Goal: Task Accomplishment & Management: Use online tool/utility

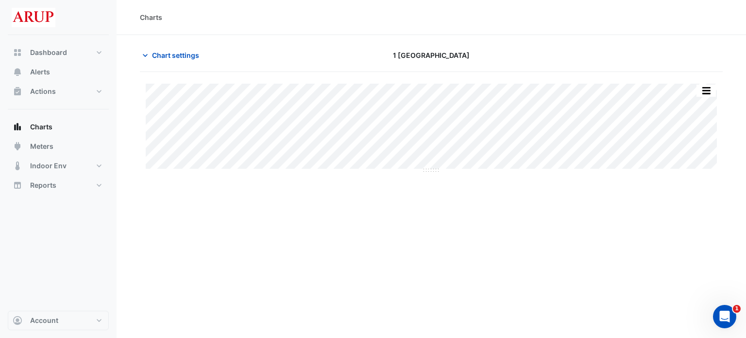
type input "**********"
click at [144, 51] on icon "button" at bounding box center [145, 56] width 10 height 10
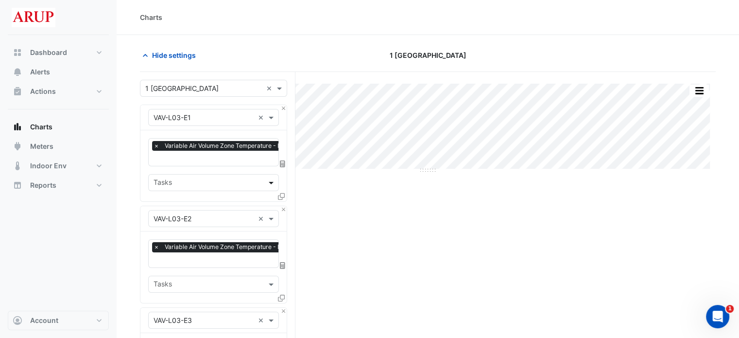
click at [273, 180] on span at bounding box center [272, 182] width 12 height 10
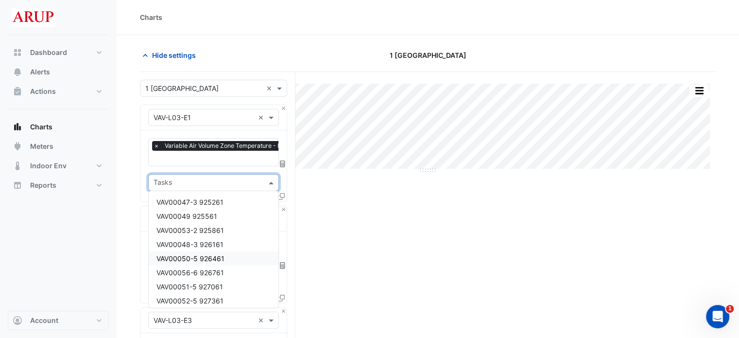
click at [102, 256] on div "Dashboard Portfolio Ratings Performance Alerts Actions Site Manager Charts" at bounding box center [58, 172] width 101 height 275
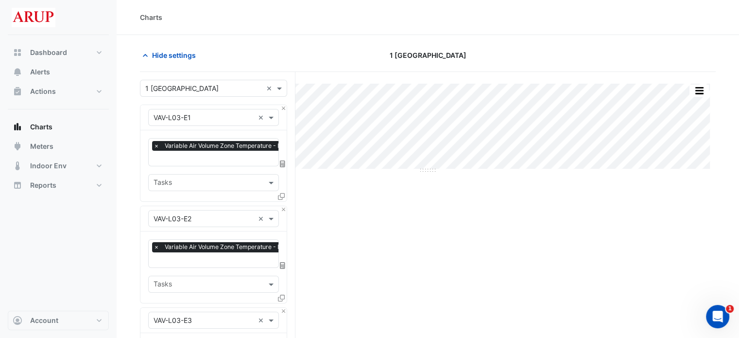
drag, startPoint x: 474, startPoint y: 209, endPoint x: 436, endPoint y: 214, distance: 38.3
drag, startPoint x: 466, startPoint y: 209, endPoint x: 404, endPoint y: 211, distance: 62.7
click at [142, 51] on icon "button" at bounding box center [145, 56] width 10 height 10
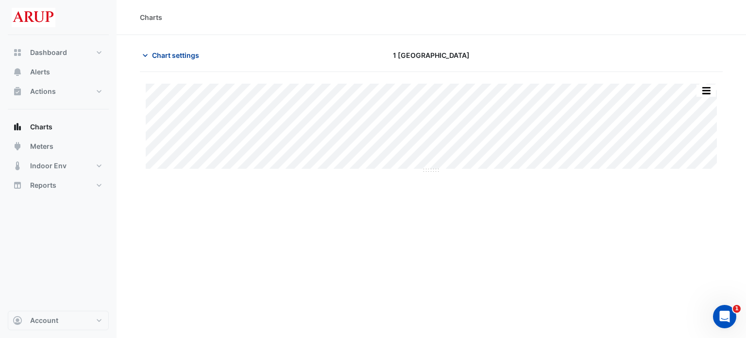
click at [142, 51] on icon "button" at bounding box center [145, 56] width 10 height 10
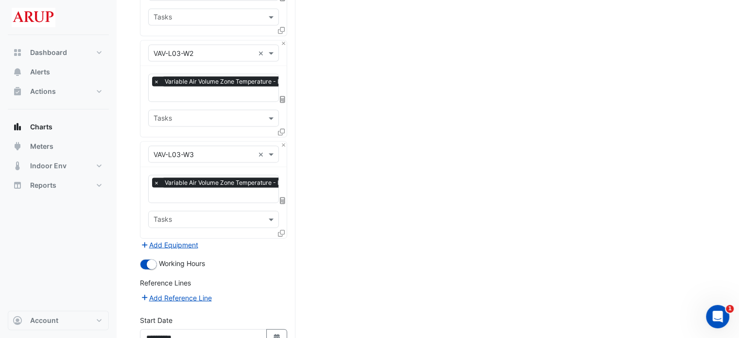
scroll to position [2154, 0]
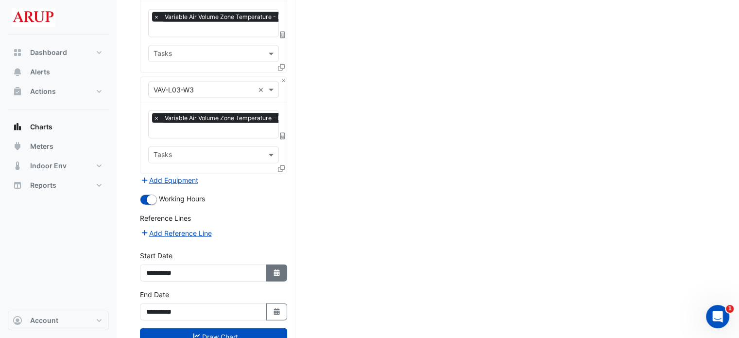
click at [278, 269] on icon "button" at bounding box center [277, 272] width 6 height 7
select select "*"
select select "****"
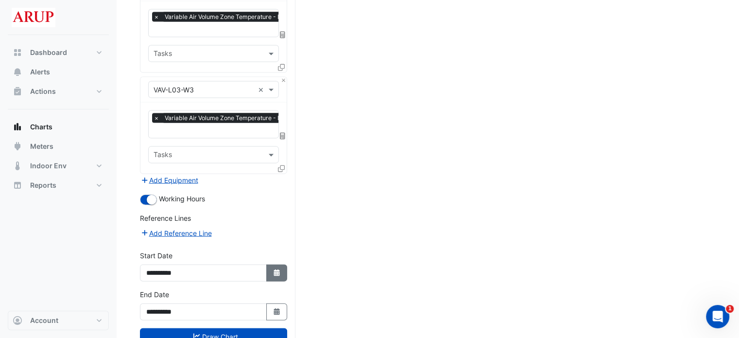
click at [273, 269] on fa-icon "Select Date" at bounding box center [277, 273] width 9 height 8
select select "*"
select select "****"
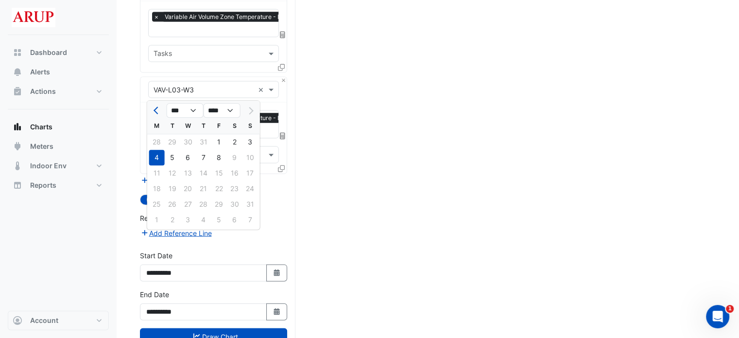
click at [277, 213] on div "Reference Lines" at bounding box center [213, 220] width 147 height 14
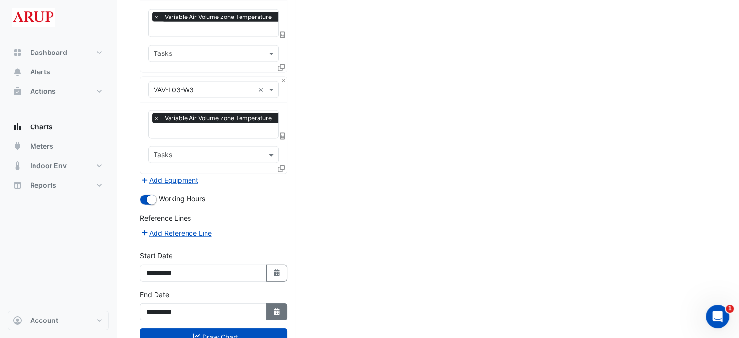
click at [269, 303] on button "Select Date" at bounding box center [276, 311] width 21 height 17
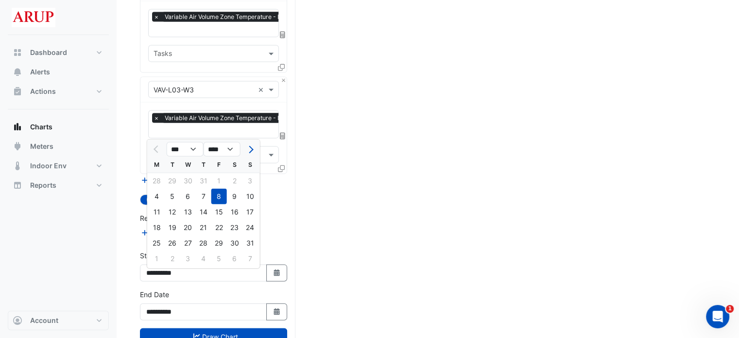
click at [158, 215] on div "11" at bounding box center [157, 212] width 16 height 16
type input "**********"
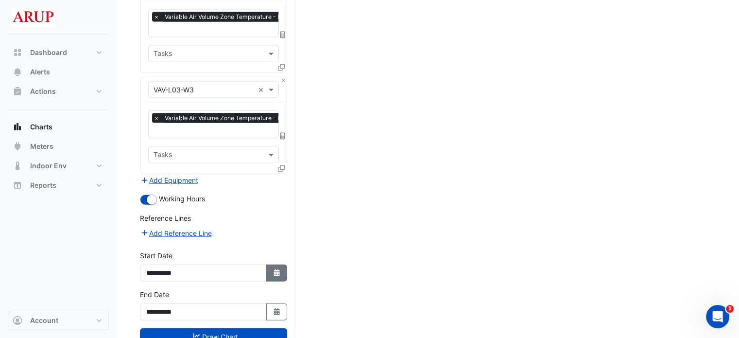
click at [279, 264] on button "Select Date" at bounding box center [276, 272] width 21 height 17
select select "*"
select select "****"
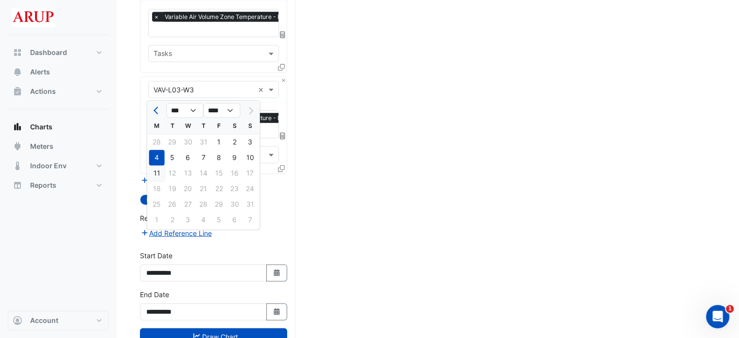
click at [158, 177] on div "11" at bounding box center [157, 174] width 16 height 16
type input "**********"
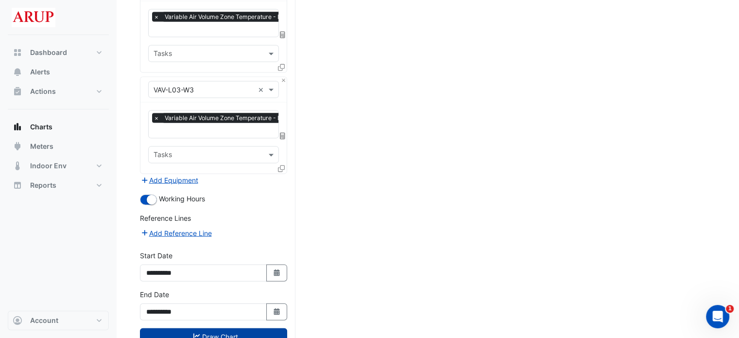
click at [211, 328] on button "Draw Chart" at bounding box center [213, 336] width 147 height 17
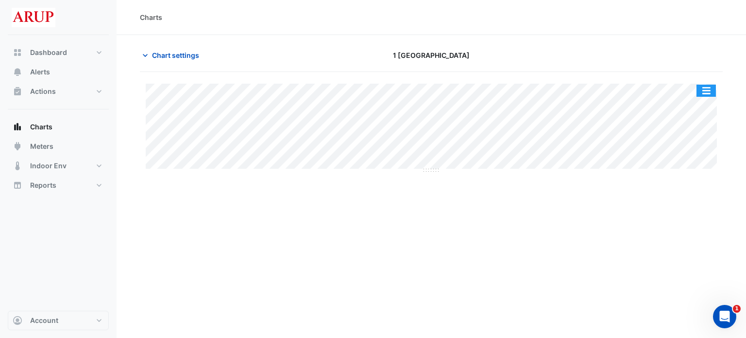
click at [706, 91] on button "button" at bounding box center [706, 91] width 19 height 12
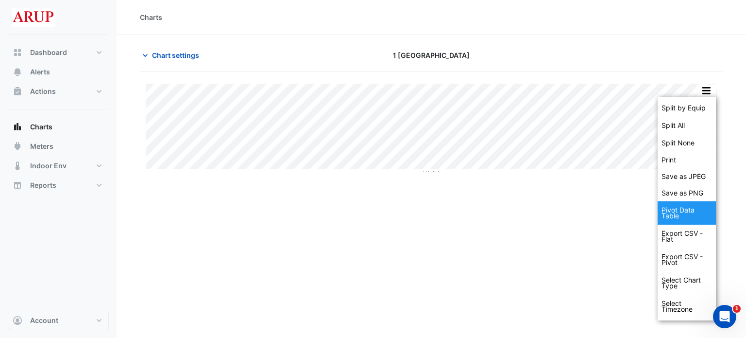
click at [685, 213] on div "Pivot Data Table" at bounding box center [687, 212] width 58 height 23
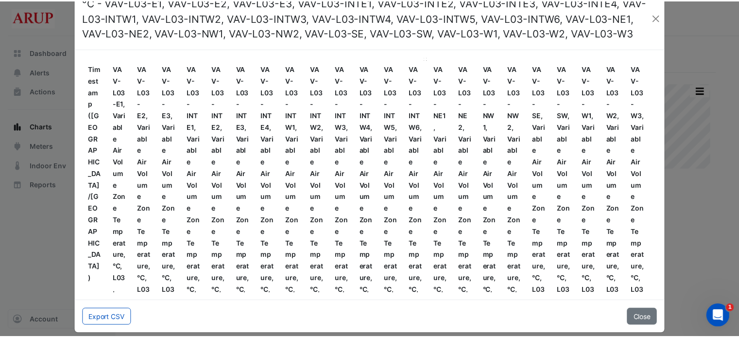
scroll to position [36, 0]
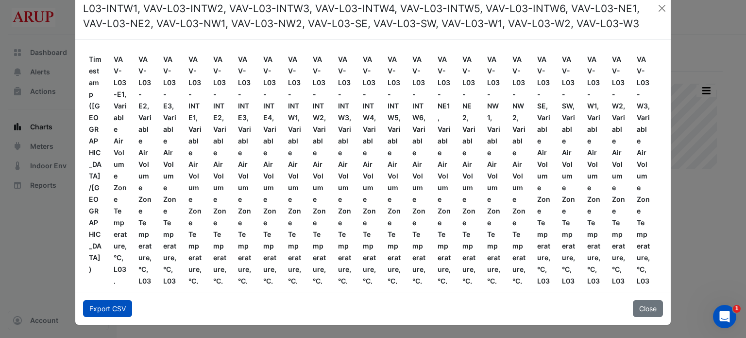
click at [101, 310] on button "Export CSV" at bounding box center [107, 308] width 49 height 17
click at [641, 310] on button "Close" at bounding box center [648, 308] width 30 height 17
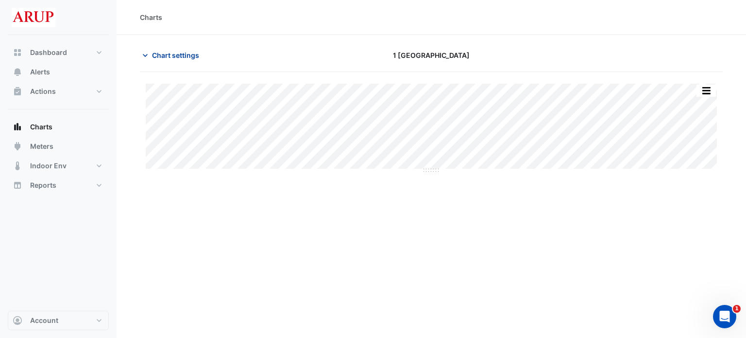
click at [141, 55] on icon "button" at bounding box center [145, 56] width 10 height 10
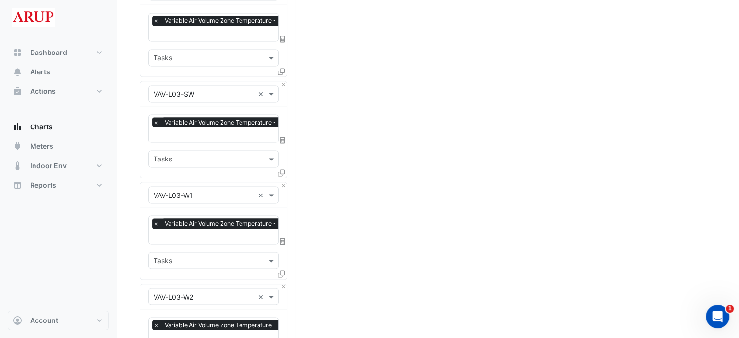
scroll to position [2154, 0]
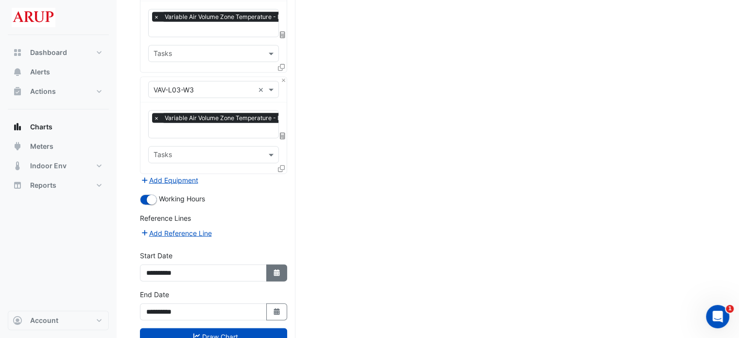
click at [279, 269] on icon "Select Date" at bounding box center [277, 272] width 9 height 7
select select "*"
select select "****"
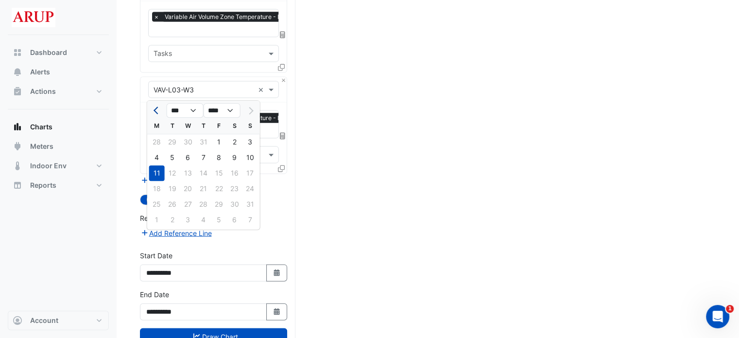
click at [156, 107] on button "Previous month" at bounding box center [157, 111] width 12 height 16
select select "*"
click at [161, 185] on div "21" at bounding box center [157, 189] width 16 height 16
type input "**********"
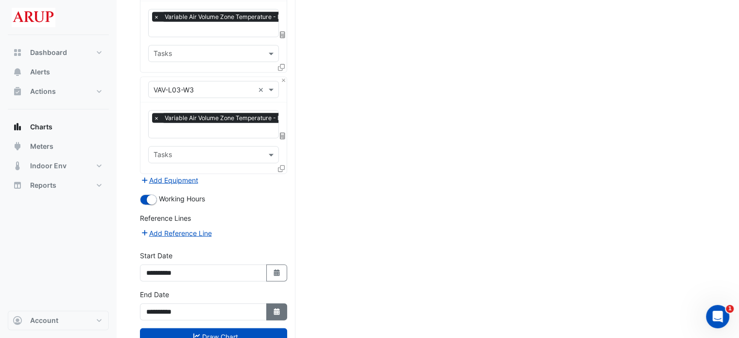
click at [276, 308] on icon "Select Date" at bounding box center [277, 311] width 9 height 7
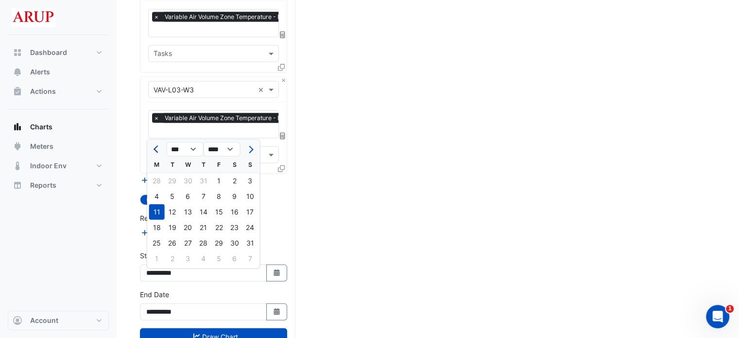
click at [155, 145] on button "Previous month" at bounding box center [157, 149] width 12 height 16
select select "*"
click at [157, 229] on div "21" at bounding box center [157, 228] width 16 height 16
type input "**********"
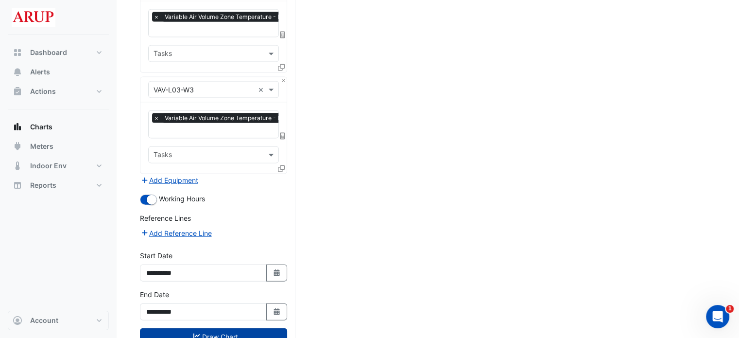
click at [218, 328] on button "Draw Chart" at bounding box center [213, 336] width 147 height 17
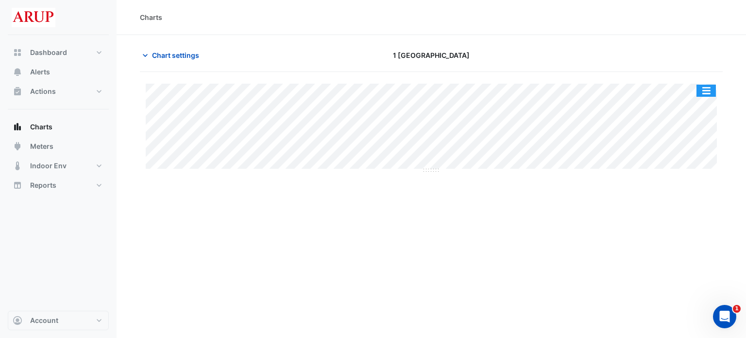
click at [709, 89] on button "button" at bounding box center [706, 91] width 19 height 12
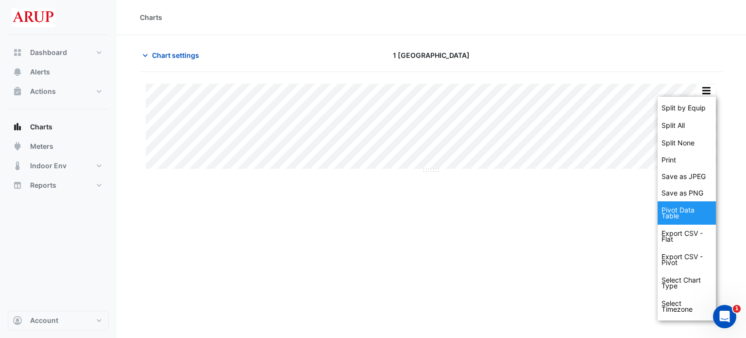
click at [686, 214] on div "Pivot Data Table" at bounding box center [687, 212] width 58 height 23
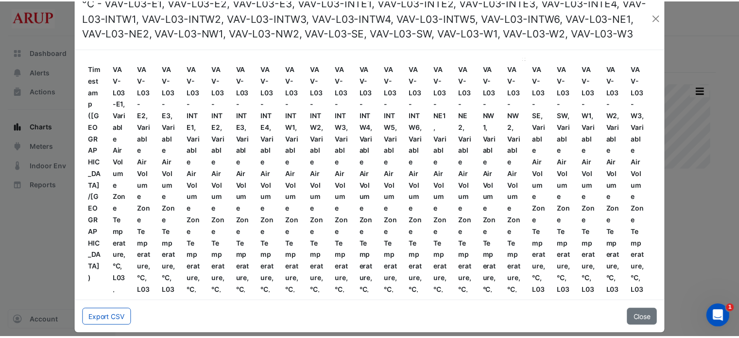
scroll to position [36, 0]
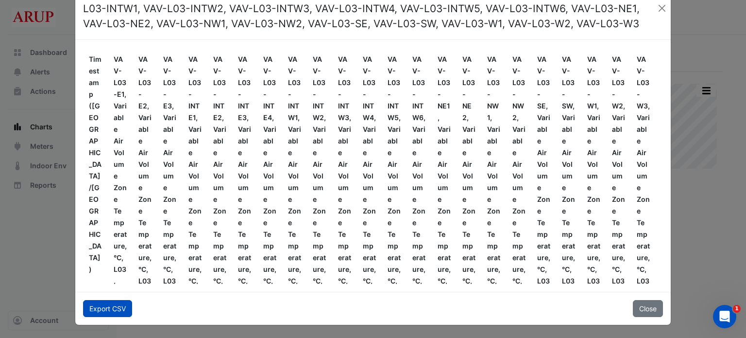
click at [103, 306] on button "Export CSV" at bounding box center [107, 308] width 49 height 17
click at [657, 7] on button "Close" at bounding box center [662, 8] width 10 height 15
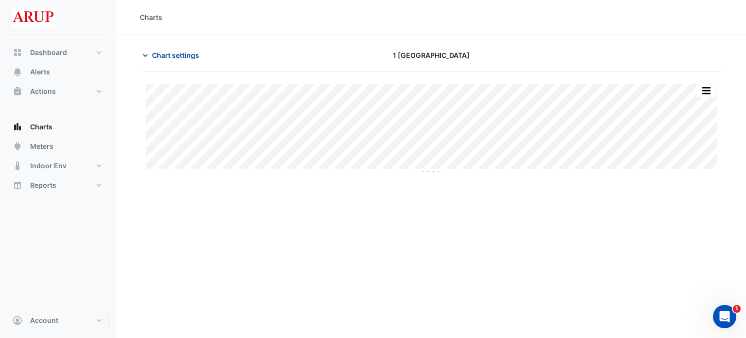
click at [143, 57] on icon "button" at bounding box center [145, 56] width 10 height 10
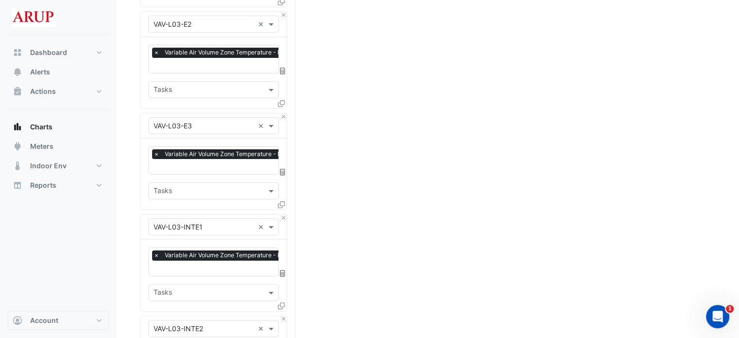
scroll to position [0, 0]
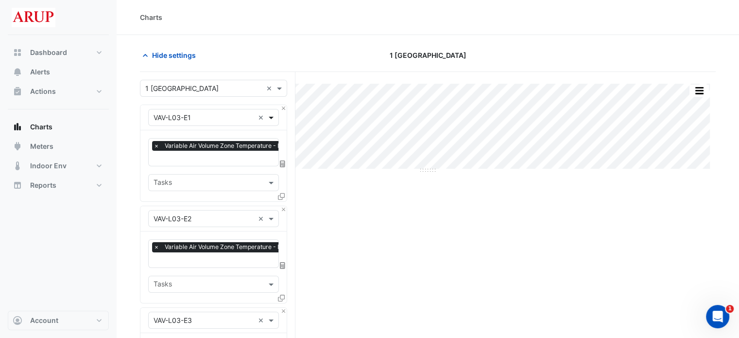
click at [273, 116] on span at bounding box center [272, 117] width 12 height 10
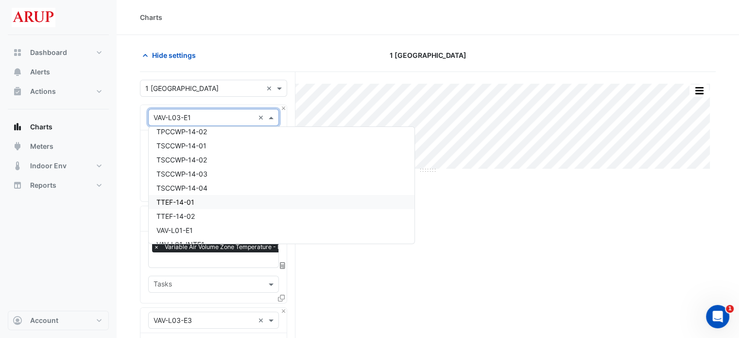
scroll to position [7015, 0]
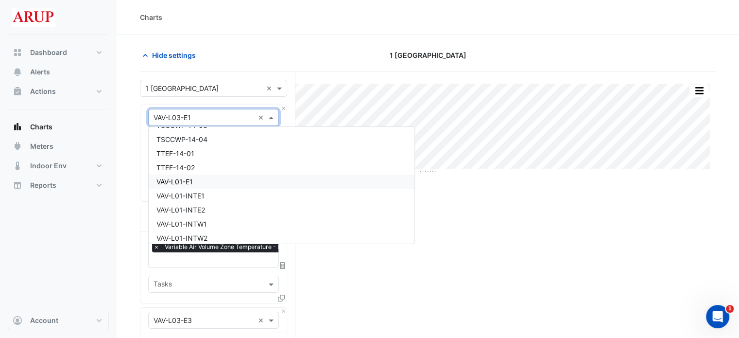
click at [234, 177] on div "VAV-L01-E1" at bounding box center [282, 181] width 266 height 14
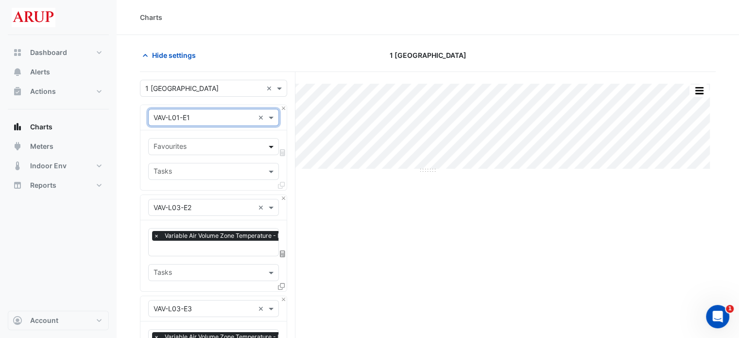
click at [269, 145] on span at bounding box center [272, 146] width 12 height 10
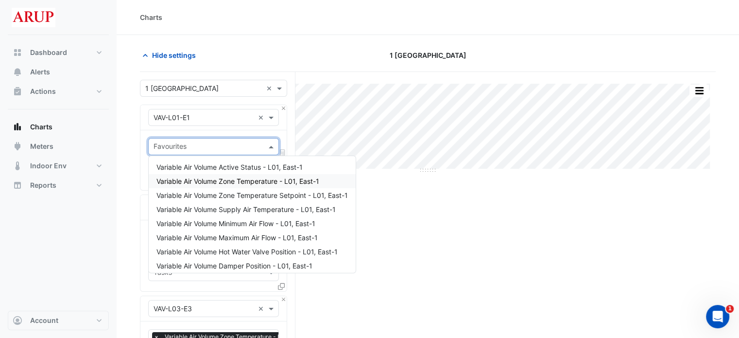
click at [250, 177] on span "Variable Air Volume Zone Temperature - L01, East-1" at bounding box center [237, 181] width 163 height 8
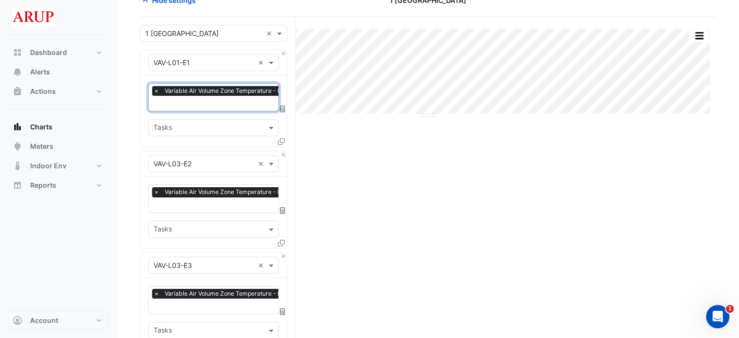
scroll to position [49, 0]
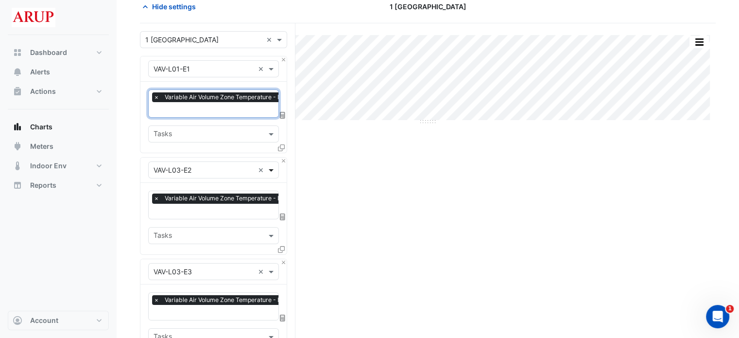
click at [270, 165] on span at bounding box center [272, 170] width 12 height 10
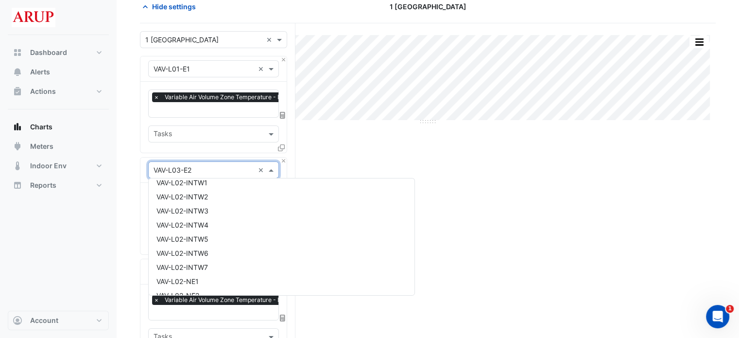
scroll to position [7753, 0]
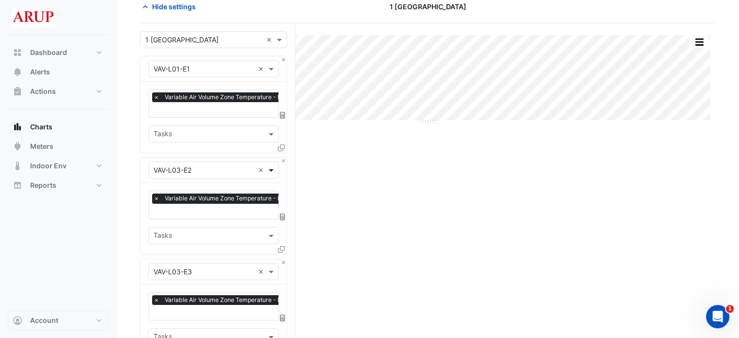
click at [276, 165] on span at bounding box center [272, 170] width 12 height 10
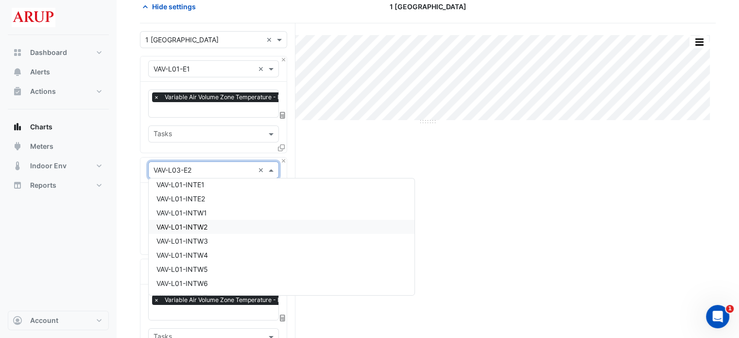
scroll to position [7029, 0]
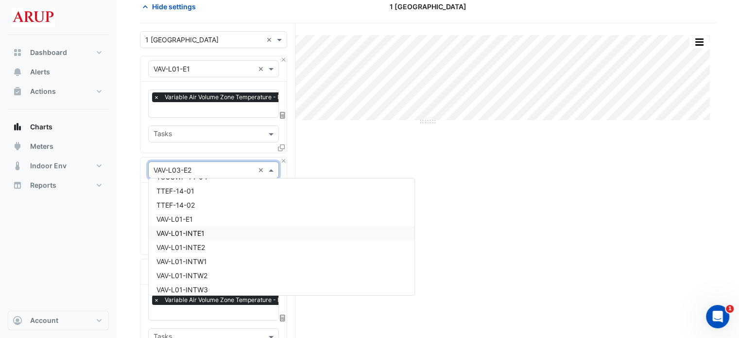
click at [217, 233] on div "VAV-L01-INTE1" at bounding box center [282, 233] width 266 height 14
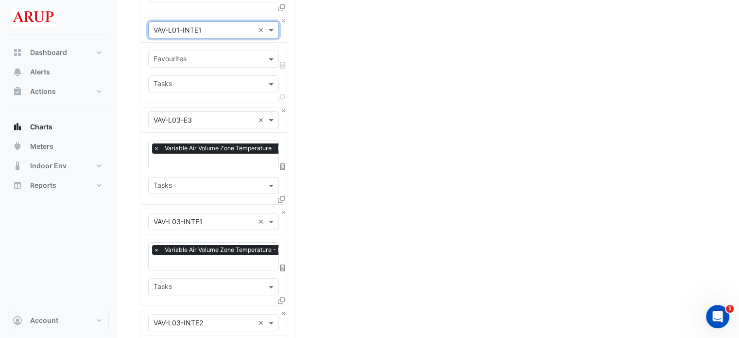
scroll to position [194, 0]
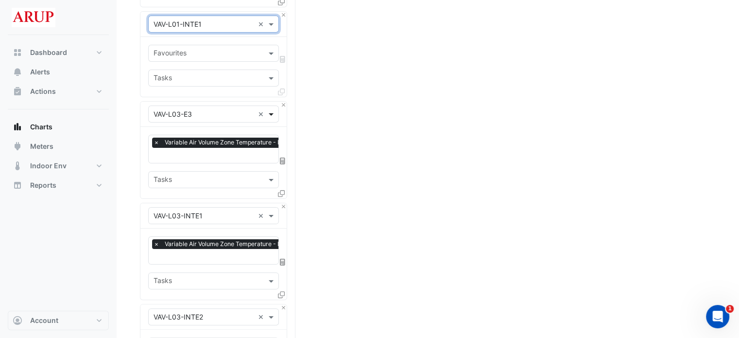
click at [270, 112] on span at bounding box center [272, 114] width 12 height 10
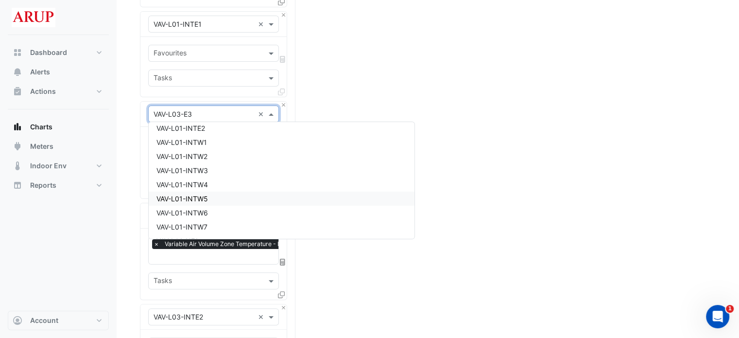
scroll to position [7043, 0]
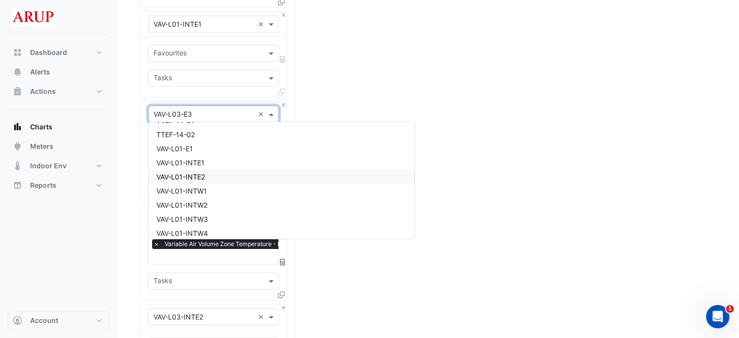
click at [225, 172] on div "VAV-L01-INTE2" at bounding box center [282, 177] width 266 height 14
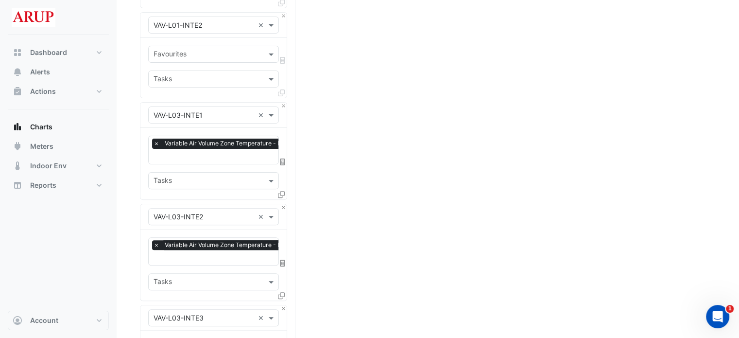
scroll to position [292, 0]
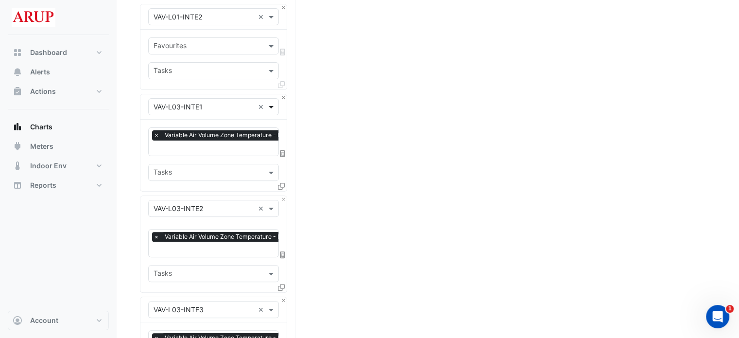
click at [268, 102] on span at bounding box center [272, 107] width 12 height 10
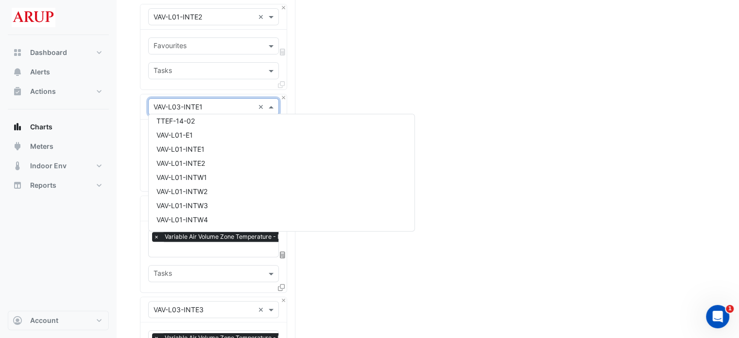
scroll to position [7057, 0]
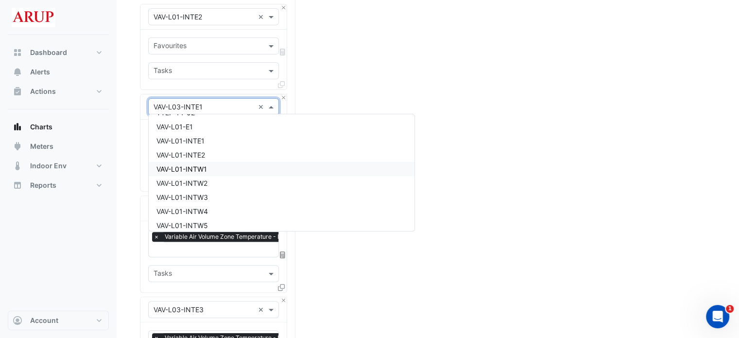
click at [218, 171] on div "VAV-L01-INTW1" at bounding box center [282, 169] width 266 height 14
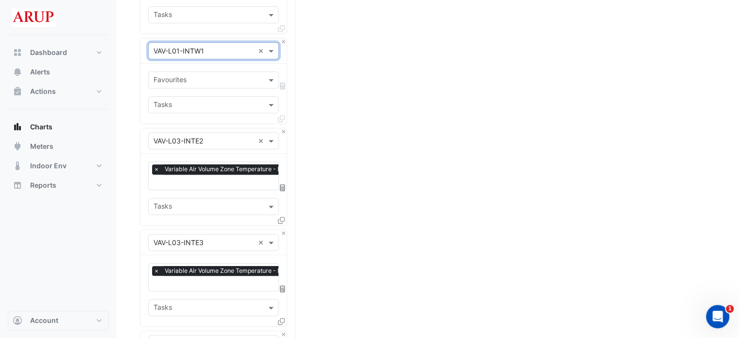
scroll to position [389, 0]
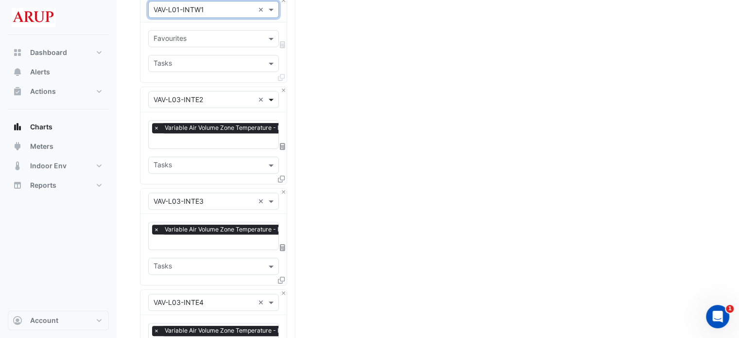
click at [273, 95] on span at bounding box center [272, 99] width 12 height 10
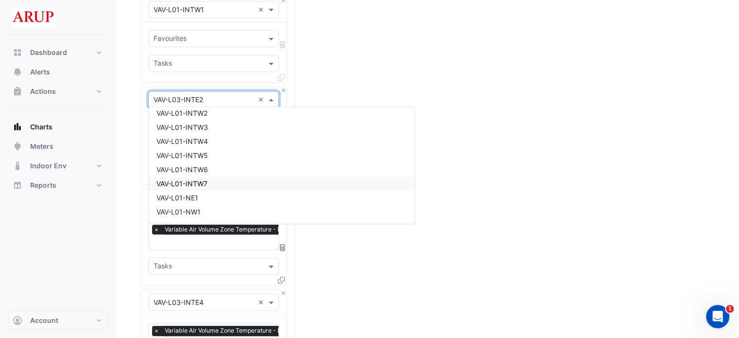
scroll to position [7072, 0]
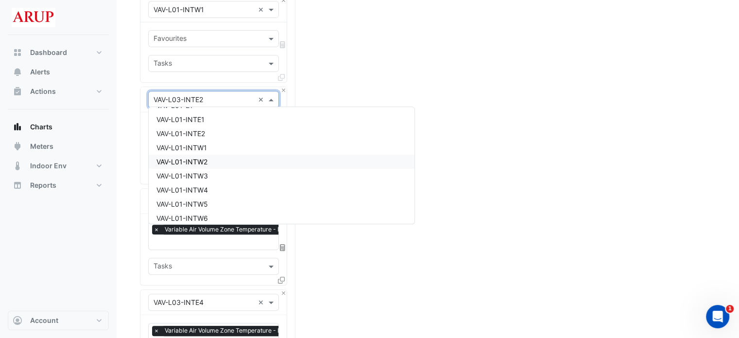
click at [228, 161] on div "VAV-L01-INTW2" at bounding box center [282, 162] width 266 height 14
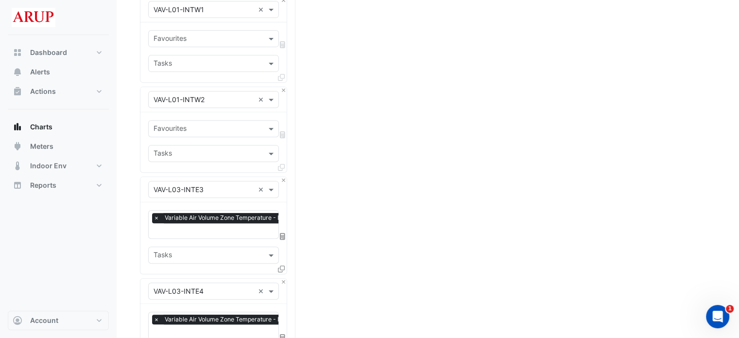
click at [274, 185] on span at bounding box center [272, 189] width 12 height 10
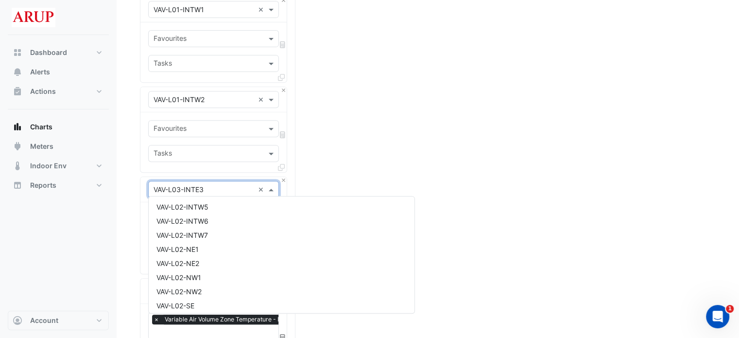
scroll to position [7377, 0]
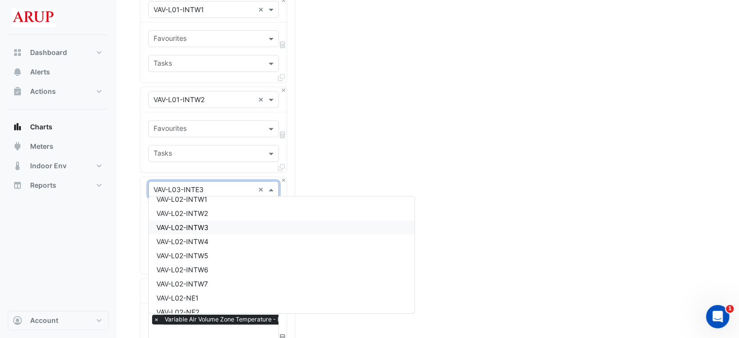
click at [224, 225] on div "VAV-L02-INTW3" at bounding box center [282, 227] width 266 height 14
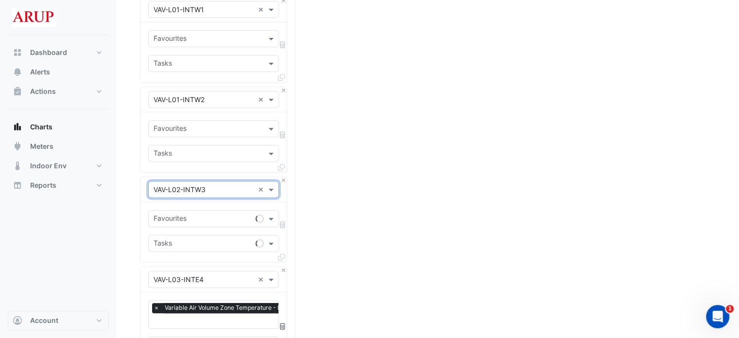
click at [272, 184] on span at bounding box center [272, 189] width 12 height 10
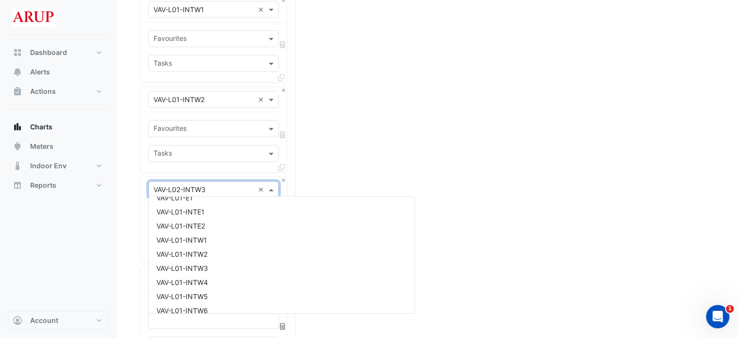
scroll to position [7061, 0]
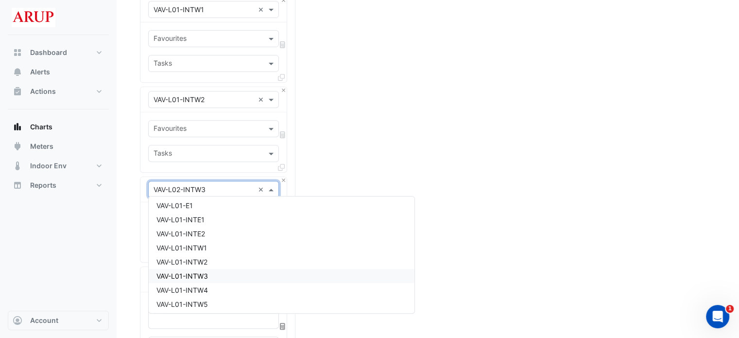
click at [218, 275] on div "VAV-L01-INTW3" at bounding box center [282, 276] width 266 height 14
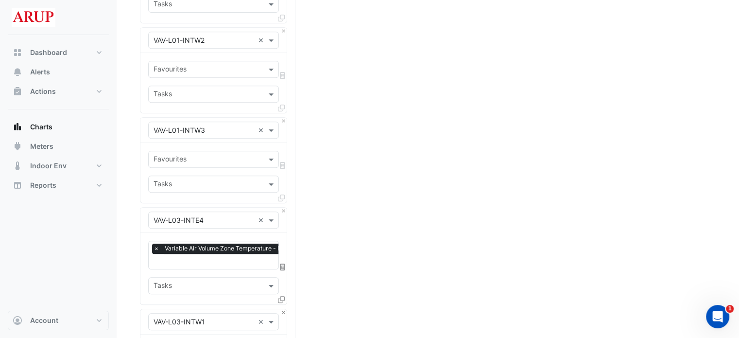
scroll to position [486, 0]
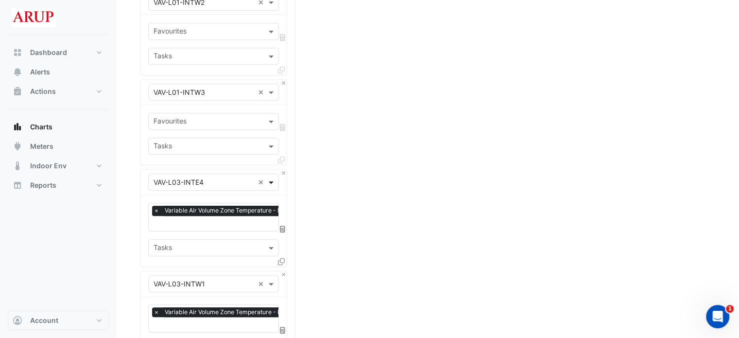
click at [271, 179] on span at bounding box center [272, 182] width 12 height 10
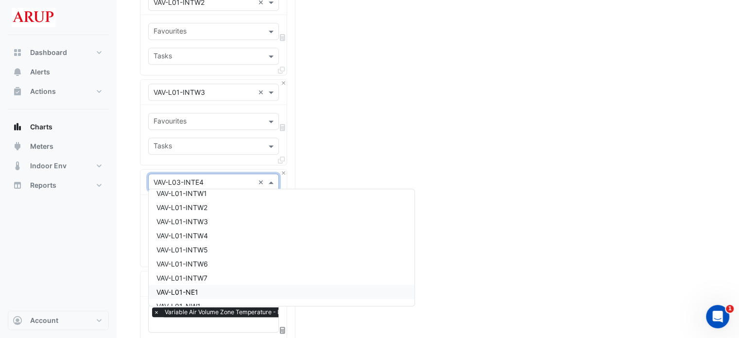
scroll to position [7100, 0]
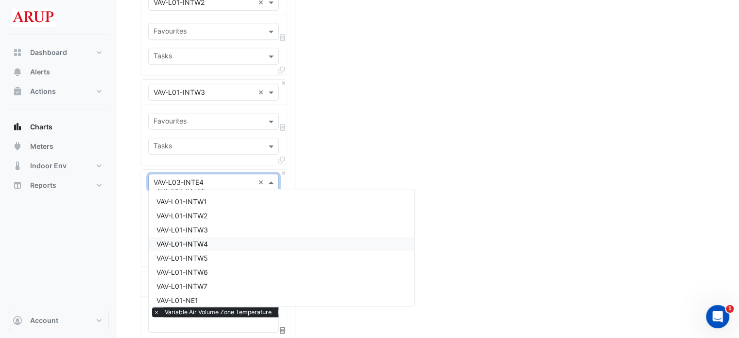
click at [229, 244] on div "VAV-L01-INTW4" at bounding box center [282, 244] width 266 height 14
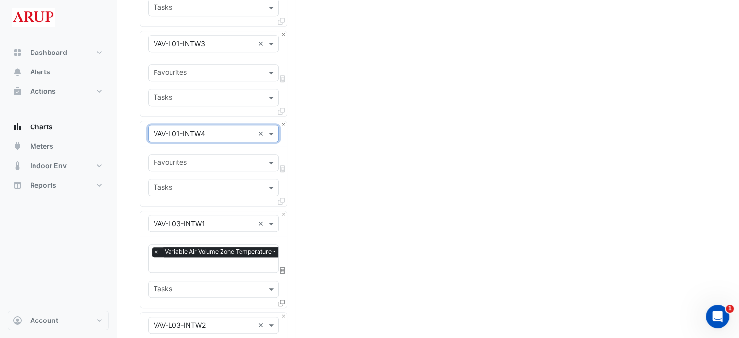
scroll to position [583, 0]
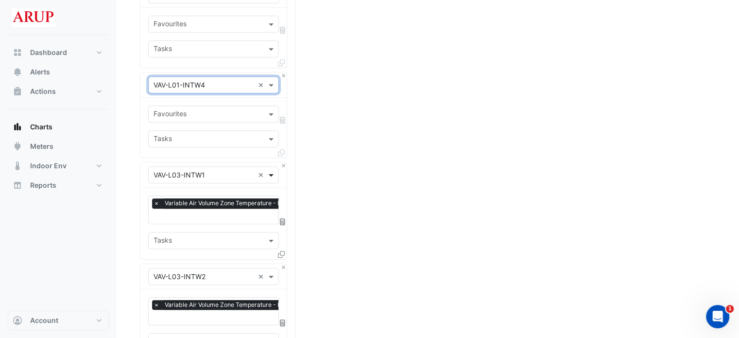
click at [271, 170] on span at bounding box center [272, 175] width 12 height 10
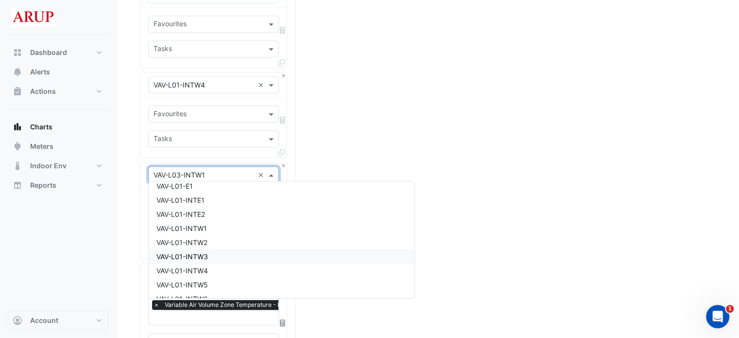
scroll to position [7114, 0]
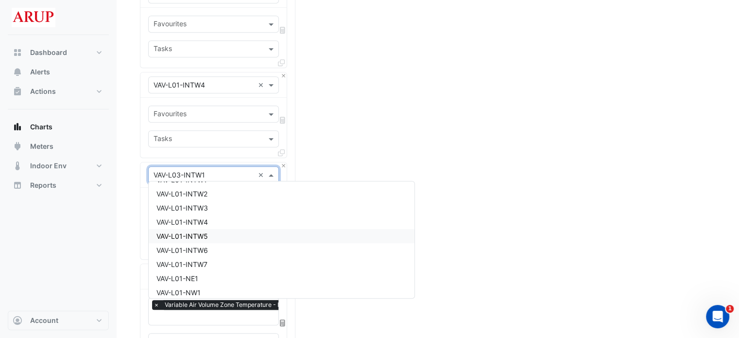
click at [226, 238] on div "VAV-L01-INTW5" at bounding box center [282, 236] width 266 height 14
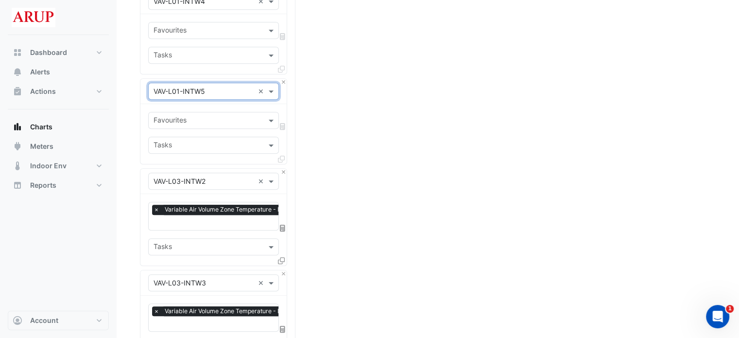
scroll to position [680, 0]
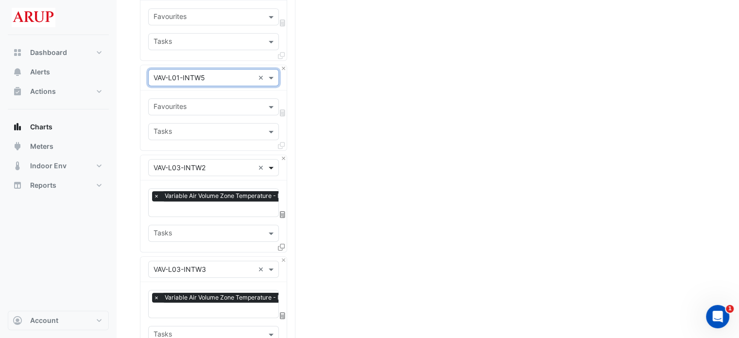
click at [270, 162] on span at bounding box center [272, 167] width 12 height 10
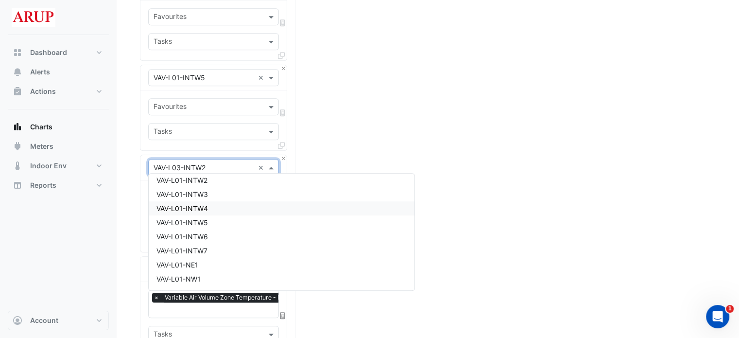
scroll to position [7128, 0]
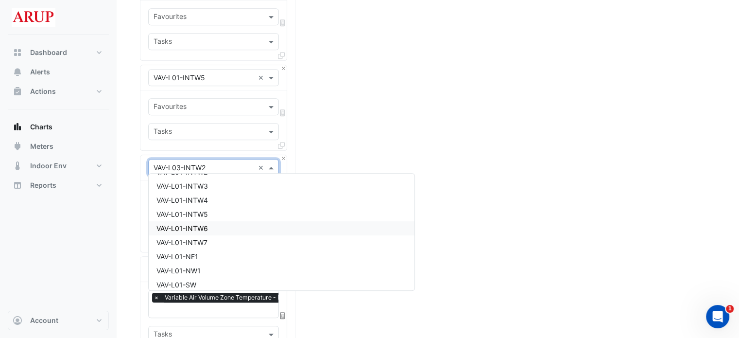
click at [223, 230] on div "VAV-L01-INTW6" at bounding box center [282, 228] width 266 height 14
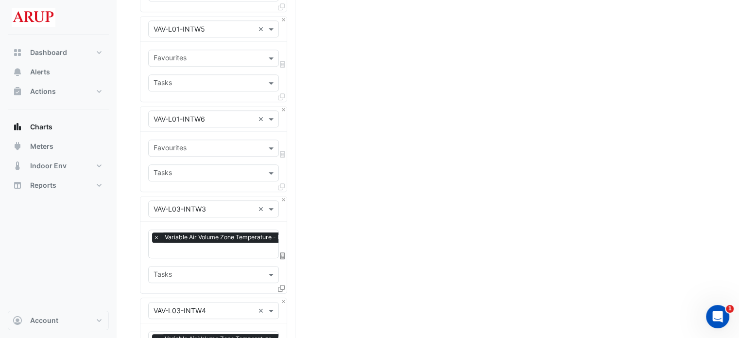
scroll to position [777, 0]
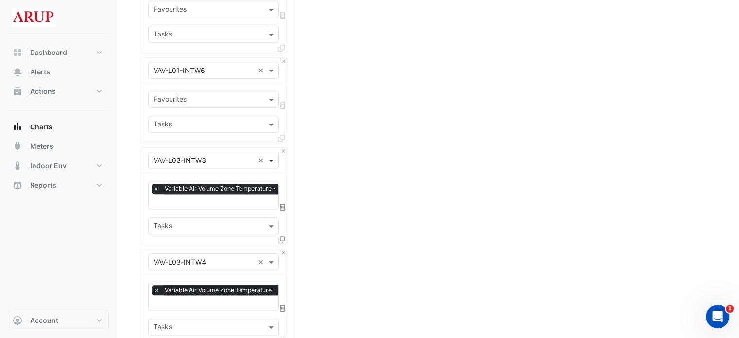
click at [272, 155] on span at bounding box center [272, 160] width 12 height 10
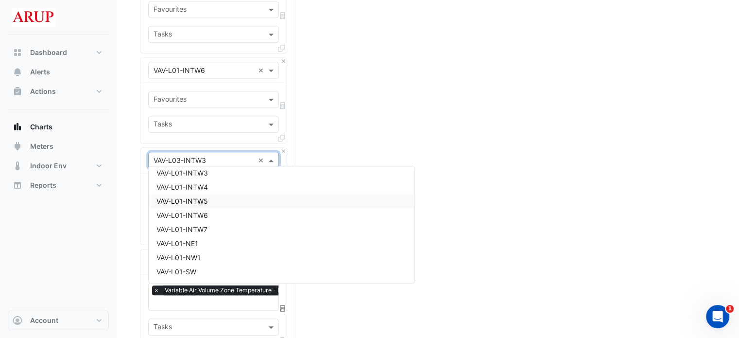
scroll to position [7142, 0]
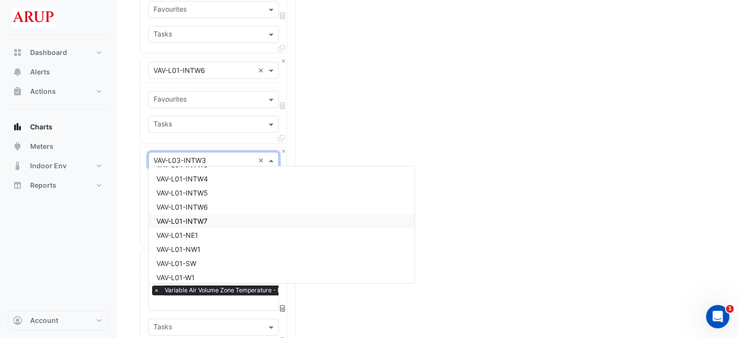
click at [226, 221] on div "VAV-L01-INTW7" at bounding box center [282, 221] width 266 height 14
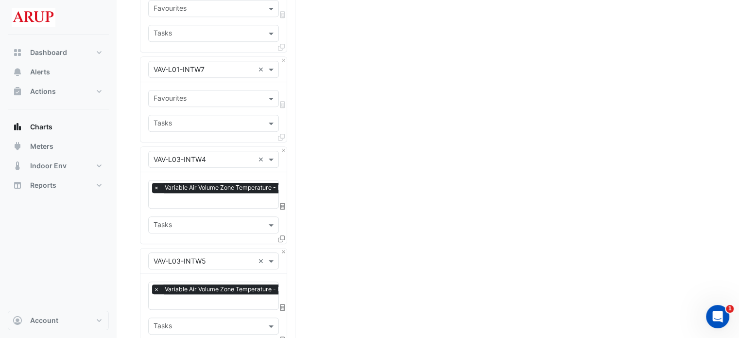
scroll to position [875, 0]
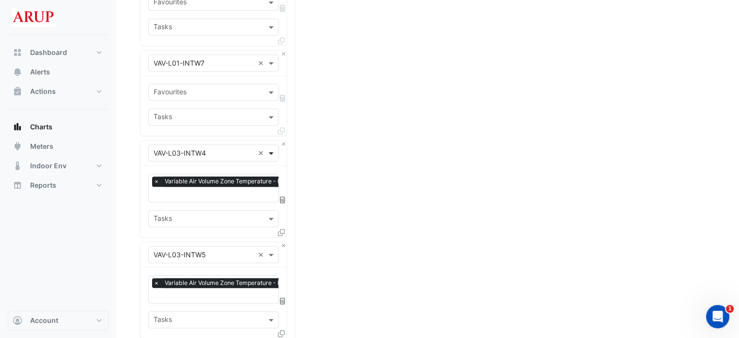
click at [271, 150] on span at bounding box center [272, 153] width 12 height 10
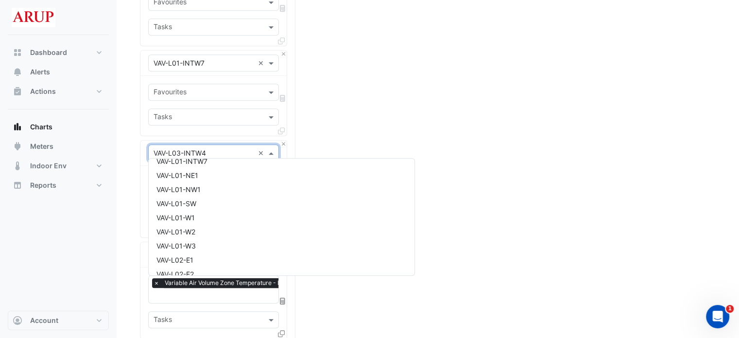
scroll to position [7156, 0]
click at [231, 212] on div "VAV-L01-NE1" at bounding box center [282, 213] width 266 height 14
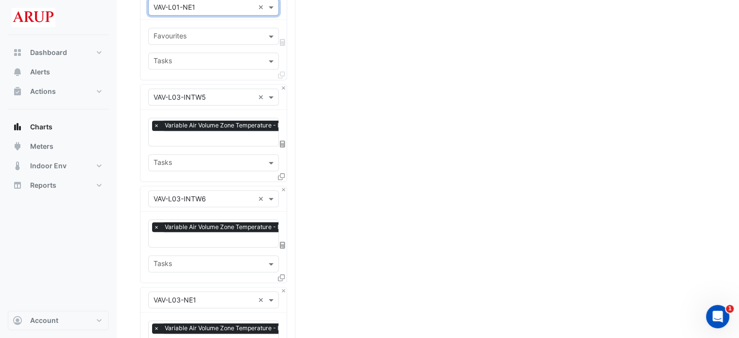
scroll to position [972, 0]
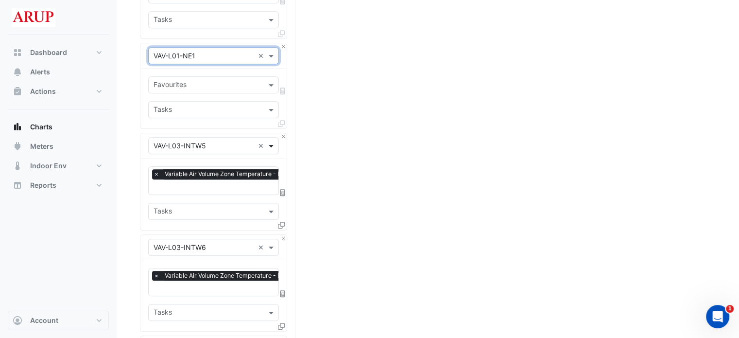
click at [271, 140] on span at bounding box center [272, 145] width 12 height 10
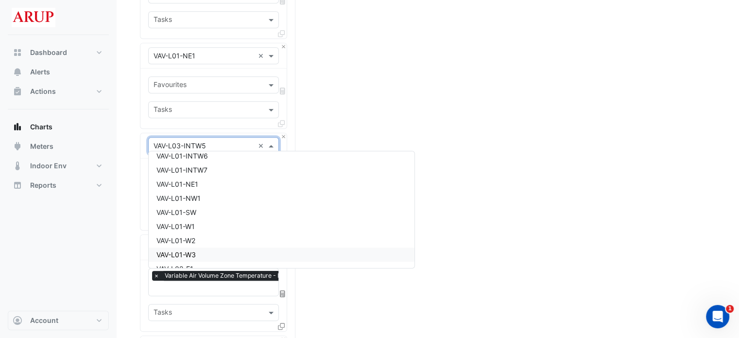
scroll to position [7170, 0]
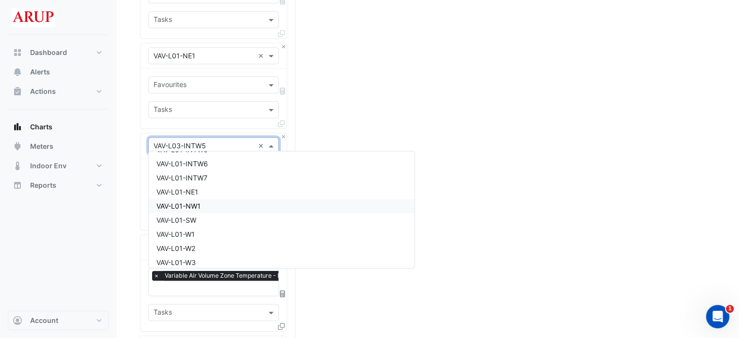
click at [235, 207] on div "VAV-L01-NW1" at bounding box center [282, 206] width 266 height 14
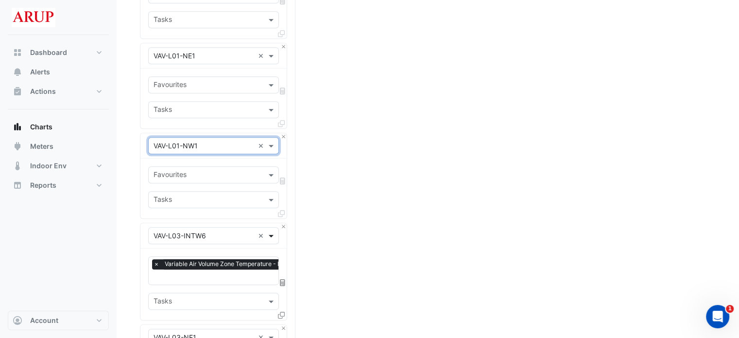
click at [271, 230] on span at bounding box center [272, 235] width 12 height 10
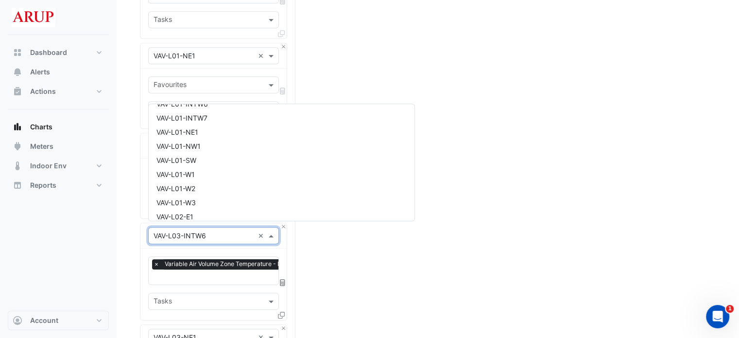
scroll to position [7184, 0]
click at [207, 161] on div "VAV-L01-SW" at bounding box center [282, 159] width 266 height 14
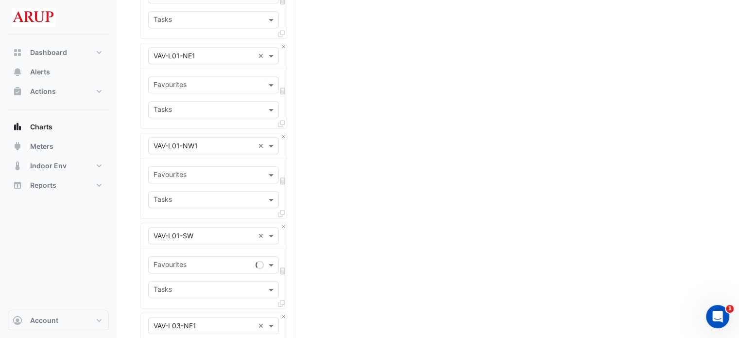
click at [312, 206] on div "Split by Equip Split All Split None Print Save as JPEG Save as PNG Pivot Data T…" at bounding box center [428, 259] width 576 height 2318
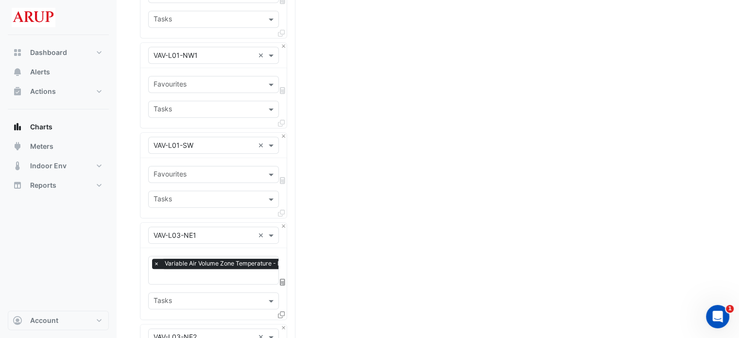
scroll to position [1069, 0]
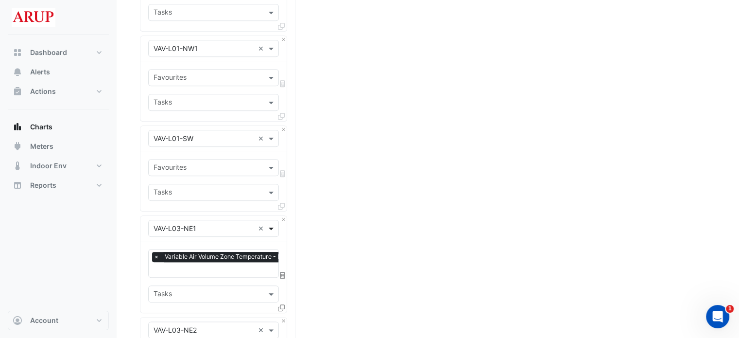
click at [271, 223] on span at bounding box center [272, 228] width 12 height 10
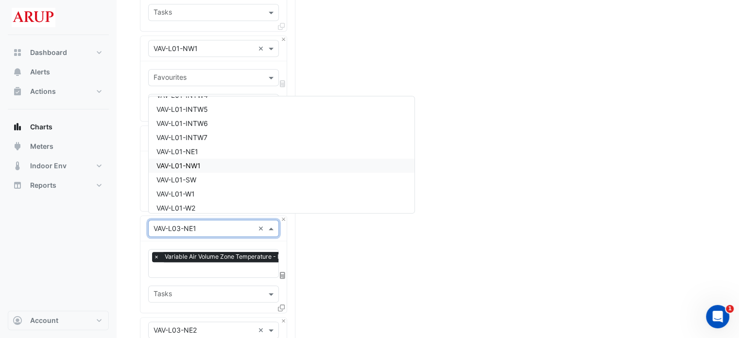
scroll to position [7164, 0]
click at [207, 189] on div "VAV-L01-W1" at bounding box center [282, 185] width 266 height 14
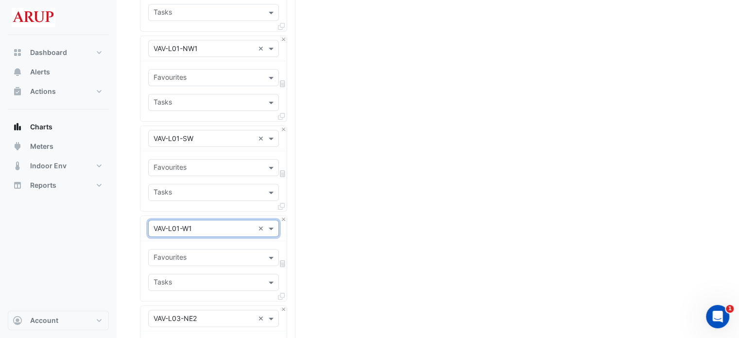
click at [341, 231] on div "Split by Equip Split All Split None Print Save as JPEG Save as PNG Pivot Data T…" at bounding box center [428, 156] width 576 height 2306
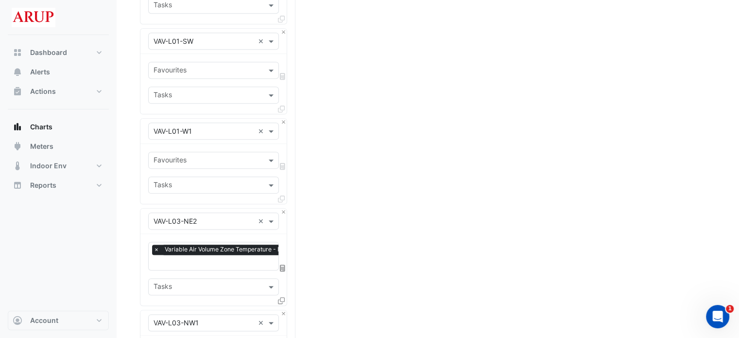
scroll to position [1215, 0]
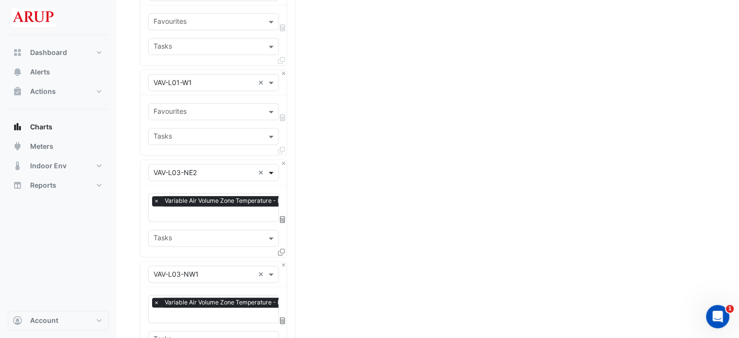
click at [274, 167] on span at bounding box center [272, 172] width 12 height 10
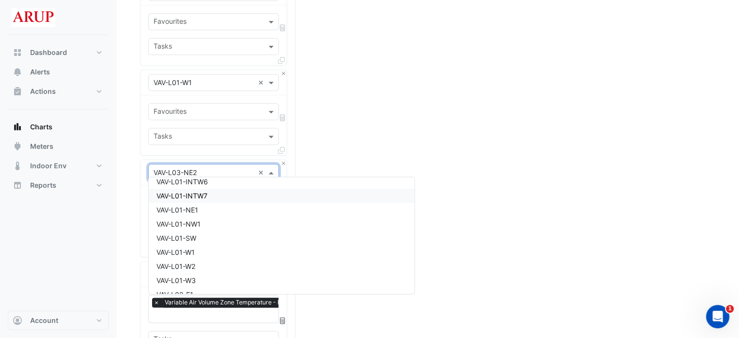
scroll to position [7227, 0]
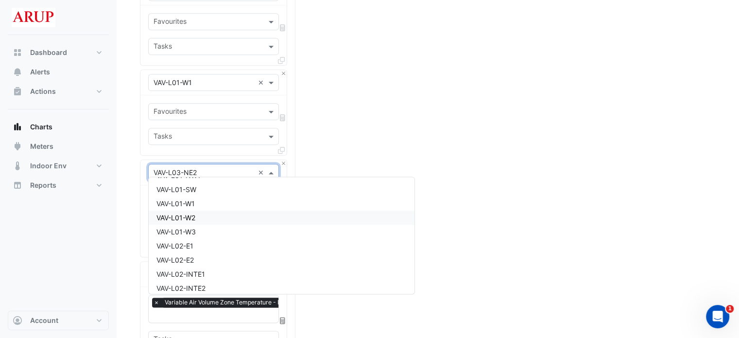
click at [219, 219] on div "VAV-L01-W2" at bounding box center [282, 217] width 266 height 14
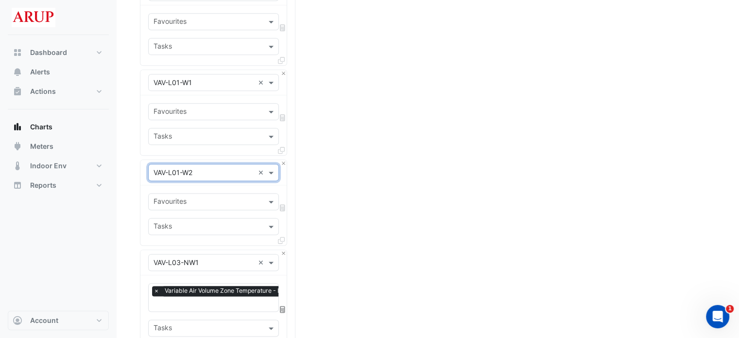
click at [357, 221] on div "Split by Equip Split All Split None Print Save as JPEG Save as PNG Pivot Data T…" at bounding box center [428, 4] width 576 height 2295
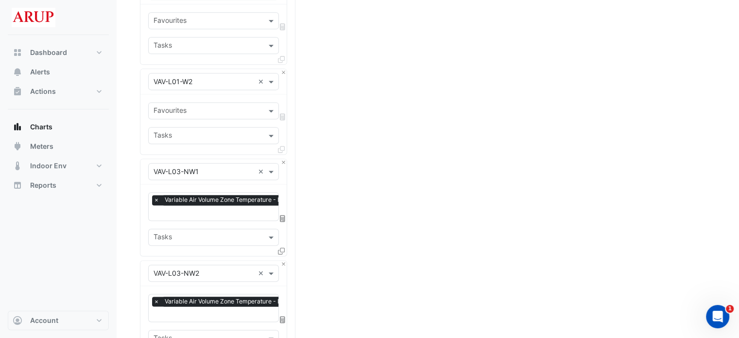
scroll to position [1312, 0]
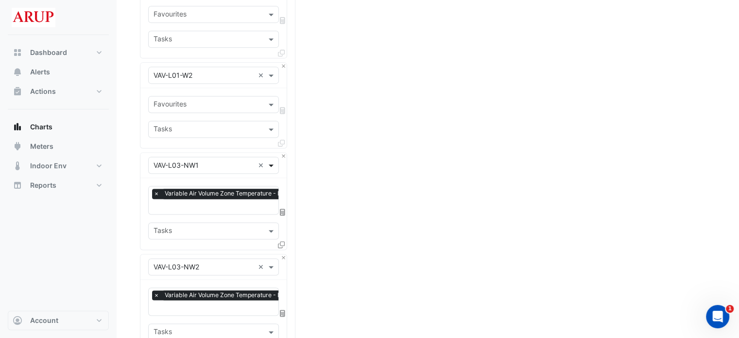
click at [271, 160] on span at bounding box center [272, 165] width 12 height 10
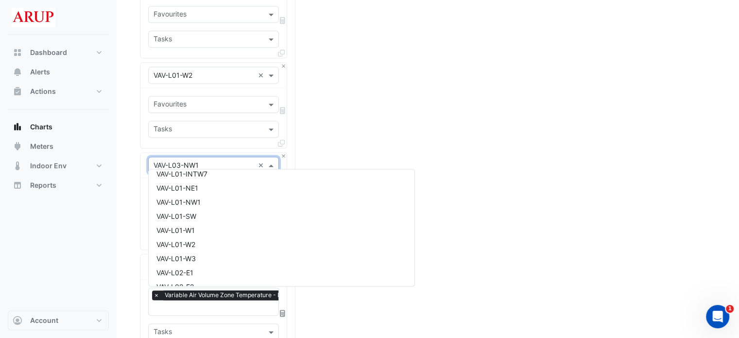
scroll to position [7241, 0]
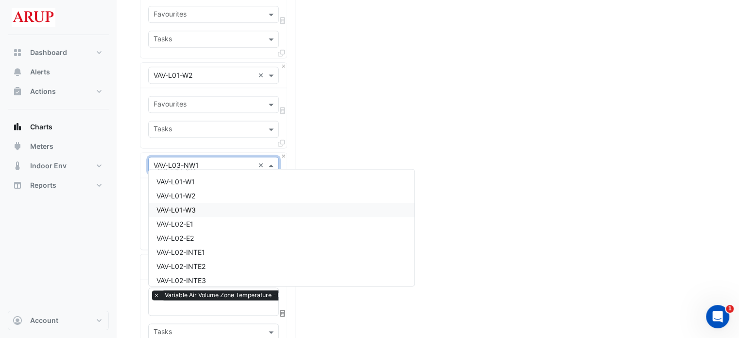
click at [221, 208] on div "VAV-L01-W3" at bounding box center [282, 210] width 266 height 14
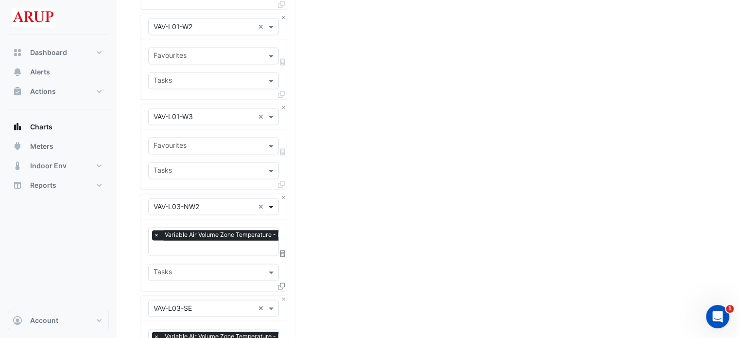
click at [271, 201] on span at bounding box center [272, 206] width 12 height 10
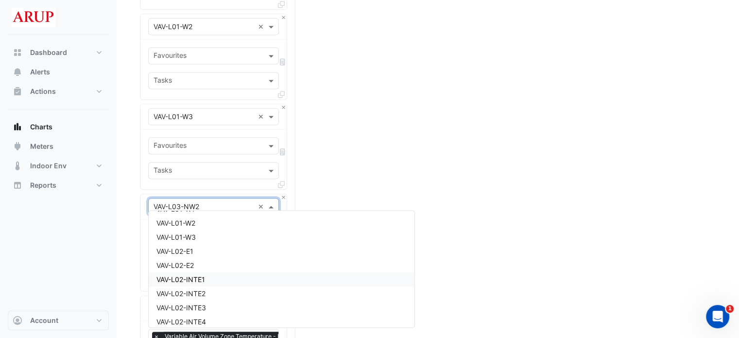
scroll to position [7206, 0]
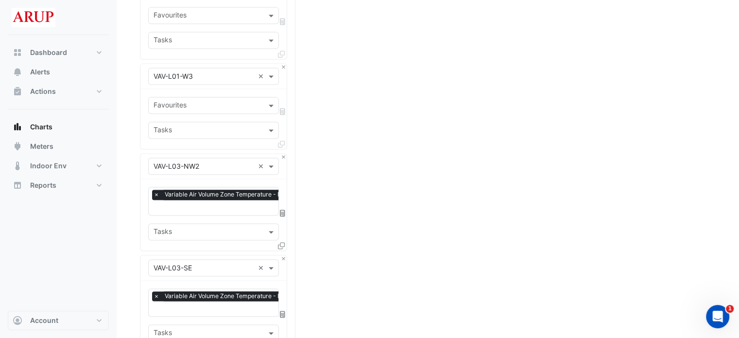
scroll to position [1409, 0]
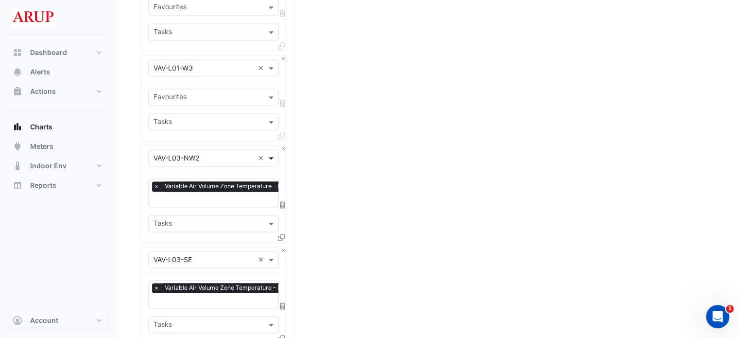
click at [269, 153] on span at bounding box center [272, 158] width 12 height 10
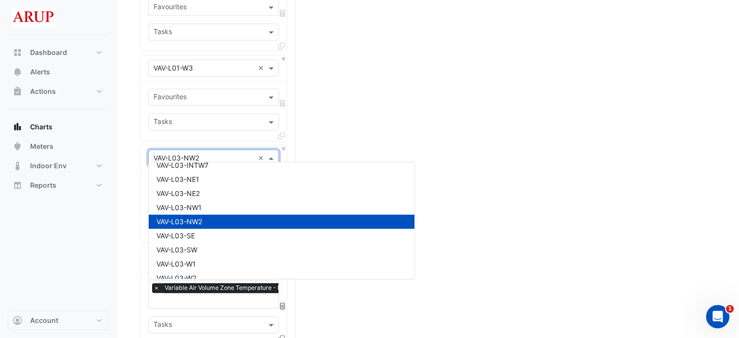
scroll to position [7741, 0]
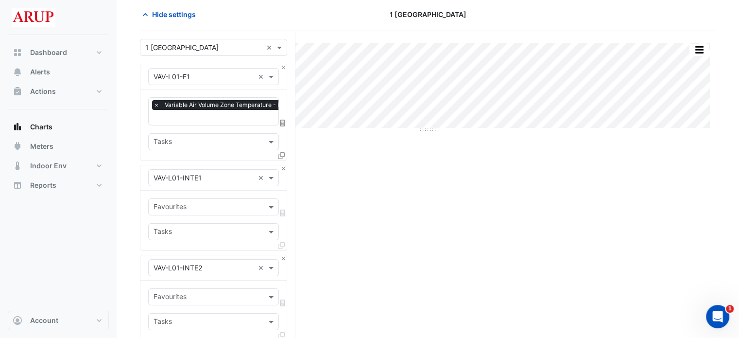
scroll to position [49, 0]
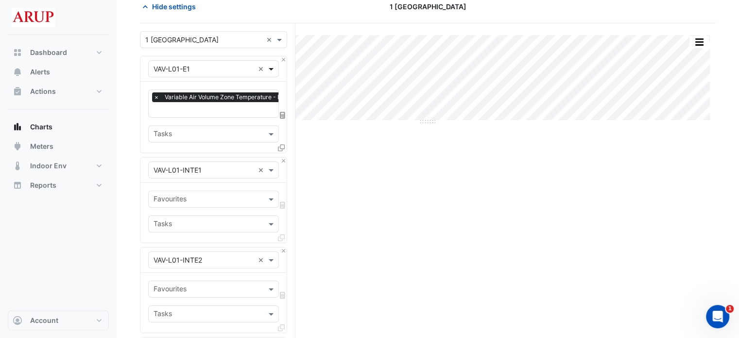
click at [275, 69] on span at bounding box center [272, 69] width 12 height 10
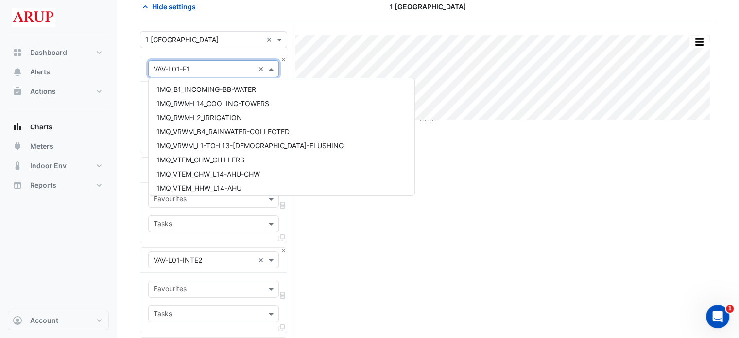
scroll to position [7063, 0]
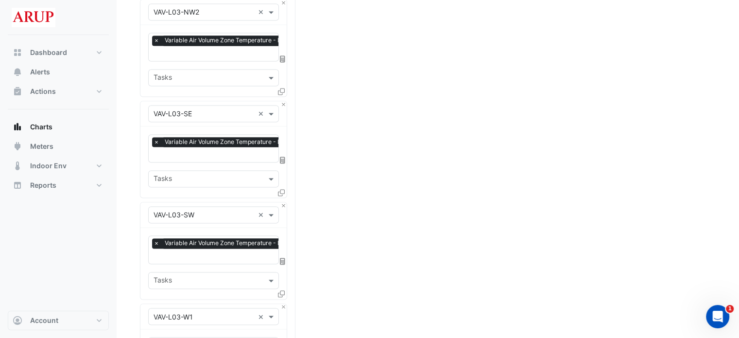
scroll to position [1458, 0]
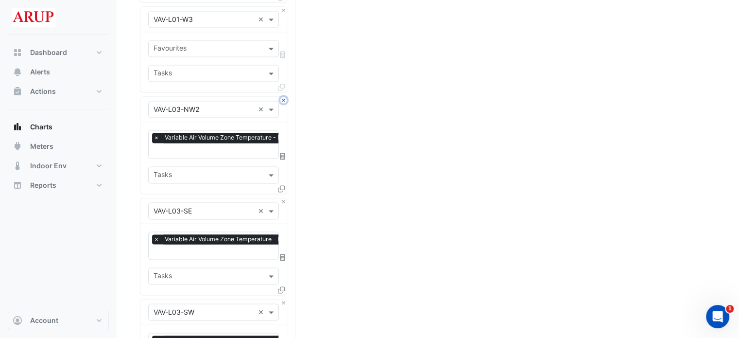
click at [285, 97] on button "Close" at bounding box center [283, 100] width 6 height 6
click at [284, 97] on button "Close" at bounding box center [283, 100] width 6 height 6
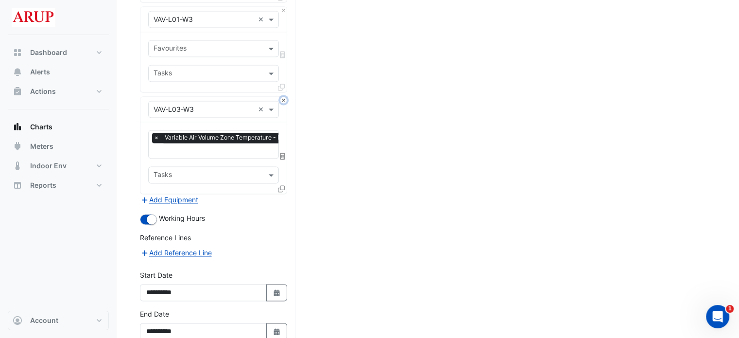
click at [284, 97] on button "Close" at bounding box center [283, 100] width 6 height 6
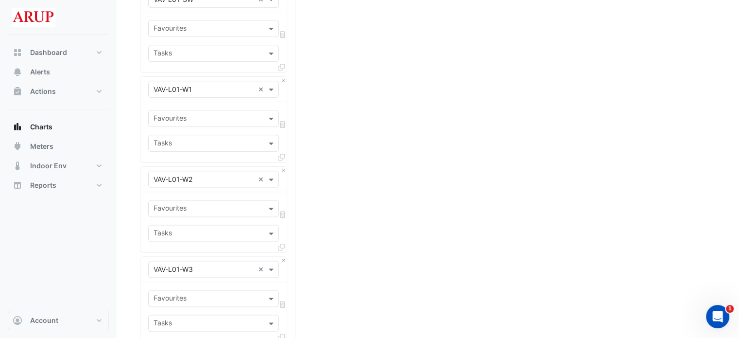
scroll to position [1256, 0]
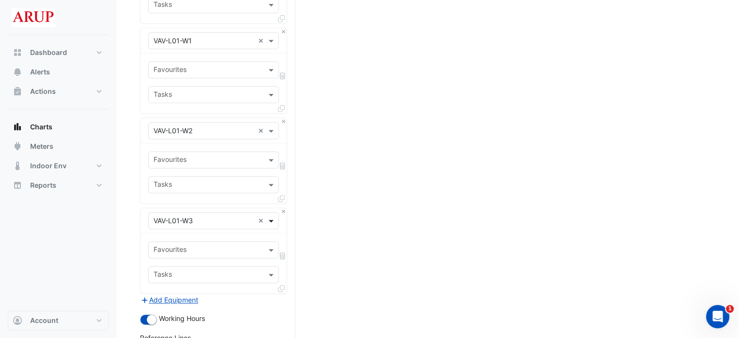
click at [276, 215] on span at bounding box center [272, 220] width 12 height 10
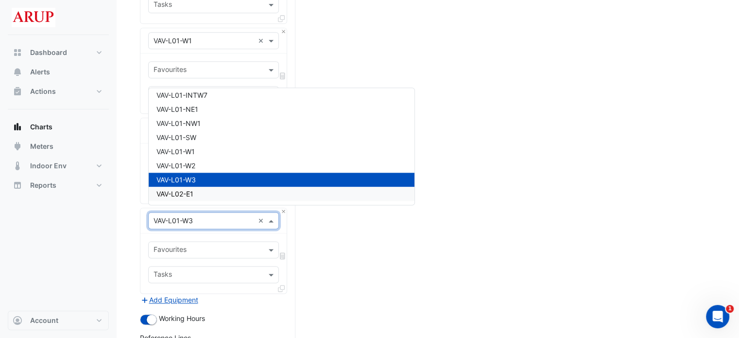
scroll to position [7196, 0]
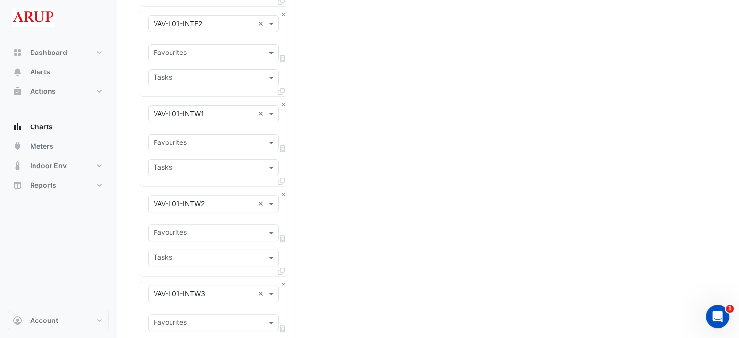
scroll to position [0, 0]
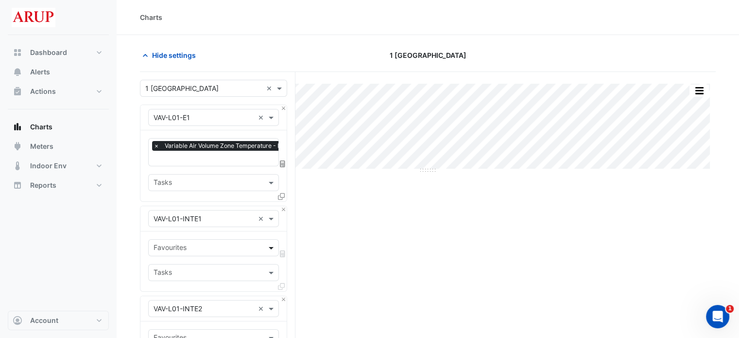
click at [268, 250] on span at bounding box center [272, 247] width 12 height 10
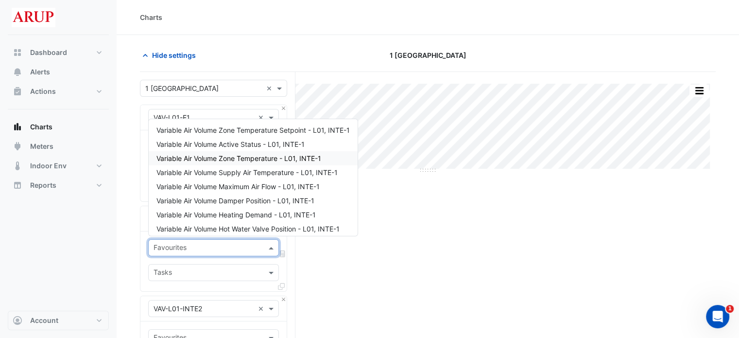
click at [253, 162] on div "Variable Air Volume Zone Temperature - L01, INTE-1" at bounding box center [253, 158] width 209 height 14
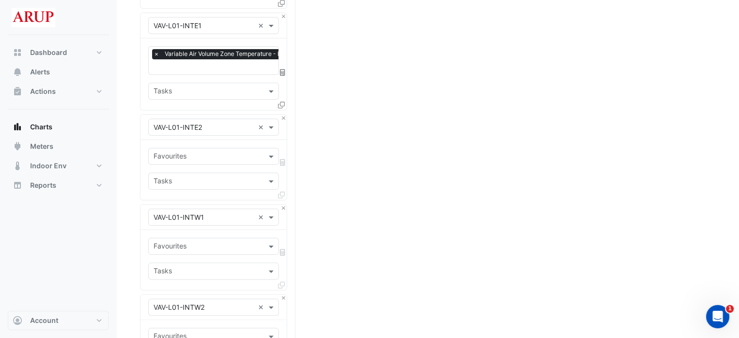
scroll to position [194, 0]
click at [271, 151] on span at bounding box center [272, 155] width 12 height 10
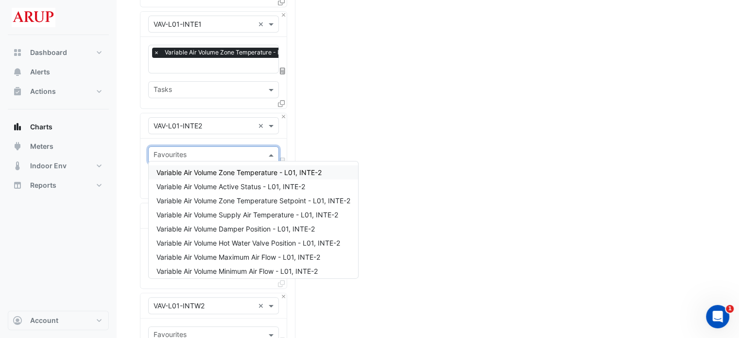
click at [220, 175] on span "Variable Air Volume Zone Temperature - L01, INTE-2" at bounding box center [238, 172] width 165 height 8
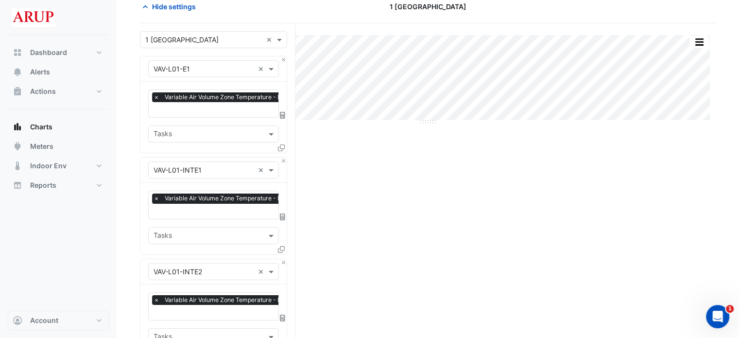
scroll to position [49, 0]
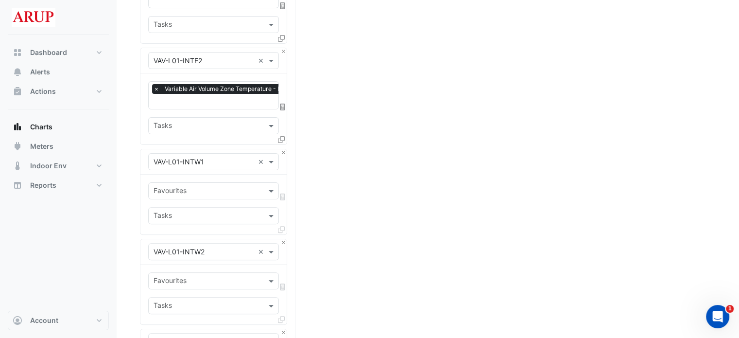
scroll to position [292, 0]
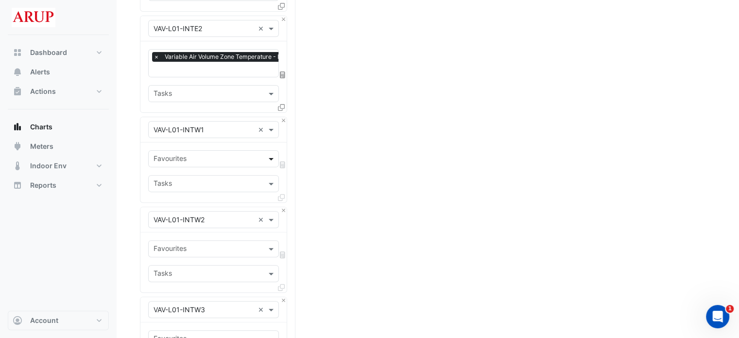
click at [271, 154] on span at bounding box center [272, 159] width 12 height 10
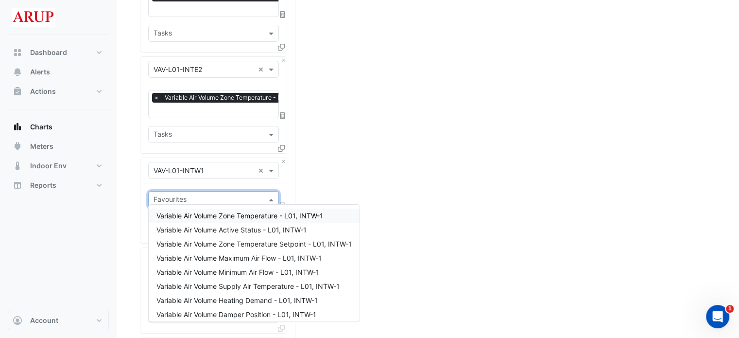
scroll to position [243, 0]
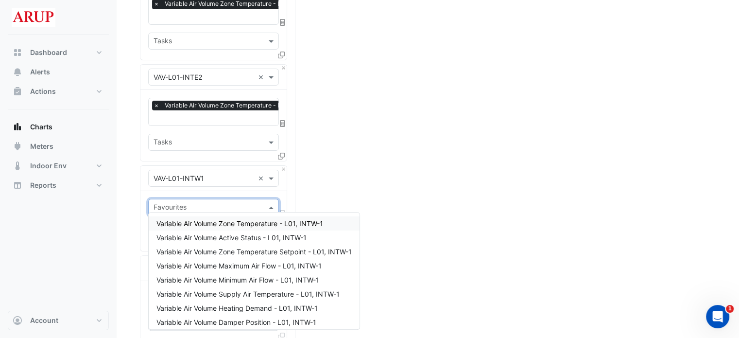
click at [262, 219] on span "Variable Air Volume Zone Temperature - L01, INTW-1" at bounding box center [239, 223] width 167 height 8
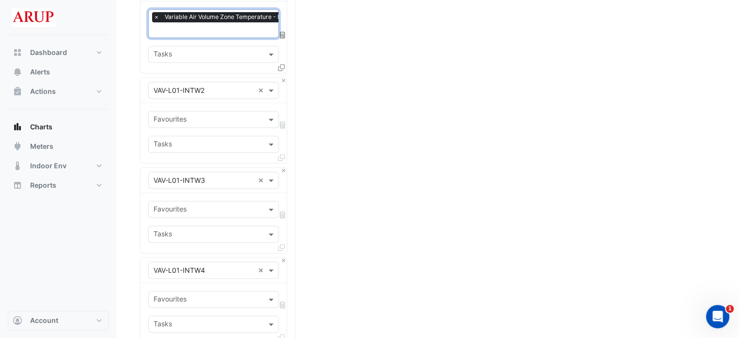
scroll to position [437, 0]
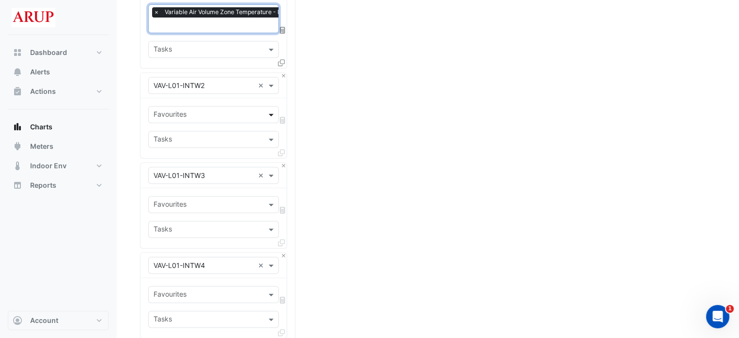
click at [271, 109] on span at bounding box center [272, 114] width 12 height 10
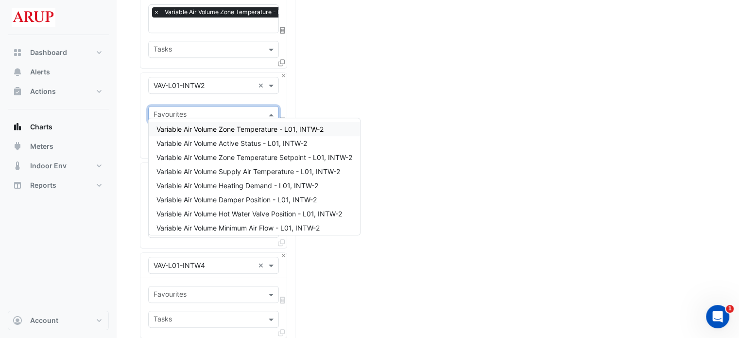
click at [260, 129] on span "Variable Air Volume Zone Temperature - L01, INTW-2" at bounding box center [239, 129] width 167 height 8
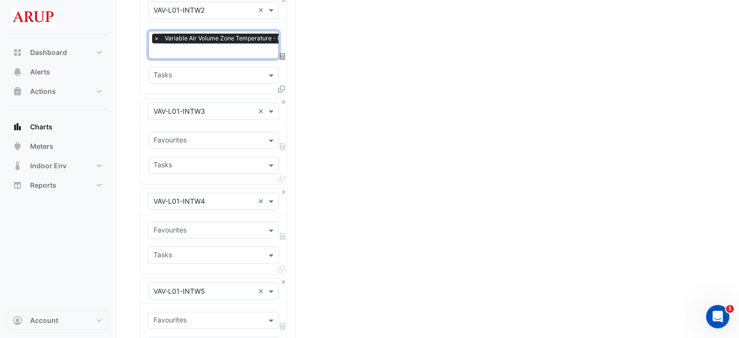
scroll to position [534, 0]
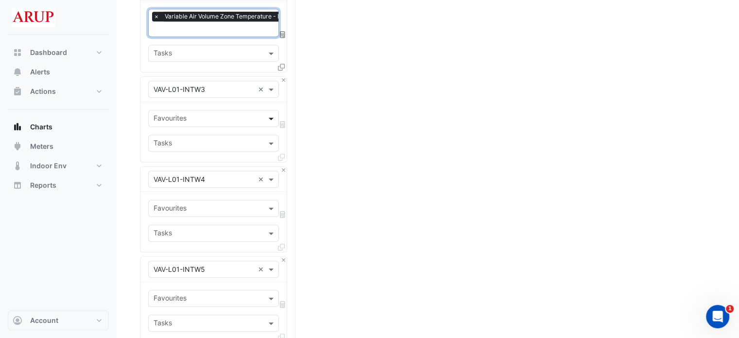
click at [272, 113] on span at bounding box center [272, 118] width 12 height 10
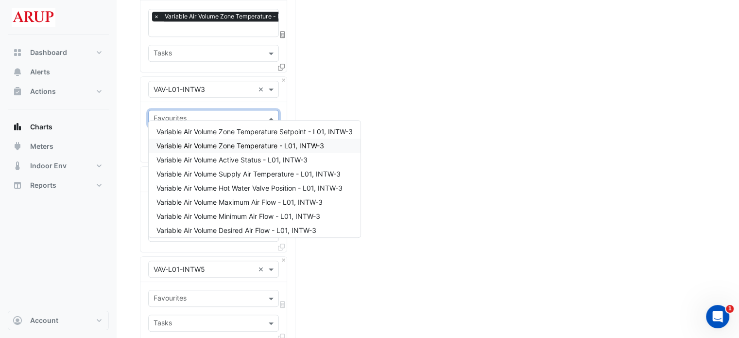
click at [258, 144] on span "Variable Air Volume Zone Temperature - L01, INTW-3" at bounding box center [240, 145] width 168 height 8
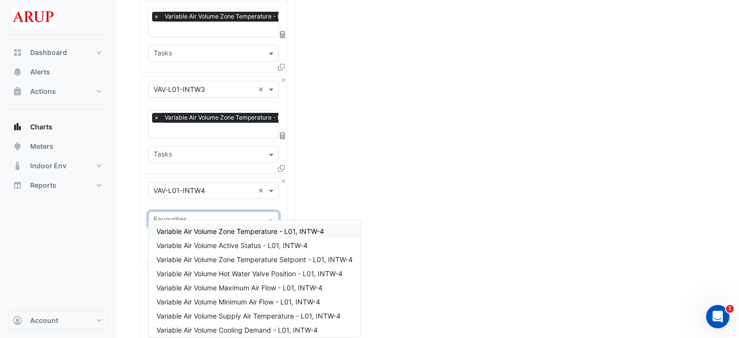
click at [274, 214] on span at bounding box center [272, 219] width 12 height 10
click at [240, 232] on span "Variable Air Volume Zone Temperature - L01, INTW-4" at bounding box center [240, 231] width 168 height 8
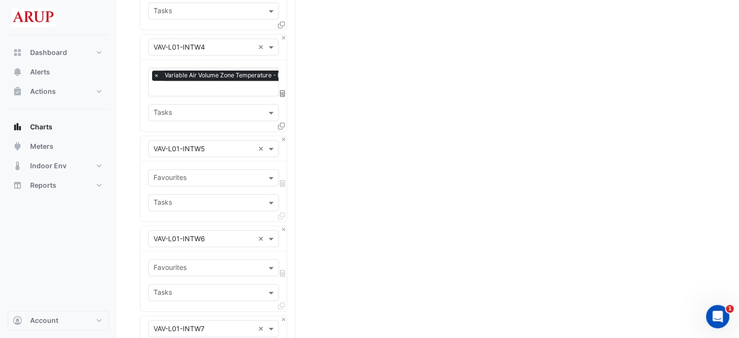
scroll to position [680, 0]
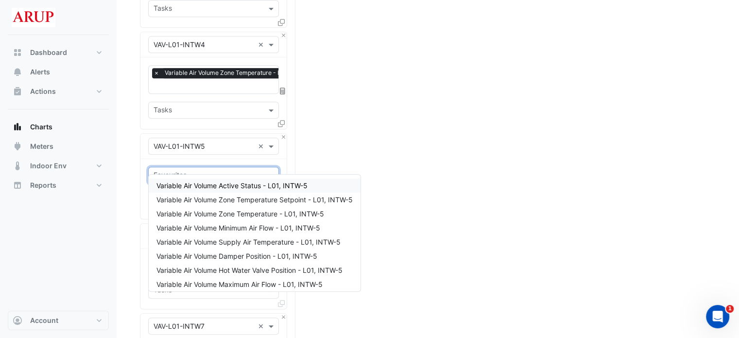
click at [271, 170] on span at bounding box center [272, 175] width 12 height 10
click at [253, 217] on span "Variable Air Volume Zone Temperature - L01, INTW-5" at bounding box center [240, 213] width 168 height 8
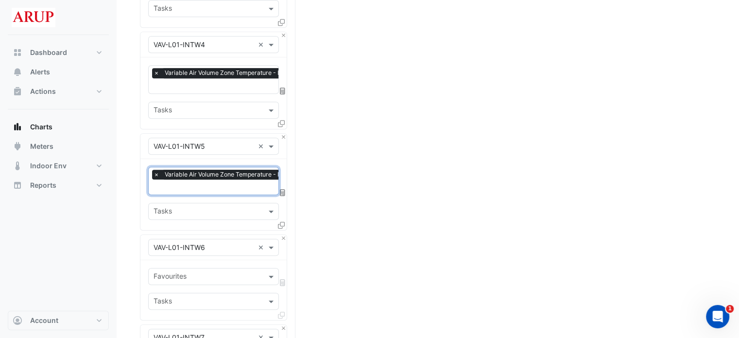
click at [338, 232] on div "Split by Equip Split All Split None Print Save as JPEG Save as PNG Pivot Data T…" at bounding box center [428, 269] width 576 height 1755
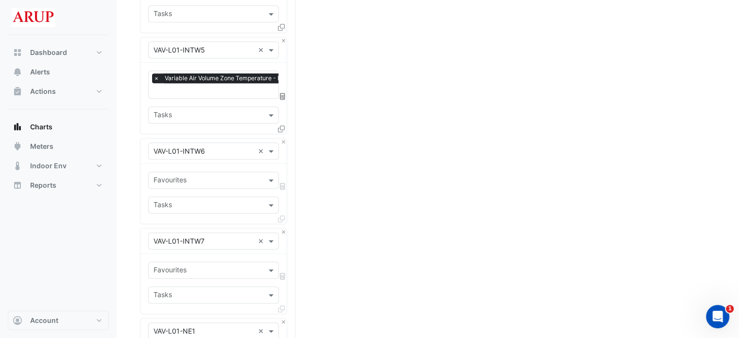
scroll to position [777, 0]
click at [272, 174] on span at bounding box center [272, 179] width 12 height 10
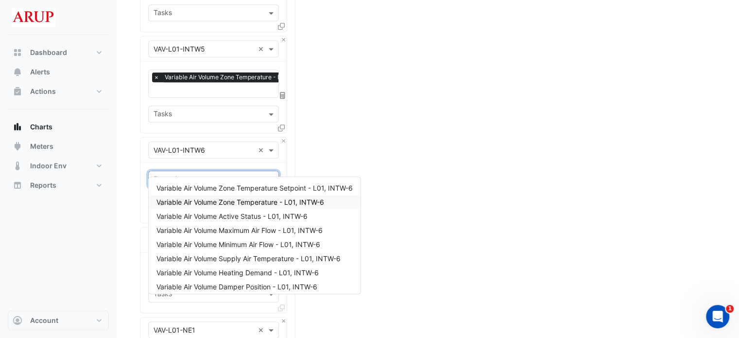
click at [225, 203] on span "Variable Air Volume Zone Temperature - L01, INTW-6" at bounding box center [240, 202] width 168 height 8
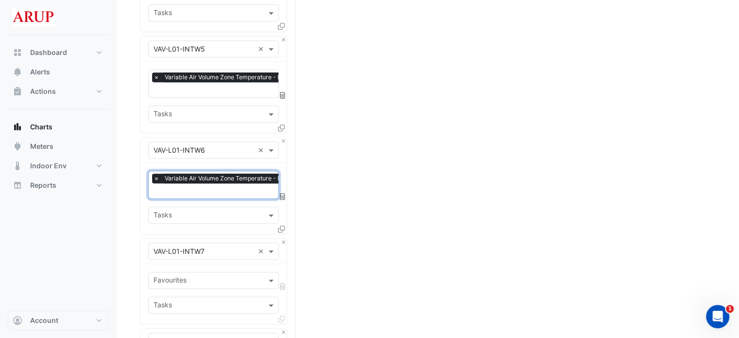
scroll to position [875, 0]
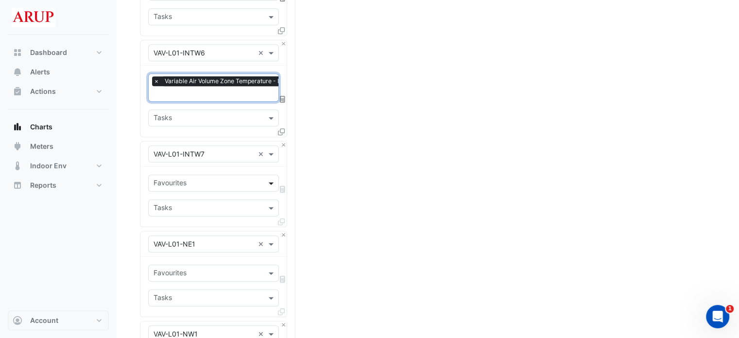
click at [270, 178] on span at bounding box center [272, 183] width 12 height 10
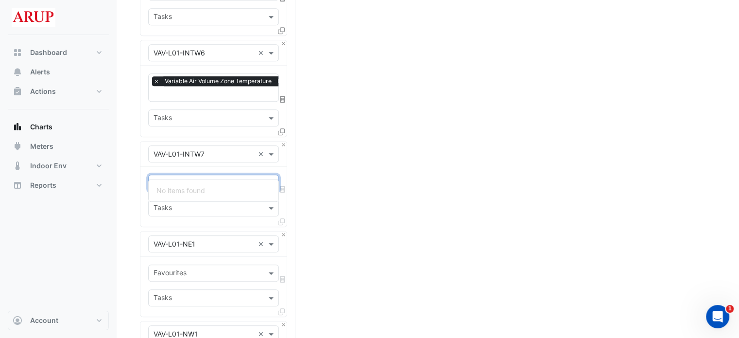
click at [274, 178] on span at bounding box center [272, 183] width 12 height 10
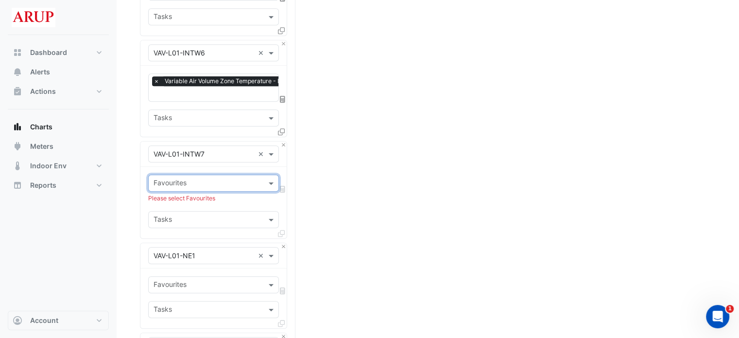
click at [345, 172] on div "Split by Equip Split All Split None Print Save as JPEG Save as PNG Pivot Data T…" at bounding box center [428, 86] width 576 height 1778
click at [272, 178] on span at bounding box center [272, 183] width 12 height 10
click at [267, 214] on span at bounding box center [272, 219] width 12 height 10
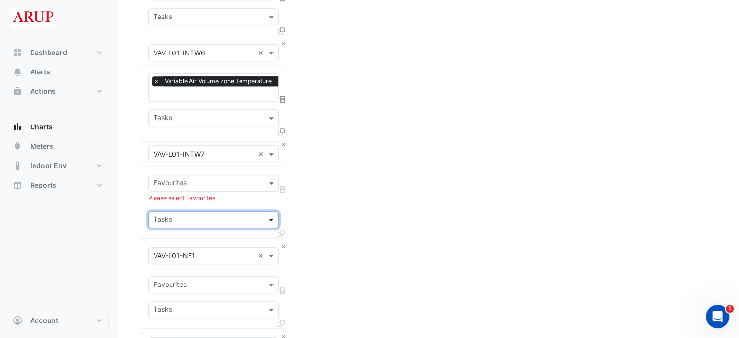
click at [273, 214] on span at bounding box center [272, 219] width 12 height 10
click at [270, 178] on span at bounding box center [272, 183] width 12 height 10
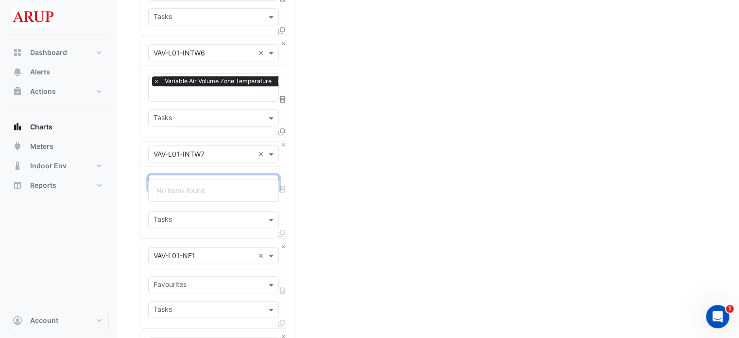
click at [271, 178] on span at bounding box center [272, 183] width 12 height 10
click at [274, 178] on span at bounding box center [272, 183] width 12 height 10
click at [282, 141] on button "Close" at bounding box center [283, 144] width 6 height 6
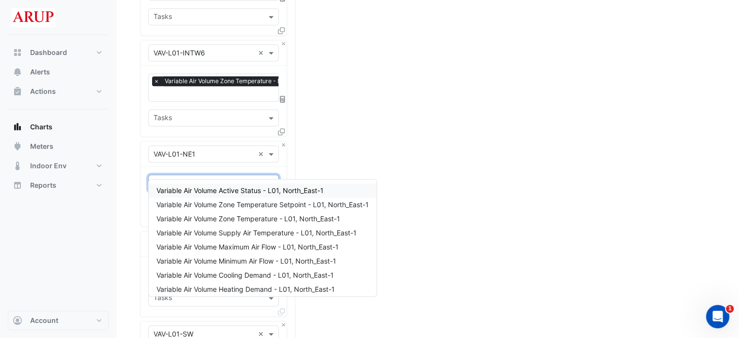
click at [268, 178] on span at bounding box center [272, 183] width 12 height 10
click at [245, 220] on span "Variable Air Volume Zone Temperature - L01, North_East-1" at bounding box center [248, 218] width 184 height 8
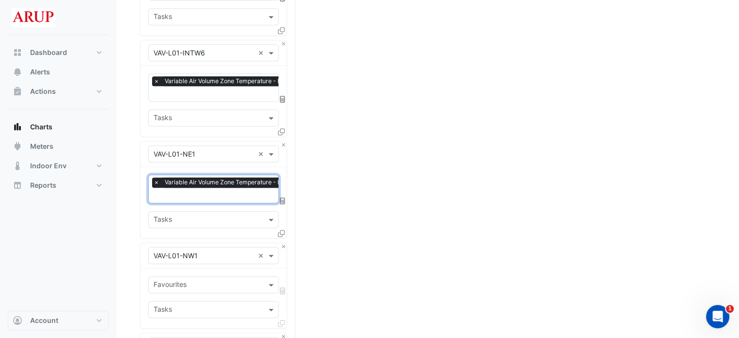
click at [331, 186] on div "Split by Equip Split All Split None Print Save as JPEG Save as PNG Pivot Data T…" at bounding box center [428, 41] width 576 height 1688
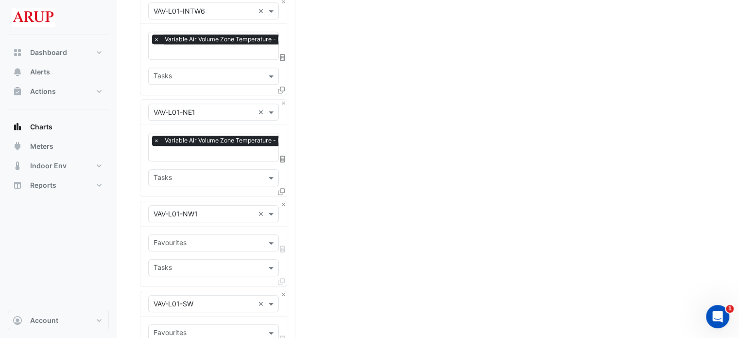
scroll to position [923, 0]
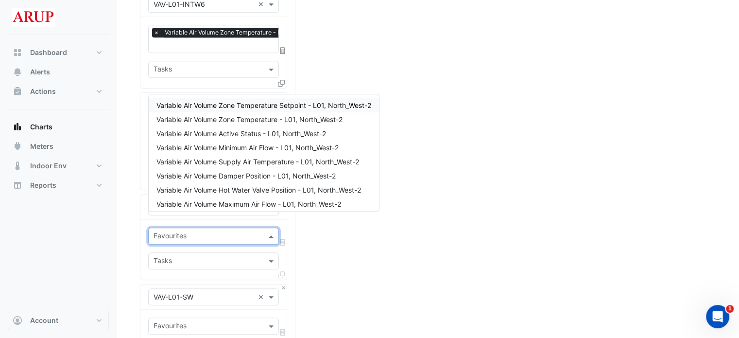
click at [274, 231] on span at bounding box center [272, 236] width 12 height 10
click at [254, 118] on span "Variable Air Volume Zone Temperature - L01, North_West-2" at bounding box center [249, 119] width 186 height 8
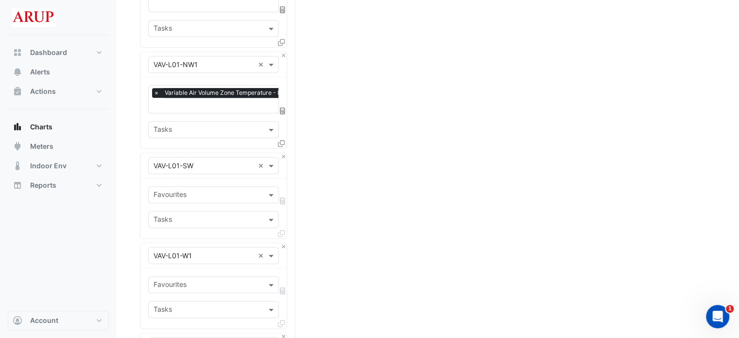
scroll to position [1069, 0]
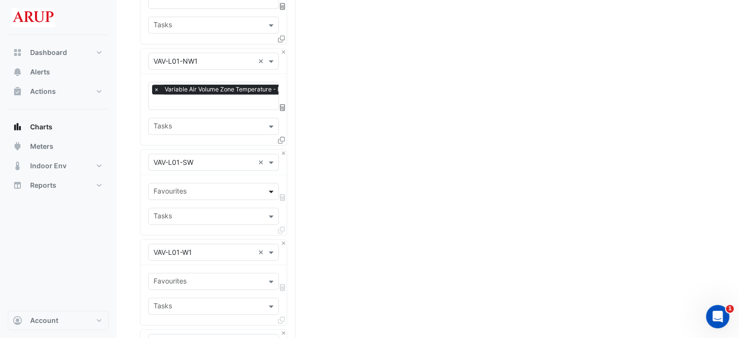
click at [271, 186] on span at bounding box center [272, 191] width 12 height 10
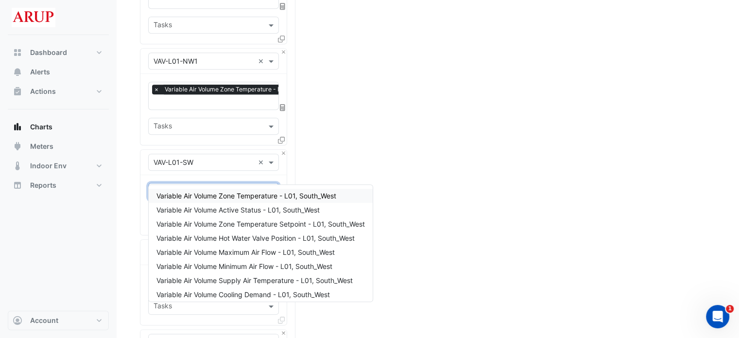
click at [226, 199] on span "Variable Air Volume Zone Temperature - L01, South_West" at bounding box center [246, 195] width 180 height 8
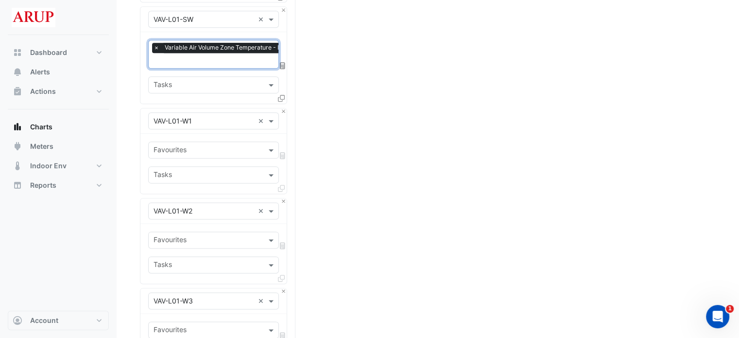
scroll to position [1215, 0]
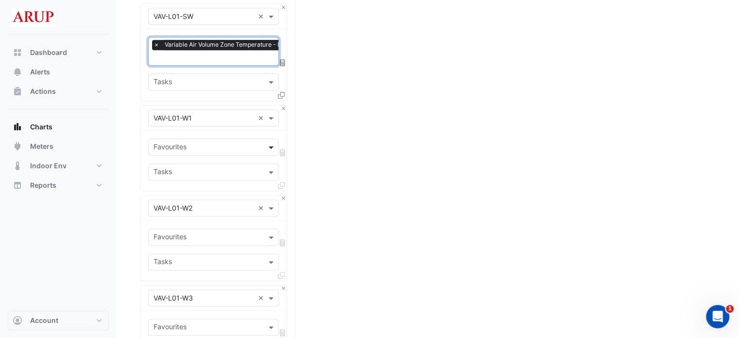
click at [270, 142] on span at bounding box center [272, 147] width 12 height 10
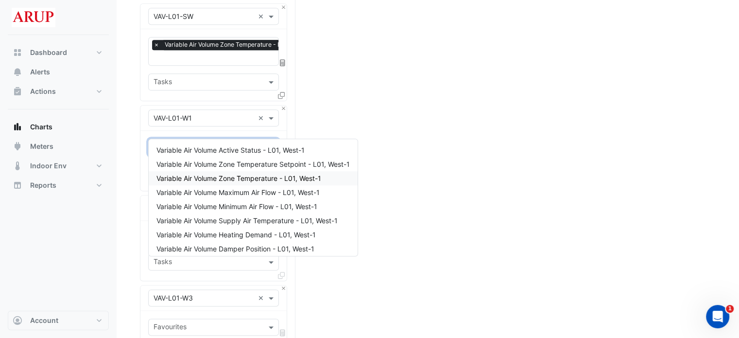
click at [225, 176] on span "Variable Air Volume Zone Temperature - L01, West-1" at bounding box center [238, 178] width 165 height 8
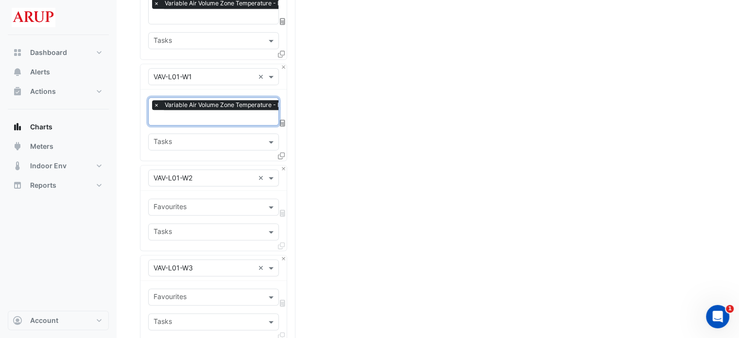
scroll to position [1263, 0]
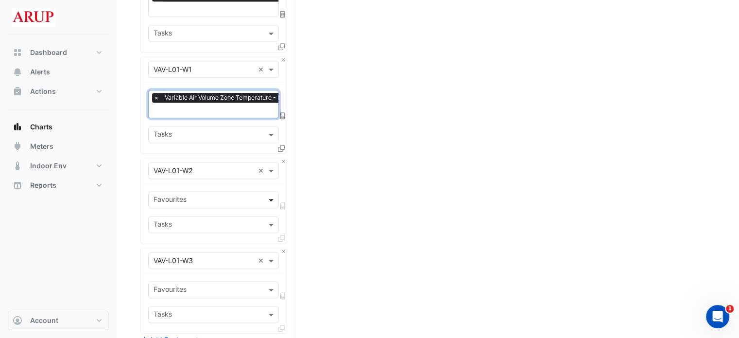
click at [269, 194] on span at bounding box center [272, 199] width 12 height 10
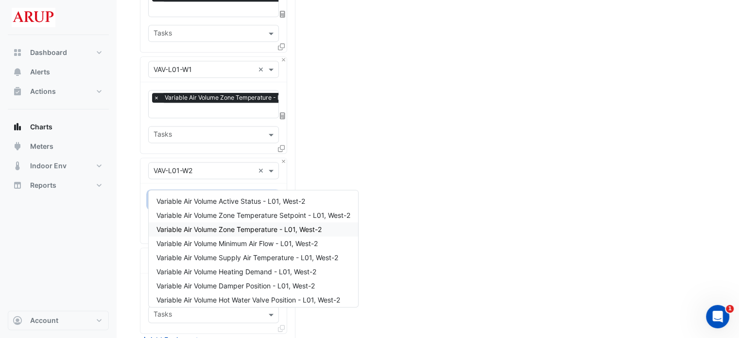
click at [238, 228] on span "Variable Air Volume Zone Temperature - L01, West-2" at bounding box center [238, 229] width 165 height 8
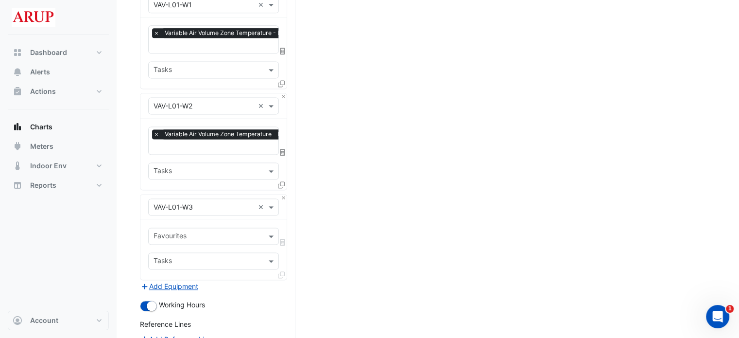
scroll to position [1360, 0]
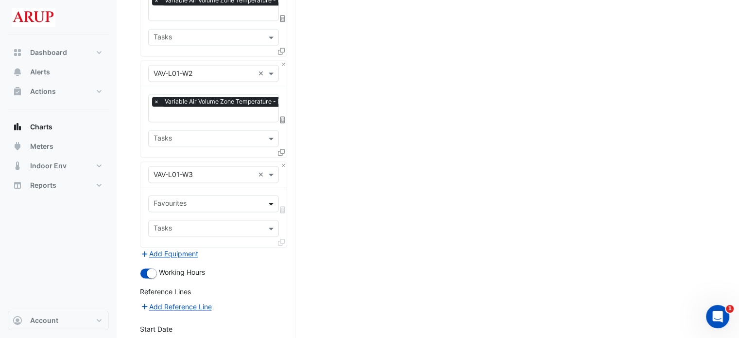
click at [273, 198] on span at bounding box center [272, 203] width 12 height 10
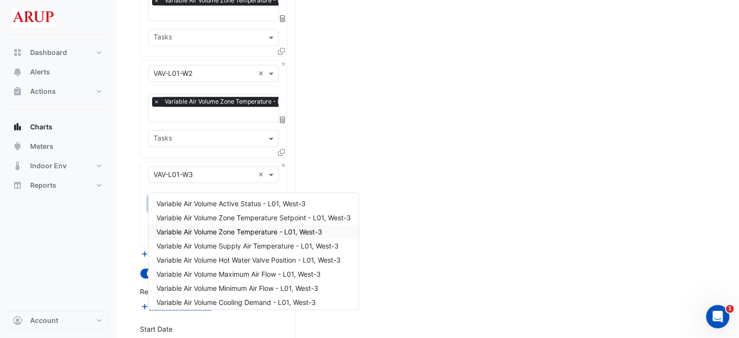
click at [235, 230] on span "Variable Air Volume Zone Temperature - L01, West-3" at bounding box center [239, 231] width 166 height 8
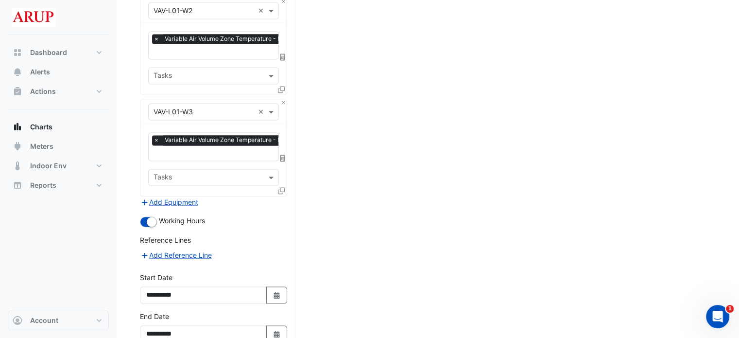
scroll to position [1455, 0]
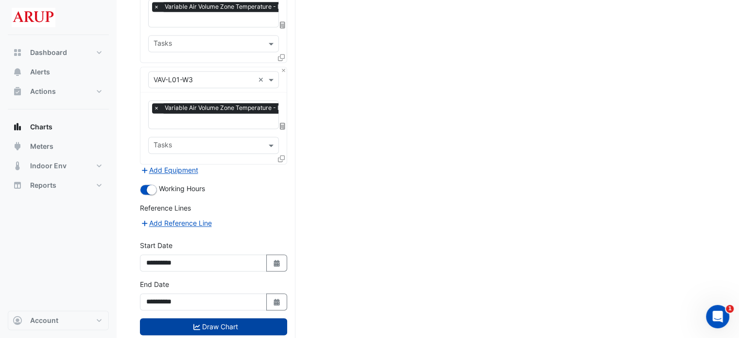
click at [216, 318] on button "Draw Chart" at bounding box center [213, 326] width 147 height 17
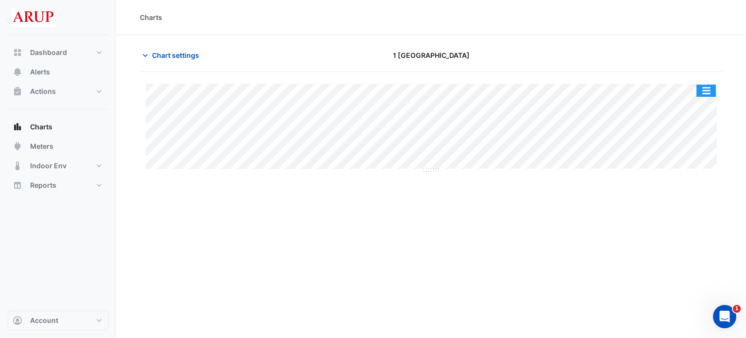
click at [708, 93] on button "button" at bounding box center [706, 91] width 19 height 12
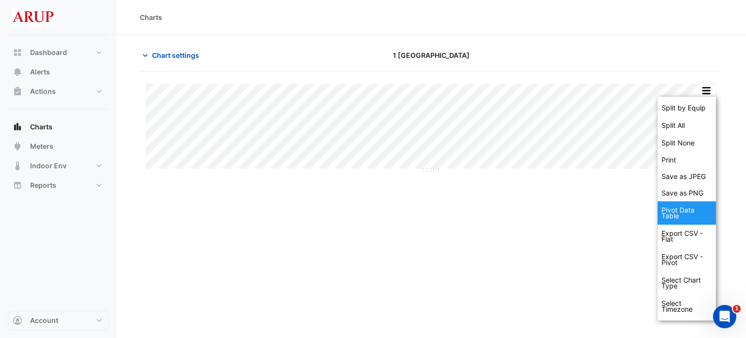
click at [685, 210] on div "Pivot Data Table" at bounding box center [687, 212] width 58 height 23
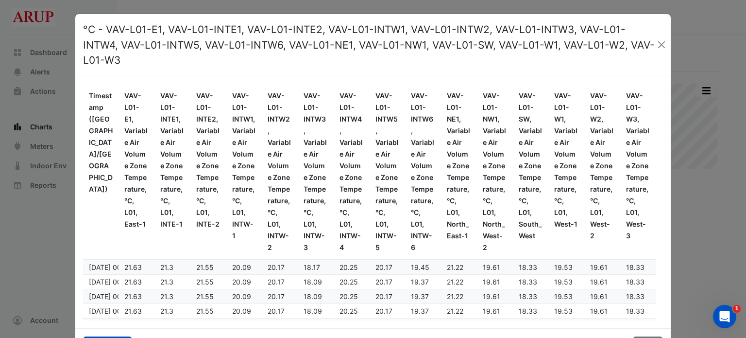
click at [659, 37] on button "Close" at bounding box center [661, 44] width 11 height 15
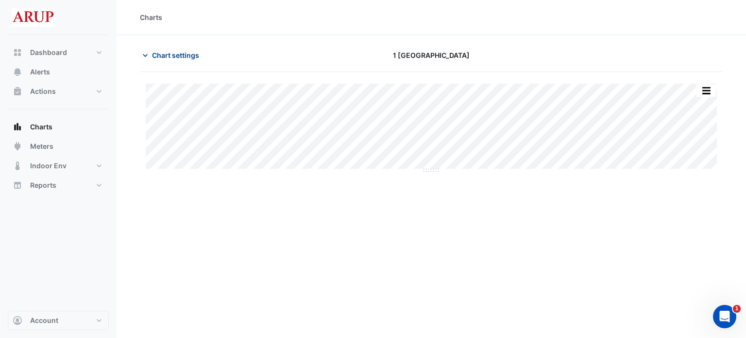
click at [146, 56] on icon "button" at bounding box center [145, 56] width 10 height 10
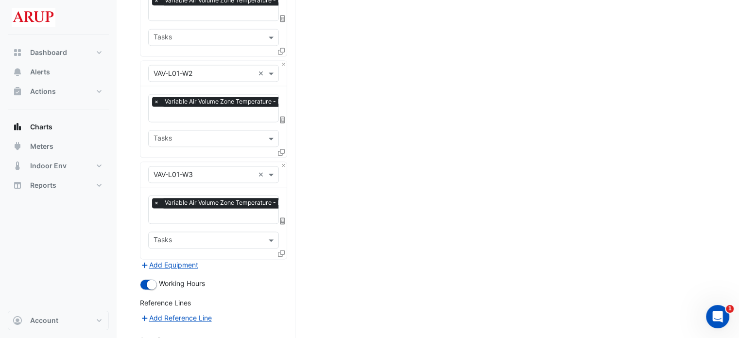
scroll to position [1455, 0]
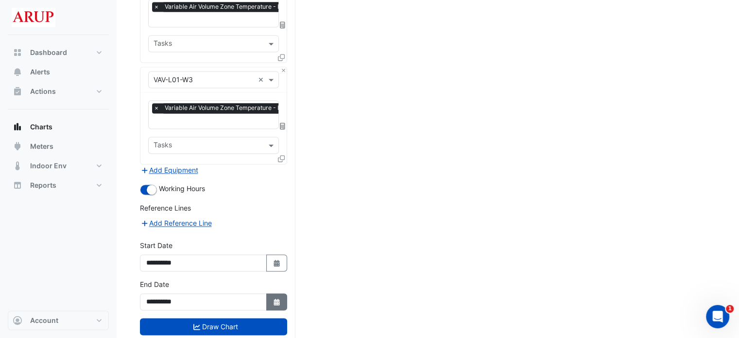
click at [275, 298] on icon "Select Date" at bounding box center [277, 301] width 9 height 7
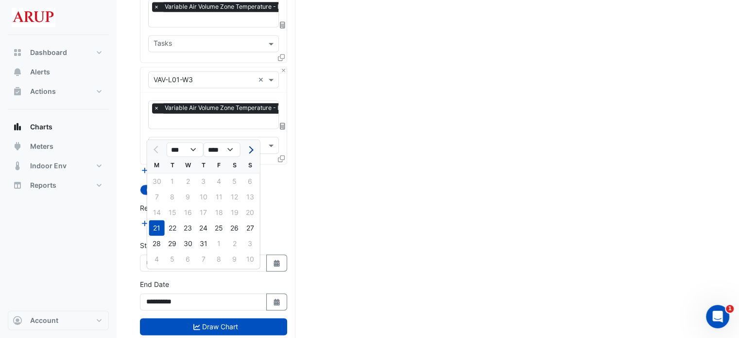
click at [250, 150] on span "Next month" at bounding box center [249, 149] width 7 height 7
select select "*"
click at [156, 212] on div "11" at bounding box center [157, 212] width 16 height 16
type input "**********"
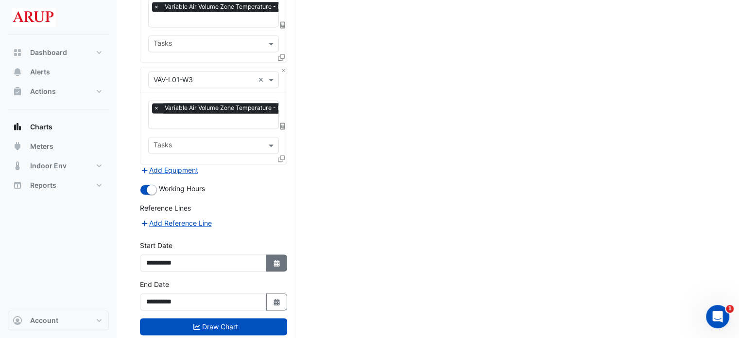
click at [280, 259] on icon "Select Date" at bounding box center [277, 262] width 9 height 7
select select "*"
select select "****"
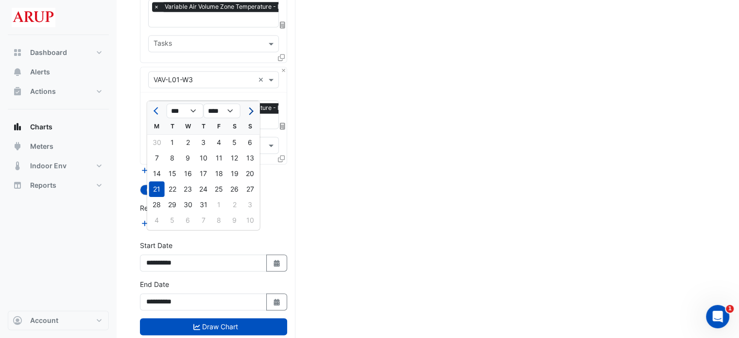
click at [250, 112] on span "Next month" at bounding box center [249, 110] width 7 height 7
select select "*"
click at [161, 174] on div "11" at bounding box center [157, 174] width 16 height 16
type input "**********"
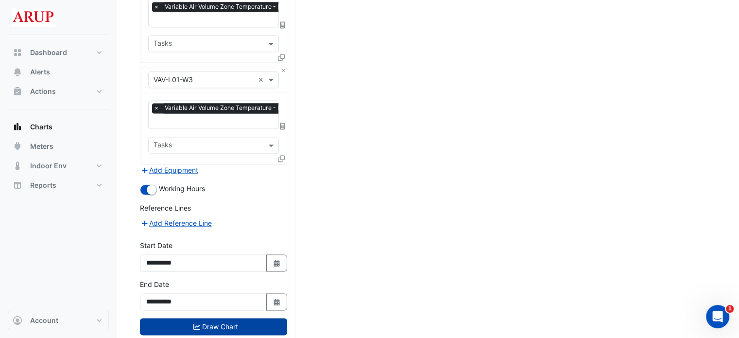
click at [219, 318] on button "Draw Chart" at bounding box center [213, 326] width 147 height 17
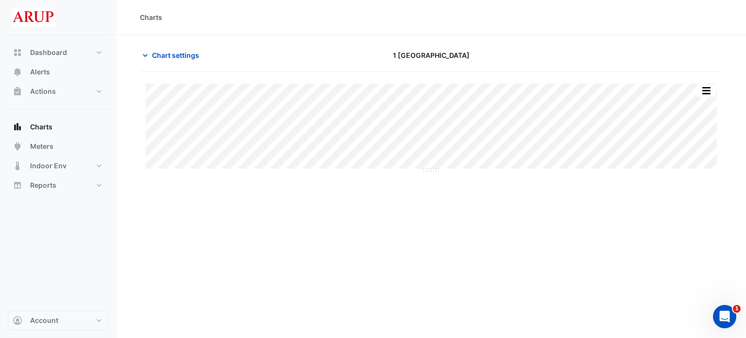
click at [308, 247] on div "Charts Chart settings 1 Melbourne Quarter Split by Equip Split All Split None P…" at bounding box center [432, 169] width 630 height 338
click at [710, 92] on button "button" at bounding box center [706, 91] width 19 height 12
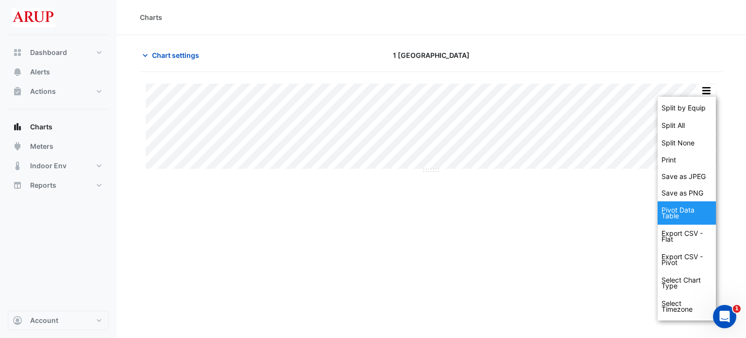
click at [683, 213] on div "Pivot Data Table" at bounding box center [687, 212] width 58 height 23
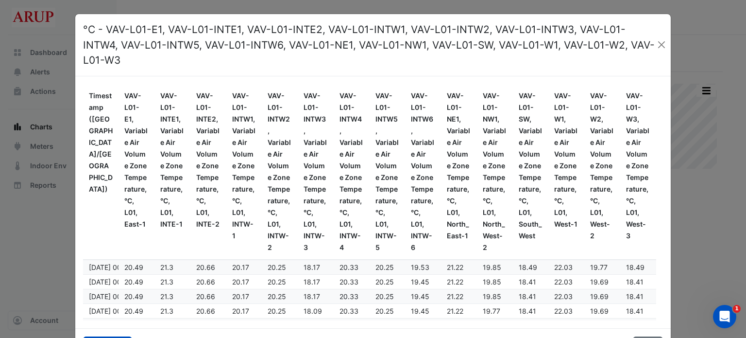
click at [662, 37] on button "Close" at bounding box center [661, 44] width 11 height 15
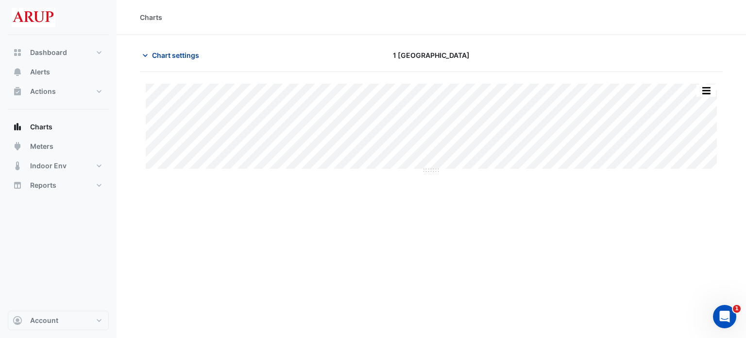
click at [158, 58] on span "Chart settings" at bounding box center [175, 55] width 47 height 10
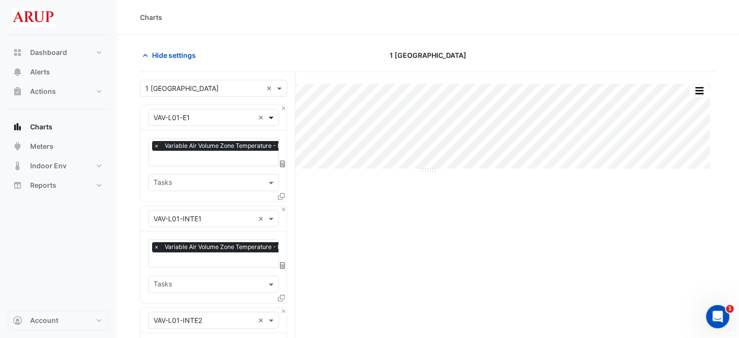
click at [275, 115] on span at bounding box center [272, 117] width 12 height 10
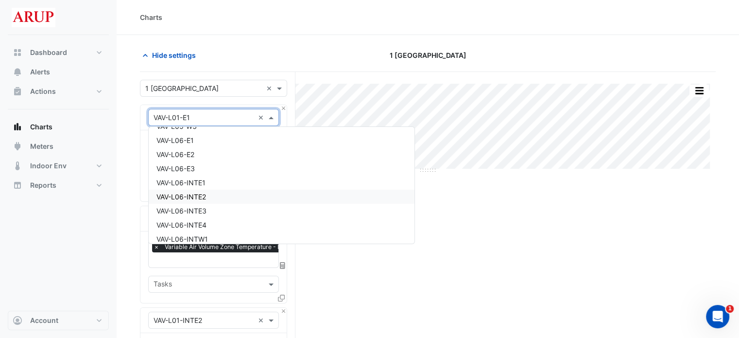
scroll to position [8472, 0]
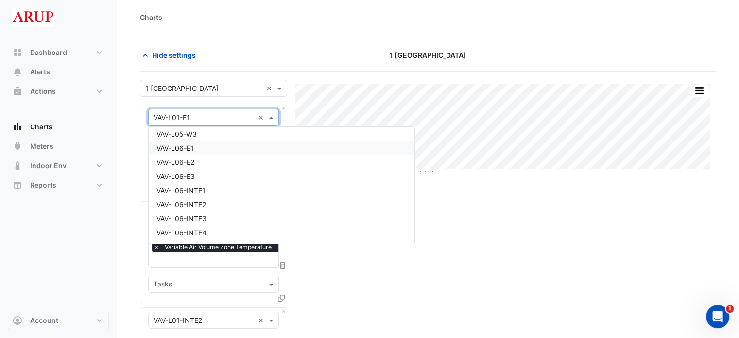
click at [233, 151] on div "VAV-L06-E1" at bounding box center [282, 148] width 266 height 14
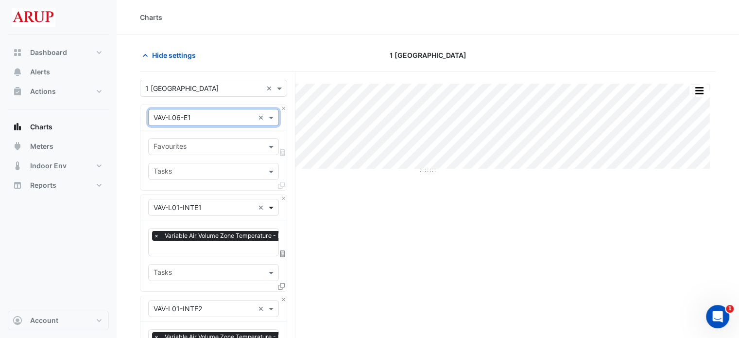
click at [275, 206] on span at bounding box center [272, 207] width 12 height 10
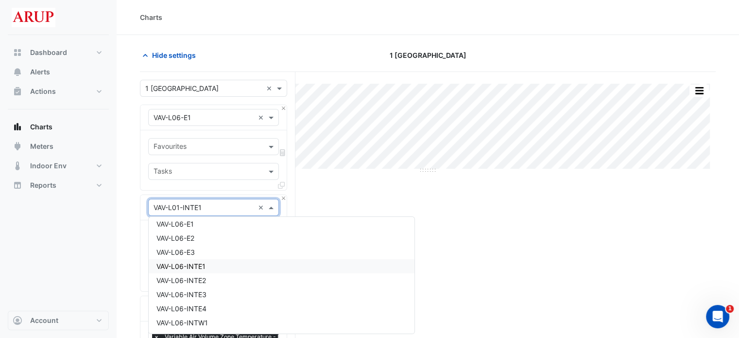
scroll to position [8437, 0]
click at [217, 289] on div "VAV-L06-E2" at bounding box center [282, 286] width 266 height 14
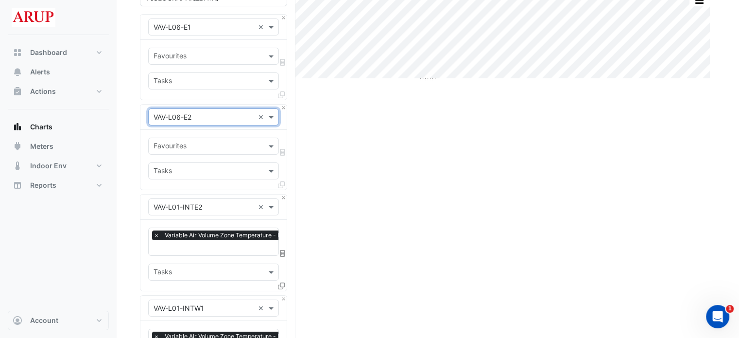
scroll to position [97, 0]
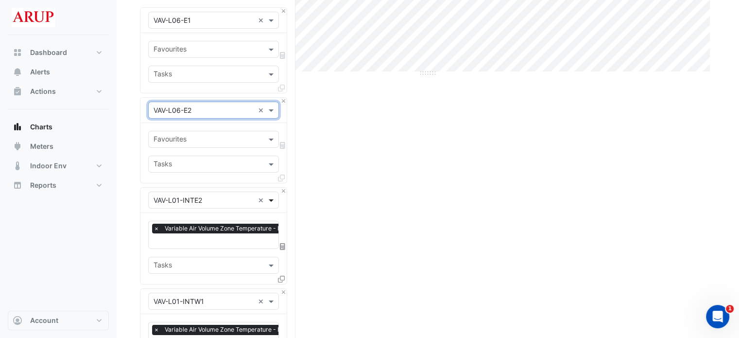
click at [272, 198] on span at bounding box center [272, 200] width 12 height 10
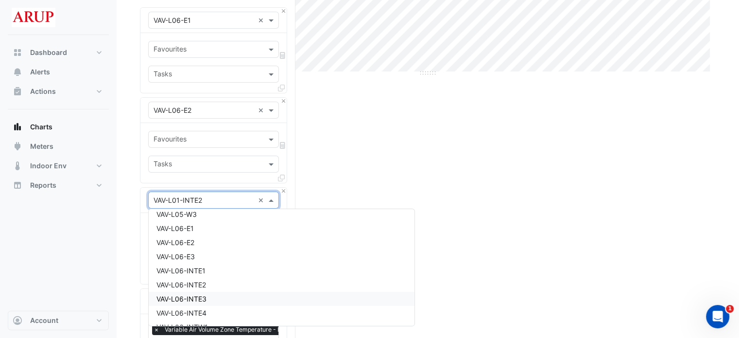
scroll to position [8451, 0]
click at [213, 280] on div "VAV-L06-E3" at bounding box center [282, 279] width 266 height 14
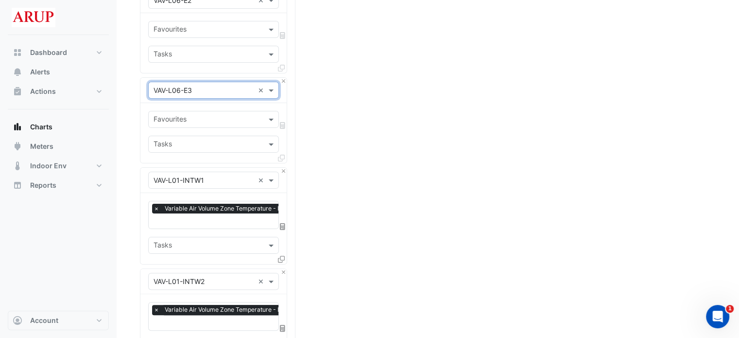
scroll to position [243, 0]
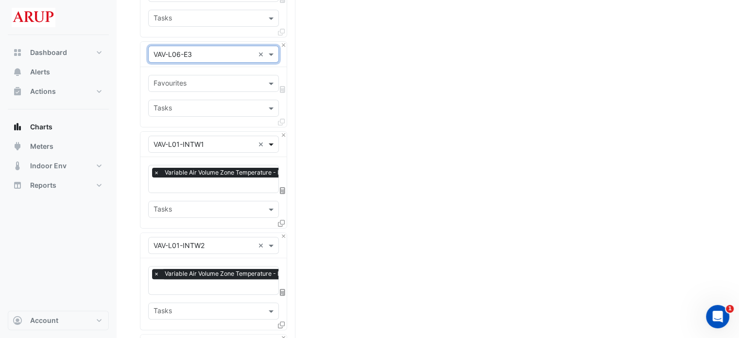
click at [272, 141] on span at bounding box center [272, 144] width 12 height 10
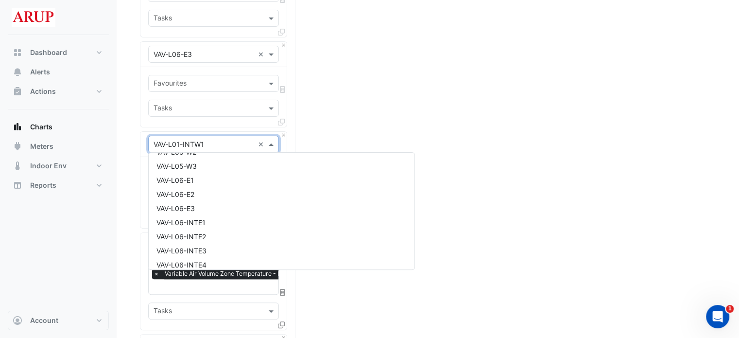
scroll to position [8514, 0]
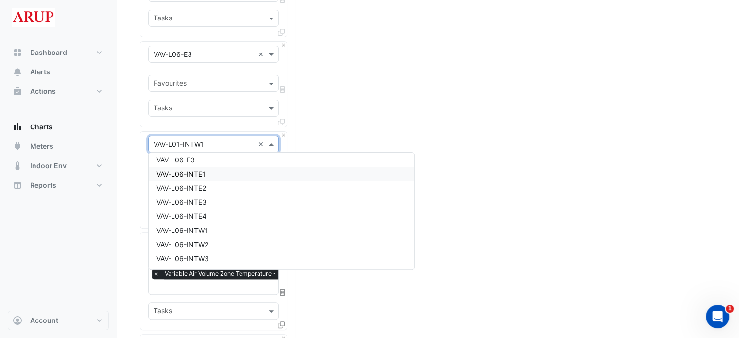
click at [220, 175] on div "VAV-L06-INTE1" at bounding box center [282, 174] width 266 height 14
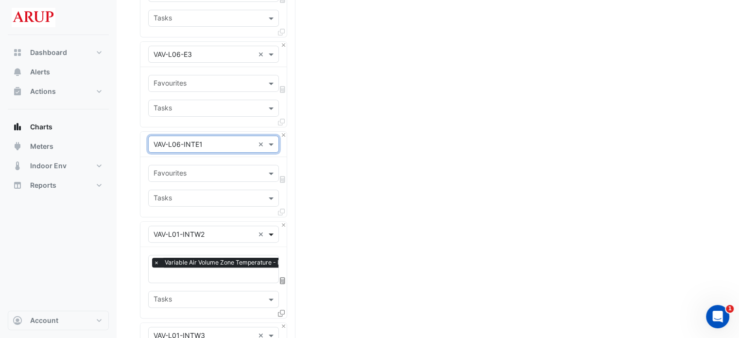
click at [276, 236] on span at bounding box center [272, 234] width 12 height 10
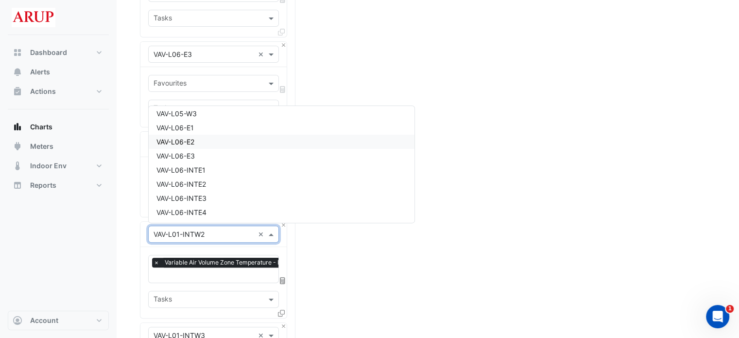
scroll to position [8480, 0]
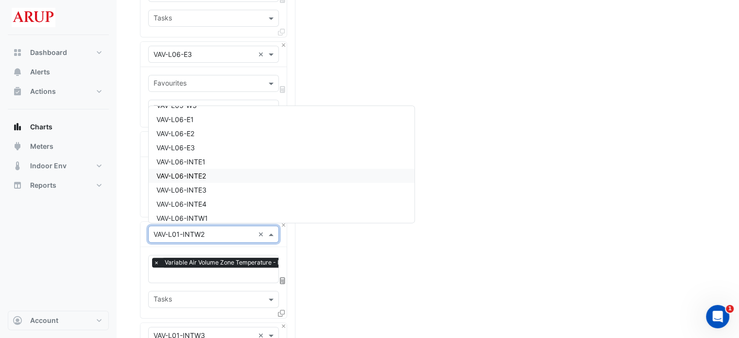
click at [216, 177] on div "VAV-L06-INTE2" at bounding box center [282, 176] width 266 height 14
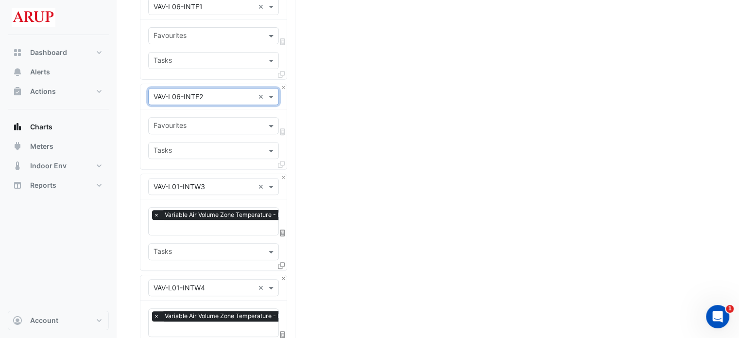
scroll to position [389, 0]
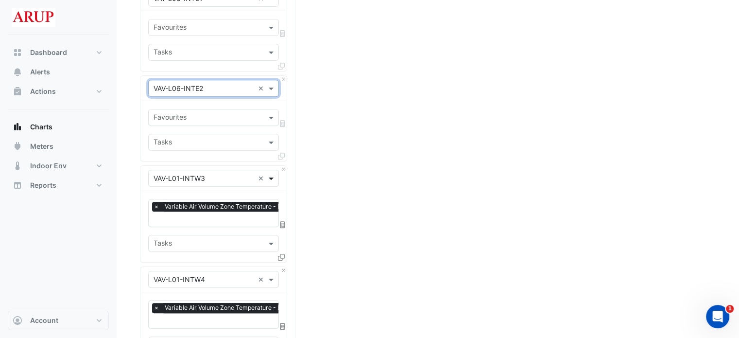
click at [270, 173] on span at bounding box center [272, 178] width 12 height 10
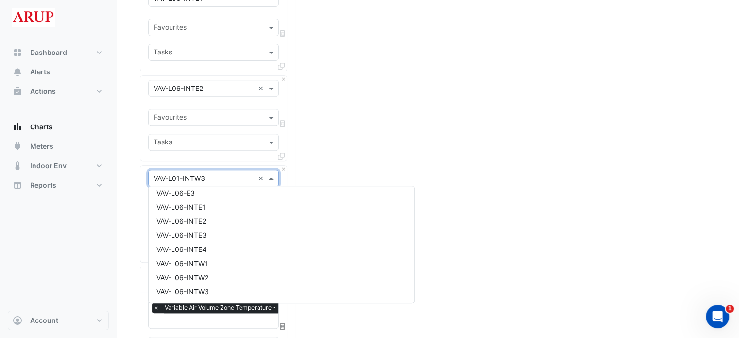
scroll to position [8494, 0]
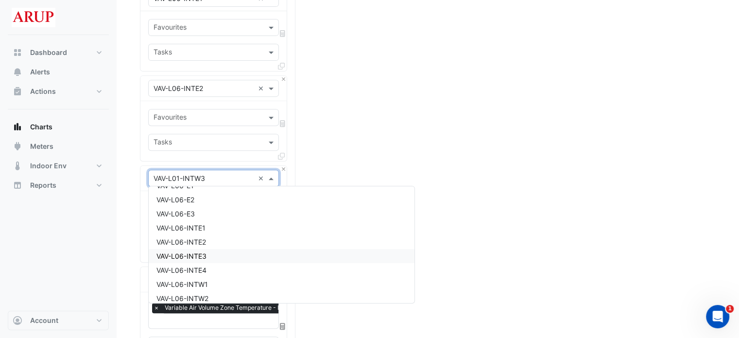
click at [226, 257] on div "VAV-L06-INTE3" at bounding box center [282, 256] width 266 height 14
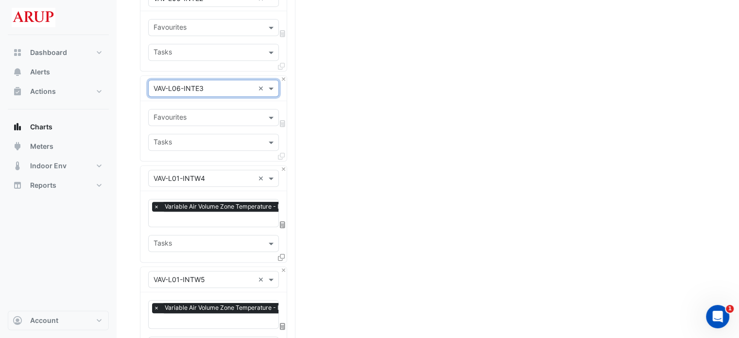
scroll to position [486, 0]
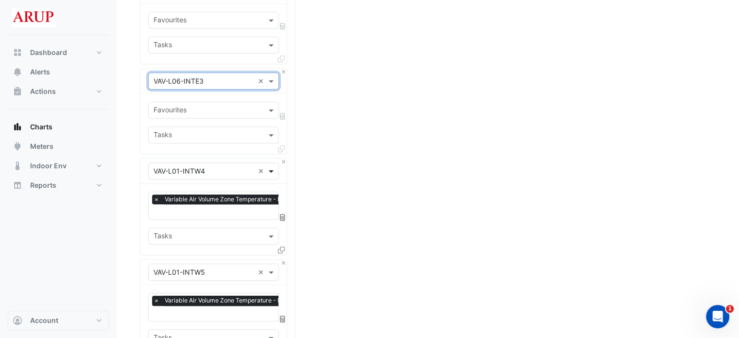
click at [273, 169] on span at bounding box center [272, 171] width 12 height 10
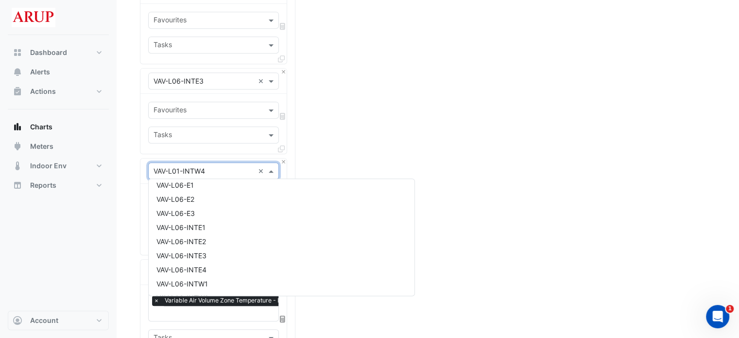
scroll to position [8508, 0]
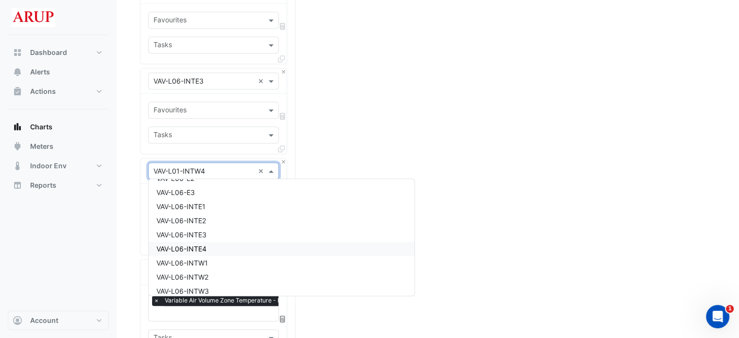
click at [235, 249] on div "VAV-L06-INTE4" at bounding box center [282, 248] width 266 height 14
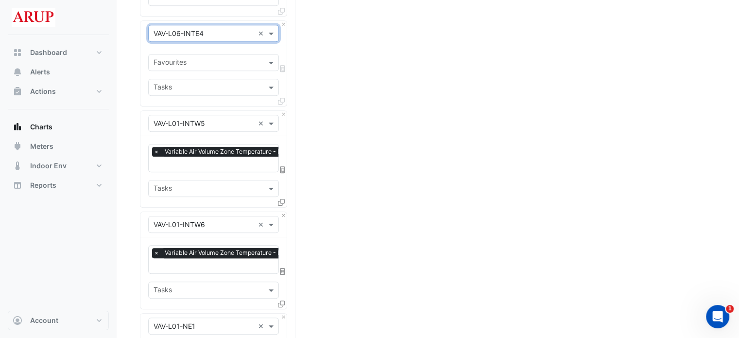
scroll to position [632, 0]
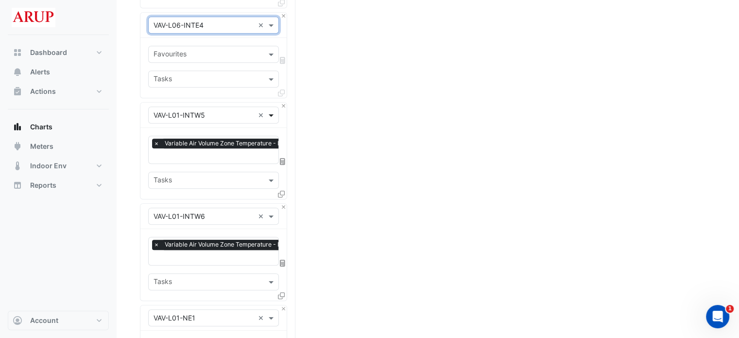
click at [273, 114] on span at bounding box center [272, 115] width 12 height 10
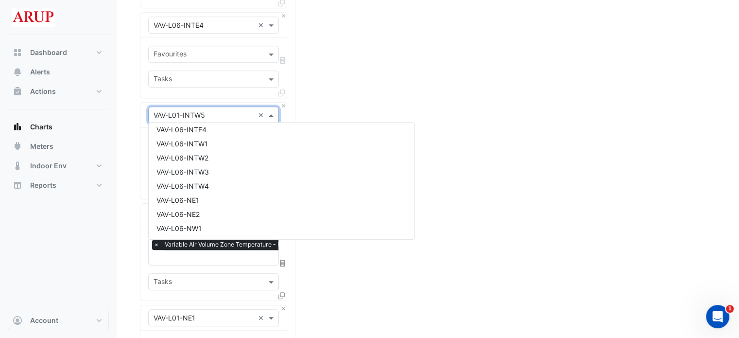
scroll to position [8522, 0]
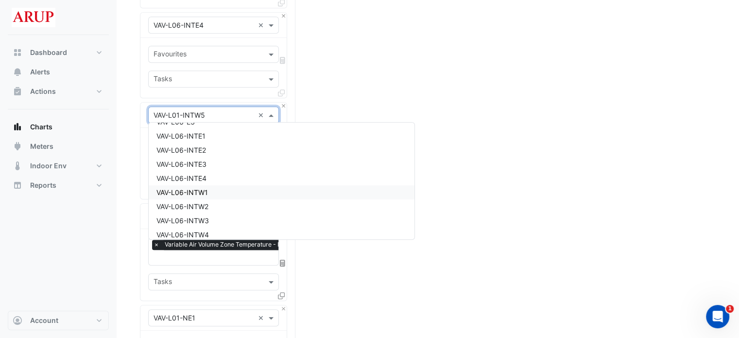
click at [226, 190] on div "VAV-L06-INTW1" at bounding box center [282, 192] width 266 height 14
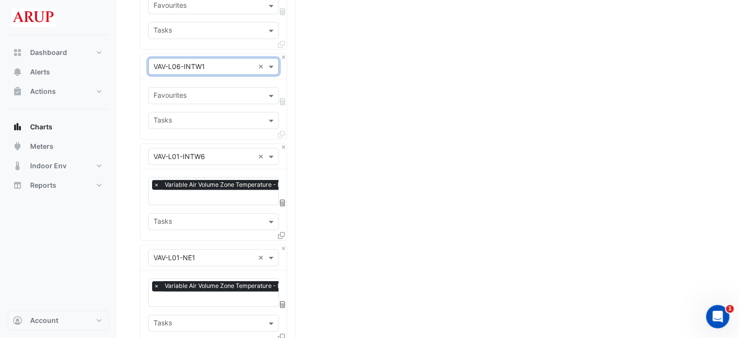
scroll to position [729, 0]
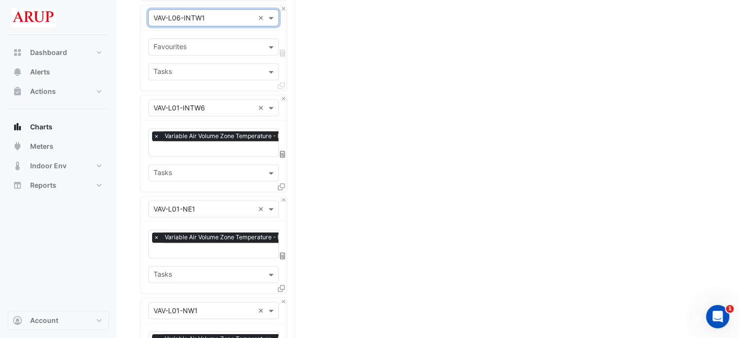
click at [126, 199] on section "Hide settings 1 Melbourne Quarter Split by Equip Split All Split None Print Sav…" at bounding box center [428, 151] width 622 height 1691
click at [274, 104] on span at bounding box center [272, 108] width 12 height 10
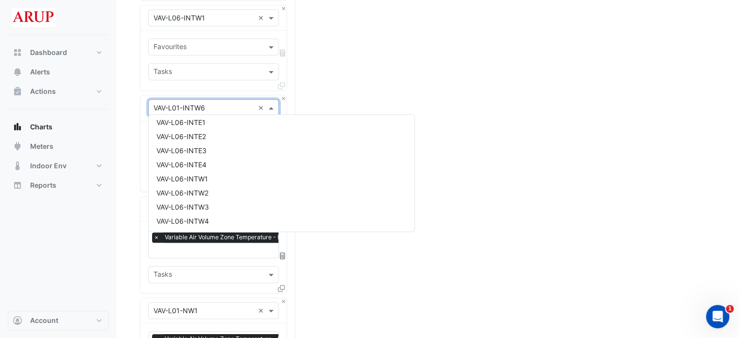
scroll to position [8536, 0]
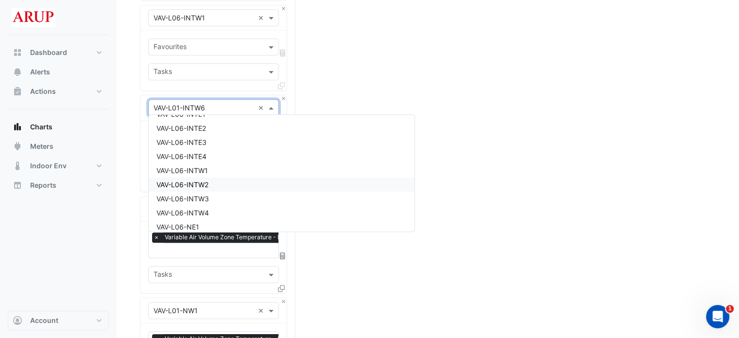
click at [222, 185] on div "VAV-L06-INTW2" at bounding box center [282, 184] width 266 height 14
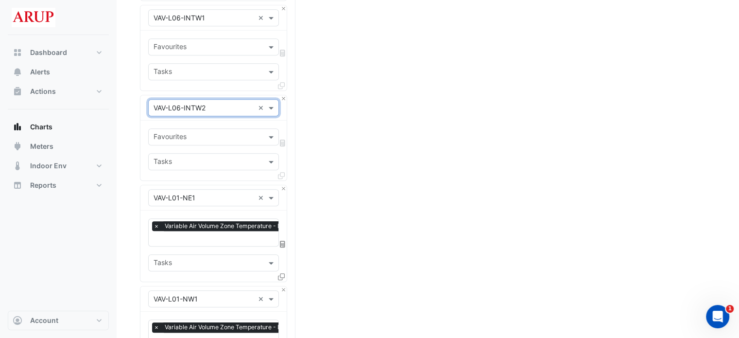
click at [125, 180] on section "Hide settings 1 Melbourne Quarter Split by Equip Split All Split None Print Sav…" at bounding box center [428, 146] width 622 height 1680
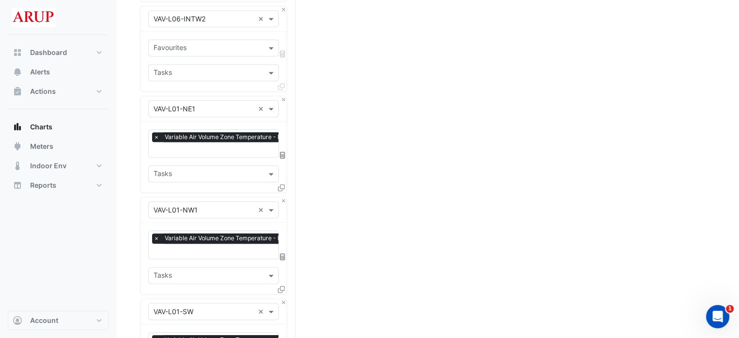
scroll to position [826, 0]
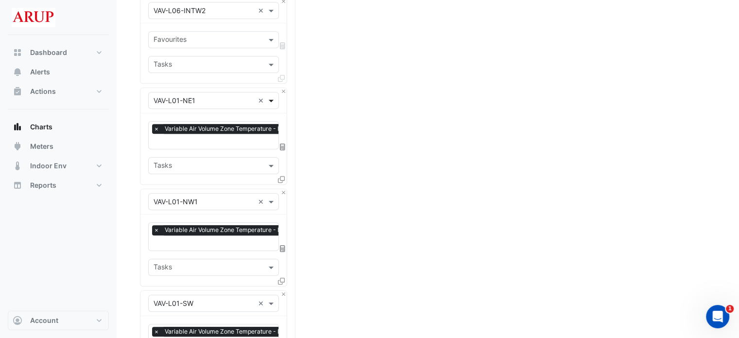
click at [274, 96] on span at bounding box center [272, 100] width 12 height 10
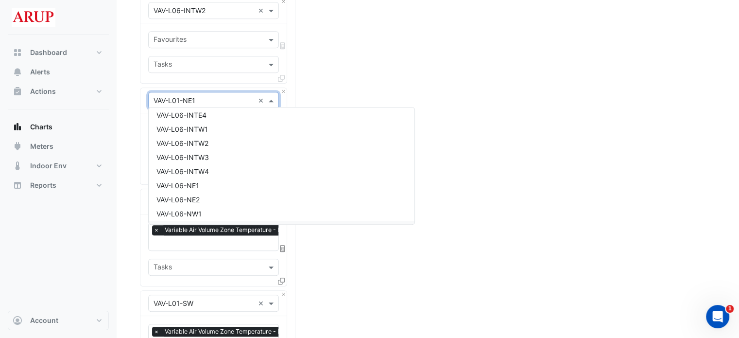
scroll to position [8564, 0]
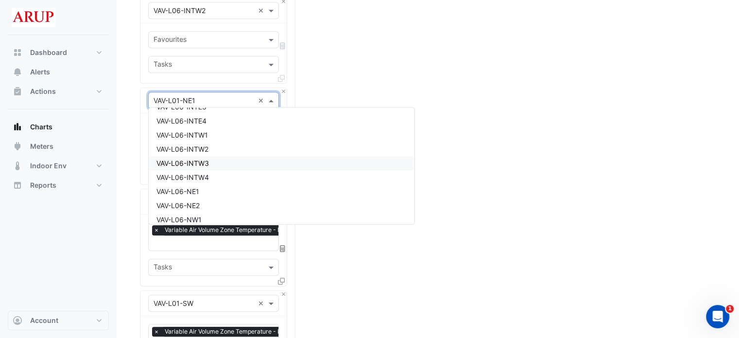
click at [232, 162] on div "VAV-L06-INTW3" at bounding box center [282, 163] width 266 height 14
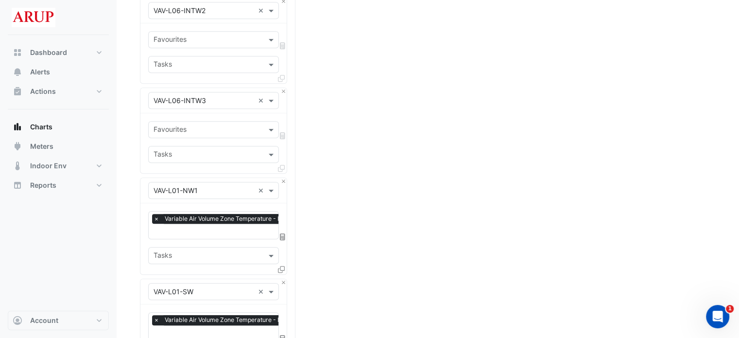
click at [131, 170] on section "Hide settings 1 Melbourne Quarter Split by Equip Split All Split None Print Sav…" at bounding box center [428, 43] width 622 height 1668
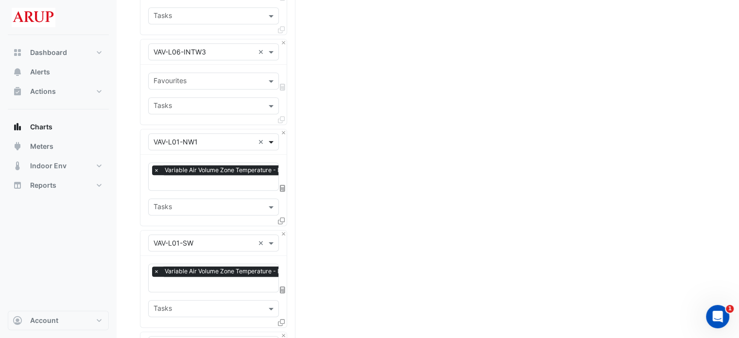
click at [274, 137] on span at bounding box center [272, 142] width 12 height 10
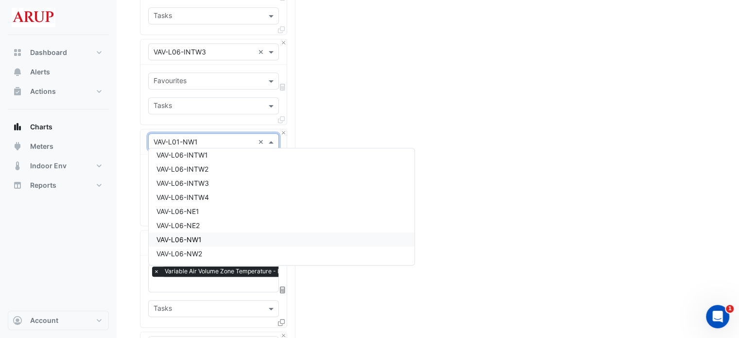
scroll to position [8578, 0]
click at [228, 203] on div "VAV-L06-INTW4" at bounding box center [282, 204] width 266 height 14
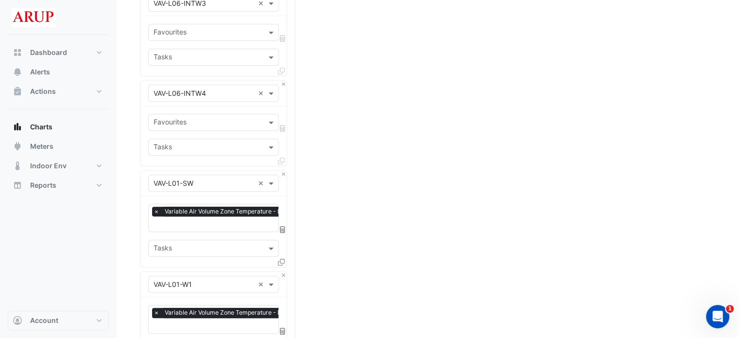
scroll to position [972, 0]
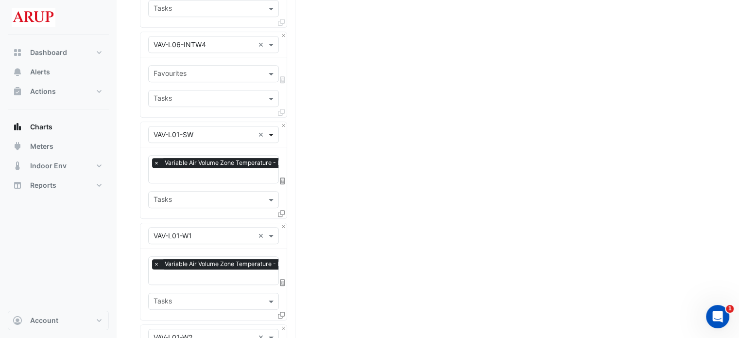
click at [273, 132] on span at bounding box center [272, 134] width 12 height 10
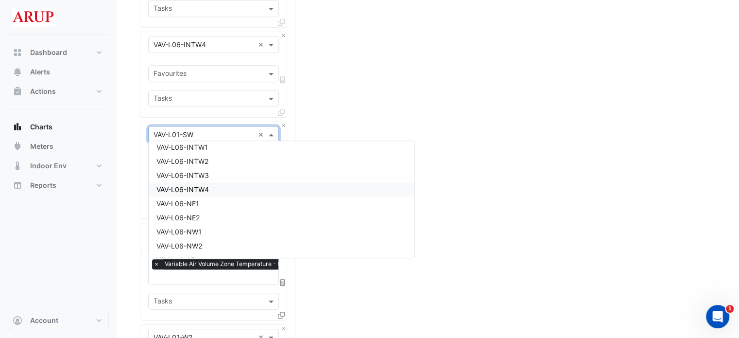
scroll to position [8592, 0]
click at [215, 198] on div "VAV-L06-NE1" at bounding box center [282, 196] width 266 height 14
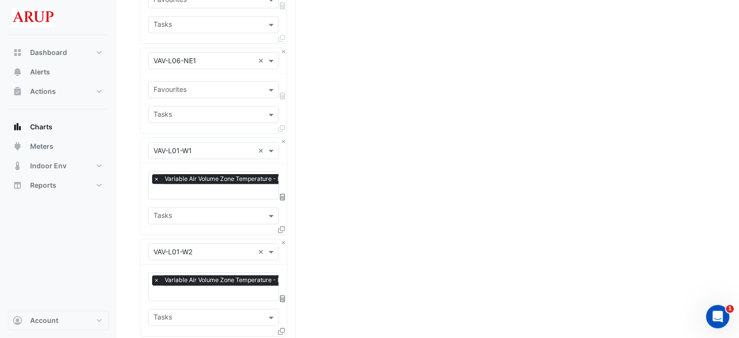
scroll to position [1069, 0]
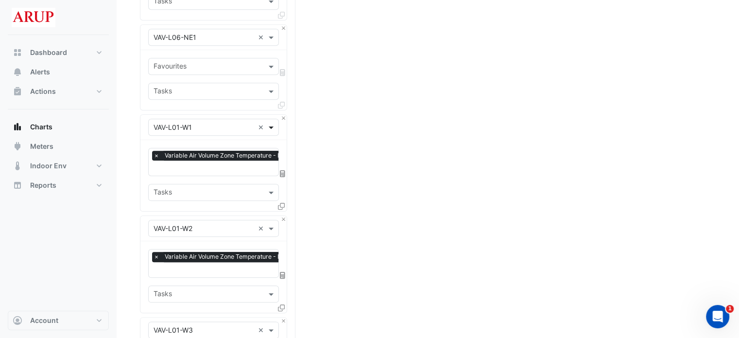
click at [271, 122] on span at bounding box center [272, 127] width 12 height 10
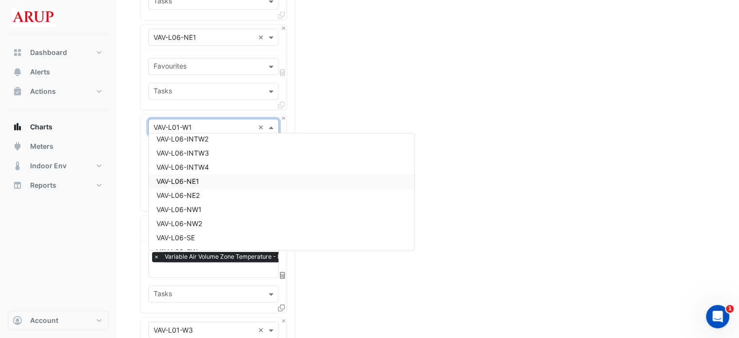
scroll to position [8606, 0]
click at [224, 189] on div "VAV-L06-NE2" at bounding box center [282, 189] width 266 height 14
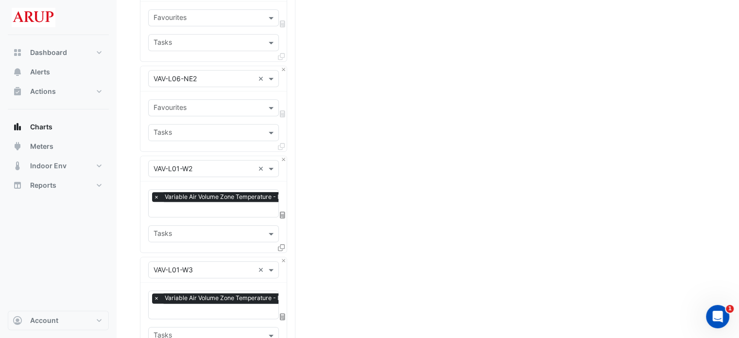
scroll to position [1166, 0]
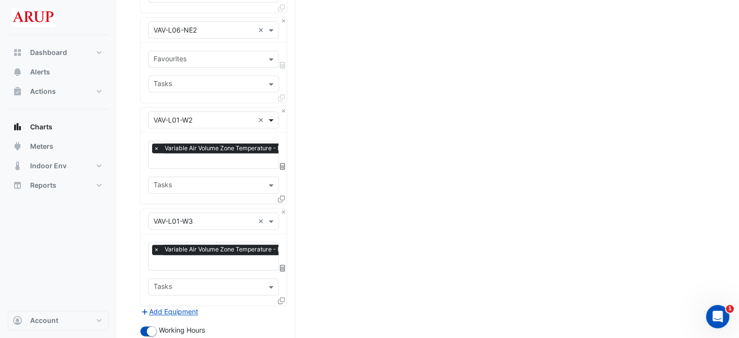
click at [274, 115] on span at bounding box center [272, 120] width 12 height 10
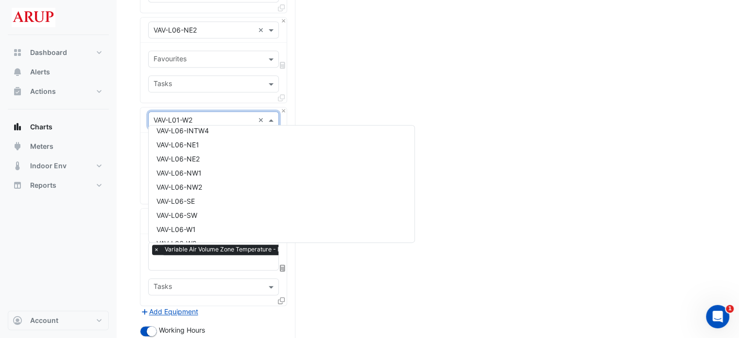
scroll to position [8620, 0]
click at [216, 183] on div "VAV-L06-NW1" at bounding box center [282, 181] width 266 height 14
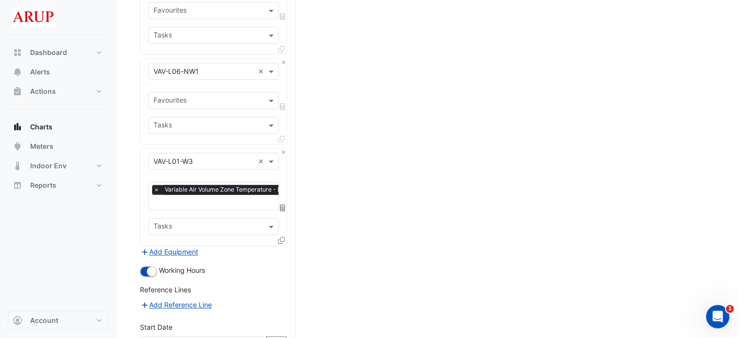
scroll to position [1263, 0]
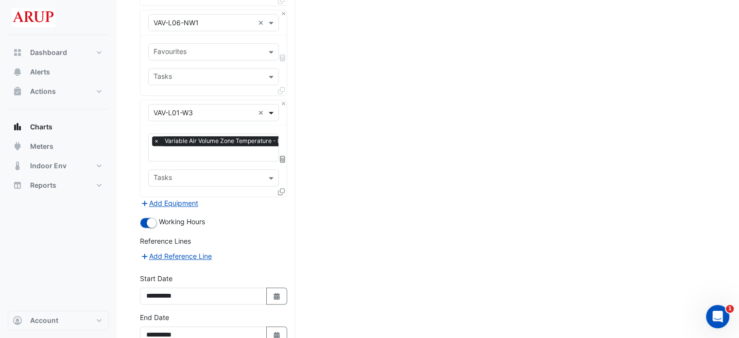
click at [275, 107] on span at bounding box center [272, 112] width 12 height 10
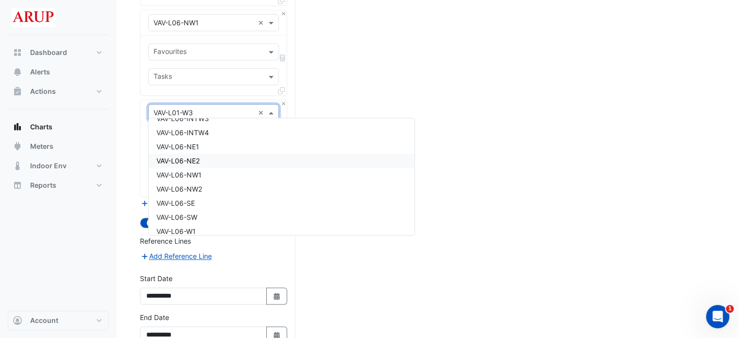
scroll to position [8635, 0]
click at [223, 172] on div "VAV-L06-NW2" at bounding box center [282, 174] width 266 height 14
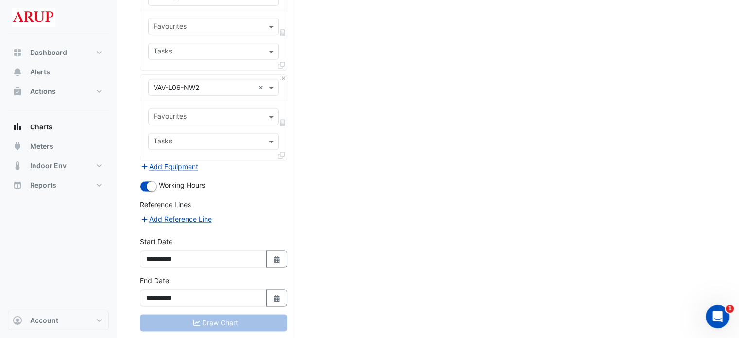
scroll to position [1302, 0]
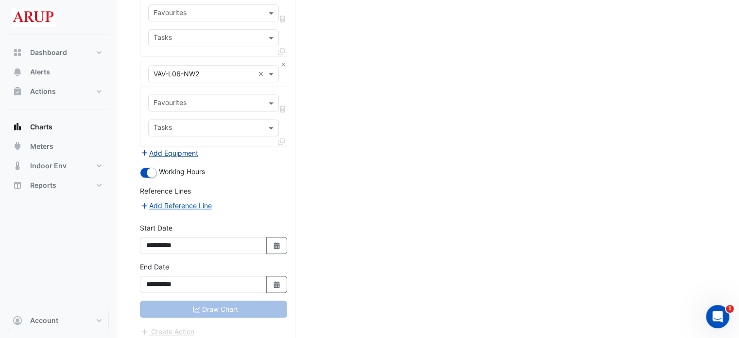
click at [178, 149] on button "Add Equipment" at bounding box center [169, 152] width 59 height 11
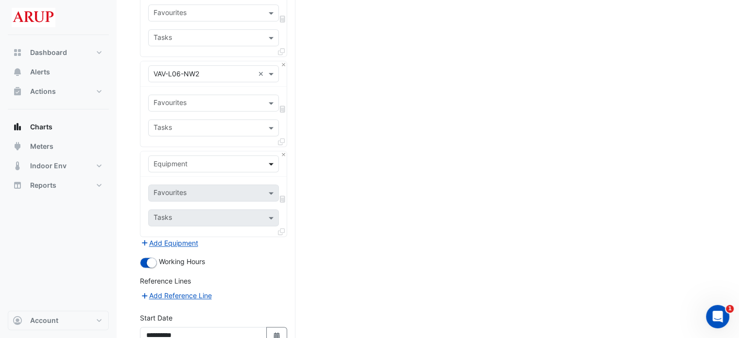
click at [270, 159] on span at bounding box center [272, 163] width 12 height 10
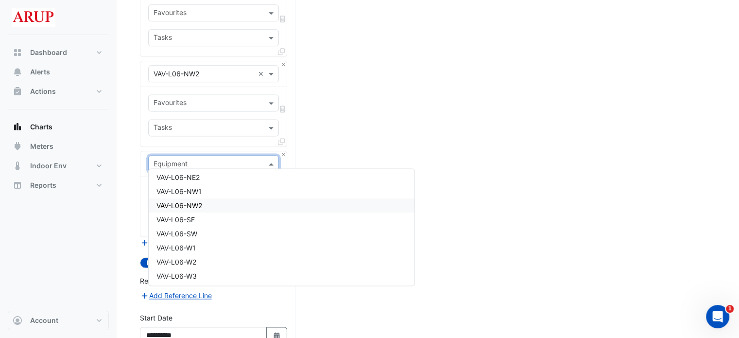
scroll to position [8641, 0]
click at [218, 235] on div "VAV-L06-SE" at bounding box center [282, 232] width 266 height 14
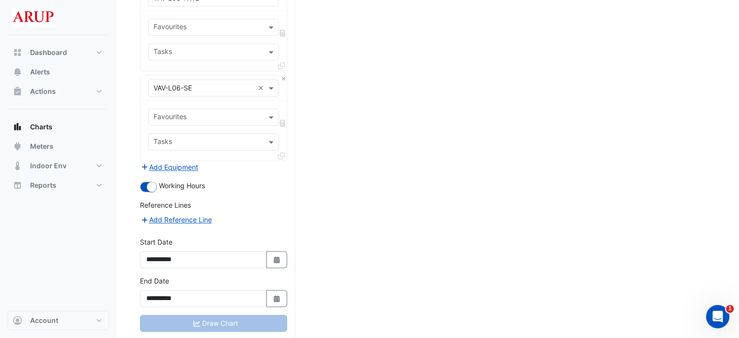
scroll to position [1392, 0]
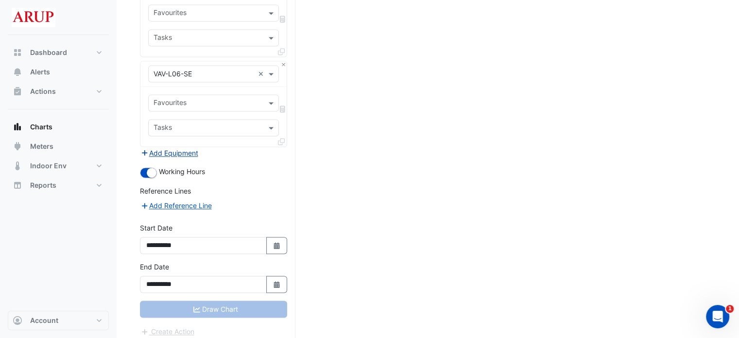
click at [175, 151] on button "Add Equipment" at bounding box center [169, 152] width 59 height 11
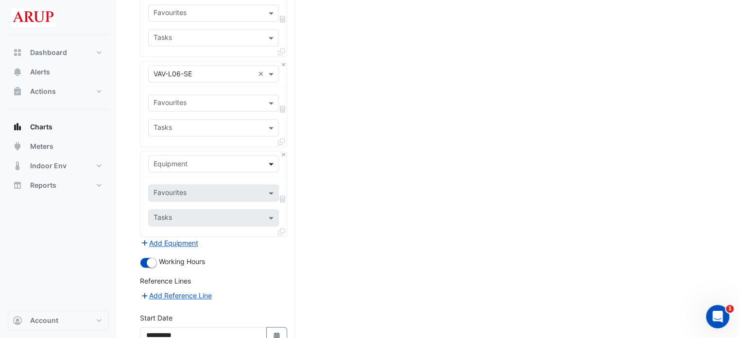
click at [270, 158] on span at bounding box center [272, 163] width 12 height 10
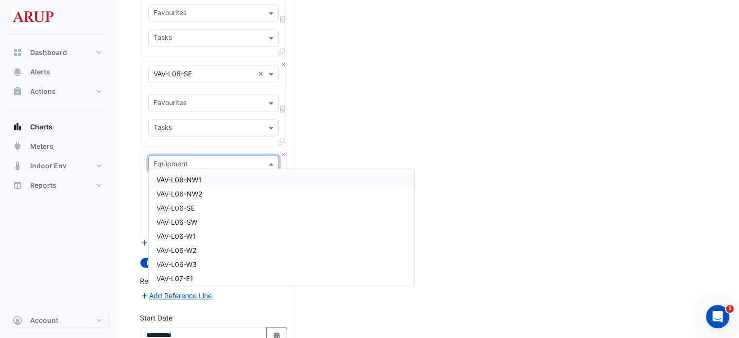
scroll to position [8679, 0]
click at [217, 210] on div "VAV-L06-SW" at bounding box center [282, 208] width 266 height 14
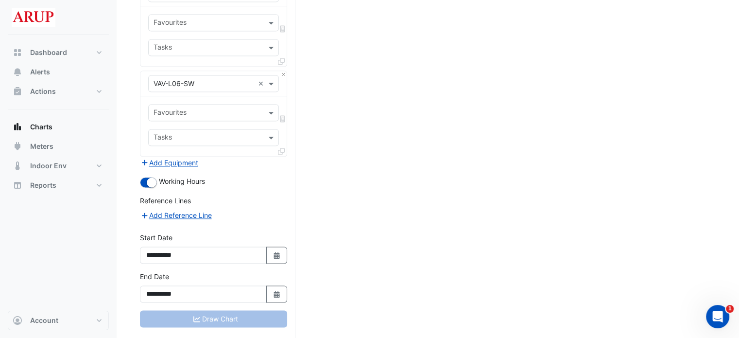
scroll to position [1481, 0]
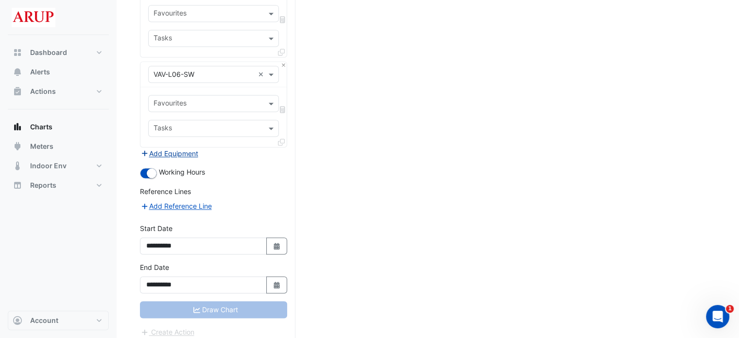
click at [171, 148] on button "Add Equipment" at bounding box center [169, 153] width 59 height 11
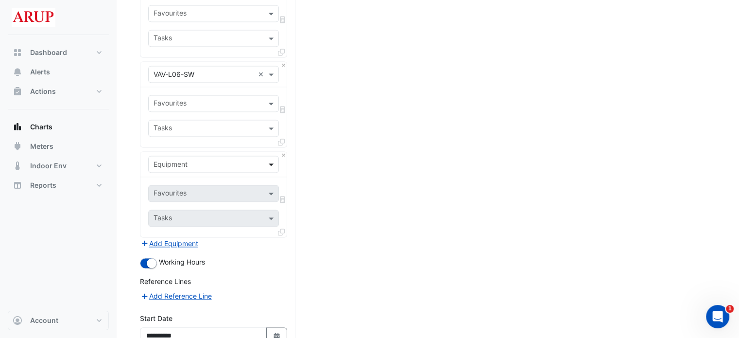
click at [271, 159] on span at bounding box center [272, 164] width 12 height 10
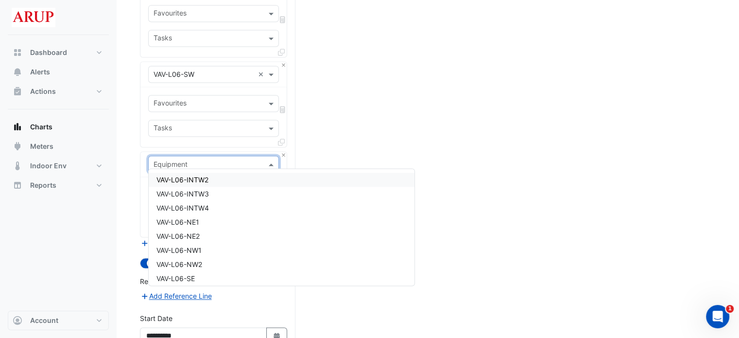
scroll to position [8643, 0]
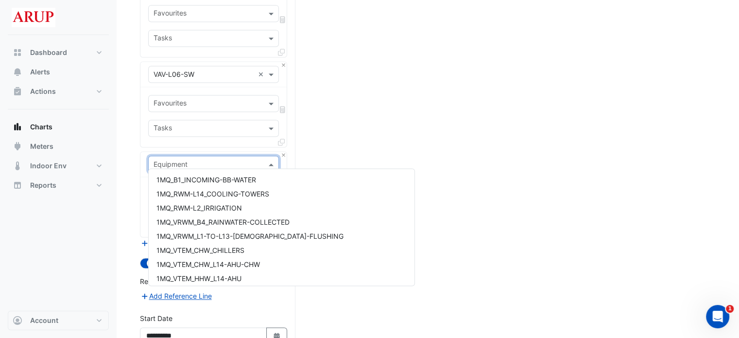
scroll to position [8643, 0]
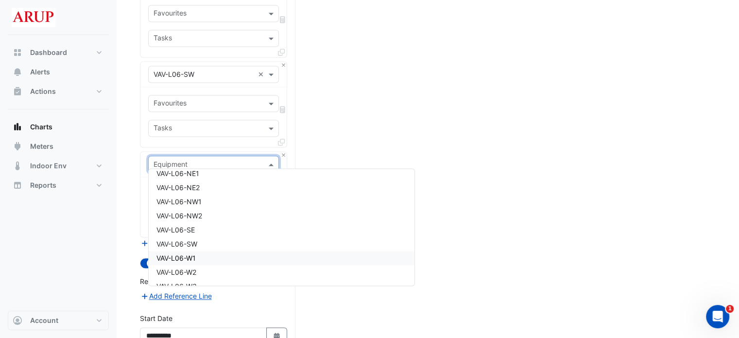
click at [217, 258] on div "VAV-L06-W1" at bounding box center [282, 258] width 266 height 14
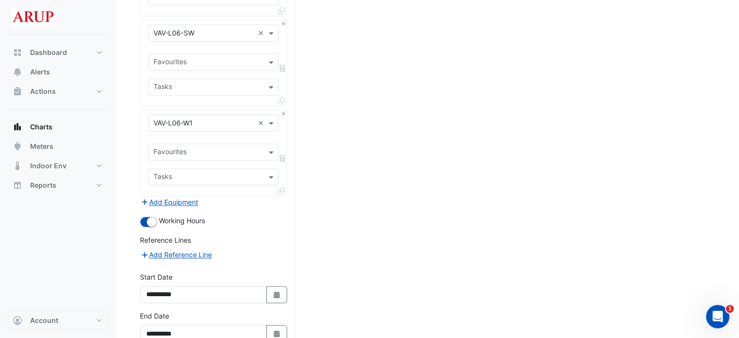
scroll to position [1530, 0]
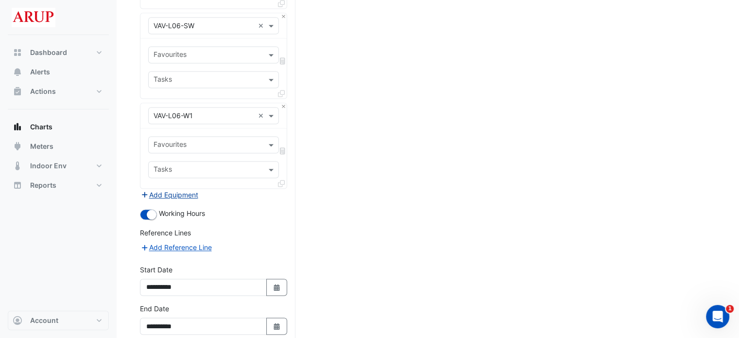
click at [172, 190] on button "Add Equipment" at bounding box center [169, 194] width 59 height 11
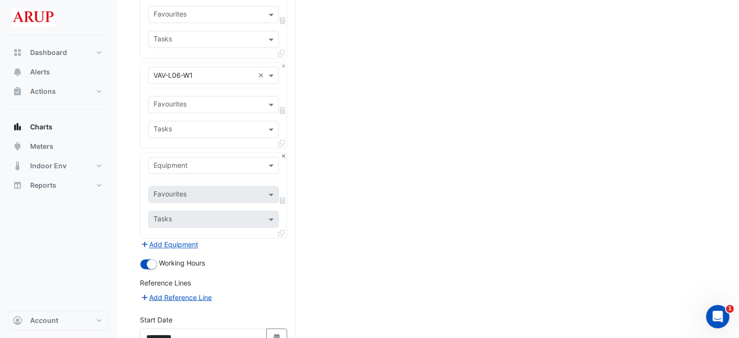
scroll to position [1579, 0]
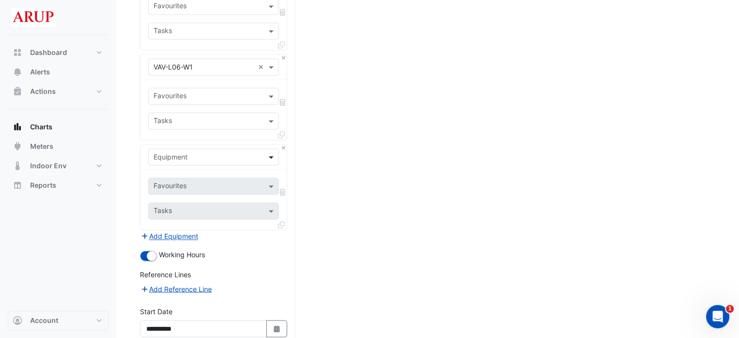
click at [270, 148] on div "Equipment" at bounding box center [213, 156] width 131 height 17
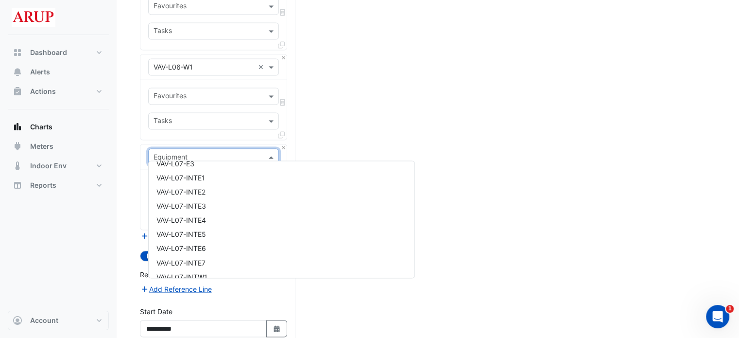
scroll to position [8681, 0]
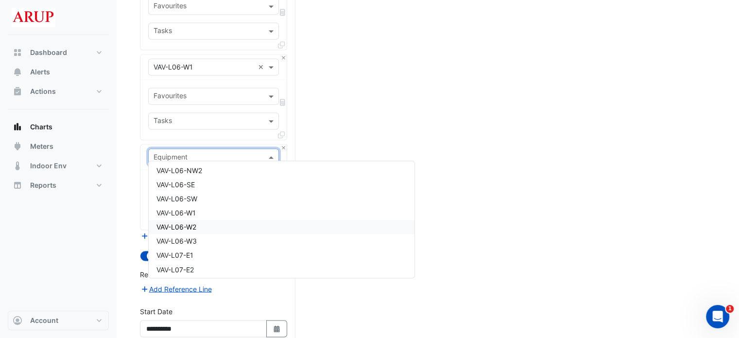
click at [212, 226] on div "VAV-L06-W2" at bounding box center [282, 227] width 266 height 14
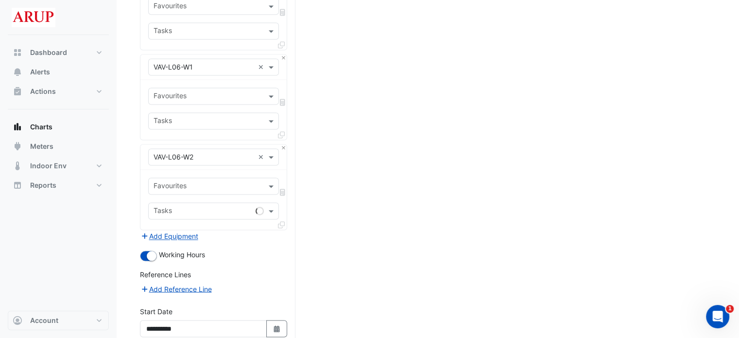
click at [175, 231] on button "Add Equipment" at bounding box center [169, 235] width 59 height 11
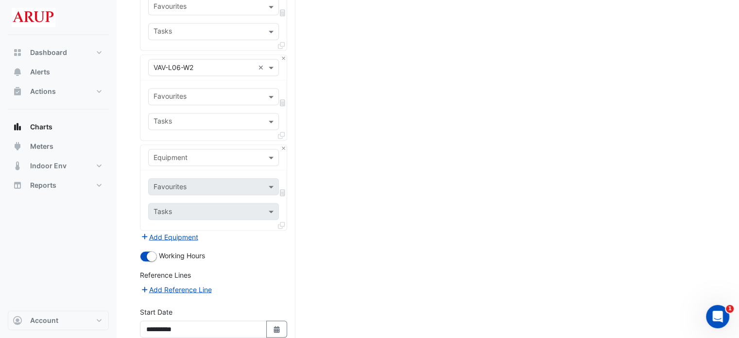
scroll to position [1676, 0]
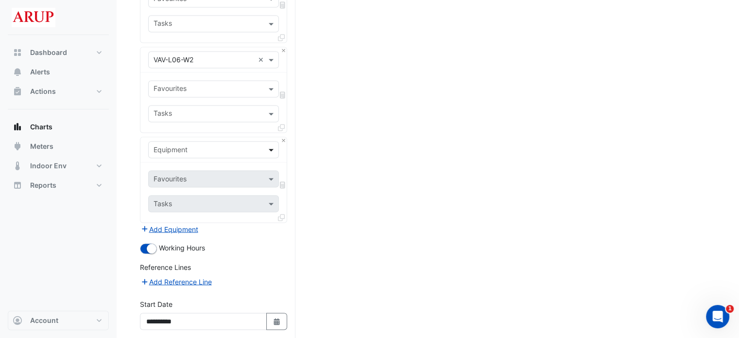
click at [273, 144] on span at bounding box center [272, 149] width 12 height 10
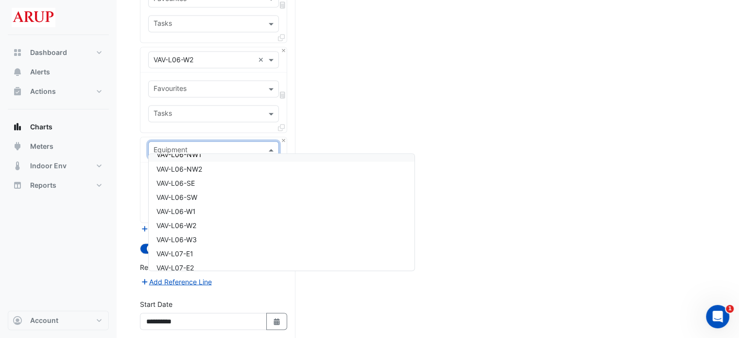
scroll to position [8681, 0]
click at [211, 233] on div "VAV-L06-W3" at bounding box center [282, 233] width 266 height 14
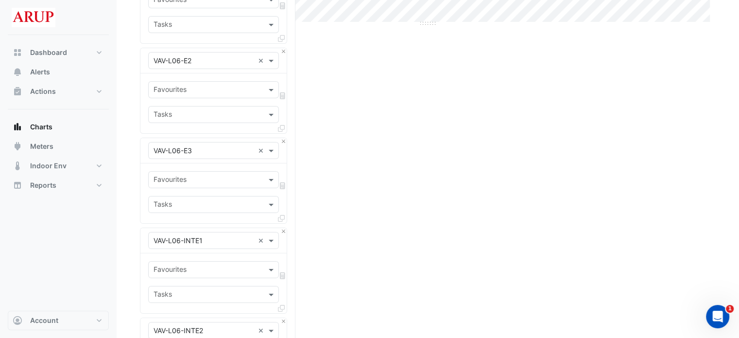
scroll to position [0, 0]
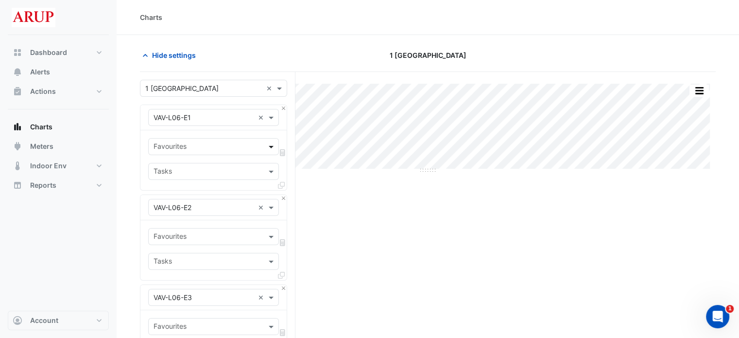
click at [271, 144] on span at bounding box center [272, 146] width 12 height 10
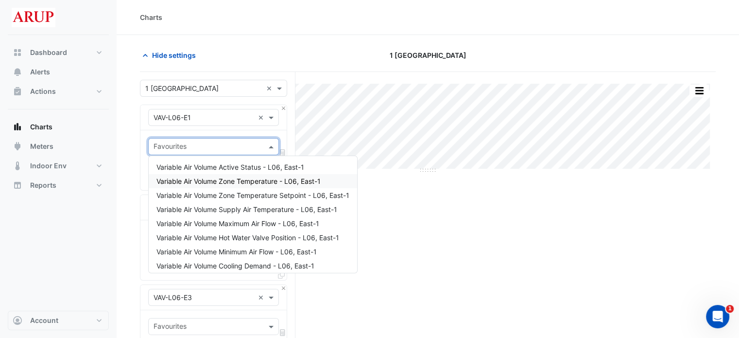
click at [252, 178] on span "Variable Air Volume Zone Temperature - L06, East-1" at bounding box center [238, 181] width 164 height 8
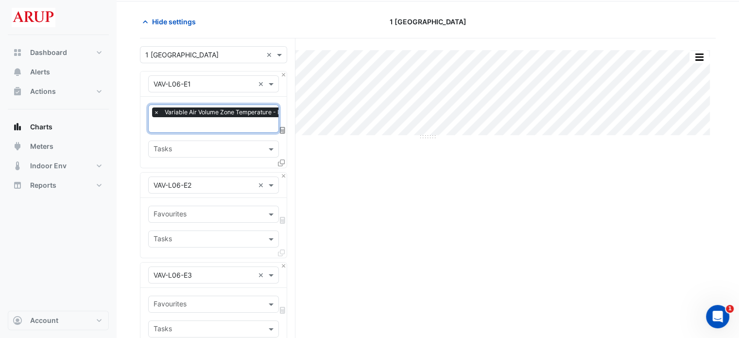
scroll to position [49, 0]
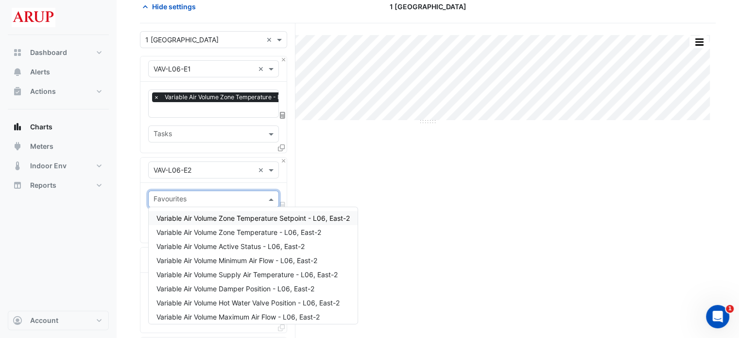
click at [267, 197] on span at bounding box center [272, 199] width 12 height 10
click at [257, 235] on span "Variable Air Volume Zone Temperature - L06, East-2" at bounding box center [238, 232] width 165 height 8
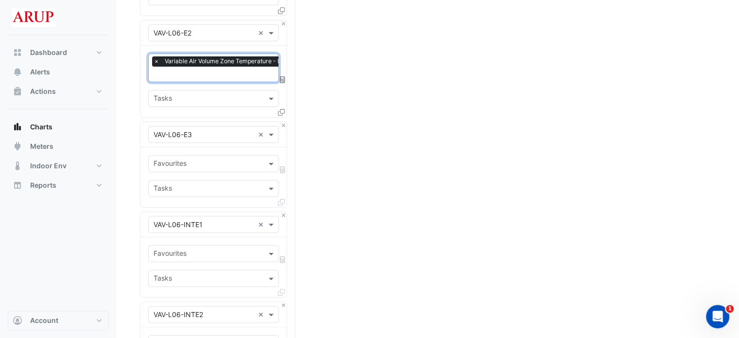
scroll to position [194, 0]
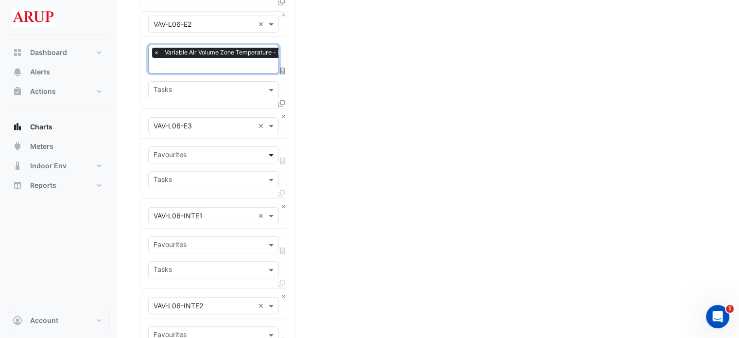
click at [271, 151] on span at bounding box center [272, 155] width 12 height 10
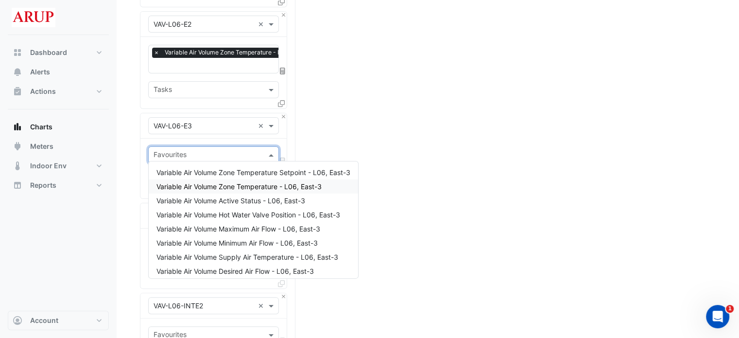
click at [258, 191] on div "Variable Air Volume Zone Temperature - L06, East-3" at bounding box center [253, 186] width 209 height 14
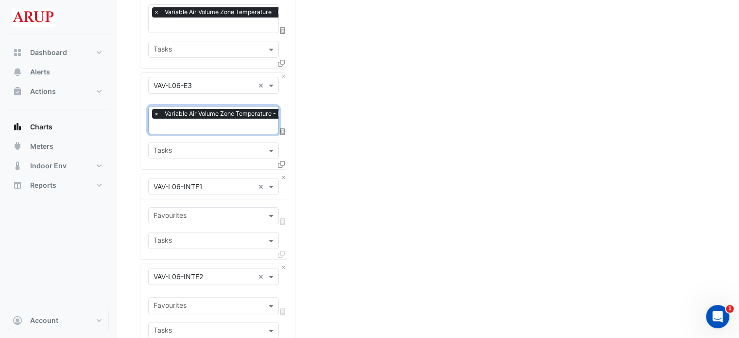
scroll to position [243, 0]
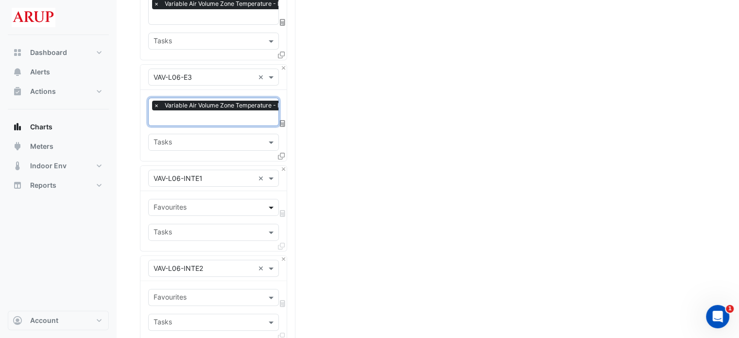
click at [271, 204] on span at bounding box center [272, 207] width 12 height 10
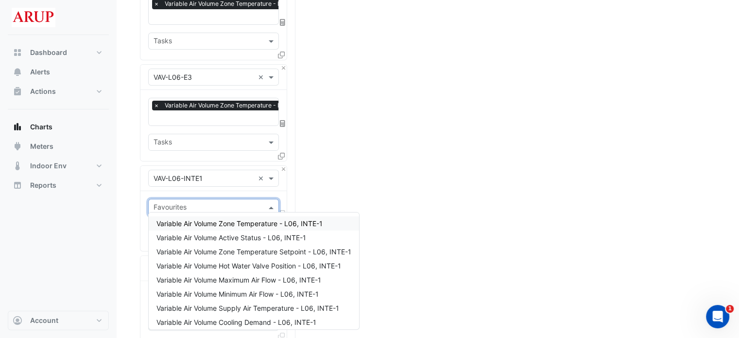
click at [257, 222] on span "Variable Air Volume Zone Temperature - L06, INTE-1" at bounding box center [239, 223] width 166 height 8
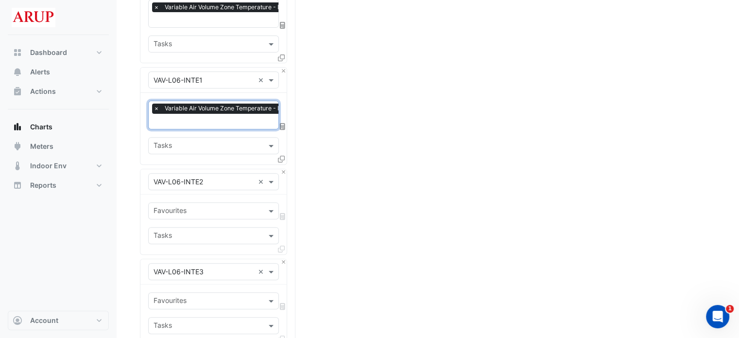
scroll to position [389, 0]
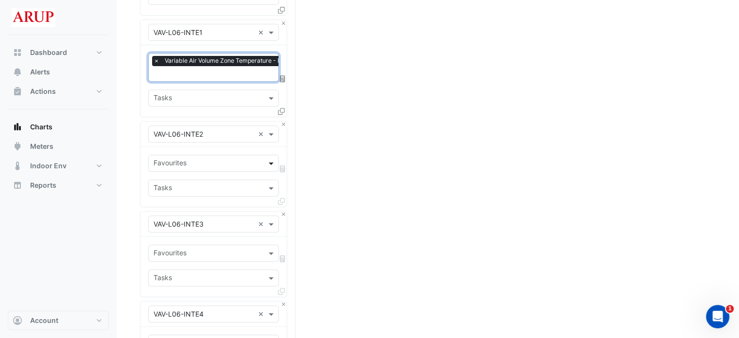
click at [272, 159] on span at bounding box center [272, 163] width 12 height 10
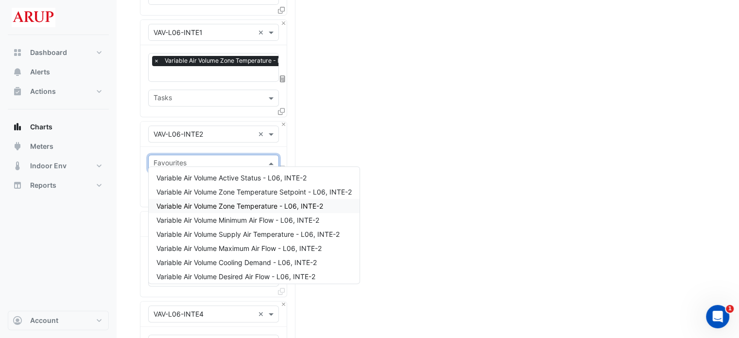
click at [249, 205] on span "Variable Air Volume Zone Temperature - L06, INTE-2" at bounding box center [239, 206] width 167 height 8
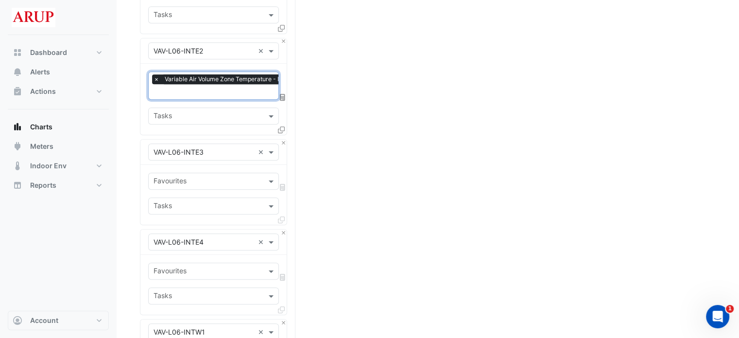
scroll to position [486, 0]
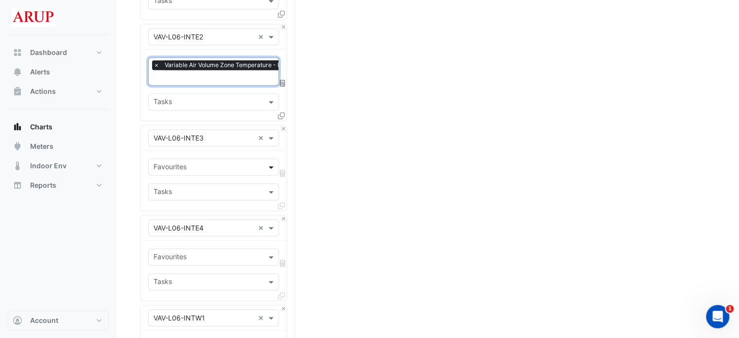
click at [274, 162] on span at bounding box center [272, 167] width 12 height 10
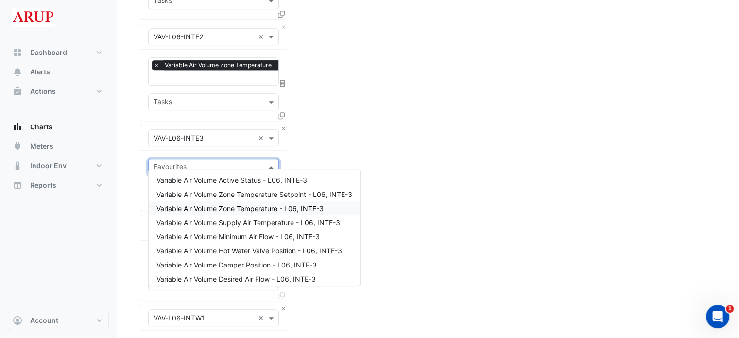
click at [247, 206] on span "Variable Air Volume Zone Temperature - L06, INTE-3" at bounding box center [239, 208] width 167 height 8
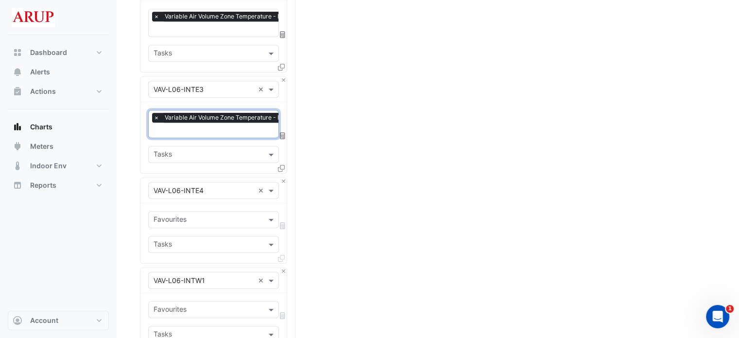
scroll to position [583, 0]
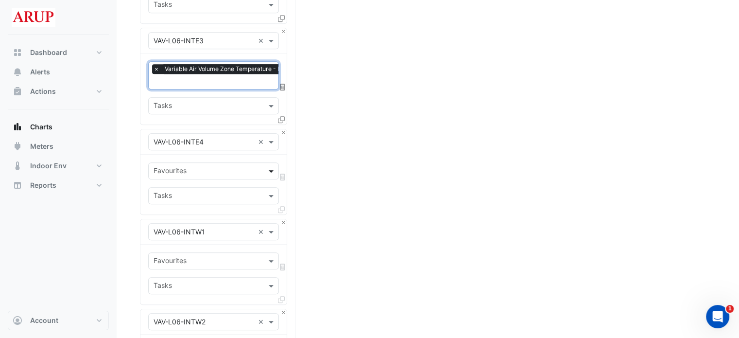
click at [270, 166] on span at bounding box center [272, 171] width 12 height 10
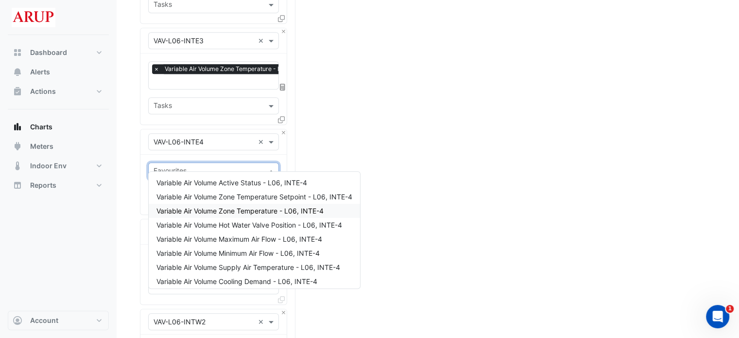
click at [248, 208] on span "Variable Air Volume Zone Temperature - L06, INTE-4" at bounding box center [239, 210] width 167 height 8
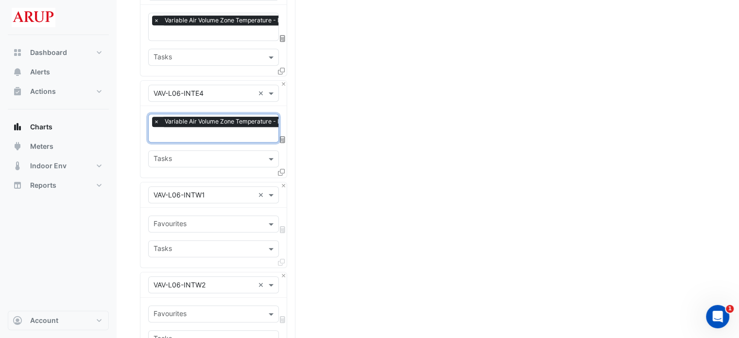
scroll to position [680, 0]
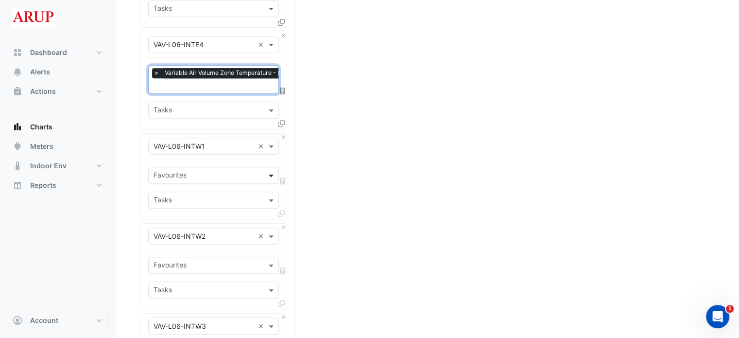
click at [273, 170] on span at bounding box center [272, 175] width 12 height 10
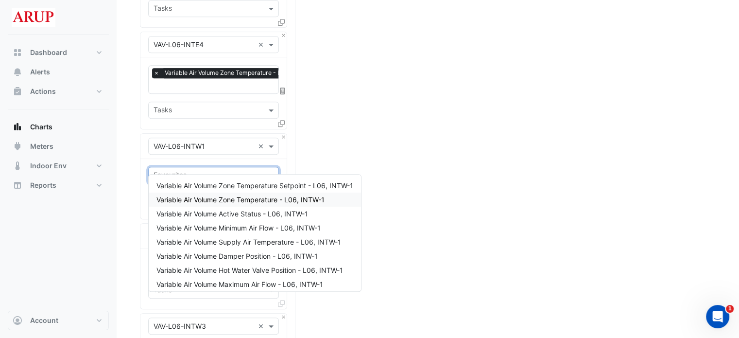
click at [252, 199] on span "Variable Air Volume Zone Temperature - L06, INTW-1" at bounding box center [240, 199] width 168 height 8
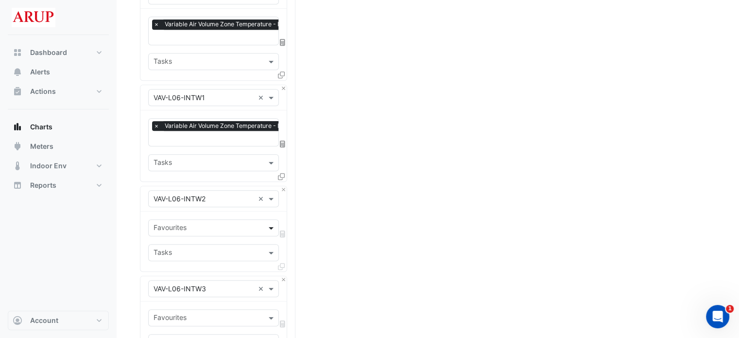
click at [272, 223] on span at bounding box center [272, 228] width 12 height 10
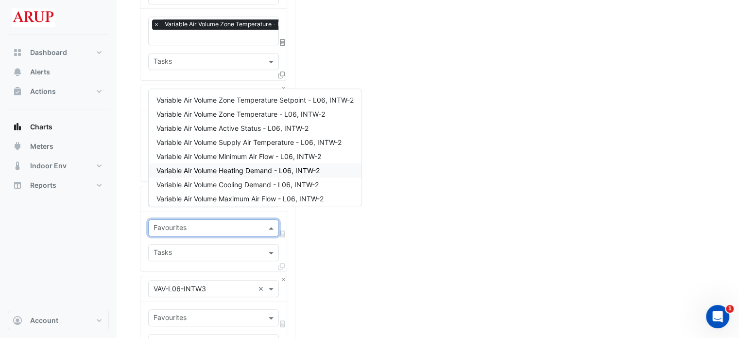
scroll to position [632, 0]
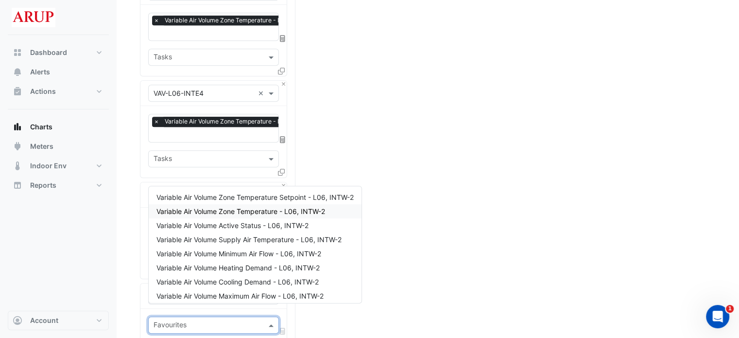
click at [249, 214] on span "Variable Air Volume Zone Temperature - L06, INTW-2" at bounding box center [240, 211] width 169 height 8
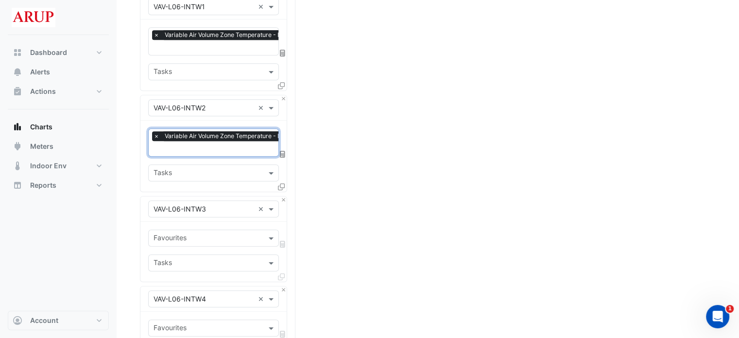
scroll to position [826, 0]
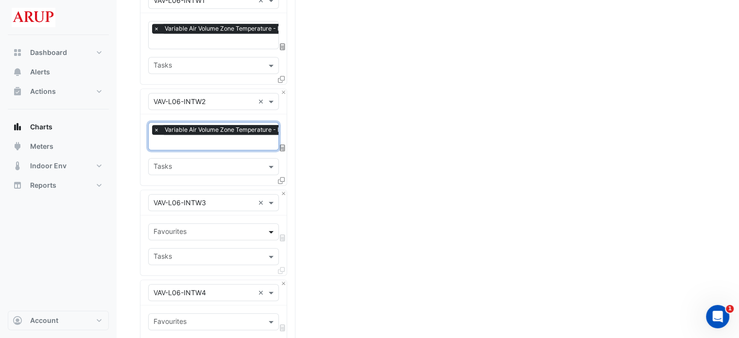
click at [271, 226] on span at bounding box center [272, 231] width 12 height 10
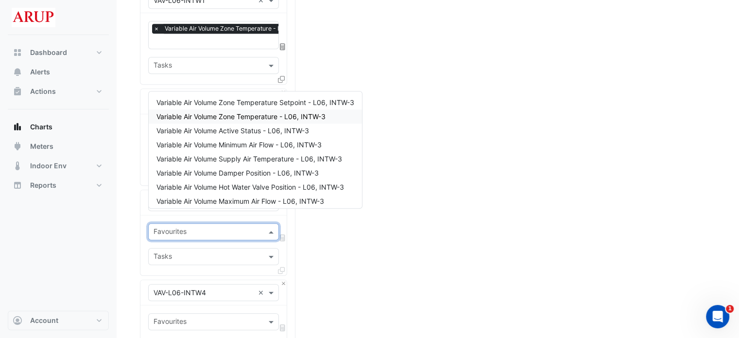
click at [257, 113] on span "Variable Air Volume Zone Temperature - L06, INTW-3" at bounding box center [240, 116] width 169 height 8
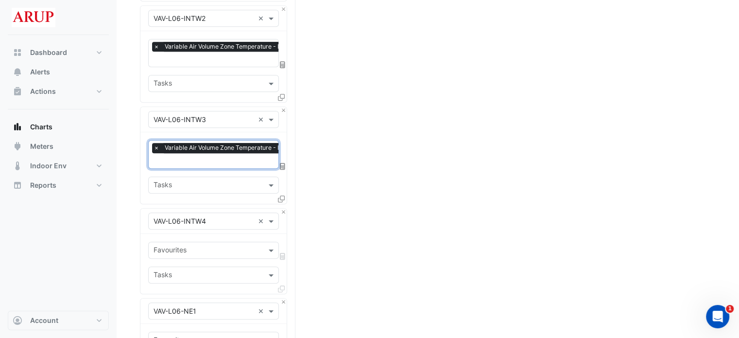
scroll to position [923, 0]
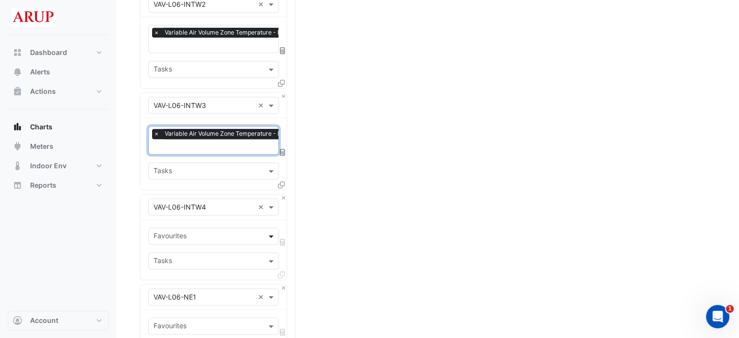
click at [268, 231] on span at bounding box center [272, 236] width 12 height 10
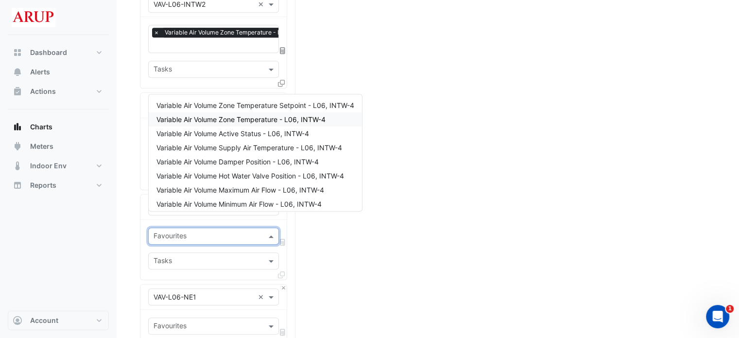
click at [224, 120] on span "Variable Air Volume Zone Temperature - L06, INTW-4" at bounding box center [240, 119] width 169 height 8
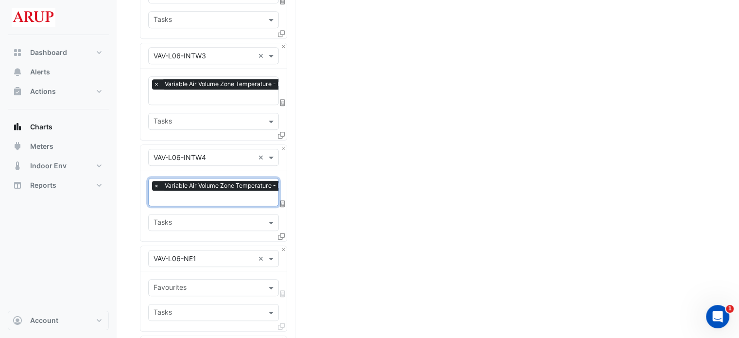
scroll to position [1020, 0]
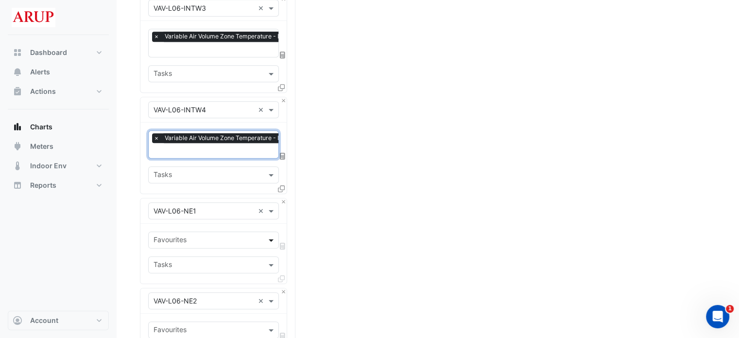
click at [269, 235] on span at bounding box center [272, 240] width 12 height 10
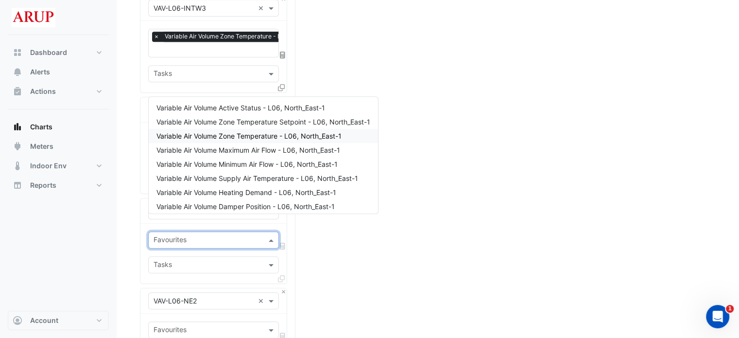
click at [239, 134] on span "Variable Air Volume Zone Temperature - L06, North_East-1" at bounding box center [248, 136] width 185 height 8
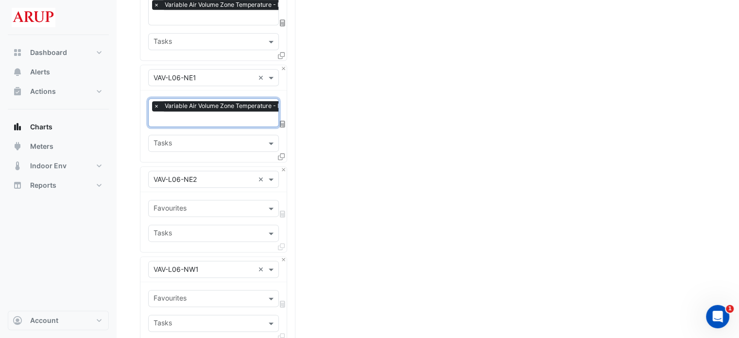
scroll to position [1166, 0]
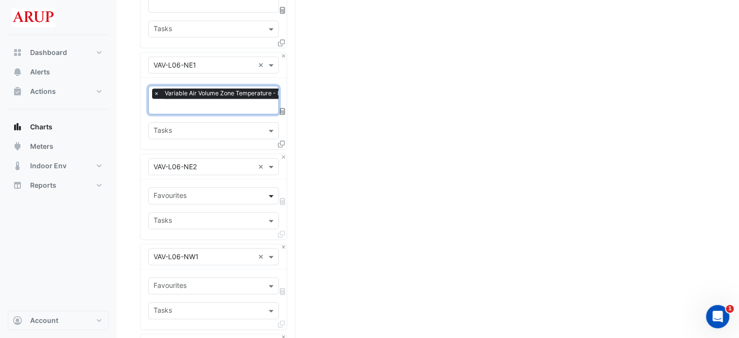
click at [272, 190] on span at bounding box center [272, 195] width 12 height 10
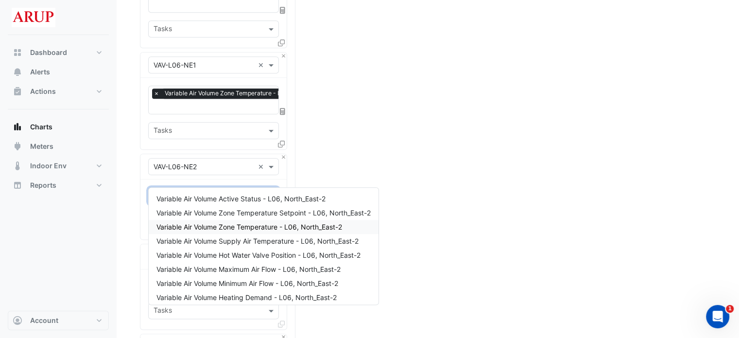
click at [232, 230] on span "Variable Air Volume Zone Temperature - L06, North_East-2" at bounding box center [249, 227] width 186 height 8
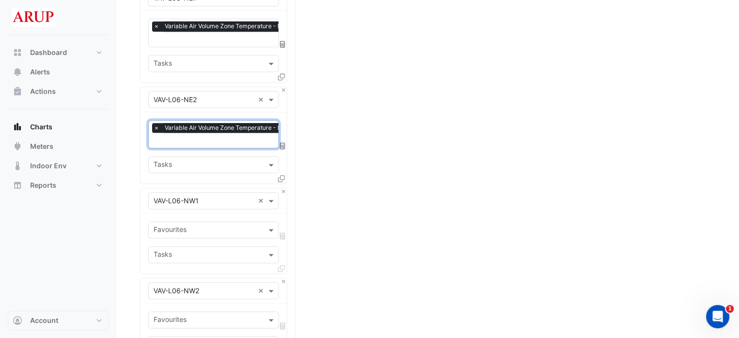
scroll to position [1263, 0]
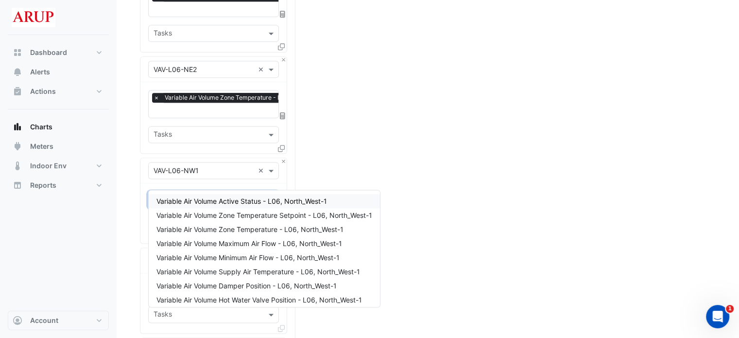
click at [274, 194] on span at bounding box center [272, 199] width 12 height 10
click at [240, 230] on span "Variable Air Volume Zone Temperature - L06, North_West-1" at bounding box center [249, 229] width 187 height 8
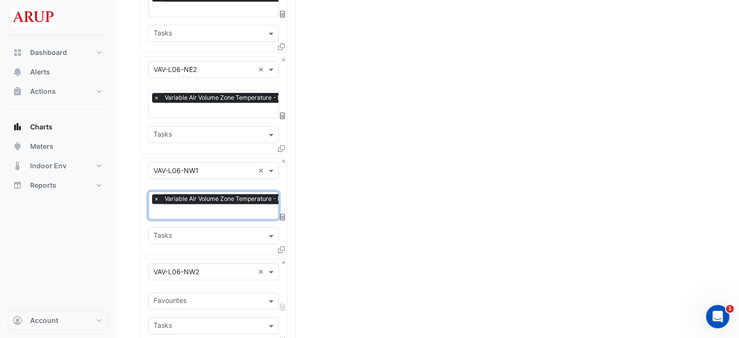
scroll to position [1360, 0]
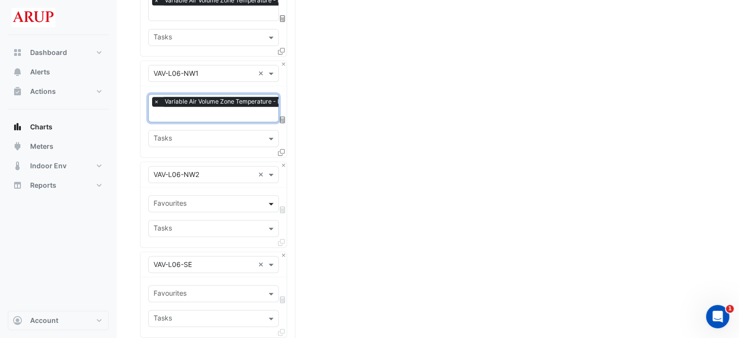
click at [276, 198] on span at bounding box center [272, 203] width 12 height 10
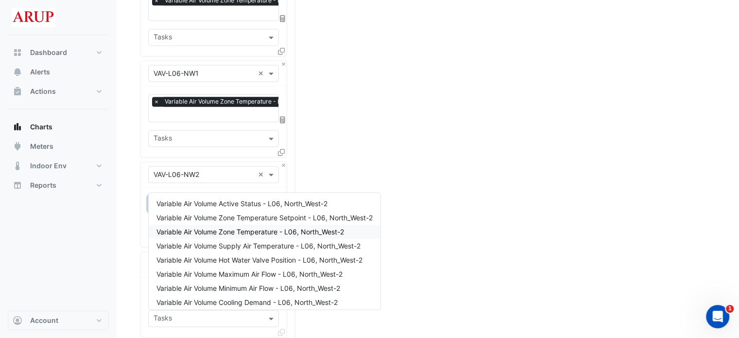
click at [247, 231] on span "Variable Air Volume Zone Temperature - L06, North_West-2" at bounding box center [250, 231] width 188 height 8
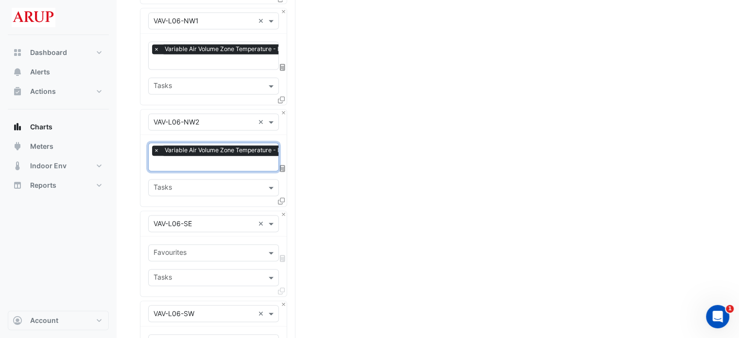
scroll to position [1506, 0]
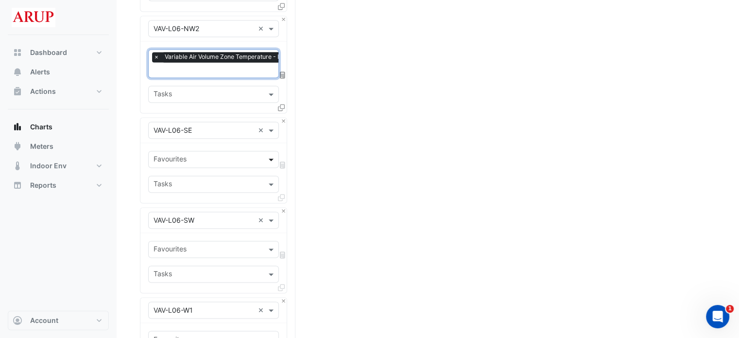
click at [270, 154] on span at bounding box center [272, 159] width 12 height 10
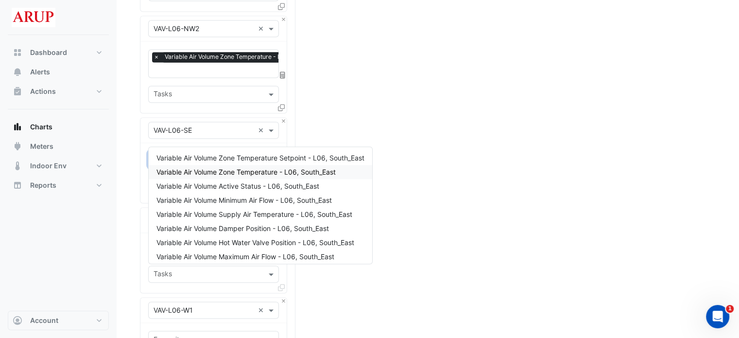
click at [224, 173] on span "Variable Air Volume Zone Temperature - L06, South_East" at bounding box center [245, 172] width 179 height 8
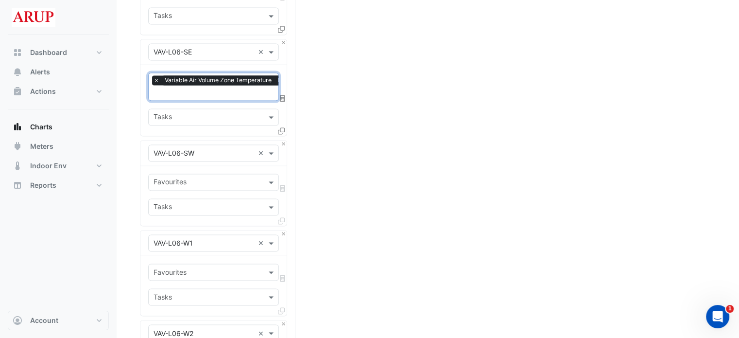
scroll to position [1603, 0]
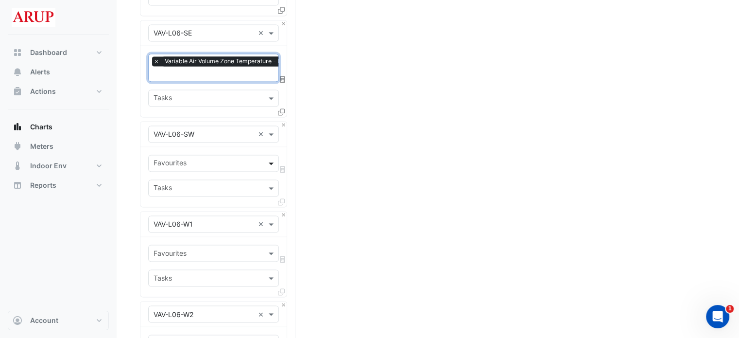
click at [269, 158] on span at bounding box center [272, 163] width 12 height 10
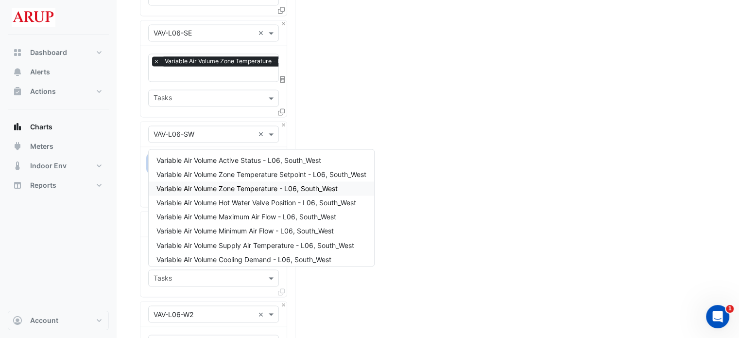
click at [227, 188] on span "Variable Air Volume Zone Temperature - L06, South_West" at bounding box center [246, 188] width 181 height 8
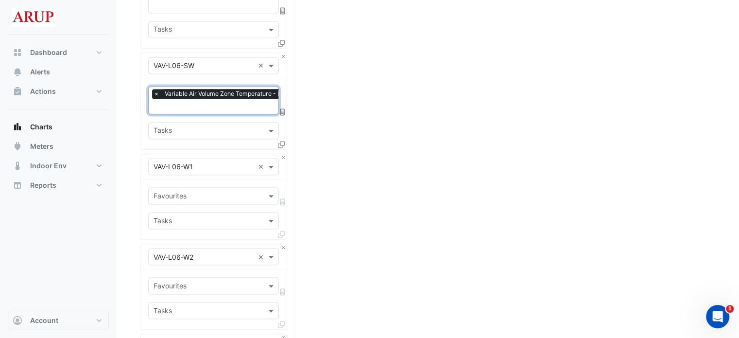
scroll to position [1749, 0]
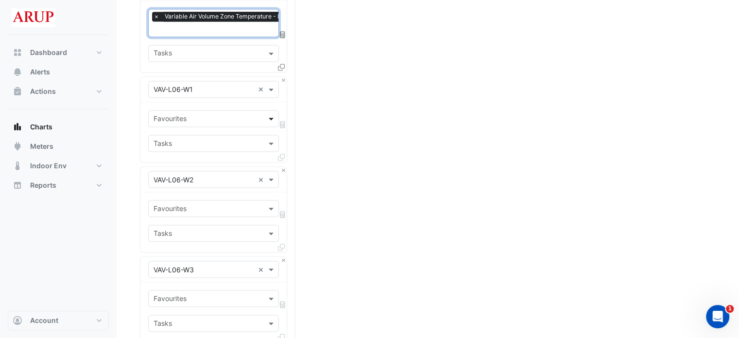
click at [274, 113] on span at bounding box center [272, 118] width 12 height 10
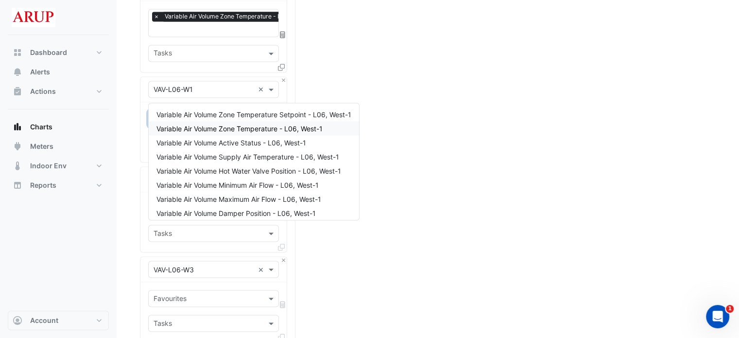
click at [215, 128] on span "Variable Air Volume Zone Temperature - L06, West-1" at bounding box center [239, 128] width 166 height 8
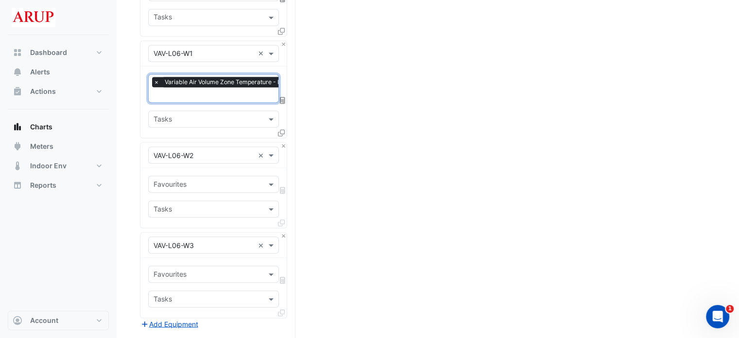
scroll to position [1798, 0]
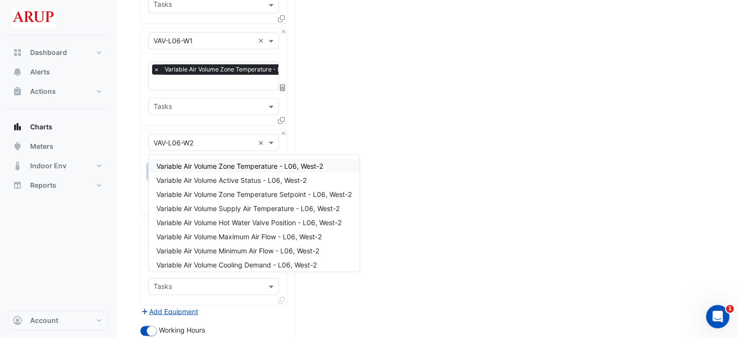
click at [273, 166] on span at bounding box center [272, 171] width 12 height 10
click at [222, 168] on span "Variable Air Volume Zone Temperature - L06, West-2" at bounding box center [239, 165] width 167 height 8
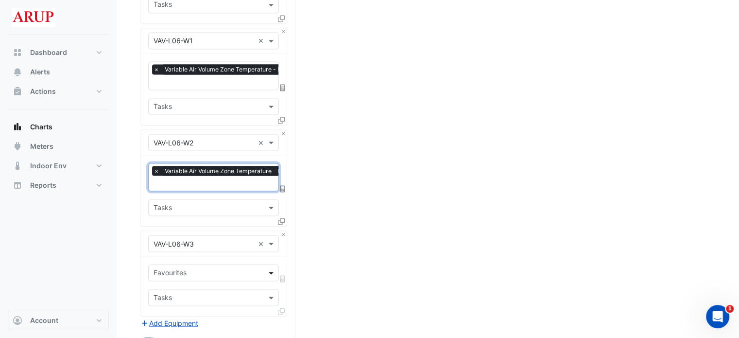
click at [272, 267] on span at bounding box center [272, 272] width 12 height 10
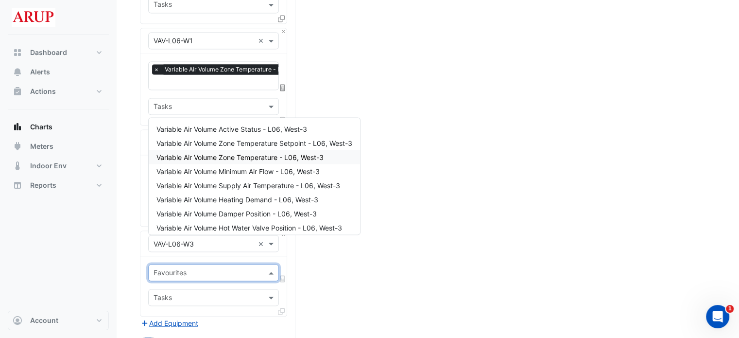
click at [235, 159] on span "Variable Air Volume Zone Temperature - L06, West-3" at bounding box center [239, 157] width 167 height 8
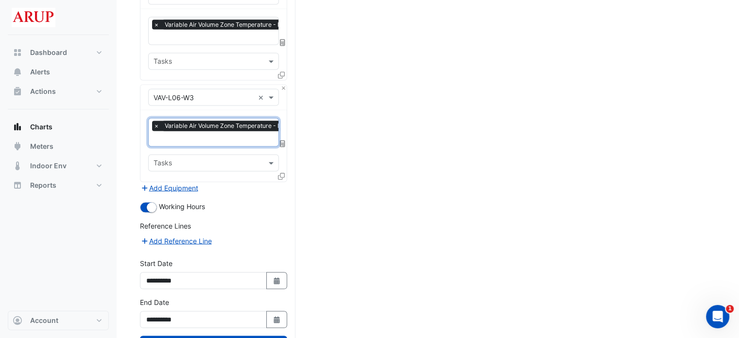
scroll to position [1954, 0]
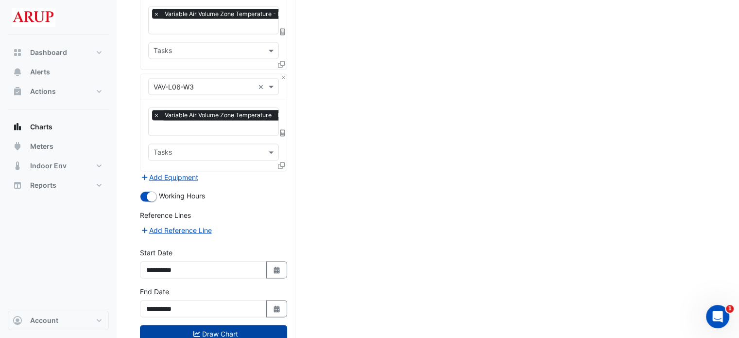
click at [219, 325] on button "Draw Chart" at bounding box center [213, 333] width 147 height 17
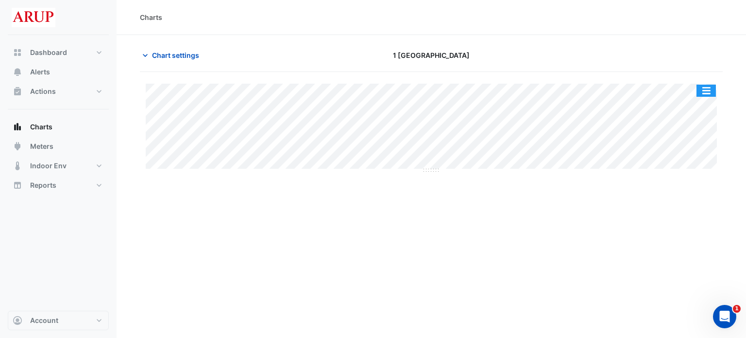
click at [709, 88] on button "button" at bounding box center [706, 91] width 19 height 12
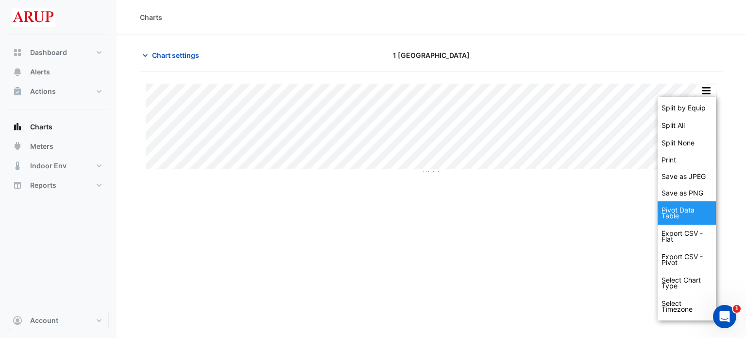
click at [686, 211] on div "Pivot Data Table" at bounding box center [687, 212] width 58 height 23
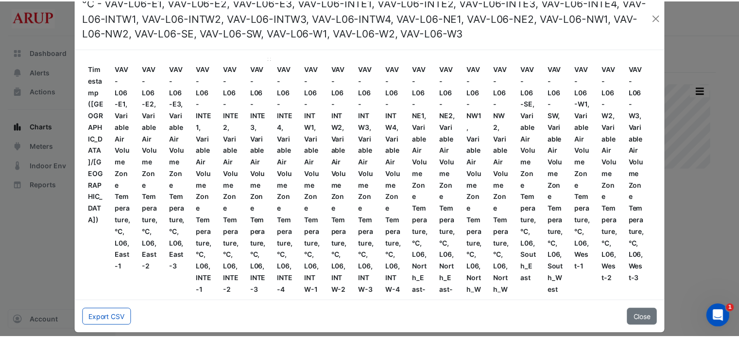
scroll to position [36, 0]
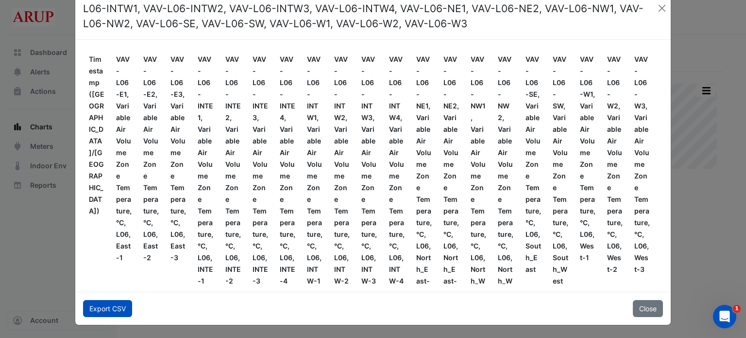
click at [103, 309] on button "Export CSV" at bounding box center [107, 308] width 49 height 17
click at [658, 5] on button "Close" at bounding box center [662, 8] width 10 height 15
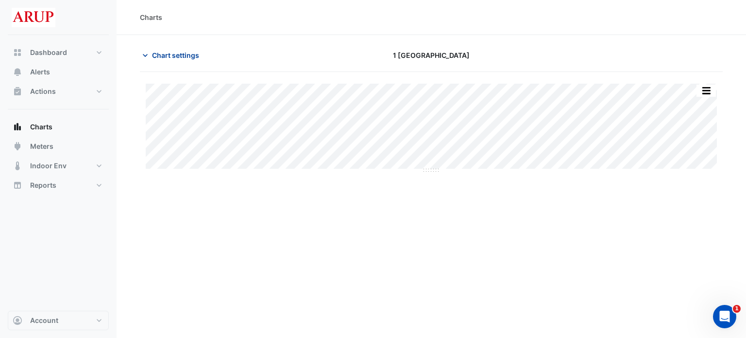
click at [148, 51] on icon "button" at bounding box center [145, 56] width 10 height 10
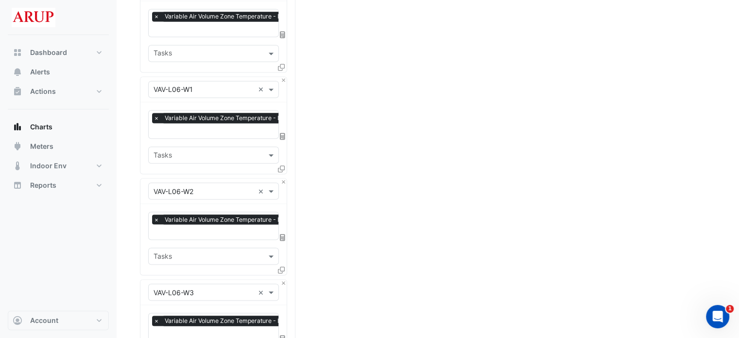
scroll to position [1954, 0]
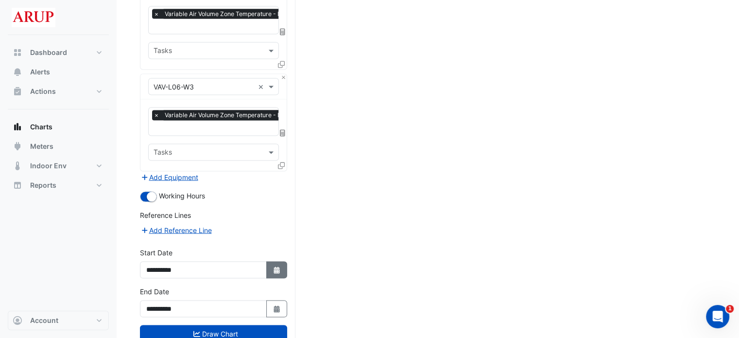
click at [273, 261] on button "Select Date" at bounding box center [276, 269] width 21 height 17
select select "*"
select select "****"
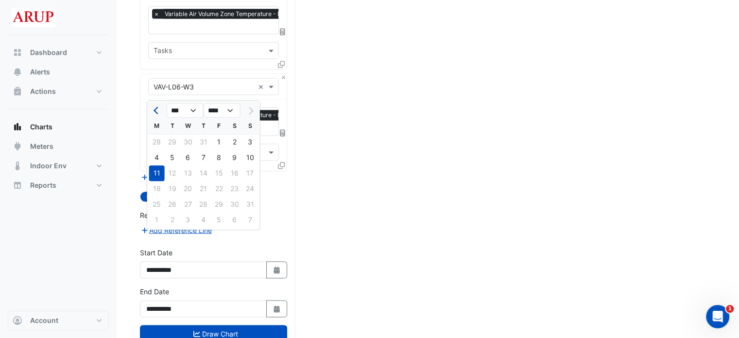
click at [153, 110] on button "Previous month" at bounding box center [157, 111] width 12 height 16
select select "*"
click at [156, 189] on div "21" at bounding box center [157, 189] width 16 height 16
type input "**********"
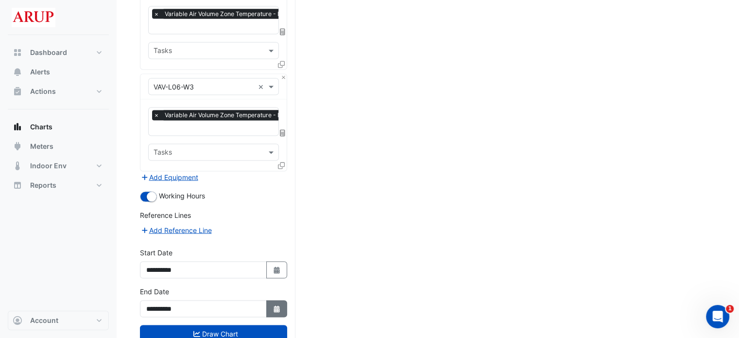
click at [284, 300] on button "Select Date" at bounding box center [276, 308] width 21 height 17
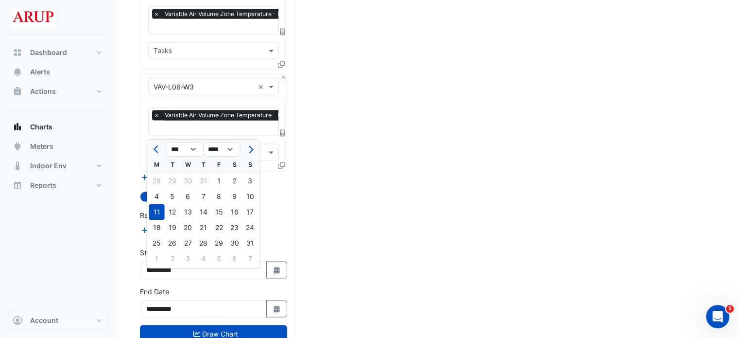
click at [156, 142] on button "Previous month" at bounding box center [157, 149] width 12 height 16
select select "*"
click at [157, 223] on div "21" at bounding box center [157, 228] width 16 height 16
type input "**********"
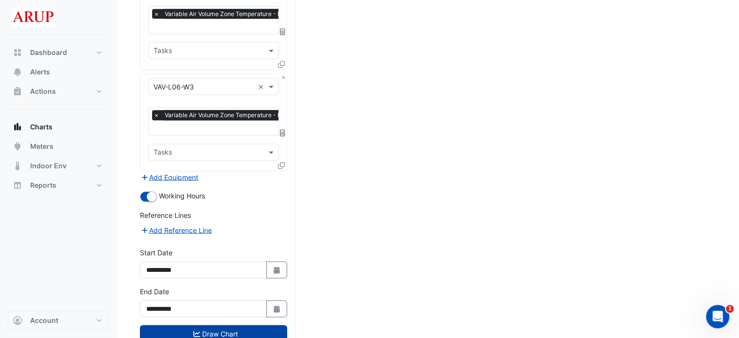
click at [220, 325] on button "Draw Chart" at bounding box center [213, 333] width 147 height 17
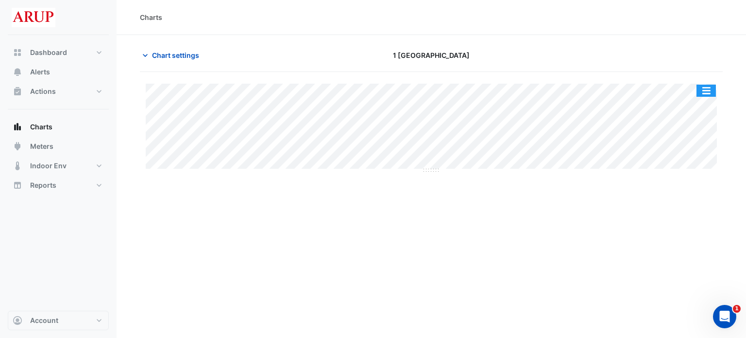
click at [708, 94] on button "button" at bounding box center [706, 91] width 19 height 12
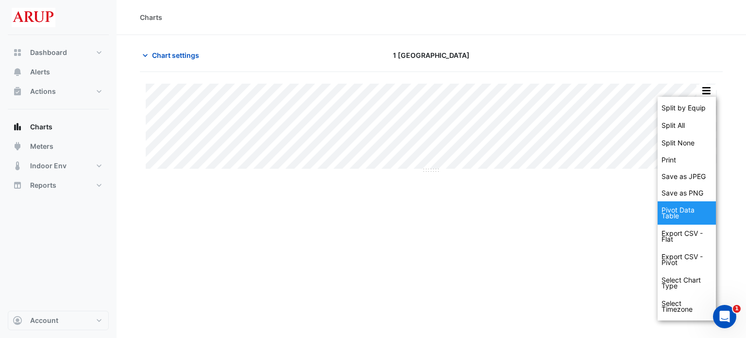
click at [686, 211] on div "Pivot Data Table" at bounding box center [687, 212] width 58 height 23
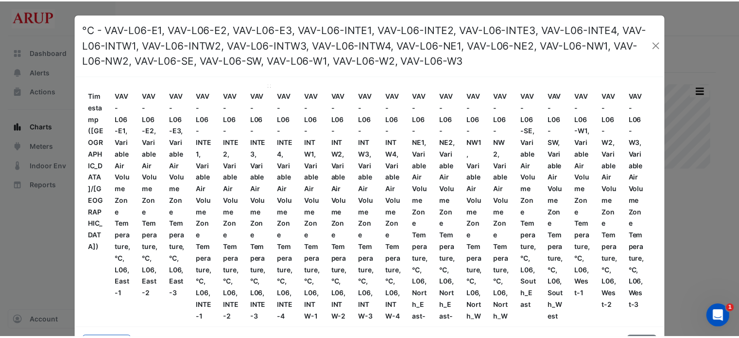
scroll to position [36, 0]
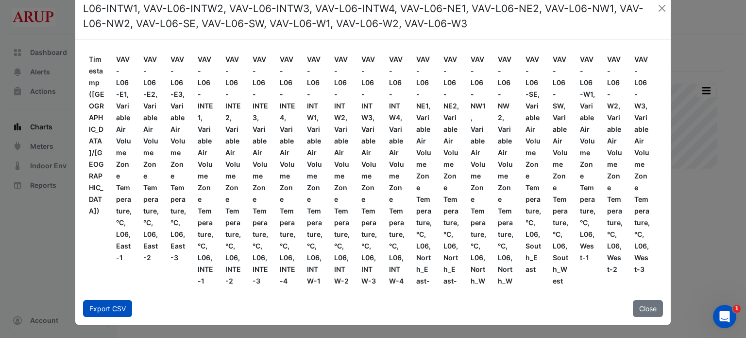
click at [104, 309] on button "Export CSV" at bounding box center [107, 308] width 49 height 17
click at [657, 11] on button "Close" at bounding box center [662, 8] width 10 height 15
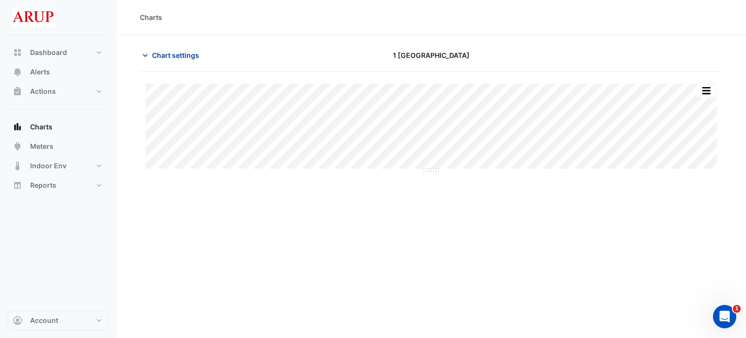
click at [150, 54] on button "Chart settings" at bounding box center [173, 55] width 66 height 17
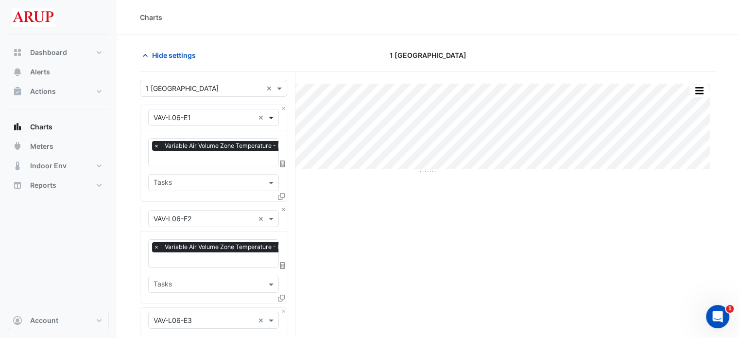
click at [271, 119] on span at bounding box center [272, 117] width 12 height 10
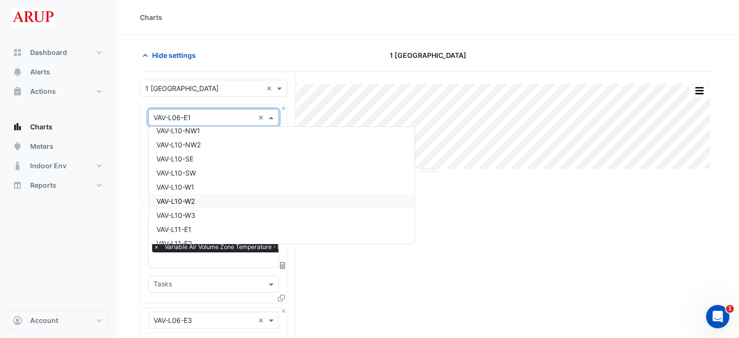
scroll to position [10186, 0]
click at [210, 179] on div "VAV-L11-E1" at bounding box center [282, 180] width 266 height 14
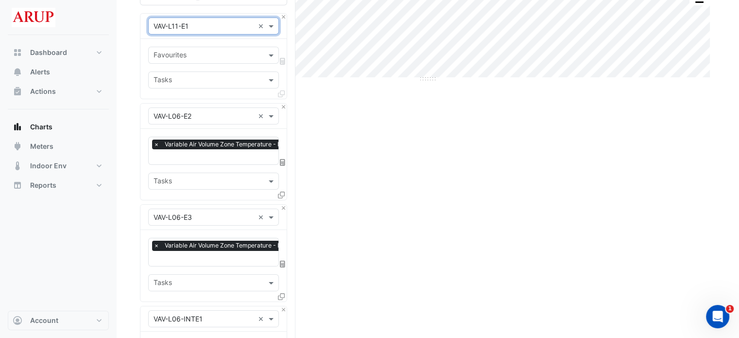
scroll to position [97, 0]
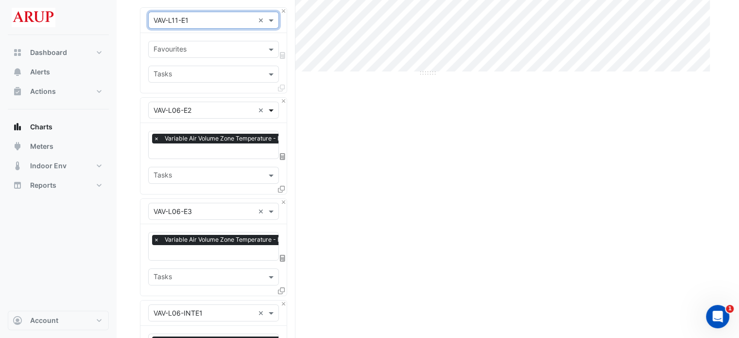
click at [271, 109] on span at bounding box center [272, 110] width 12 height 10
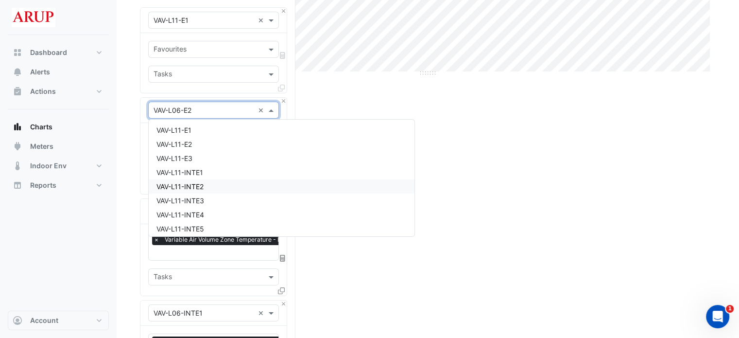
scroll to position [10210, 0]
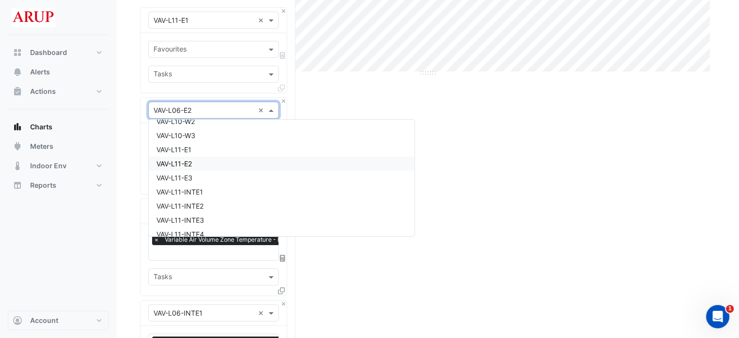
click at [206, 162] on div "VAV-L11-E2" at bounding box center [282, 163] width 266 height 14
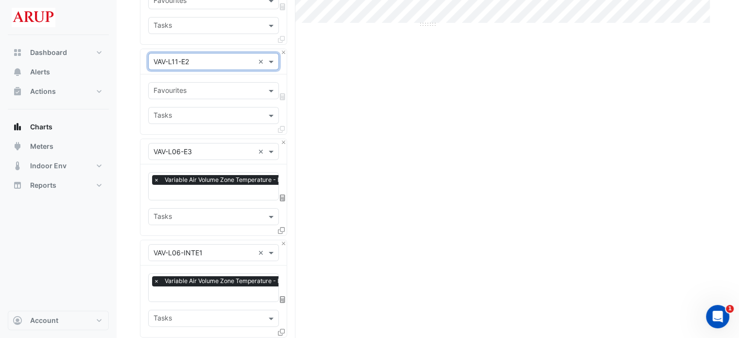
scroll to position [194, 0]
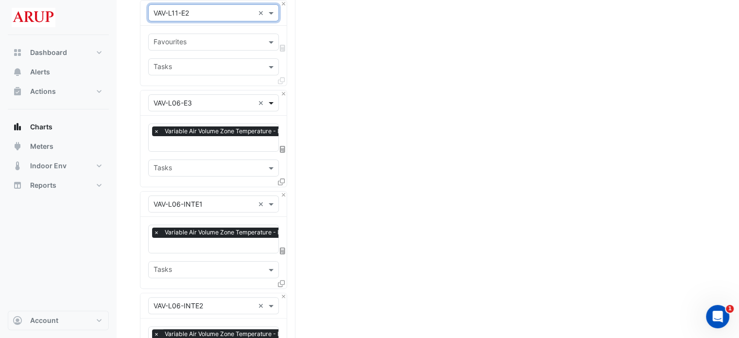
click at [275, 101] on span at bounding box center [272, 103] width 12 height 10
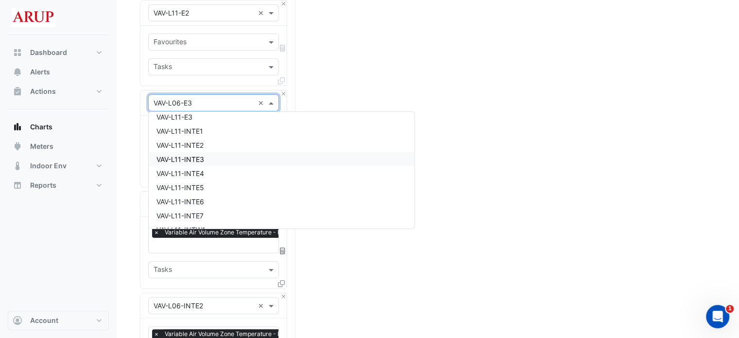
scroll to position [10215, 0]
click at [223, 169] on div "VAV-L11-E3" at bounding box center [282, 165] width 266 height 14
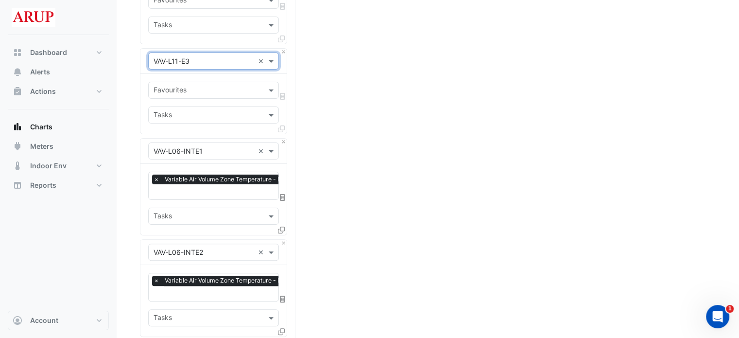
scroll to position [243, 0]
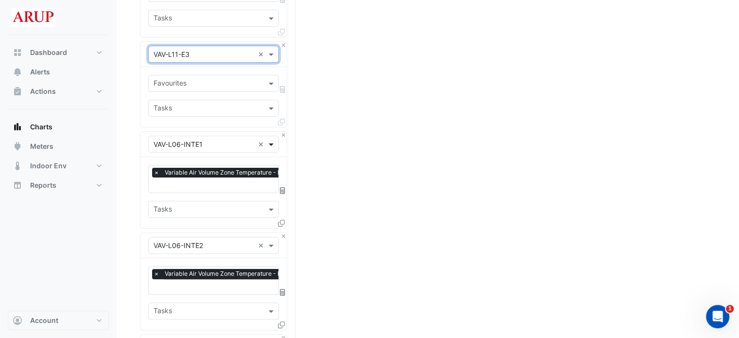
click at [272, 142] on span at bounding box center [272, 144] width 12 height 10
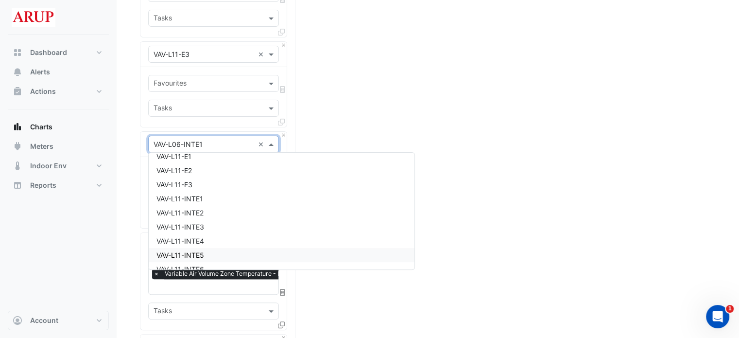
scroll to position [10229, 0]
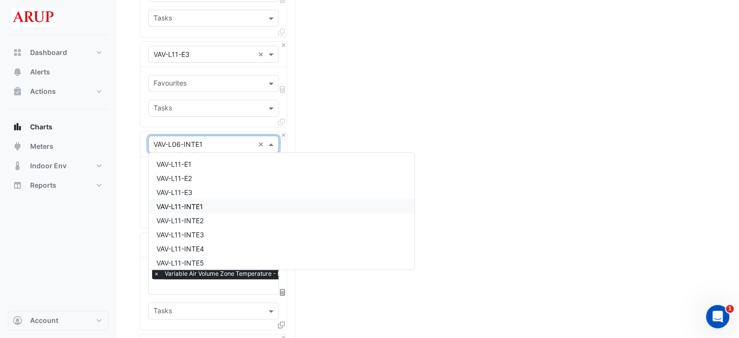
click at [239, 208] on div "VAV-L11-INTE1" at bounding box center [282, 206] width 266 height 14
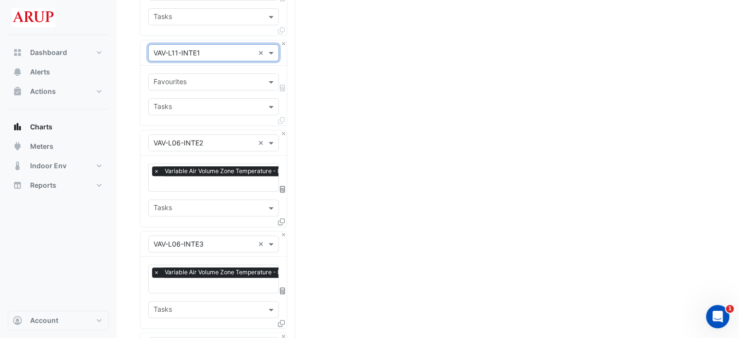
scroll to position [340, 0]
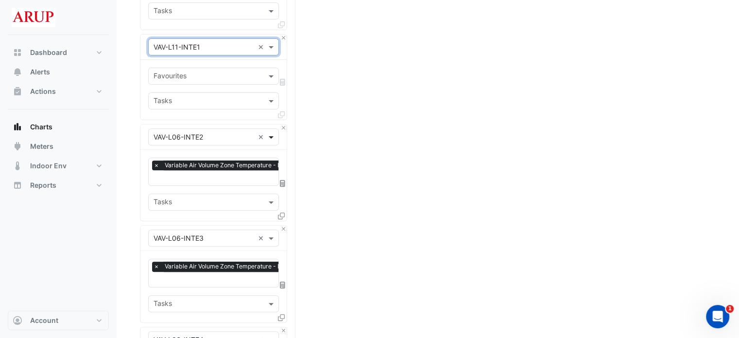
click at [269, 134] on span at bounding box center [272, 137] width 12 height 10
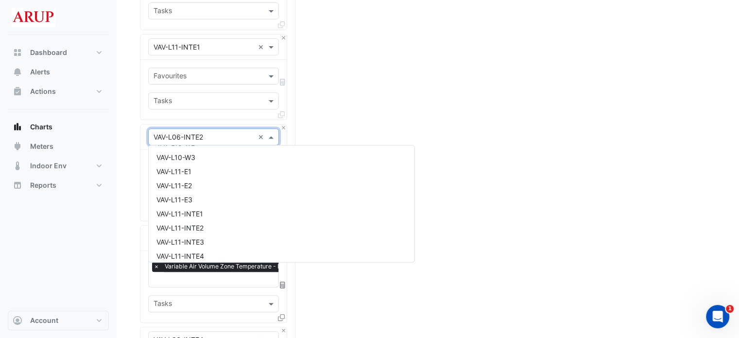
scroll to position [10243, 0]
click at [223, 200] on div "VAV-L11-INTE2" at bounding box center [282, 199] width 266 height 14
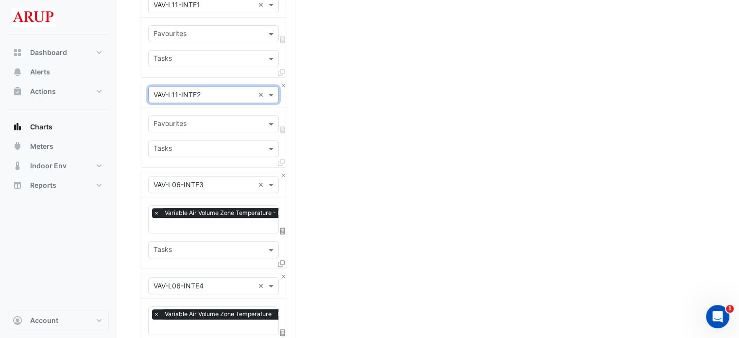
scroll to position [389, 0]
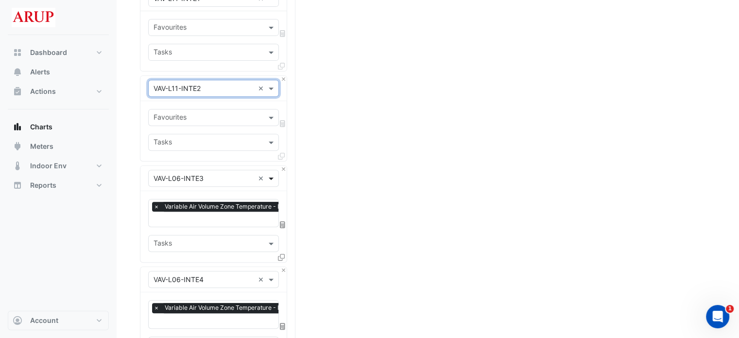
click at [270, 176] on span at bounding box center [272, 178] width 12 height 10
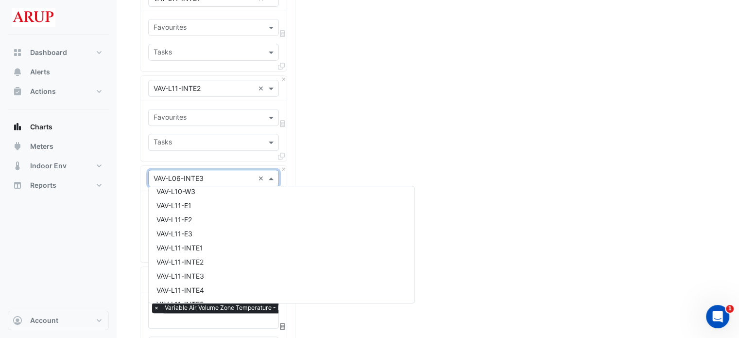
scroll to position [10257, 0]
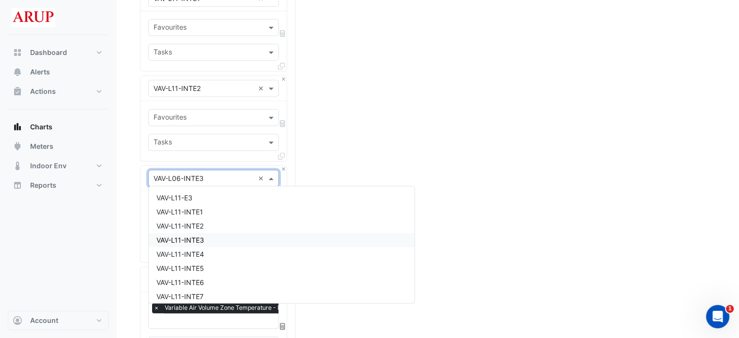
click at [230, 241] on div "VAV-L11-INTE3" at bounding box center [282, 240] width 266 height 14
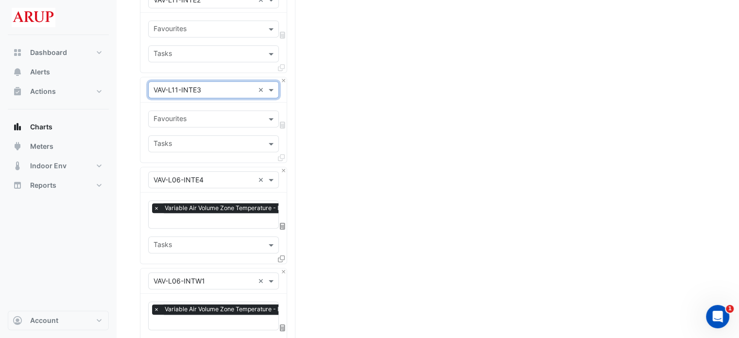
scroll to position [486, 0]
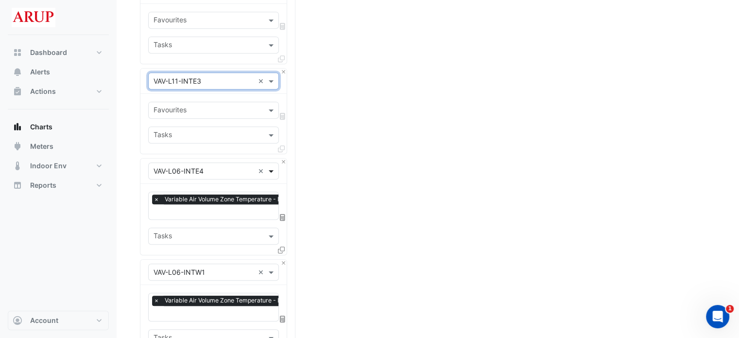
click at [272, 168] on span at bounding box center [272, 171] width 12 height 10
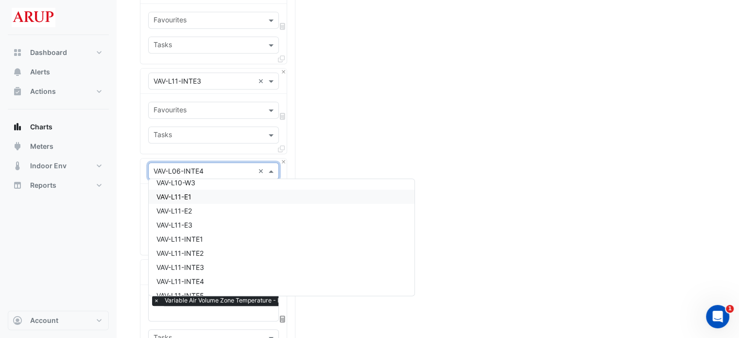
scroll to position [10271, 0]
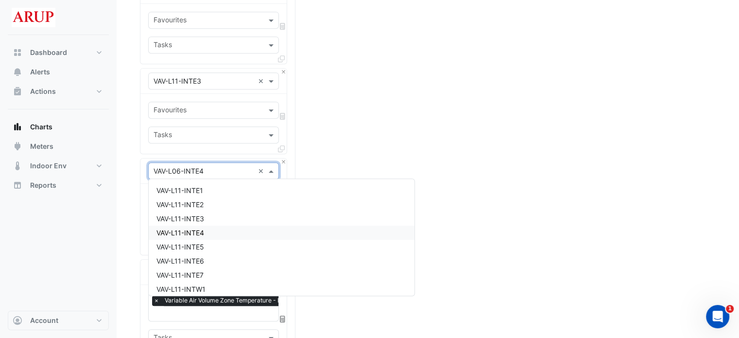
click at [242, 230] on div "VAV-L11-INTE4" at bounding box center [282, 232] width 266 height 14
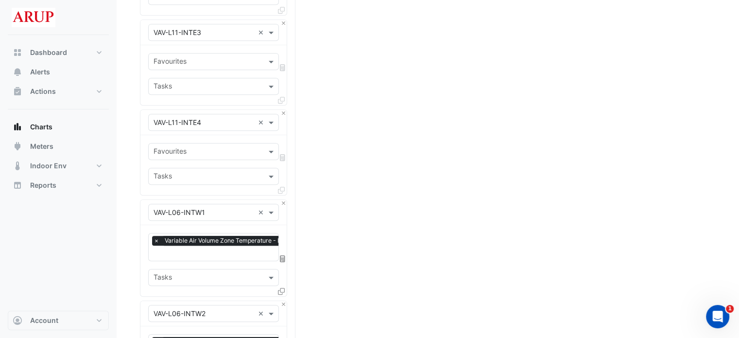
scroll to position [583, 0]
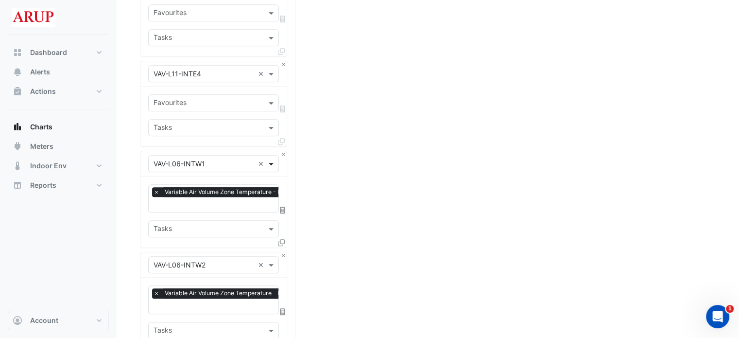
click at [273, 158] on span at bounding box center [272, 163] width 12 height 10
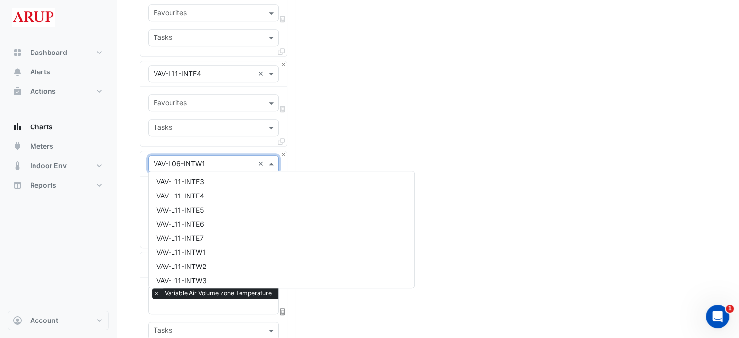
scroll to position [10285, 0]
click at [224, 223] on div "VAV-L11-INTE5" at bounding box center [282, 225] width 266 height 14
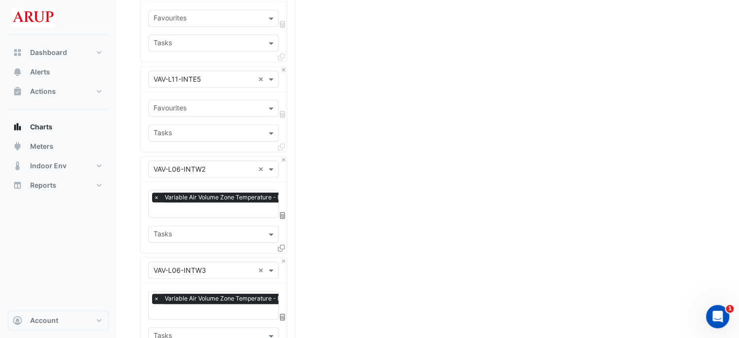
scroll to position [680, 0]
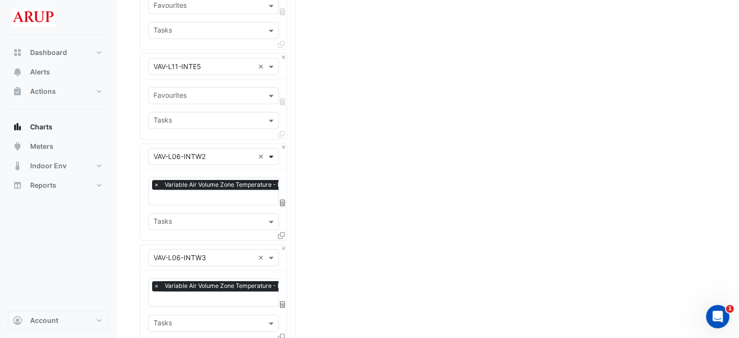
click at [274, 155] on span at bounding box center [272, 156] width 12 height 10
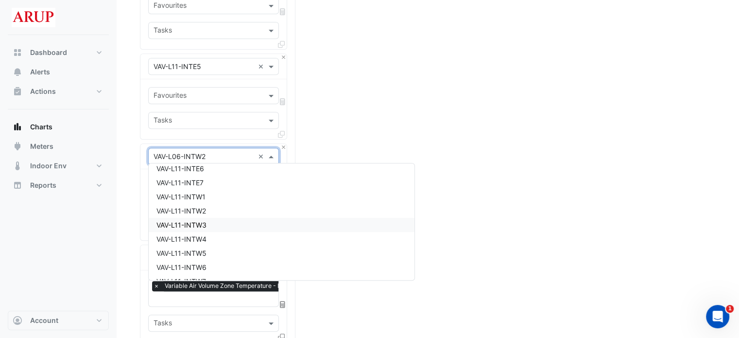
scroll to position [10299, 0]
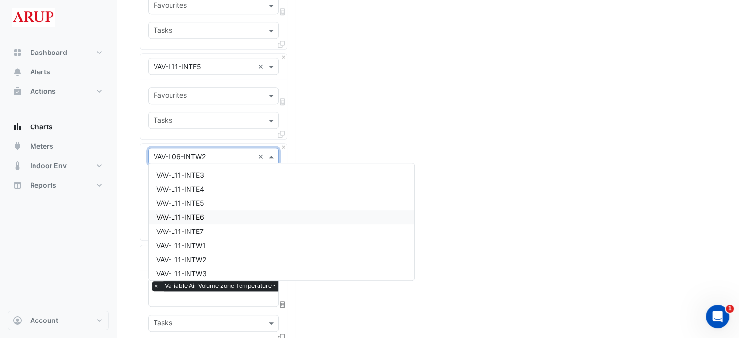
click at [231, 216] on div "VAV-L11-INTE6" at bounding box center [282, 217] width 266 height 14
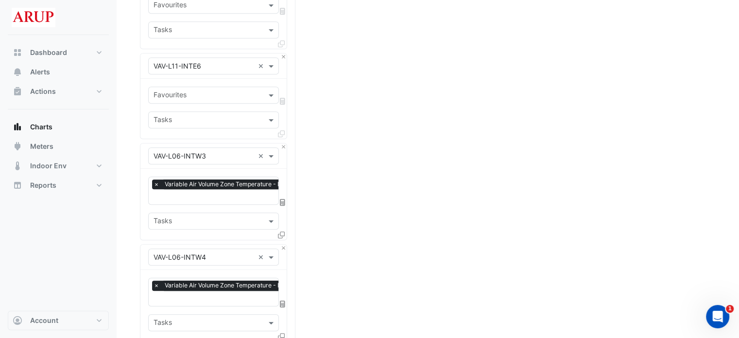
scroll to position [777, 0]
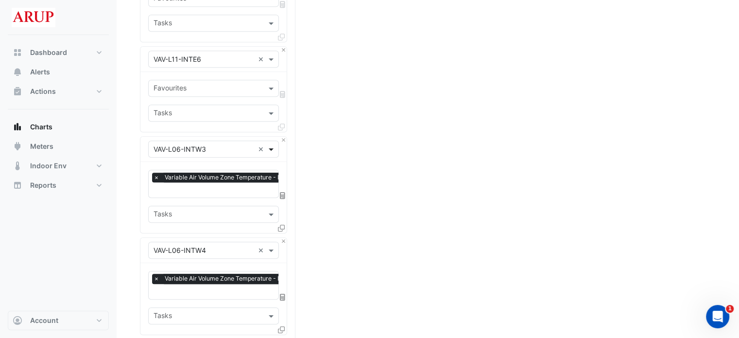
click at [269, 144] on span at bounding box center [272, 149] width 12 height 10
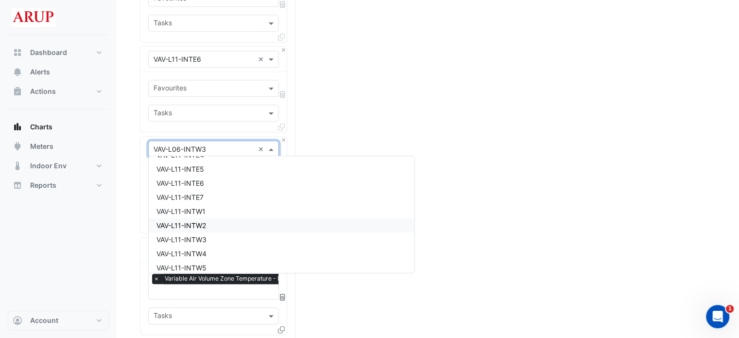
scroll to position [10313, 0]
click at [218, 213] on div "VAV-L11-INTE7" at bounding box center [282, 210] width 266 height 14
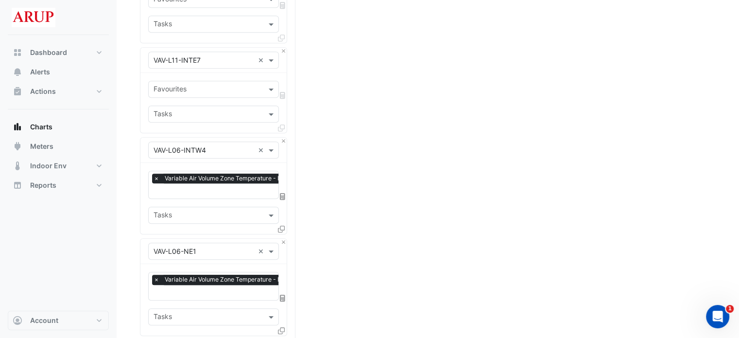
scroll to position [875, 0]
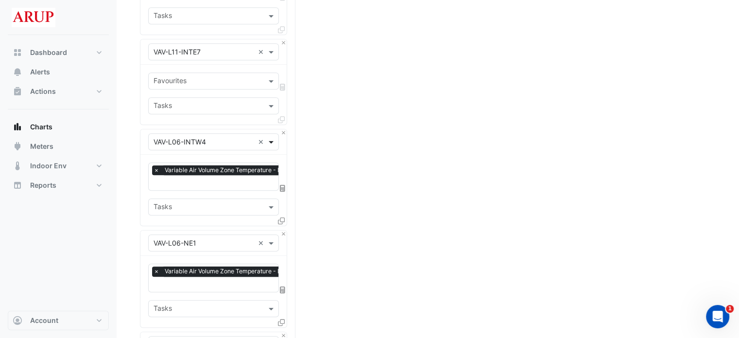
click at [271, 137] on span at bounding box center [272, 142] width 12 height 10
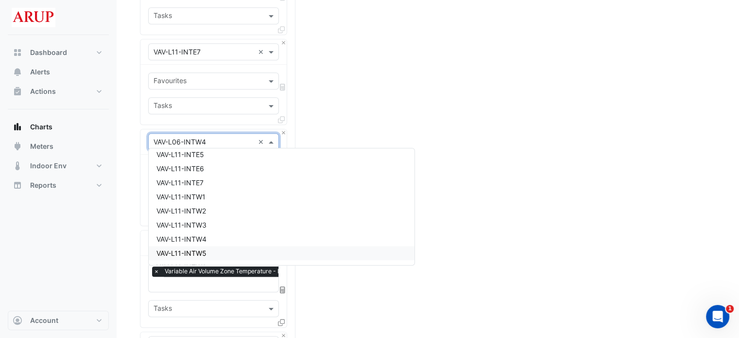
scroll to position [10327, 0]
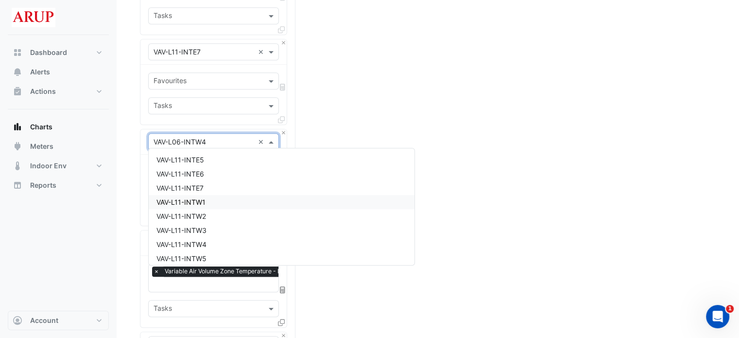
click at [222, 202] on div "VAV-L11-INTW1" at bounding box center [282, 202] width 266 height 14
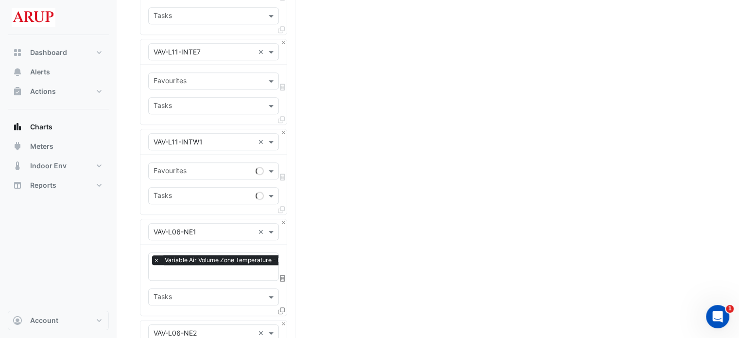
click at [379, 173] on div "Split by Equip Split All Split None Print Save as JPEG Save as PNG Pivot Data T…" at bounding box center [428, 260] width 576 height 2126
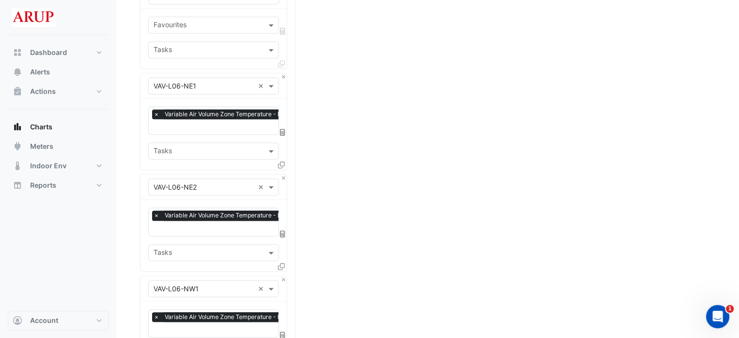
scroll to position [972, 0]
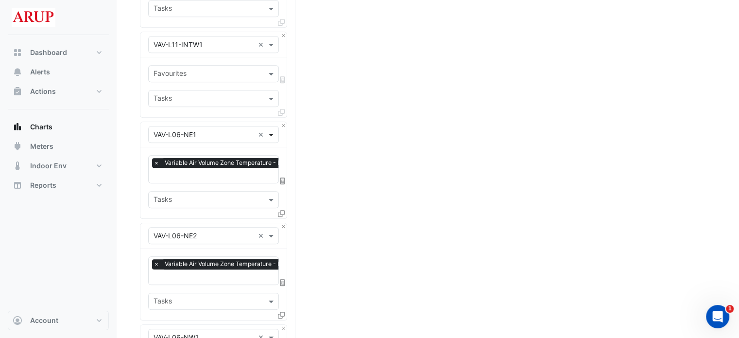
click at [268, 129] on span at bounding box center [272, 134] width 12 height 10
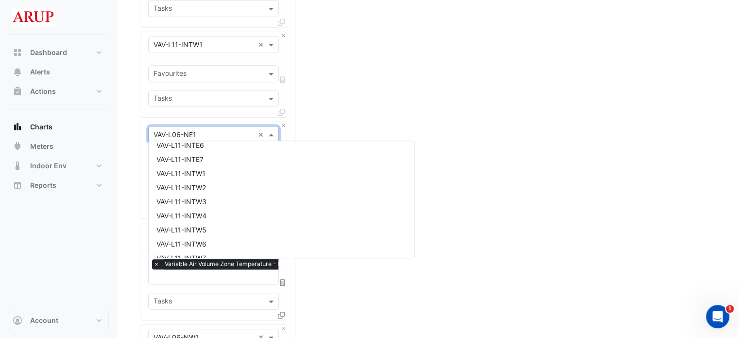
scroll to position [10341, 0]
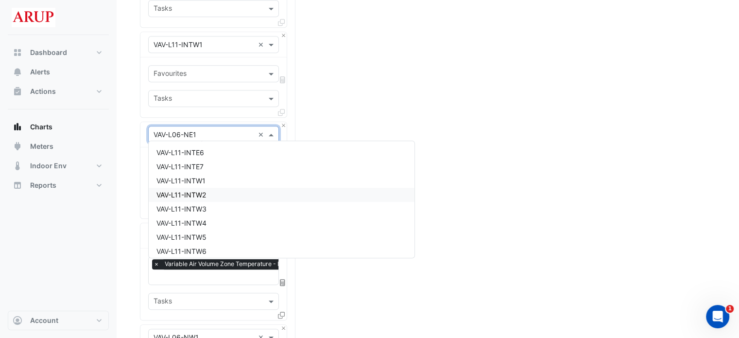
click at [230, 198] on div "VAV-L11-INTW2" at bounding box center [282, 195] width 266 height 14
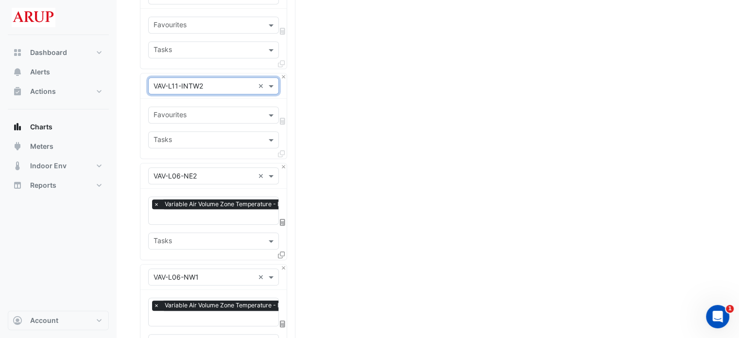
scroll to position [1069, 0]
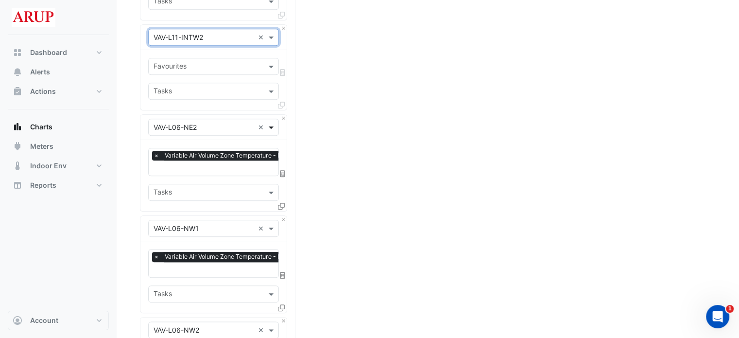
click at [273, 122] on span at bounding box center [272, 127] width 12 height 10
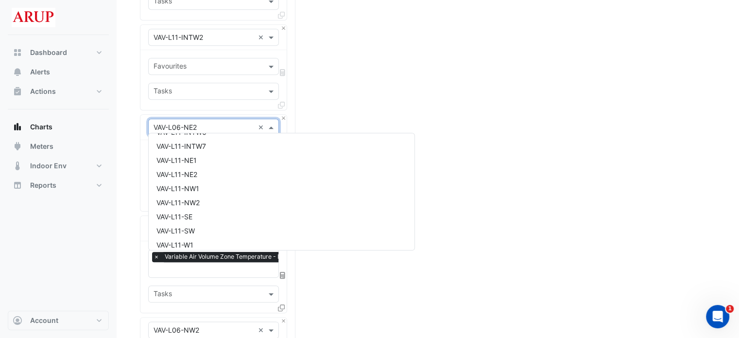
scroll to position [10404, 0]
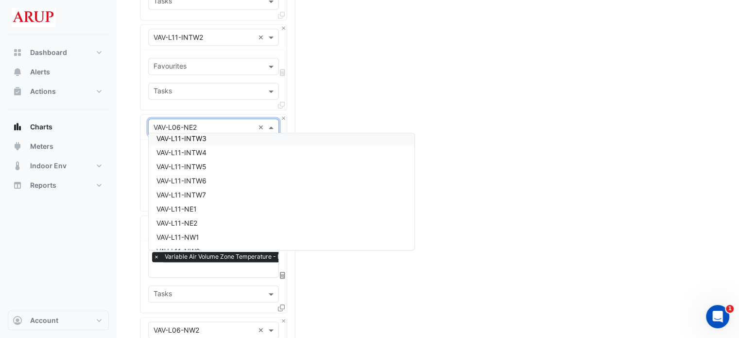
click at [224, 140] on div "VAV-L11-INTW3" at bounding box center [282, 138] width 266 height 14
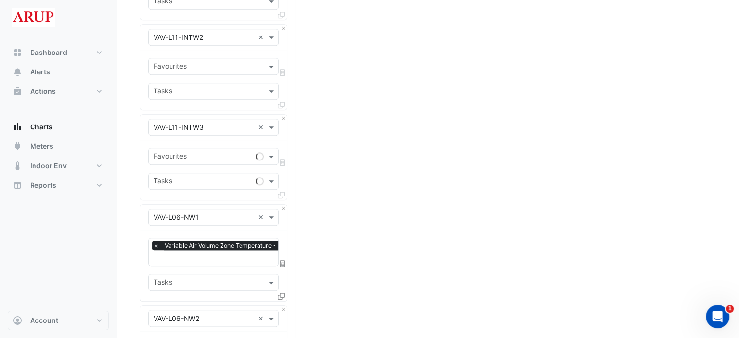
click at [415, 157] on div "Split by Equip Split All Split None Print Save as JPEG Save as PNG Pivot Data T…" at bounding box center [428, 55] width 576 height 2104
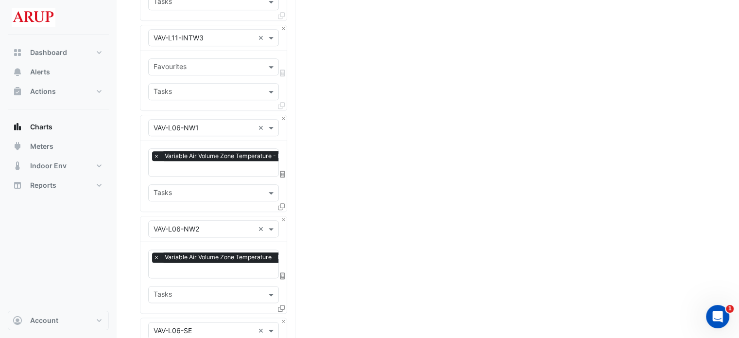
scroll to position [1166, 0]
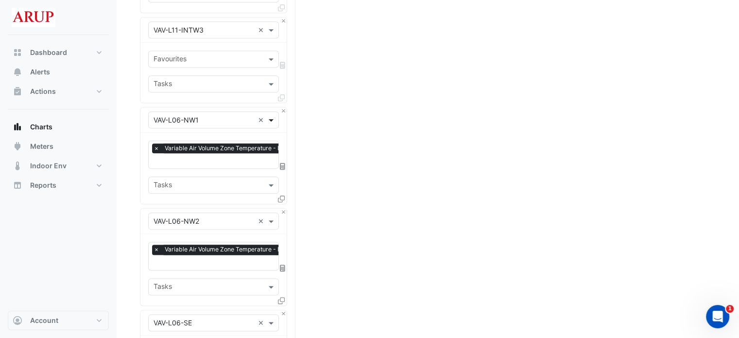
click at [273, 115] on span at bounding box center [272, 120] width 12 height 10
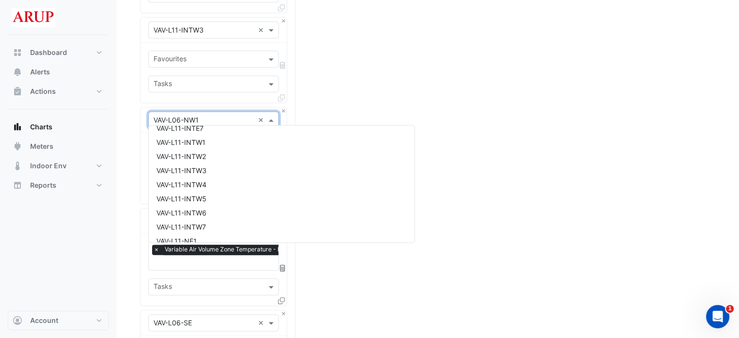
scroll to position [10321, 0]
click at [213, 227] on div "VAV-L11-INTW4" at bounding box center [282, 228] width 266 height 14
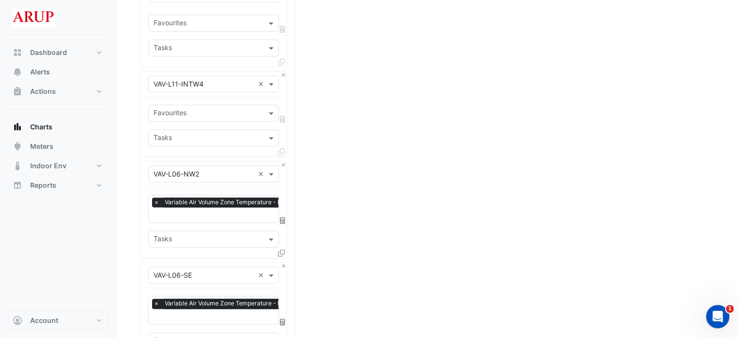
scroll to position [1215, 0]
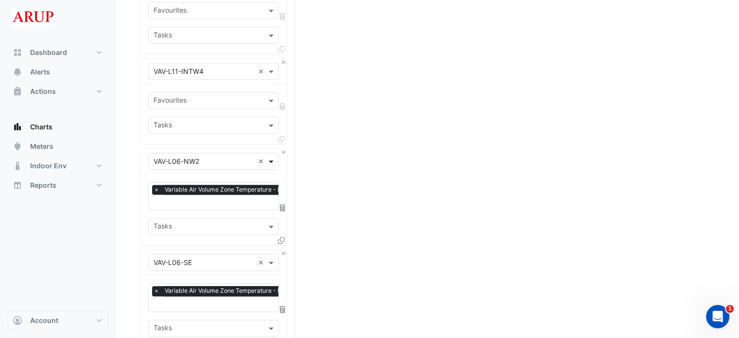
click at [270, 156] on span at bounding box center [272, 161] width 12 height 10
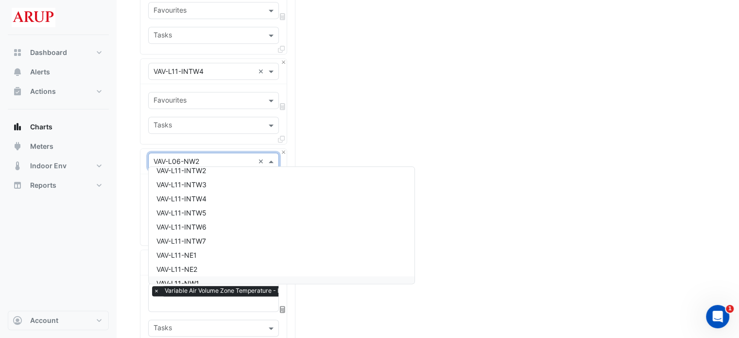
scroll to position [10384, 0]
click at [222, 221] on div "VAV-L11-INTW5" at bounding box center [282, 220] width 266 height 14
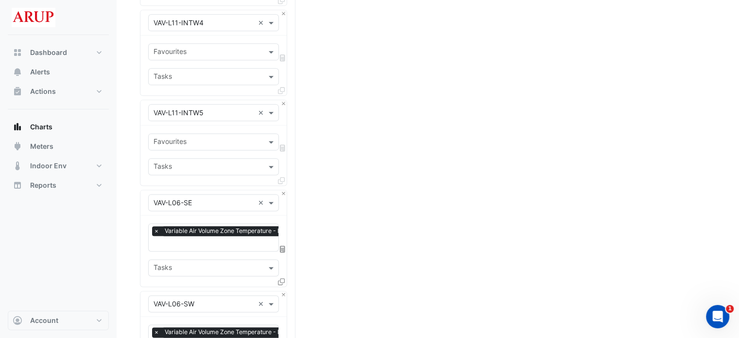
scroll to position [1312, 0]
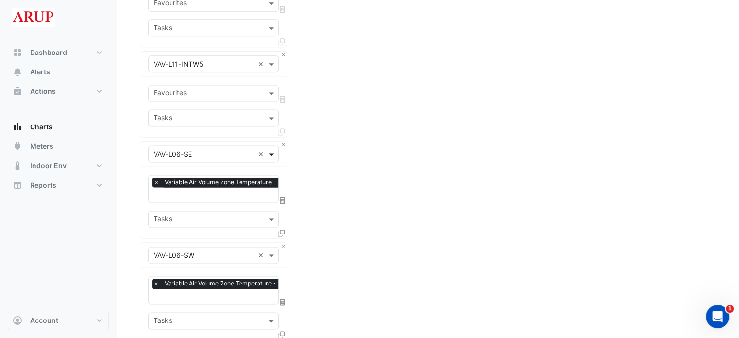
click at [271, 149] on span at bounding box center [272, 154] width 12 height 10
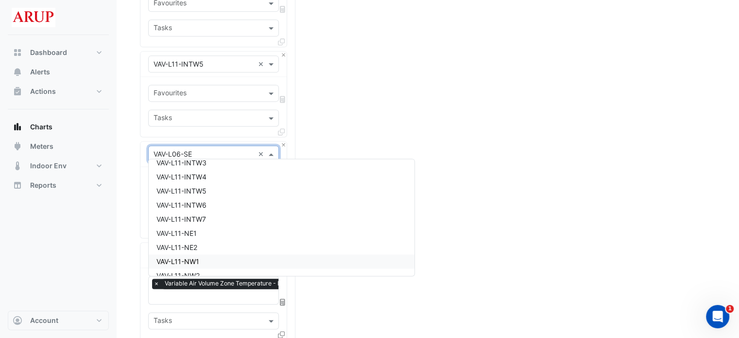
scroll to position [10398, 0]
click at [222, 211] on div "VAV-L11-INTW6" at bounding box center [282, 213] width 266 height 14
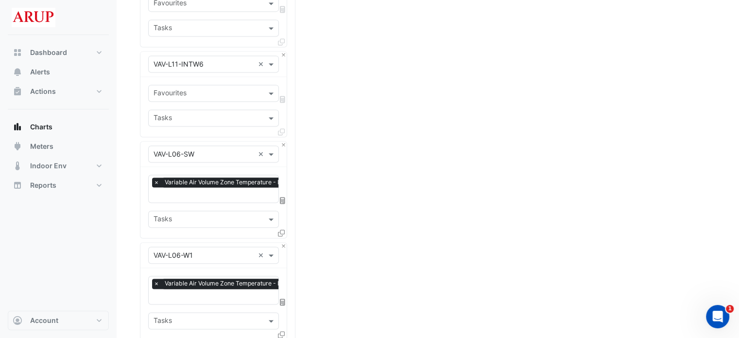
scroll to position [1409, 0]
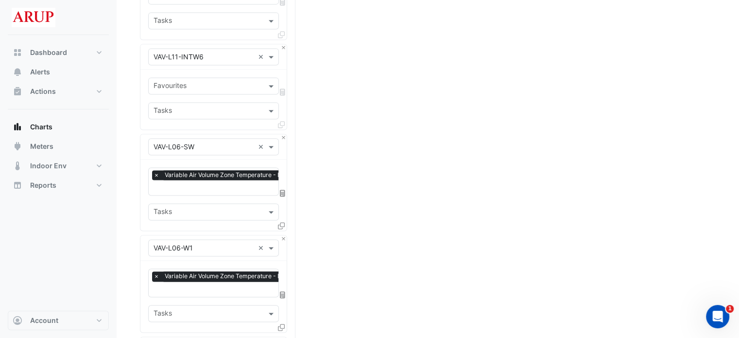
click at [274, 138] on div "Equipment × VAV-L06-SW ×" at bounding box center [213, 146] width 131 height 17
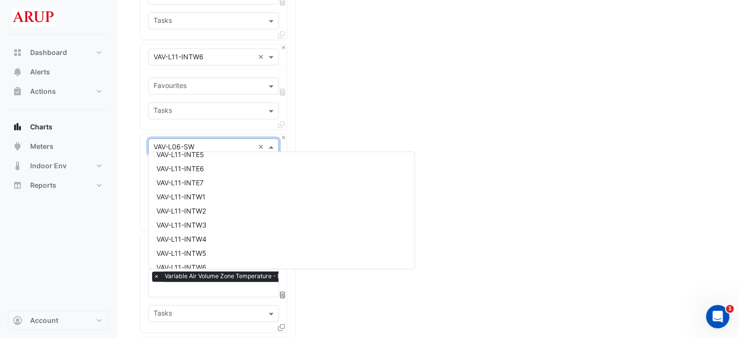
scroll to position [10412, 0]
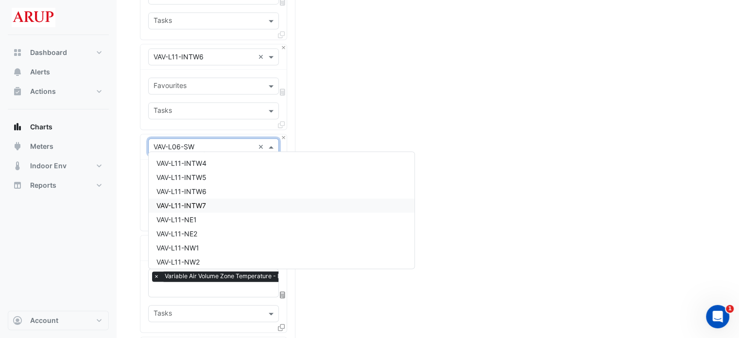
click at [233, 205] on div "VAV-L11-INTW7" at bounding box center [282, 205] width 266 height 14
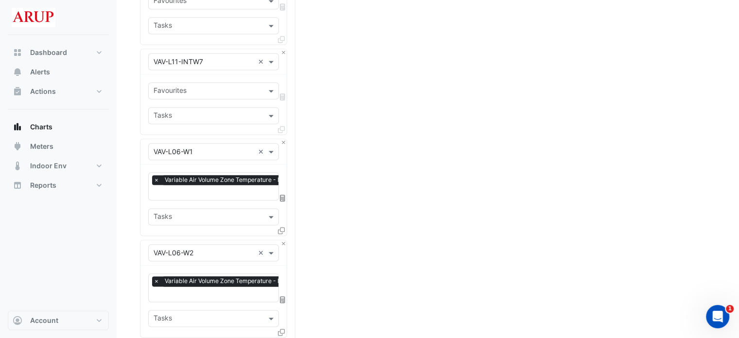
scroll to position [1506, 0]
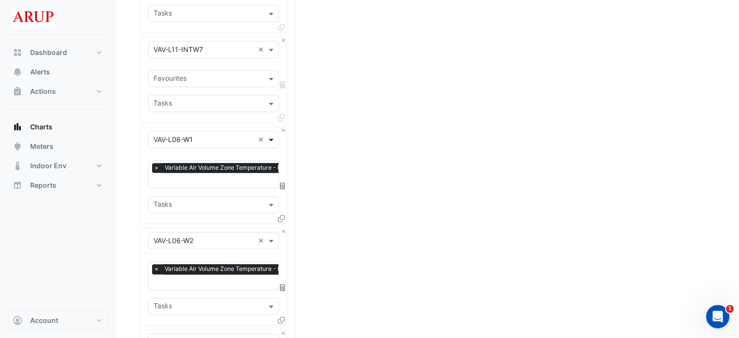
click at [273, 134] on span at bounding box center [272, 139] width 12 height 10
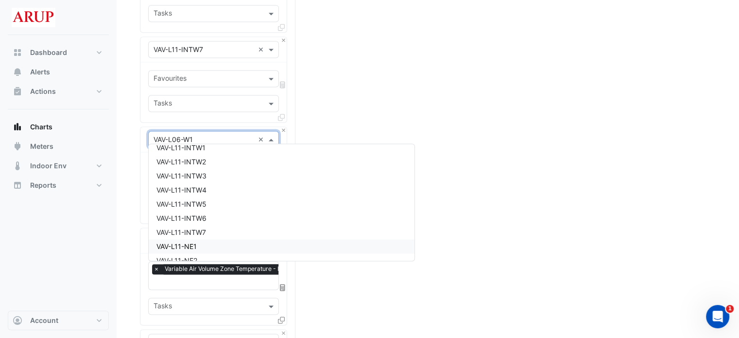
scroll to position [10426, 0]
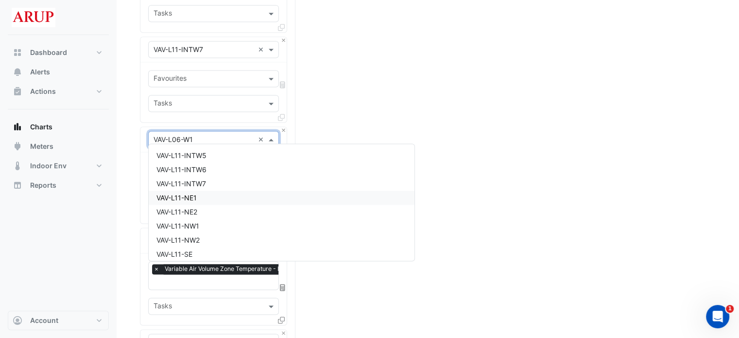
click at [221, 200] on div "VAV-L11-NE1" at bounding box center [282, 197] width 266 height 14
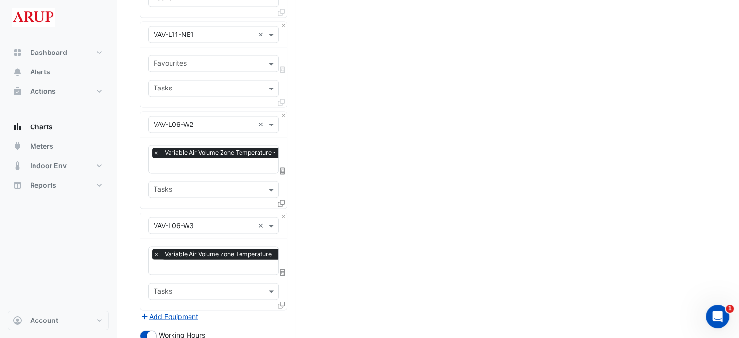
scroll to position [1603, 0]
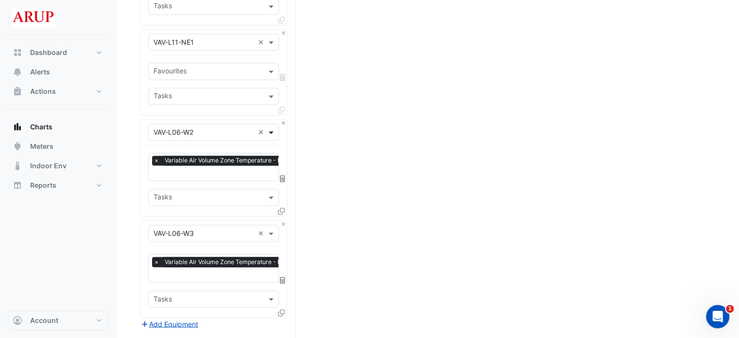
click at [273, 127] on span at bounding box center [272, 132] width 12 height 10
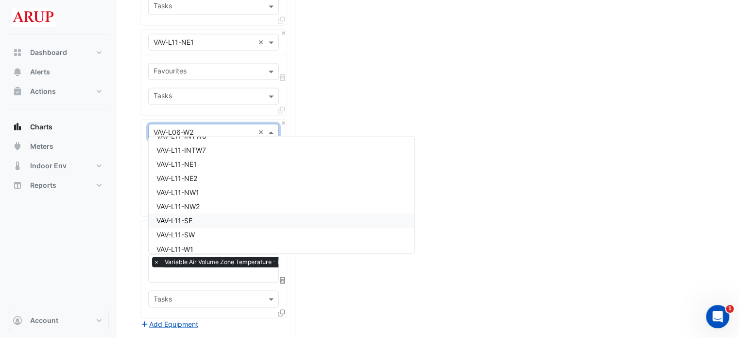
scroll to position [10440, 0]
click at [219, 191] on div "VAV-L11-NE2" at bounding box center [282, 190] width 266 height 14
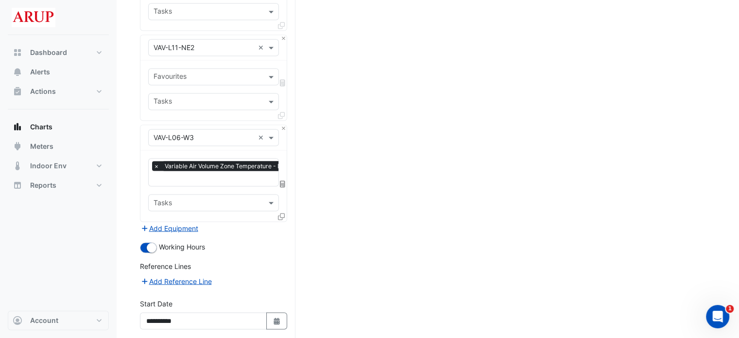
scroll to position [1700, 0]
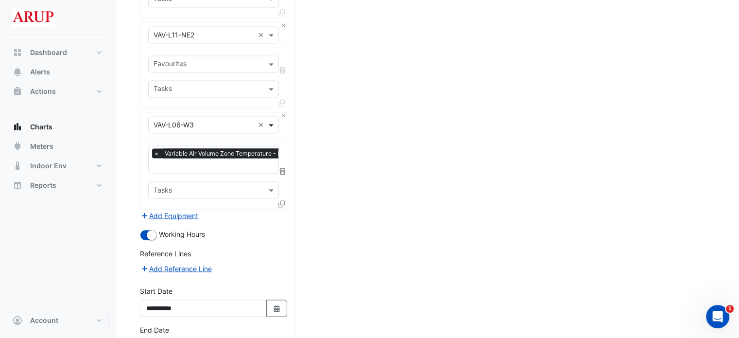
click at [271, 120] on span at bounding box center [272, 125] width 12 height 10
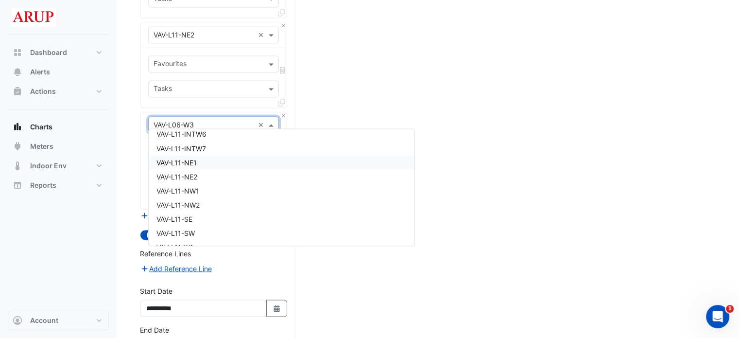
scroll to position [10454, 0]
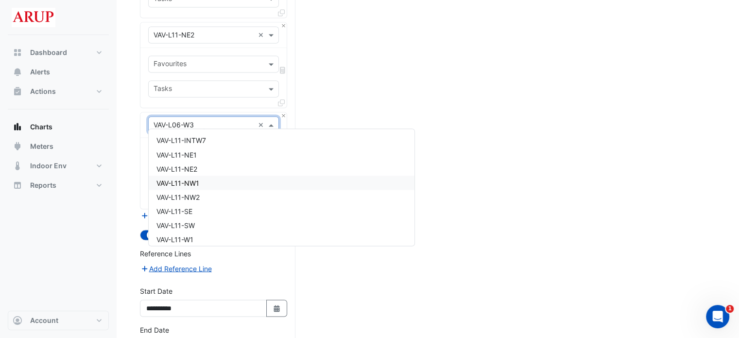
click at [220, 181] on div "VAV-L11-NW1" at bounding box center [282, 182] width 266 height 14
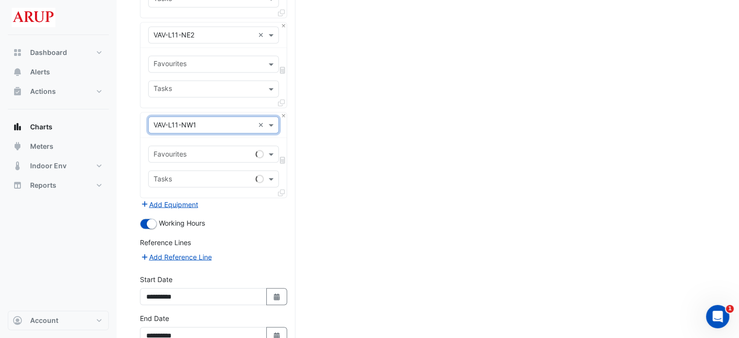
click at [186, 198] on button "Add Equipment" at bounding box center [169, 203] width 59 height 11
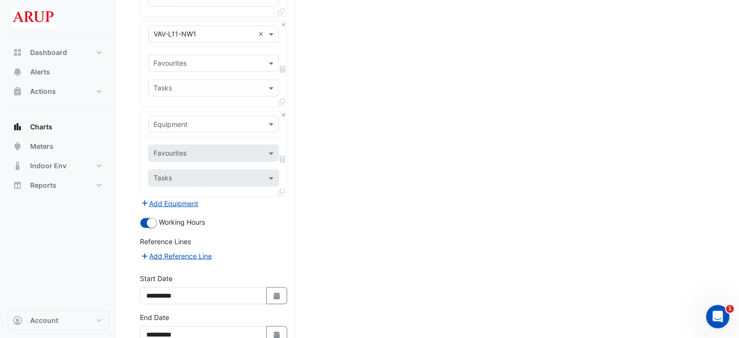
scroll to position [1798, 0]
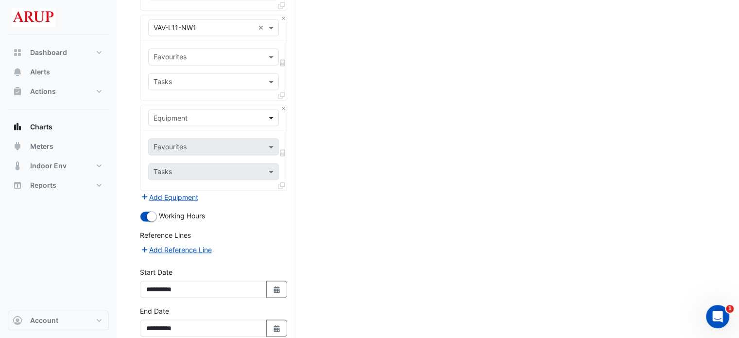
click at [270, 114] on span at bounding box center [272, 117] width 12 height 10
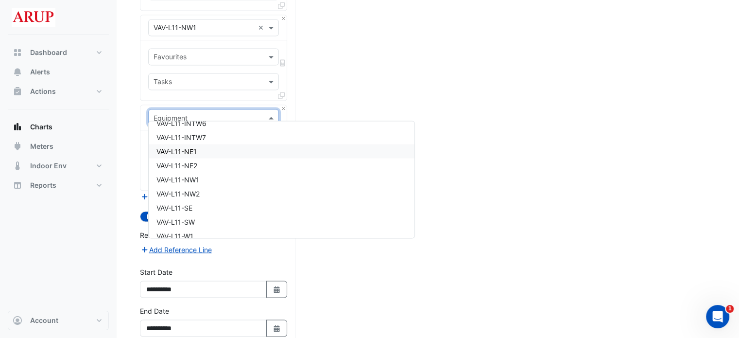
scroll to position [10464, 0]
click at [220, 178] on div "VAV-L11-NW2" at bounding box center [282, 179] width 266 height 14
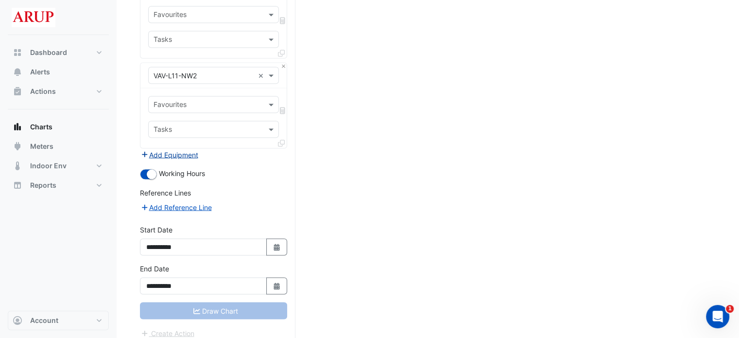
click at [177, 149] on button "Add Equipment" at bounding box center [169, 154] width 59 height 11
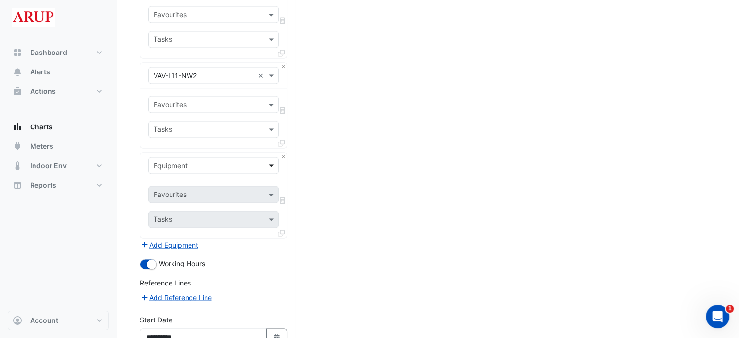
click at [269, 160] on span at bounding box center [272, 165] width 12 height 10
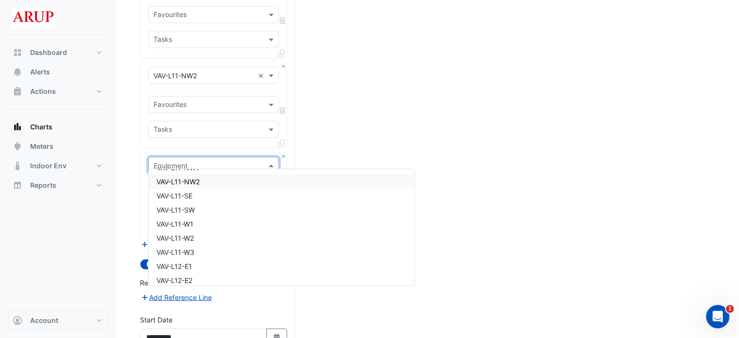
scroll to position [10524, 0]
click at [228, 183] on div "VAV-L11-SE" at bounding box center [282, 180] width 266 height 14
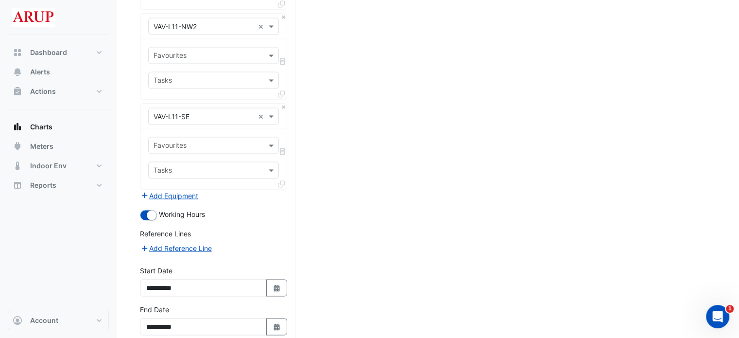
scroll to position [1929, 0]
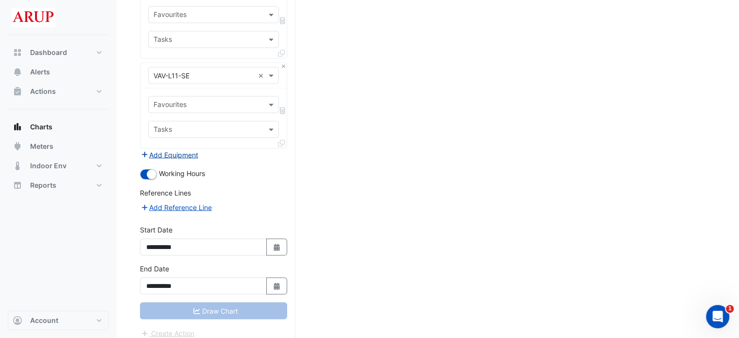
click at [176, 149] on button "Add Equipment" at bounding box center [169, 154] width 59 height 11
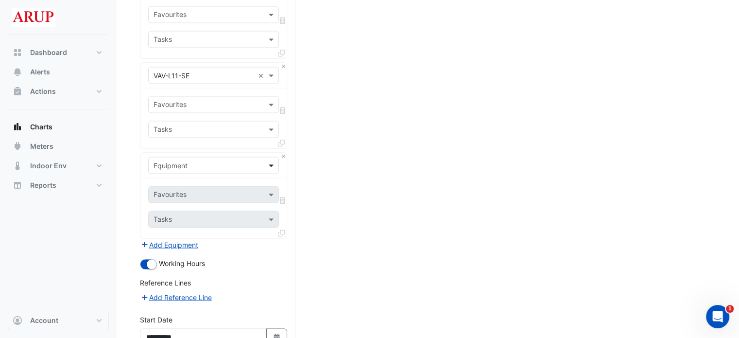
click at [273, 160] on span at bounding box center [272, 165] width 12 height 10
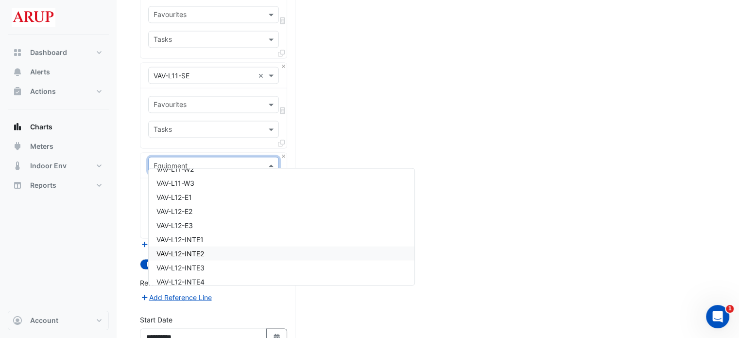
scroll to position [10529, 0]
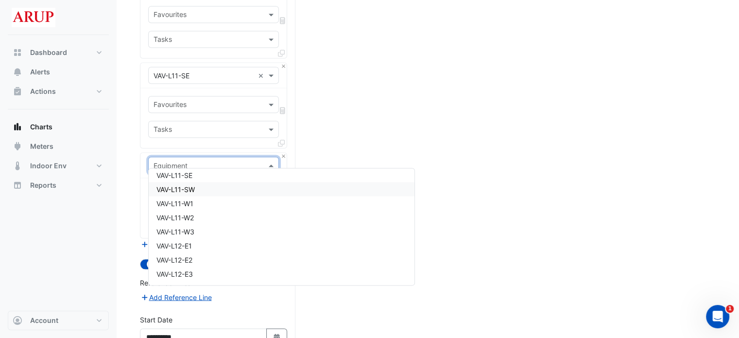
click at [212, 191] on div "VAV-L11-SW" at bounding box center [282, 189] width 266 height 14
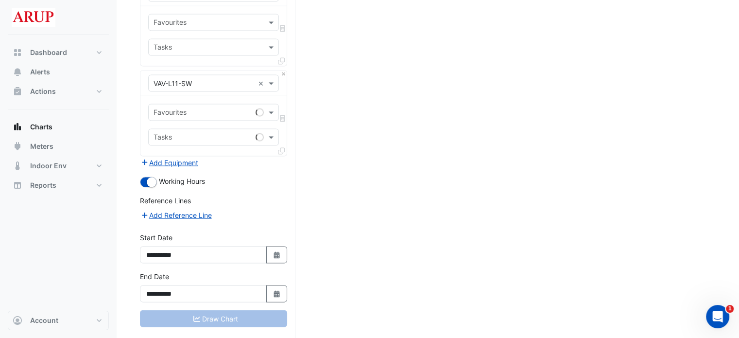
scroll to position [2019, 0]
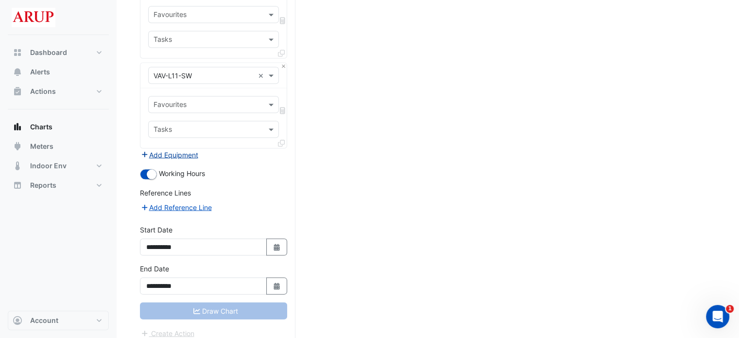
click at [177, 149] on button "Add Equipment" at bounding box center [169, 154] width 59 height 11
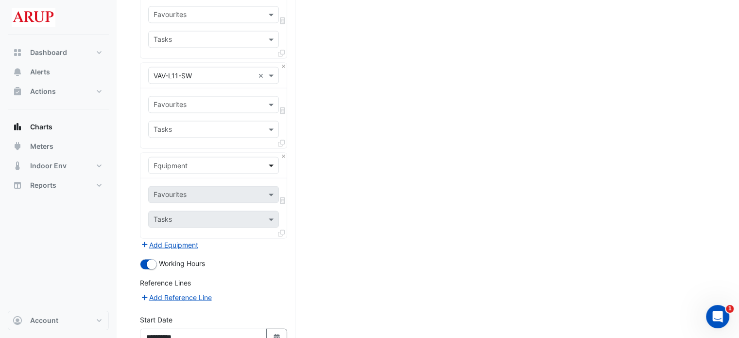
click at [271, 160] on span at bounding box center [272, 165] width 12 height 10
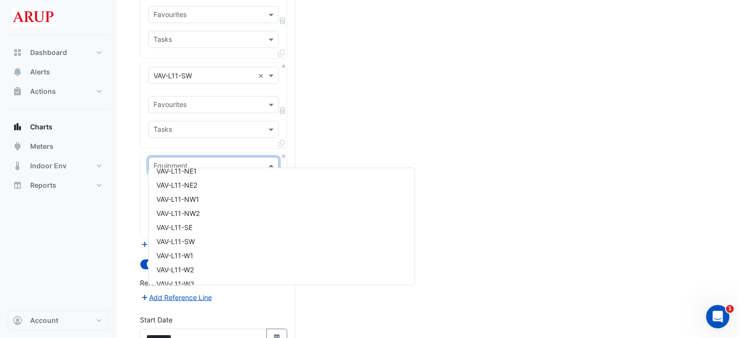
scroll to position [10525, 0]
click at [222, 208] on div "VAV-L11-W1" at bounding box center [282, 207] width 266 height 14
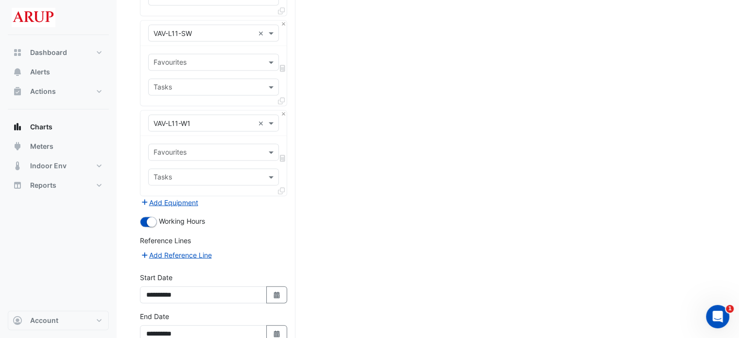
scroll to position [2068, 0]
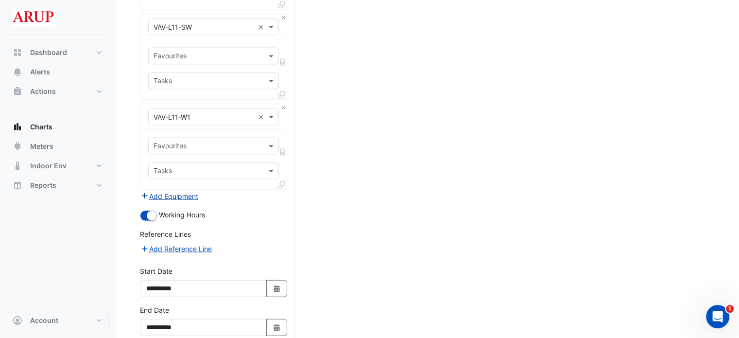
click at [174, 190] on button "Add Equipment" at bounding box center [169, 195] width 59 height 11
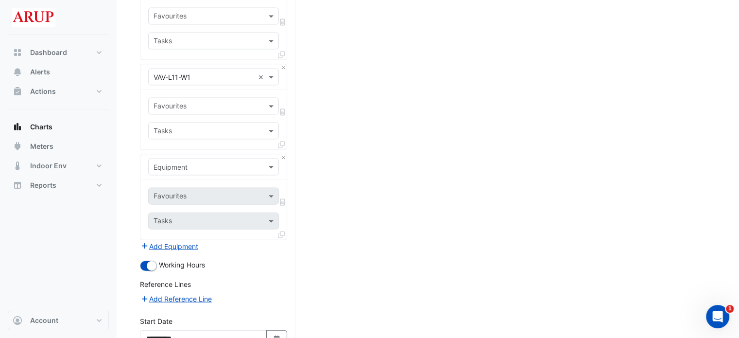
scroll to position [2116, 0]
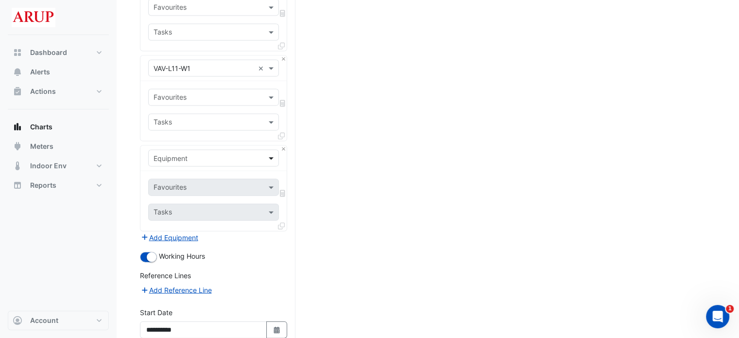
click at [272, 153] on span at bounding box center [272, 158] width 12 height 10
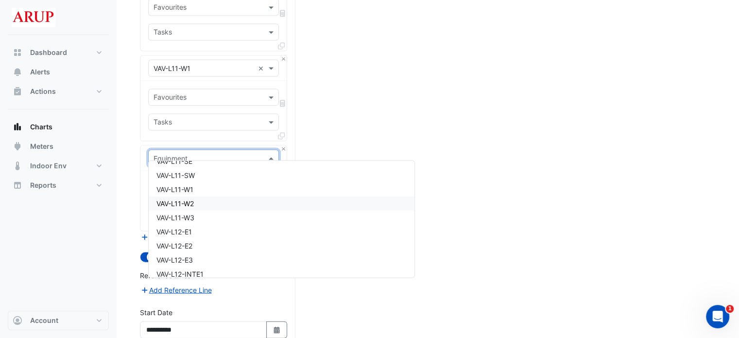
scroll to position [10544, 0]
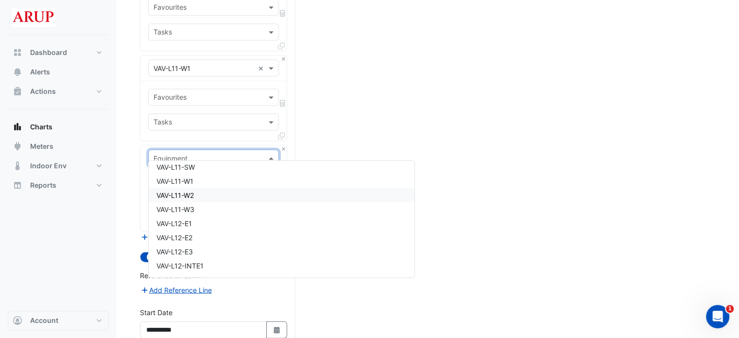
click at [220, 194] on div "VAV-L11-W2" at bounding box center [282, 195] width 266 height 14
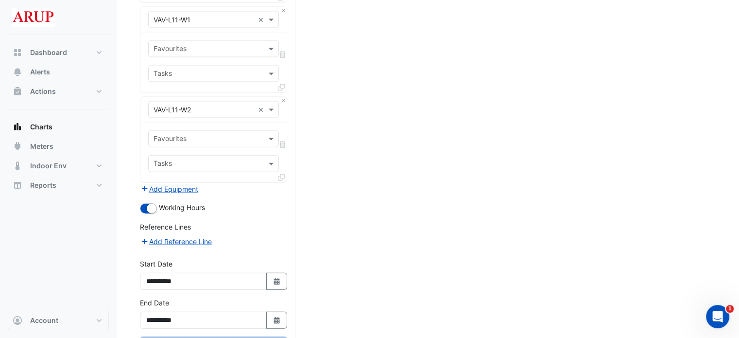
scroll to position [2198, 0]
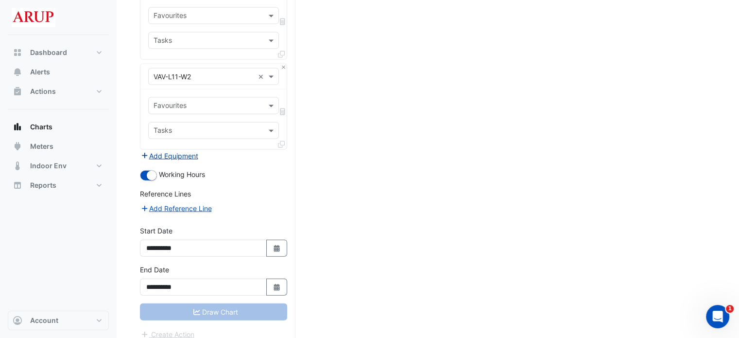
click at [178, 150] on button "Add Equipment" at bounding box center [169, 155] width 59 height 11
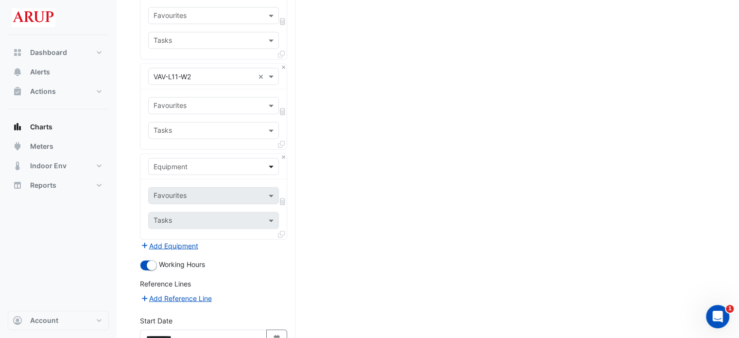
click at [273, 161] on span at bounding box center [272, 166] width 12 height 10
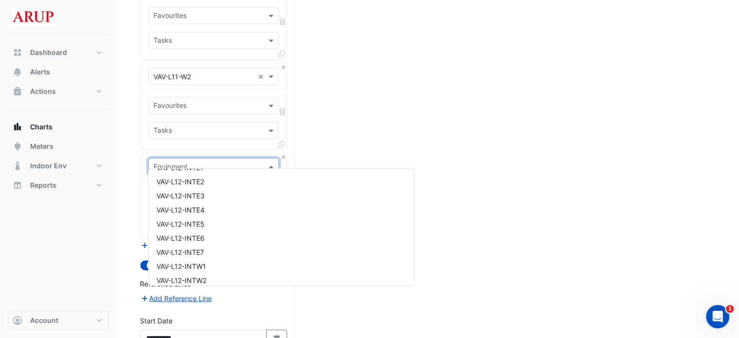
scroll to position [10543, 0]
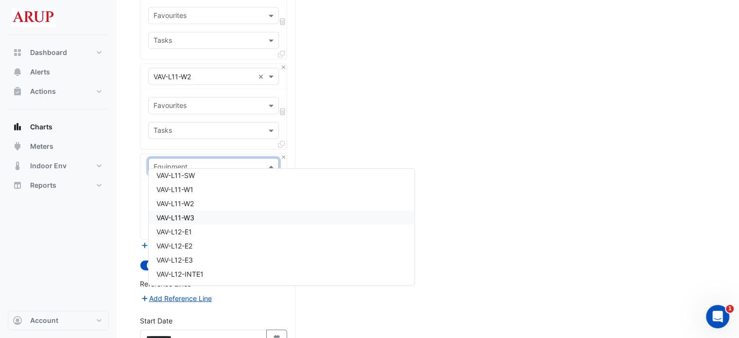
click at [220, 219] on div "VAV-L11-W3" at bounding box center [282, 217] width 266 height 14
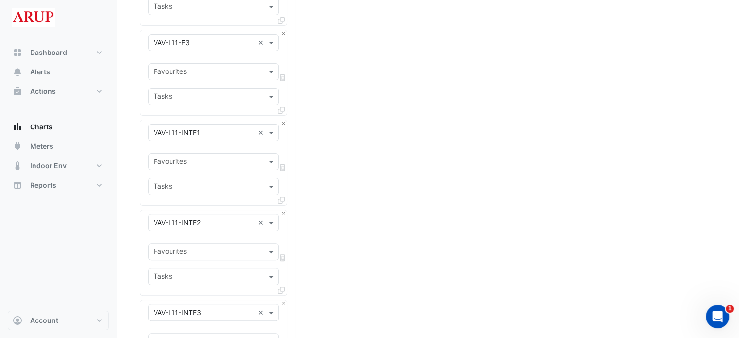
scroll to position [0, 0]
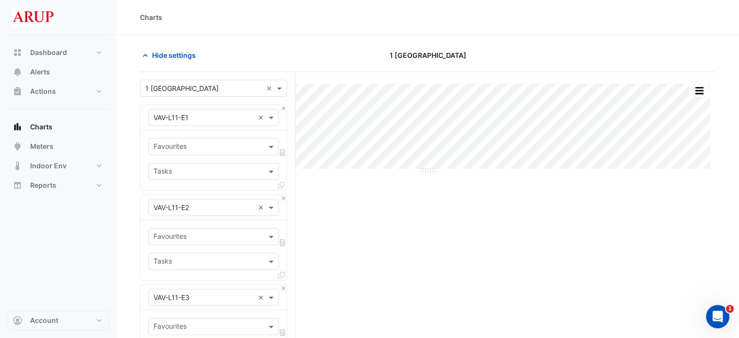
click at [250, 148] on input "text" at bounding box center [208, 147] width 109 height 10
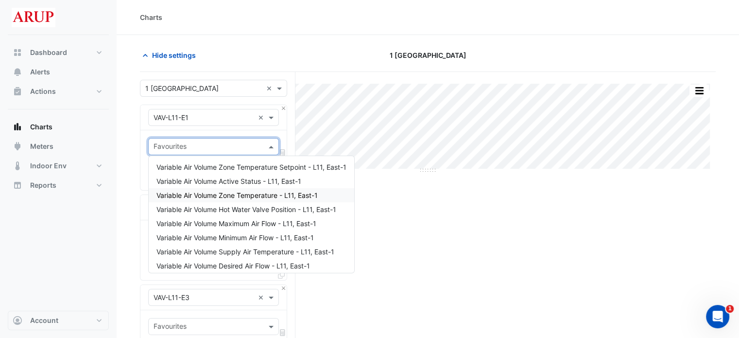
click at [245, 198] on span "Variable Air Volume Zone Temperature - L11, East-1" at bounding box center [236, 195] width 161 height 8
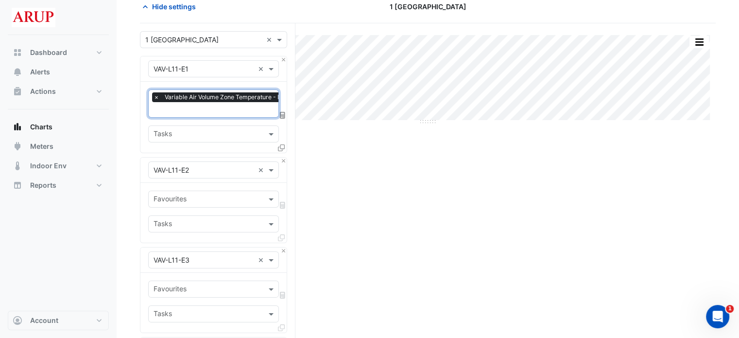
scroll to position [97, 0]
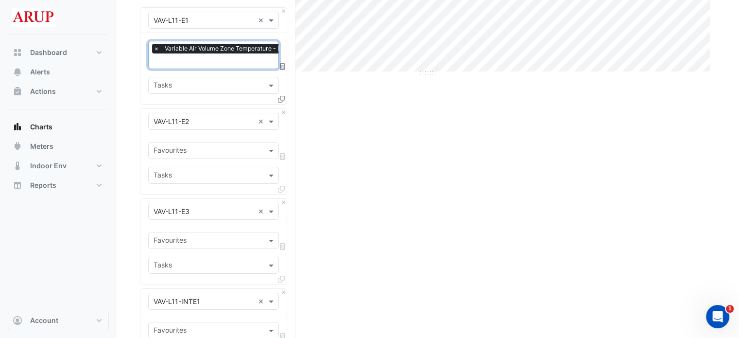
click at [264, 147] on div "Favourites" at bounding box center [213, 150] width 131 height 17
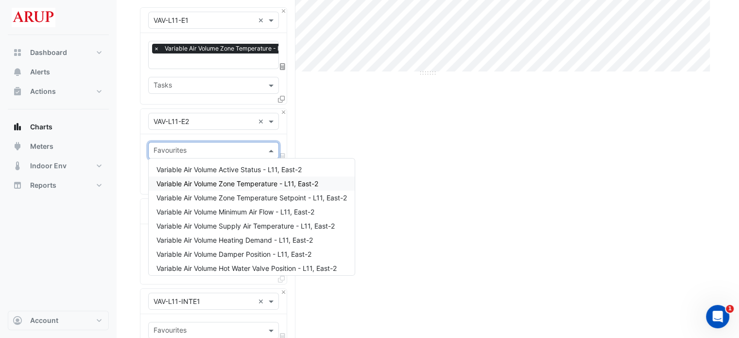
click at [246, 184] on span "Variable Air Volume Zone Temperature - L11, East-2" at bounding box center [237, 183] width 162 height 8
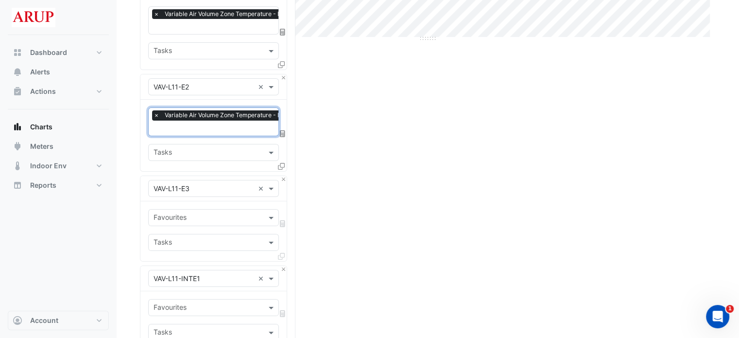
scroll to position [194, 0]
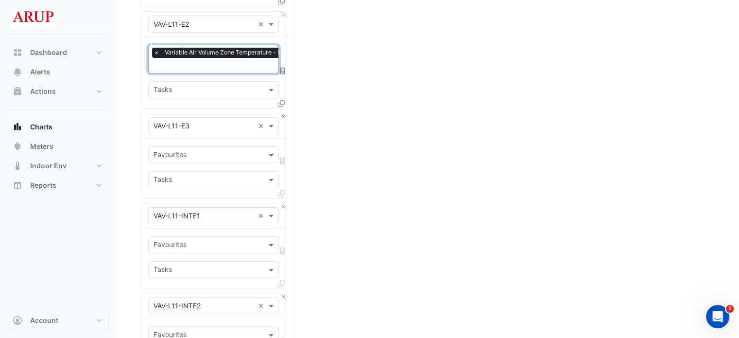
click at [213, 153] on input "text" at bounding box center [208, 156] width 109 height 10
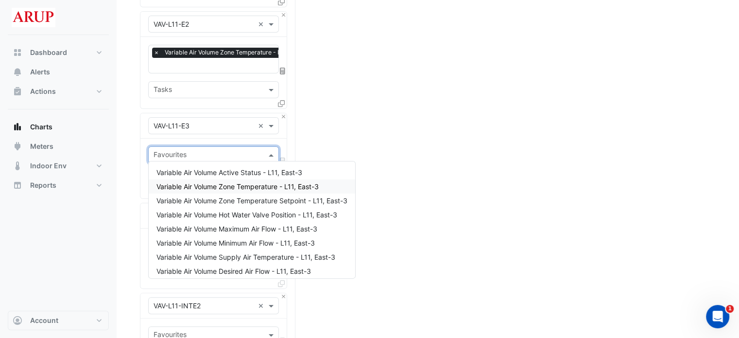
click at [240, 189] on span "Variable Air Volume Zone Temperature - L11, East-3" at bounding box center [237, 186] width 162 height 8
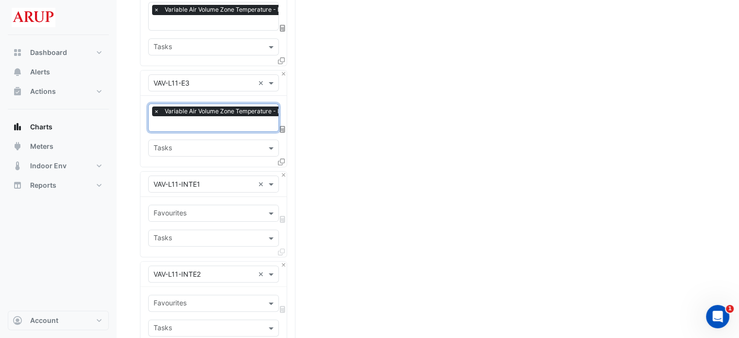
scroll to position [292, 0]
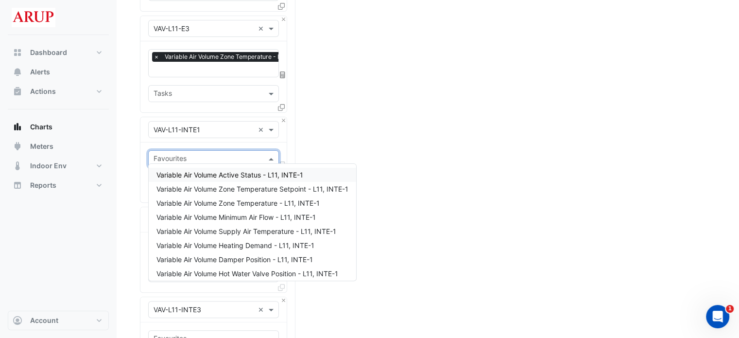
click at [206, 155] on input "text" at bounding box center [208, 160] width 109 height 10
click at [224, 199] on span "Variable Air Volume Zone Temperature - L11, INTE-1" at bounding box center [237, 203] width 163 height 8
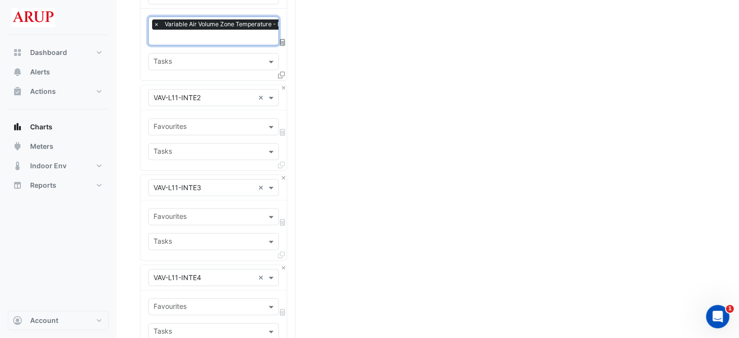
scroll to position [437, 0]
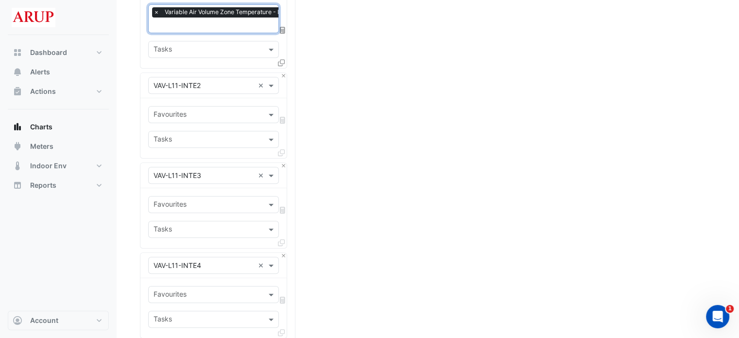
click at [210, 110] on input "text" at bounding box center [208, 115] width 109 height 10
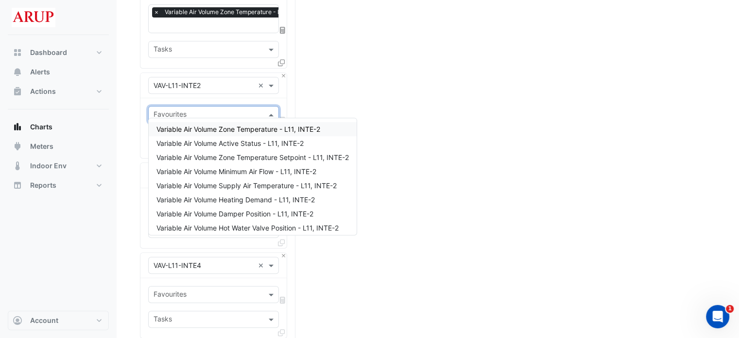
click at [228, 129] on span "Variable Air Volume Zone Temperature - L11, INTE-2" at bounding box center [238, 129] width 164 height 8
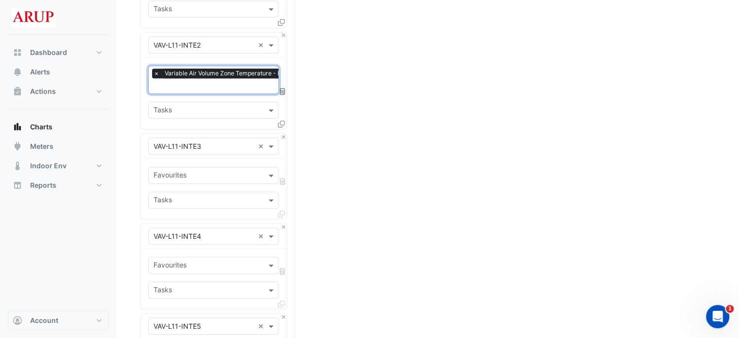
scroll to position [486, 0]
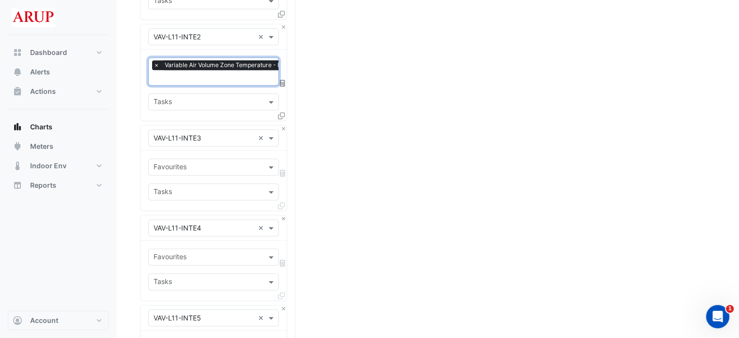
click at [226, 159] on div "Favourites" at bounding box center [206, 166] width 114 height 15
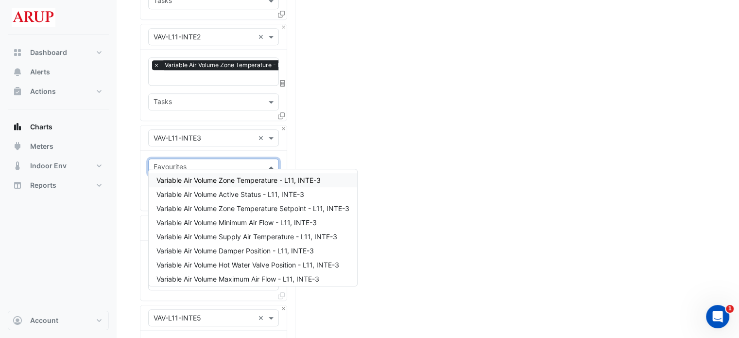
click at [224, 183] on span "Variable Air Volume Zone Temperature - L11, INTE-3" at bounding box center [238, 180] width 164 height 8
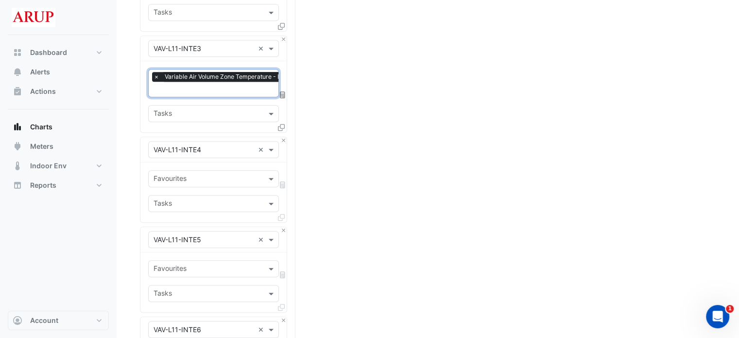
scroll to position [583, 0]
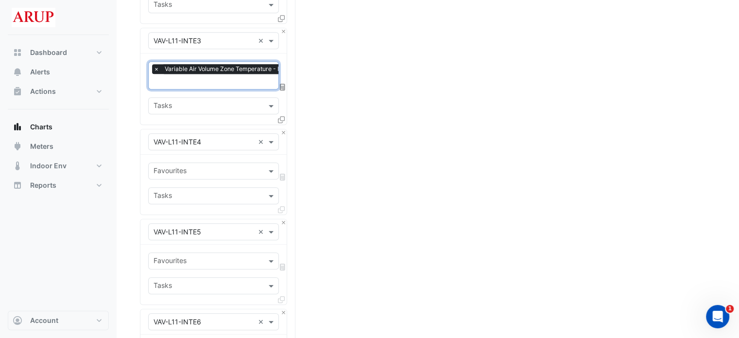
click at [196, 167] on input "text" at bounding box center [208, 172] width 109 height 10
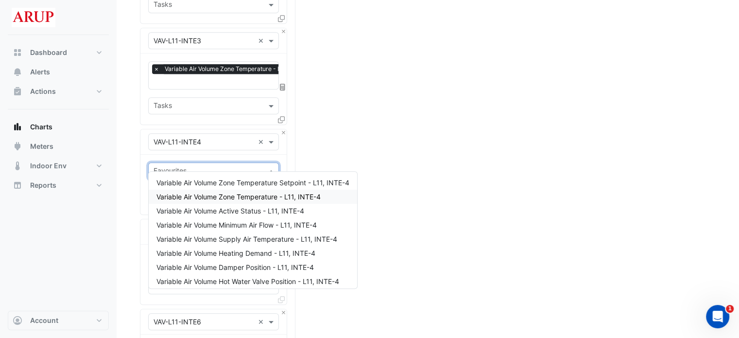
click at [209, 198] on span "Variable Air Volume Zone Temperature - L11, INTE-4" at bounding box center [238, 196] width 164 height 8
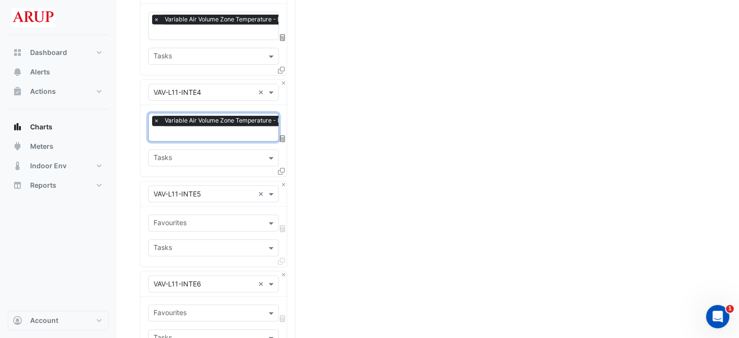
scroll to position [680, 0]
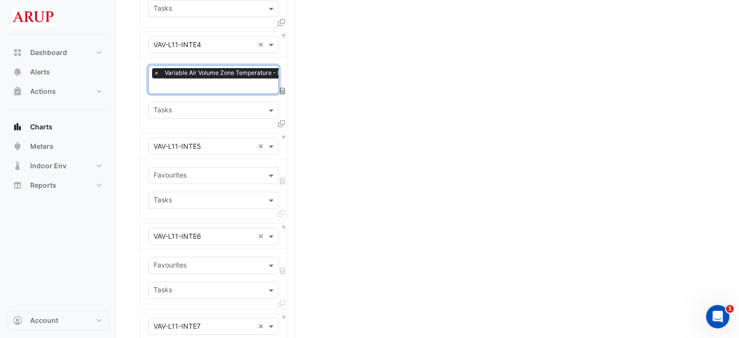
click at [207, 171] on input "text" at bounding box center [208, 176] width 109 height 10
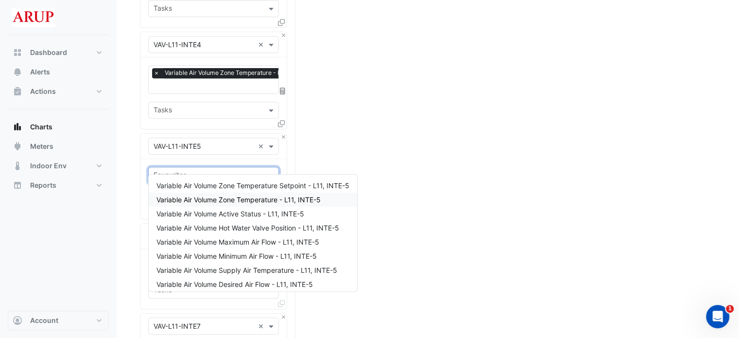
click at [223, 199] on span "Variable Air Volume Zone Temperature - L11, INTE-5" at bounding box center [238, 199] width 164 height 8
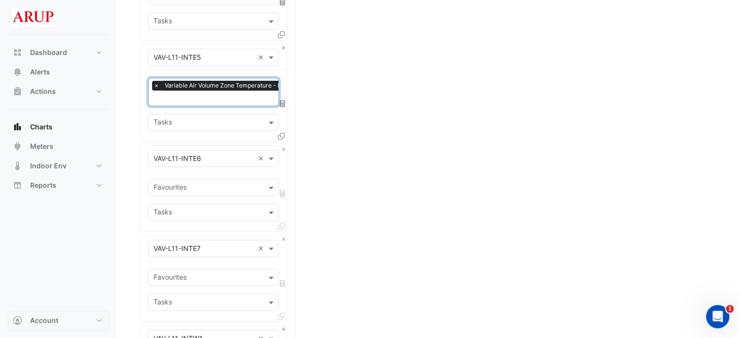
scroll to position [777, 0]
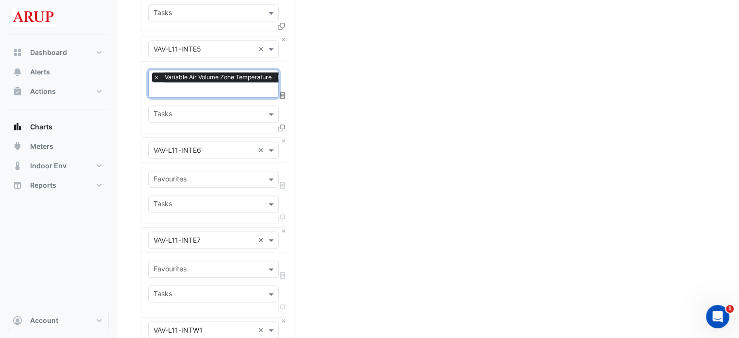
click at [198, 175] on input "text" at bounding box center [208, 180] width 109 height 10
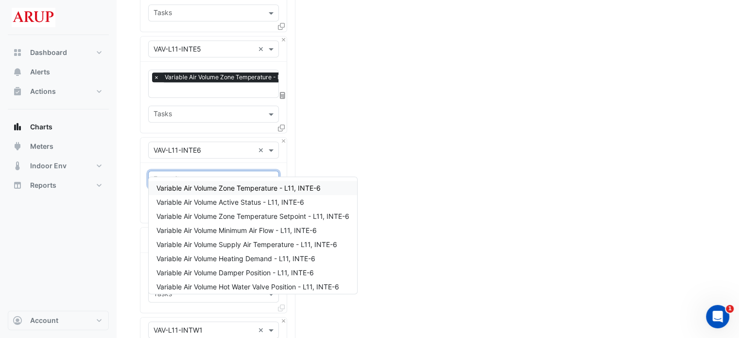
click at [230, 187] on span "Variable Air Volume Zone Temperature - L11, INTE-6" at bounding box center [238, 188] width 164 height 8
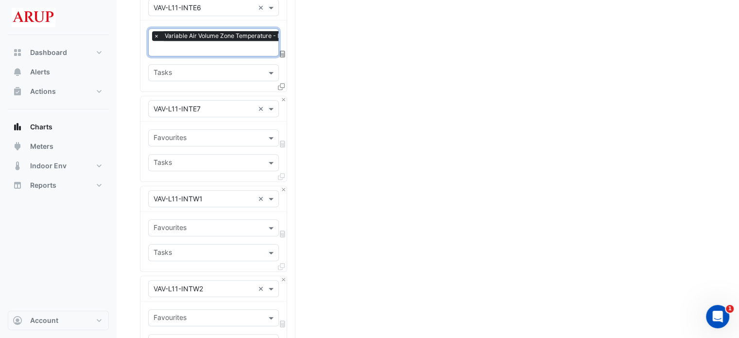
scroll to position [923, 0]
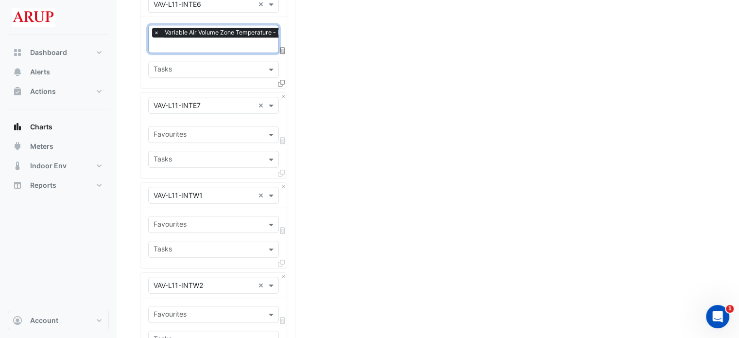
click at [206, 130] on input "text" at bounding box center [208, 135] width 109 height 10
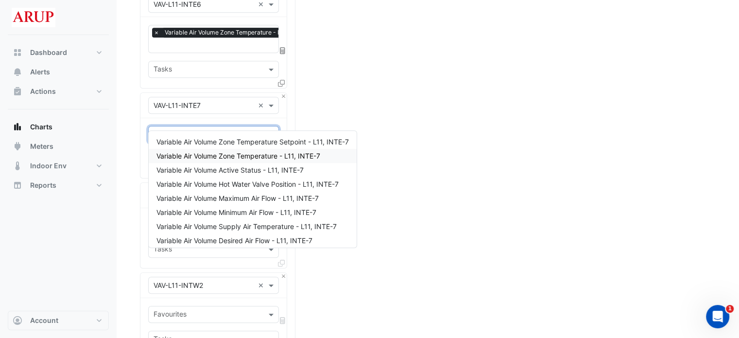
click at [218, 156] on span "Variable Air Volume Zone Temperature - L11, INTE-7" at bounding box center [238, 156] width 164 height 8
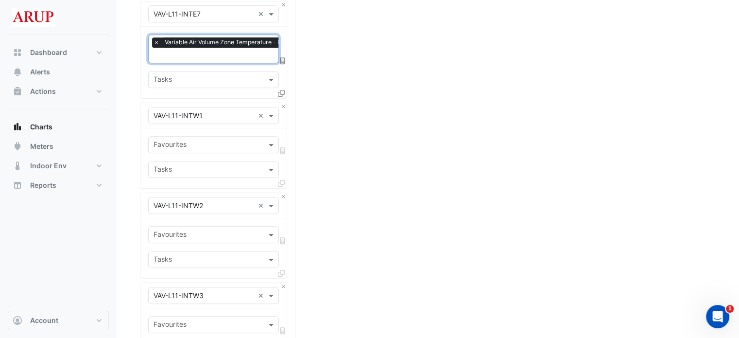
scroll to position [1020, 0]
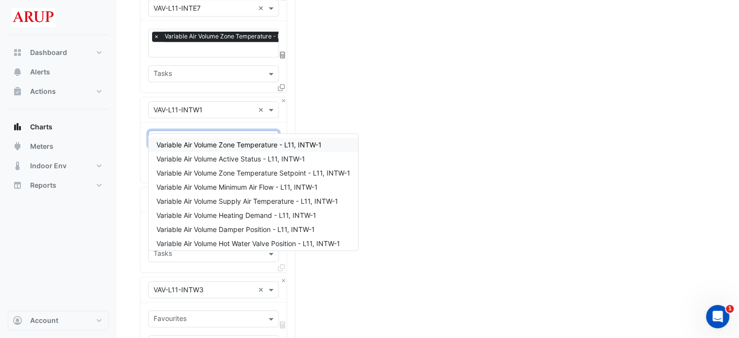
click at [205, 135] on input "text" at bounding box center [208, 140] width 109 height 10
click at [210, 145] on span "Variable Air Volume Zone Temperature - L11, INTW-1" at bounding box center [238, 144] width 165 height 8
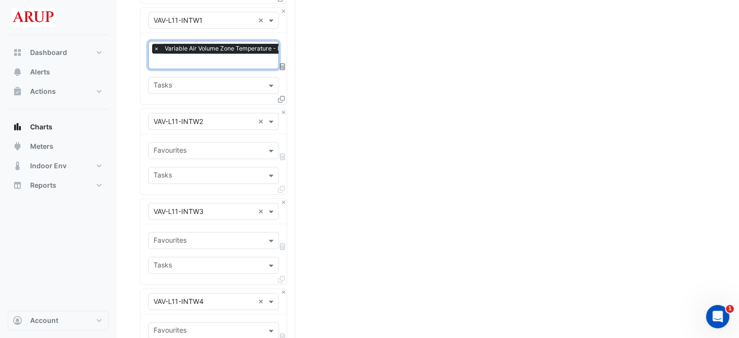
scroll to position [1117, 0]
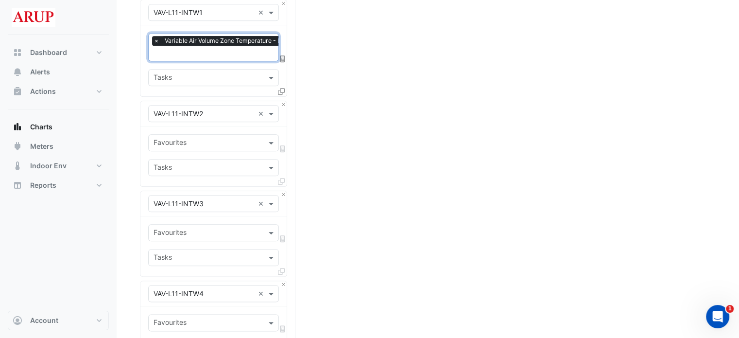
click at [217, 138] on input "text" at bounding box center [208, 143] width 109 height 10
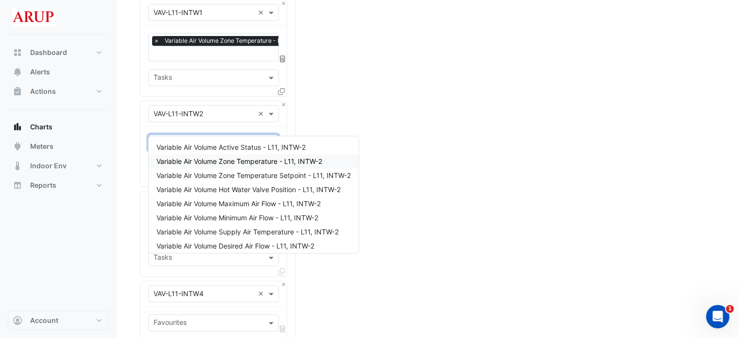
click at [213, 159] on span "Variable Air Volume Zone Temperature - L11, INTW-2" at bounding box center [239, 161] width 166 height 8
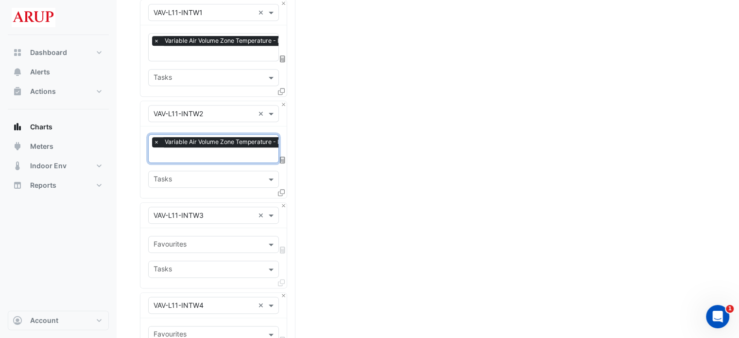
click at [211, 240] on input "text" at bounding box center [208, 245] width 109 height 10
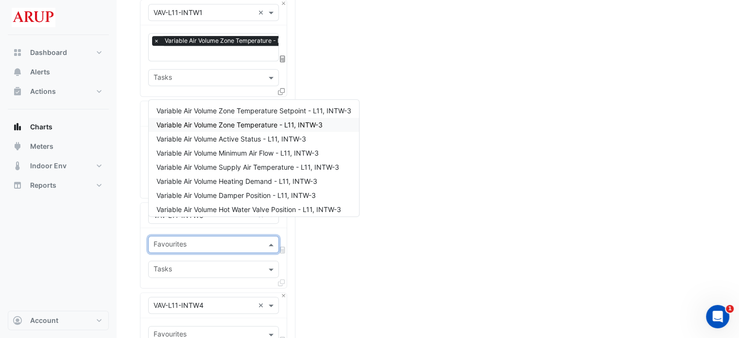
click at [221, 124] on span "Variable Air Volume Zone Temperature - L11, INTW-3" at bounding box center [239, 124] width 166 height 8
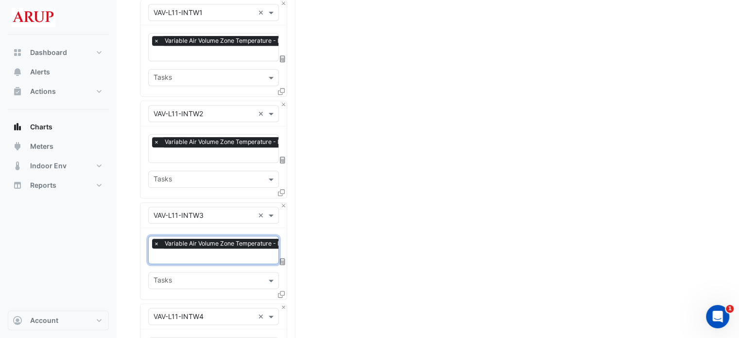
click at [328, 223] on div "Split by Equip Split All Split None Print Save as JPEG Save as PNG Pivot Data T…" at bounding box center [428, 309] width 576 height 2711
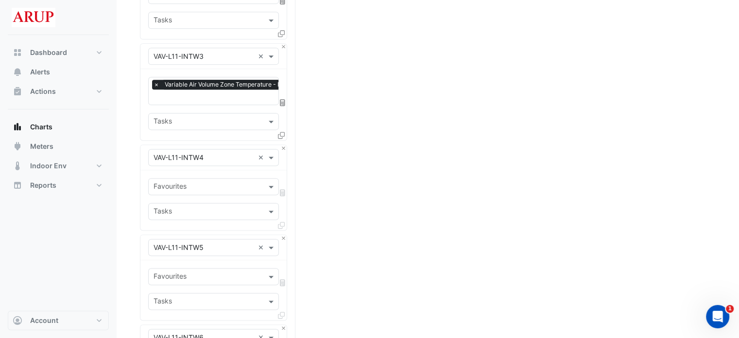
scroll to position [1312, 0]
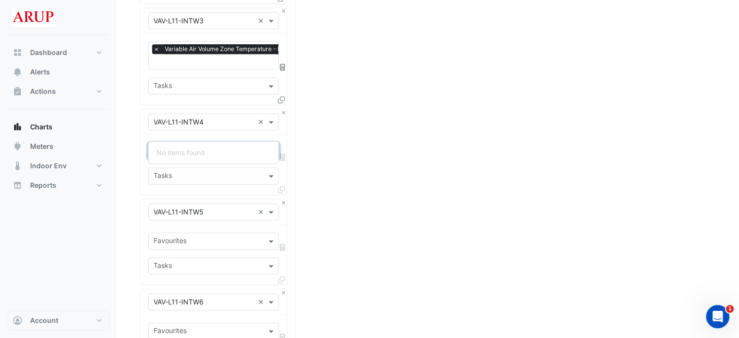
click at [210, 147] on input "text" at bounding box center [208, 152] width 109 height 10
click at [389, 149] on div "Split by Equip Split All Split None Print Save as JPEG Save as PNG Pivot Data T…" at bounding box center [428, 115] width 576 height 2711
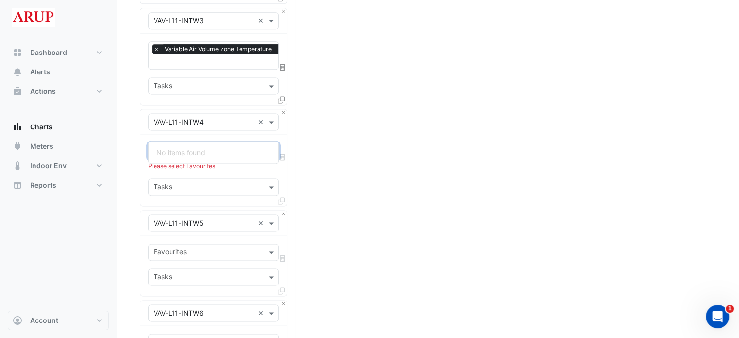
click at [221, 147] on input "text" at bounding box center [208, 152] width 109 height 10
click at [225, 147] on input "text" at bounding box center [208, 152] width 109 height 10
click at [282, 109] on button "Close" at bounding box center [283, 112] width 6 height 6
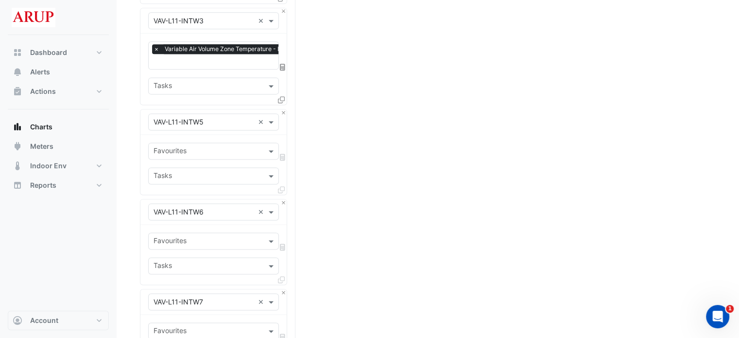
click at [210, 147] on input "text" at bounding box center [208, 152] width 109 height 10
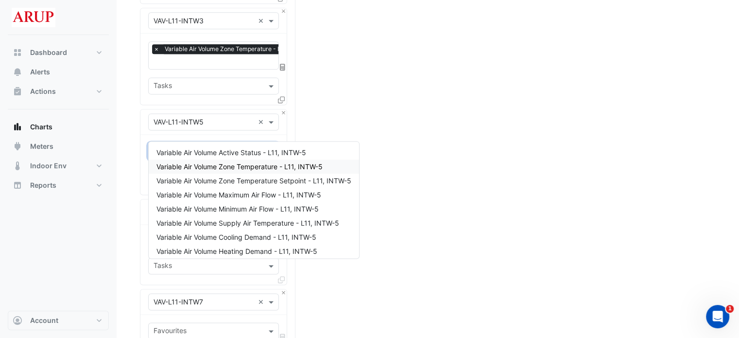
click at [220, 162] on div "Variable Air Volume Zone Temperature - L11, INTW-5" at bounding box center [254, 166] width 210 height 14
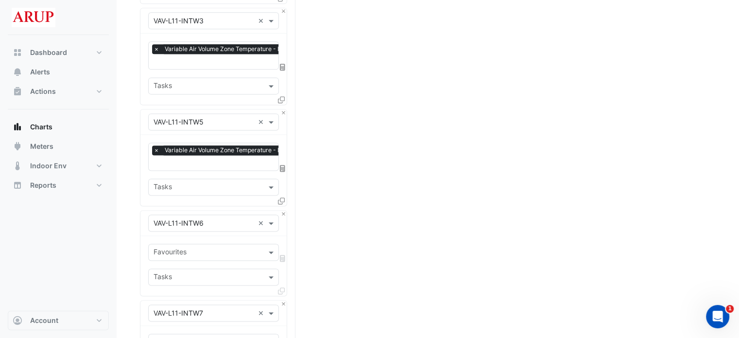
click at [319, 172] on div "Split by Equip Split All Split None Print Save as JPEG Save as PNG Pivot Data T…" at bounding box center [428, 76] width 576 height 2632
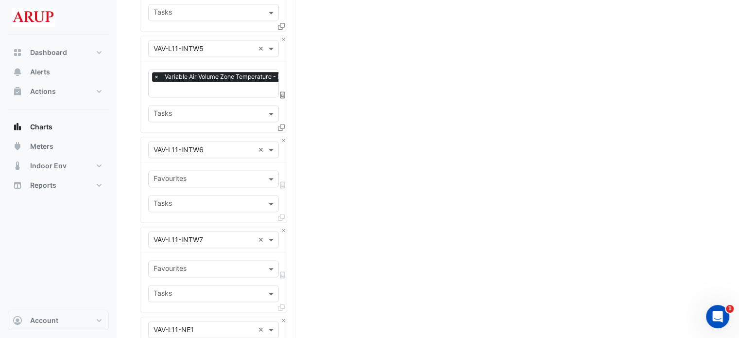
scroll to position [1409, 0]
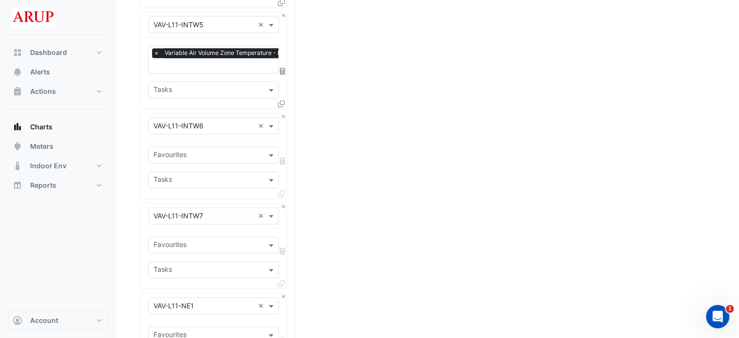
click at [195, 147] on div "Favourites" at bounding box center [206, 154] width 114 height 15
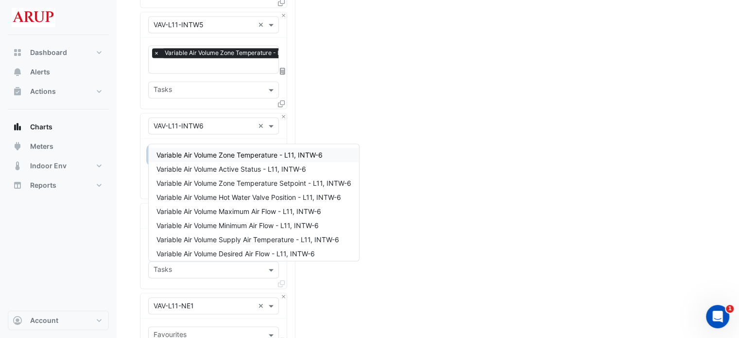
click at [214, 154] on span "Variable Air Volume Zone Temperature - L11, INTW-6" at bounding box center [239, 155] width 166 height 8
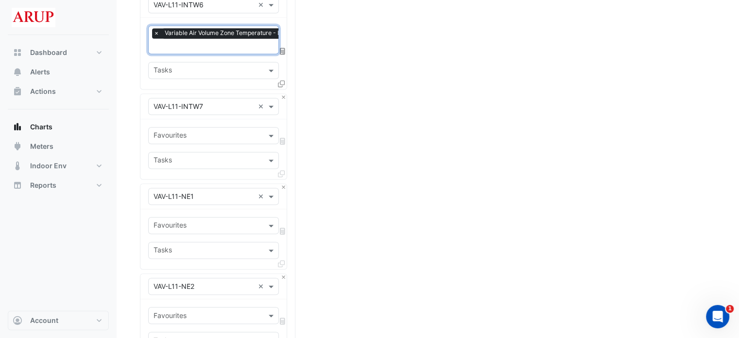
scroll to position [1555, 0]
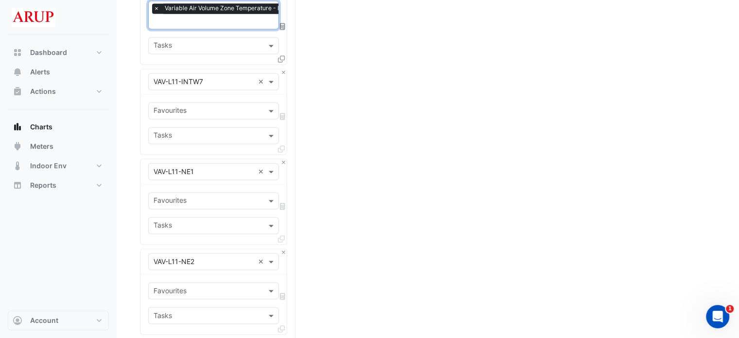
click at [200, 106] on input "text" at bounding box center [208, 111] width 109 height 10
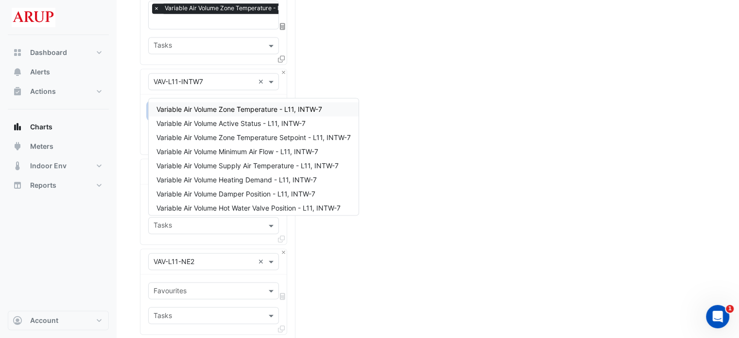
click at [222, 110] on span "Variable Air Volume Zone Temperature - L11, INTW-7" at bounding box center [239, 109] width 166 height 8
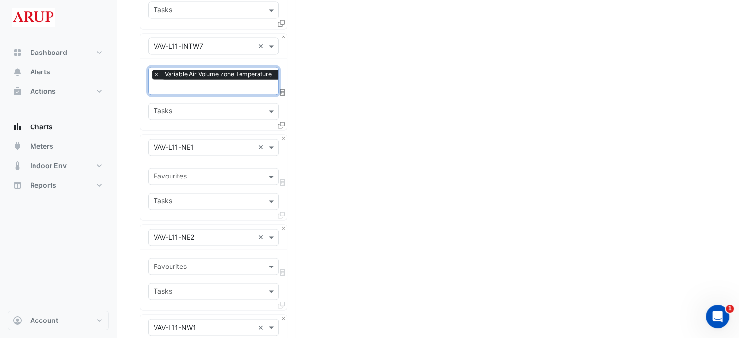
scroll to position [1603, 0]
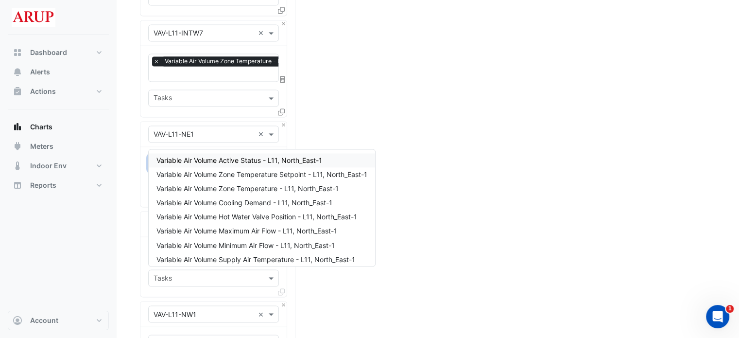
click at [206, 159] on input "text" at bounding box center [208, 164] width 109 height 10
click at [219, 189] on span "Variable Air Volume Zone Temperature - L11, North_East-1" at bounding box center [247, 188] width 182 height 8
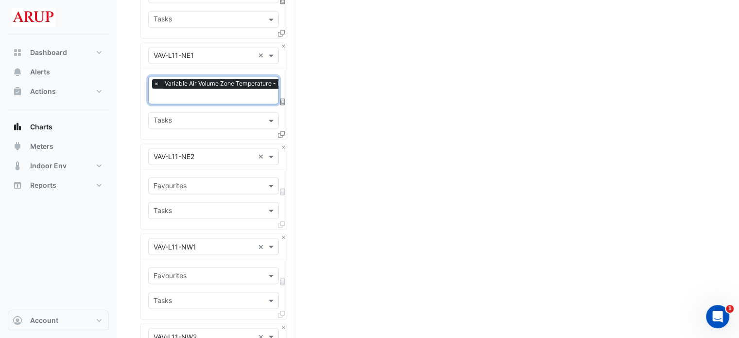
scroll to position [1749, 0]
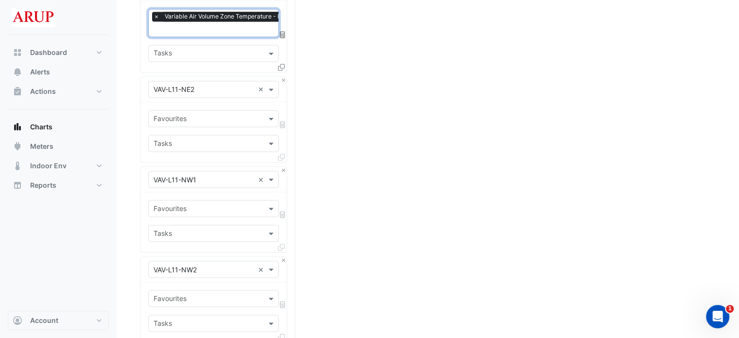
click at [214, 114] on input "text" at bounding box center [208, 119] width 109 height 10
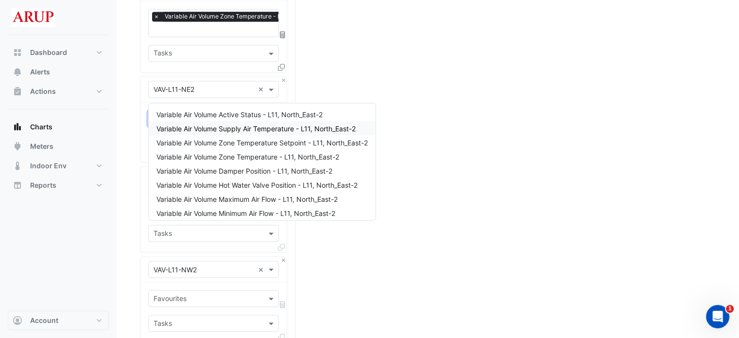
click at [220, 132] on span "Variable Air Volume Supply Air Temperature - L11, North_East-2" at bounding box center [255, 128] width 199 height 8
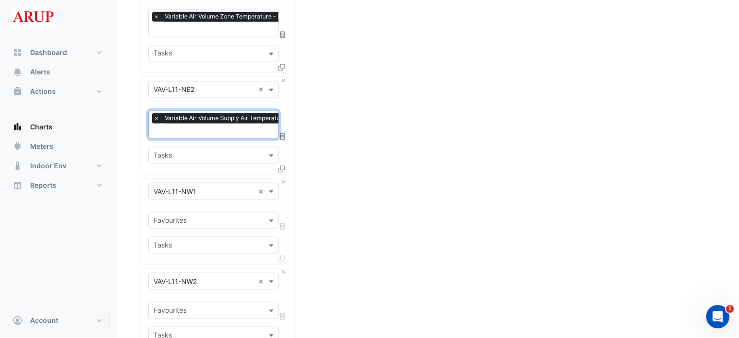
click at [155, 113] on span "×" at bounding box center [156, 118] width 9 height 10
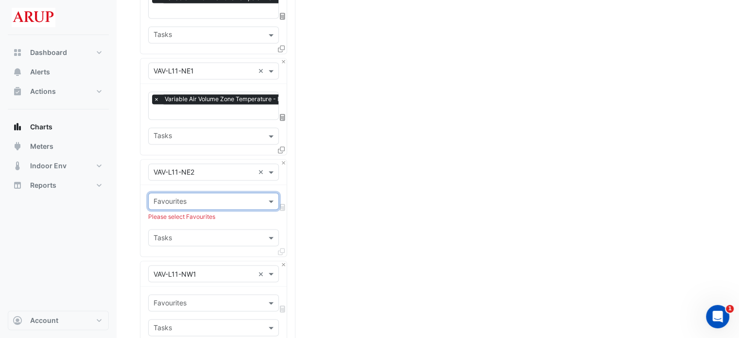
scroll to position [1603, 0]
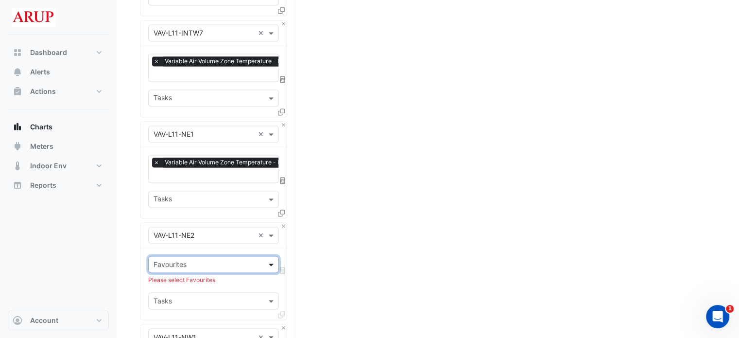
click at [271, 259] on span at bounding box center [272, 264] width 12 height 10
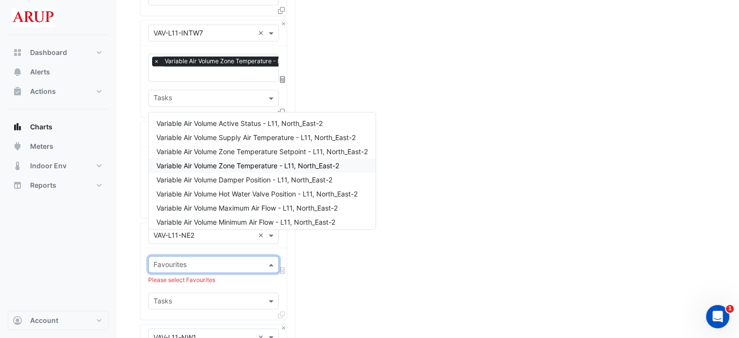
click at [238, 161] on span "Variable Air Volume Zone Temperature - L11, North_East-2" at bounding box center [247, 165] width 183 height 8
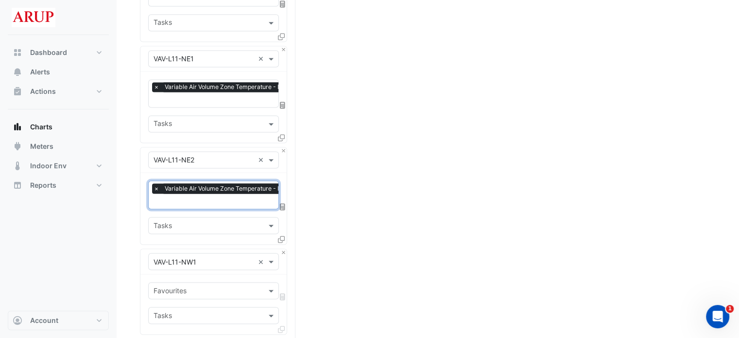
scroll to position [1798, 0]
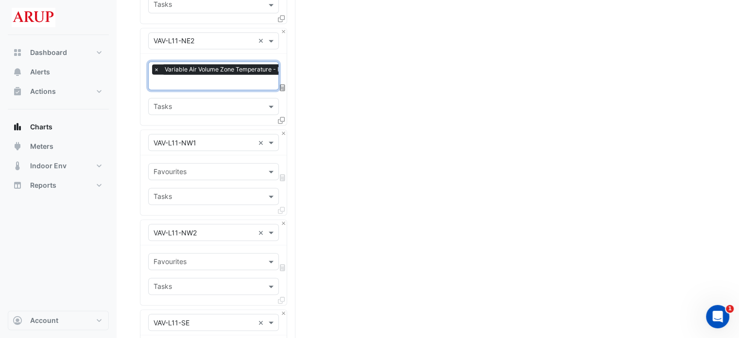
click at [212, 167] on input "text" at bounding box center [208, 172] width 109 height 10
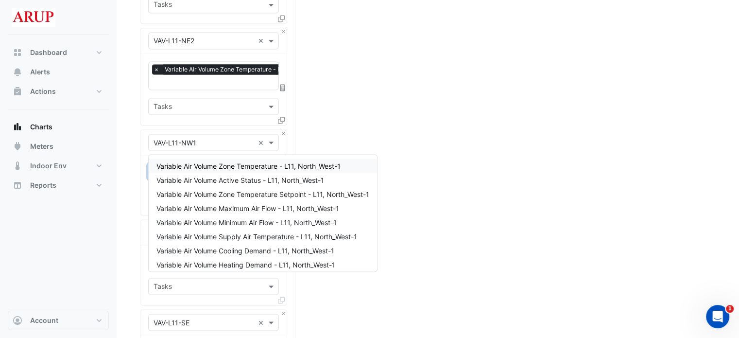
click at [217, 170] on div "Variable Air Volume Zone Temperature - L11, North_West-1" at bounding box center [263, 165] width 228 height 14
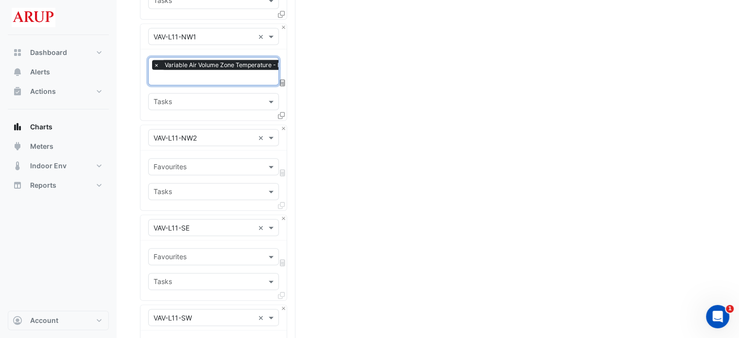
scroll to position [1943, 0]
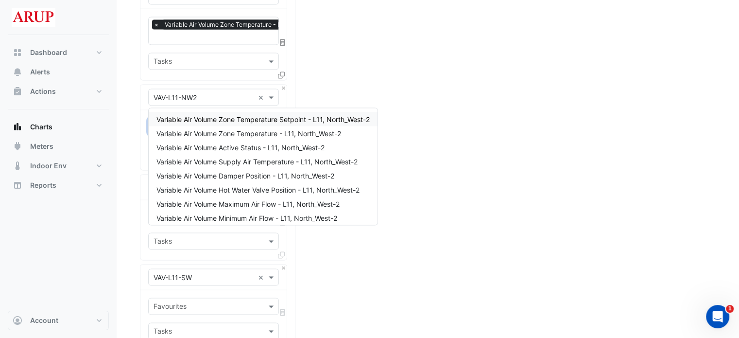
click at [221, 118] on div "Favourites" at bounding box center [213, 126] width 131 height 17
click at [221, 132] on span "Variable Air Volume Zone Temperature - L11, North_West-2" at bounding box center [248, 133] width 185 height 8
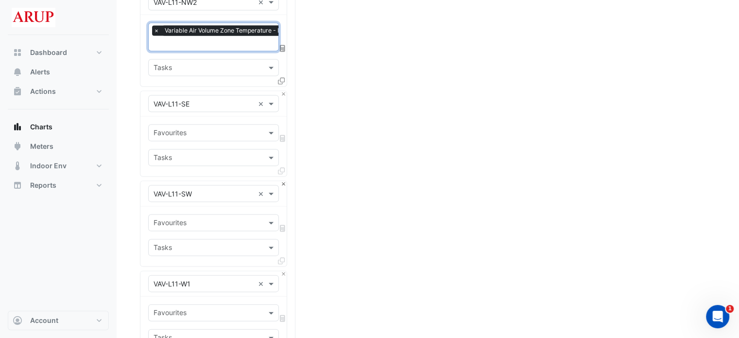
scroll to position [2041, 0]
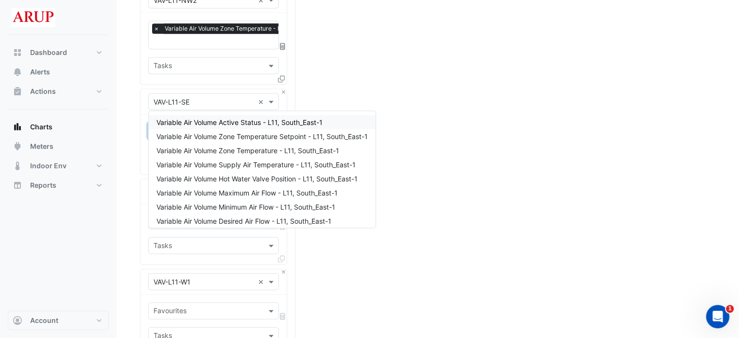
click at [212, 127] on input "text" at bounding box center [208, 132] width 109 height 10
click at [219, 149] on span "Variable Air Volume Zone Temperature - L11, South_East-1" at bounding box center [247, 150] width 183 height 8
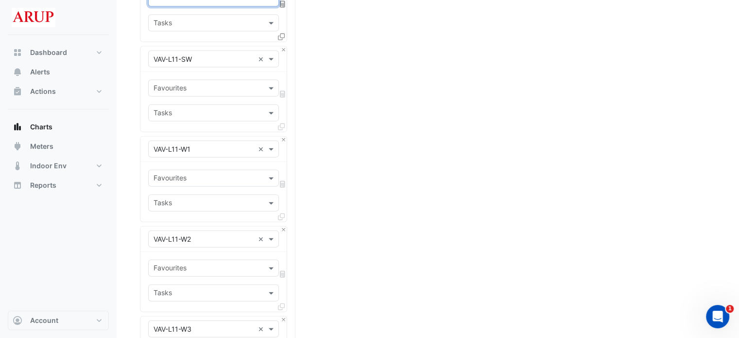
scroll to position [2186, 0]
click at [201, 82] on input "text" at bounding box center [208, 87] width 109 height 10
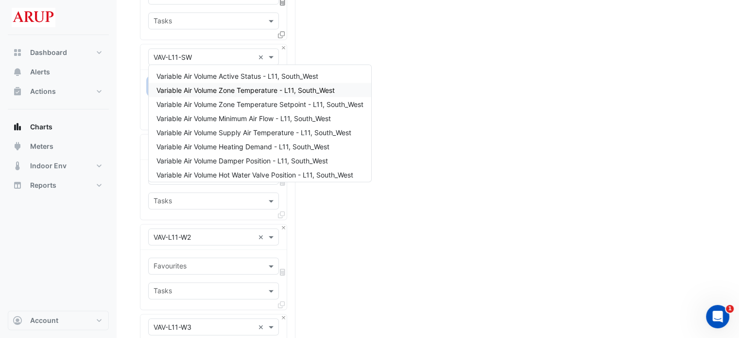
click at [220, 90] on span "Variable Air Volume Zone Temperature - L11, South_West" at bounding box center [245, 90] width 178 height 8
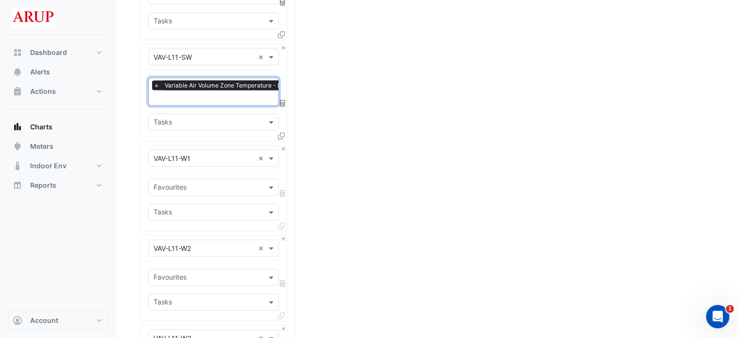
click at [203, 183] on input "text" at bounding box center [208, 188] width 109 height 10
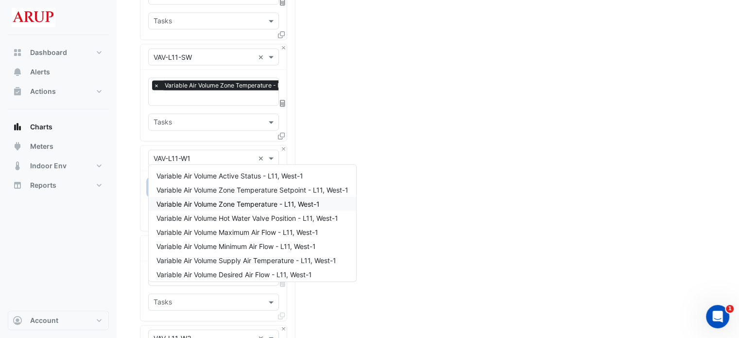
click at [217, 206] on span "Variable Air Volume Zone Temperature - L11, West-1" at bounding box center [237, 204] width 163 height 8
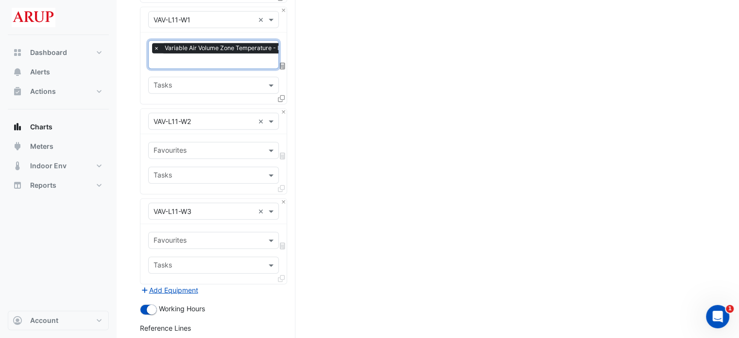
scroll to position [2332, 0]
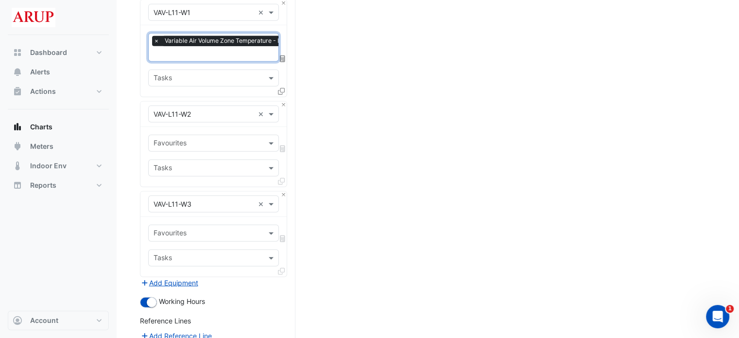
click at [206, 139] on input "text" at bounding box center [208, 144] width 109 height 10
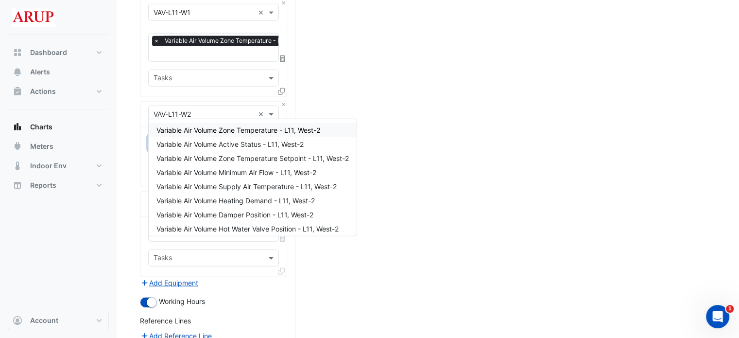
click at [215, 135] on div "Variable Air Volume Zone Temperature - L11, West-2" at bounding box center [253, 130] width 208 height 14
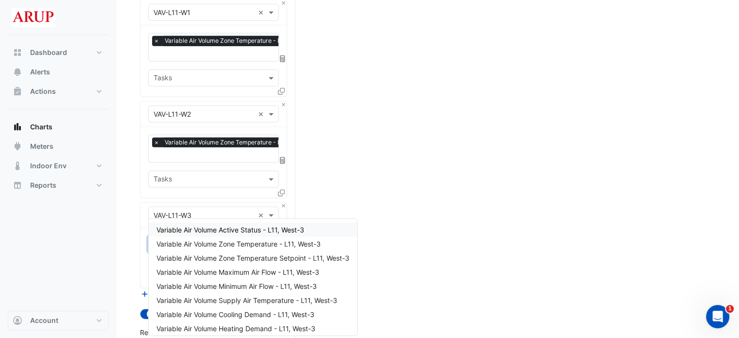
click at [207, 240] on input "text" at bounding box center [208, 245] width 109 height 10
click at [208, 245] on span "Variable Air Volume Zone Temperature - L11, West-3" at bounding box center [238, 244] width 164 height 8
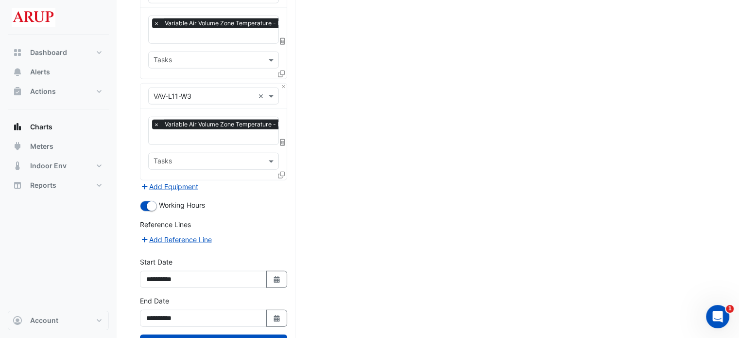
scroll to position [2453, 0]
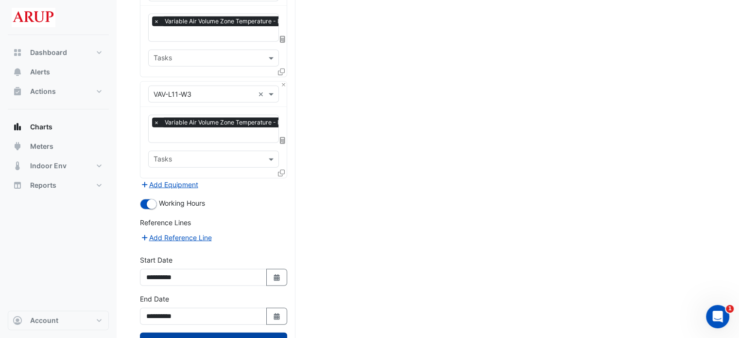
click at [215, 332] on button "Draw Chart" at bounding box center [213, 340] width 147 height 17
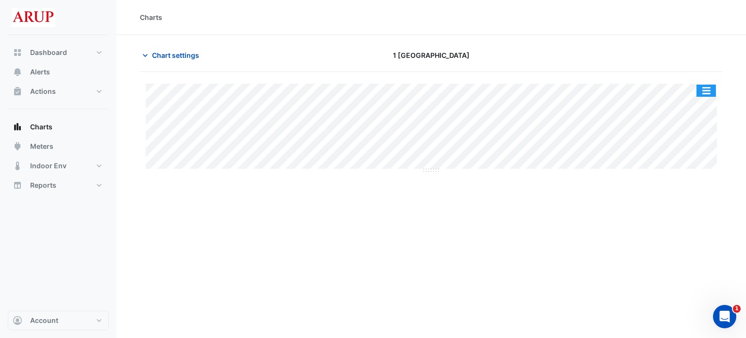
click at [708, 90] on button "button" at bounding box center [706, 91] width 19 height 12
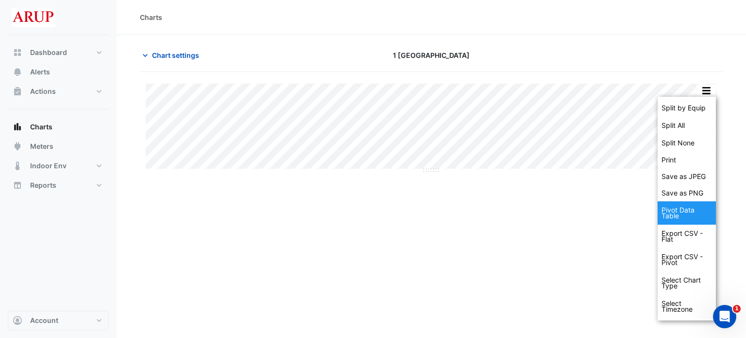
click at [681, 207] on div "Pivot Data Table" at bounding box center [687, 212] width 58 height 23
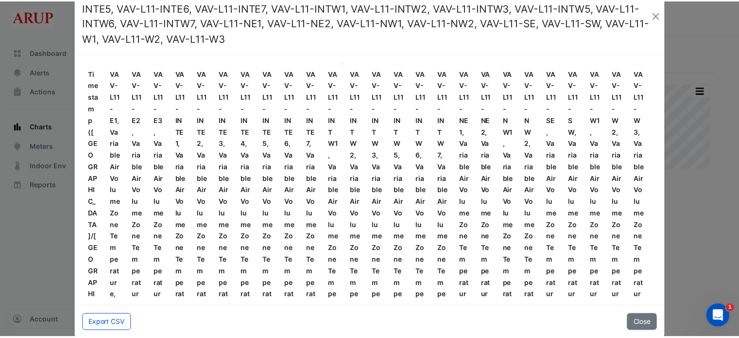
scroll to position [52, 0]
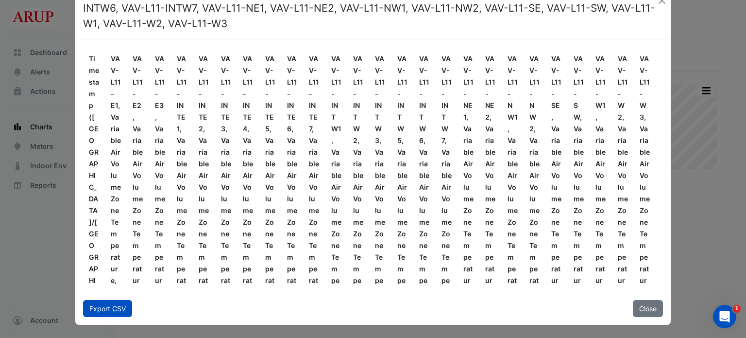
click at [105, 307] on button "Export CSV" at bounding box center [107, 308] width 49 height 17
click at [658, 313] on button "Close" at bounding box center [648, 308] width 30 height 17
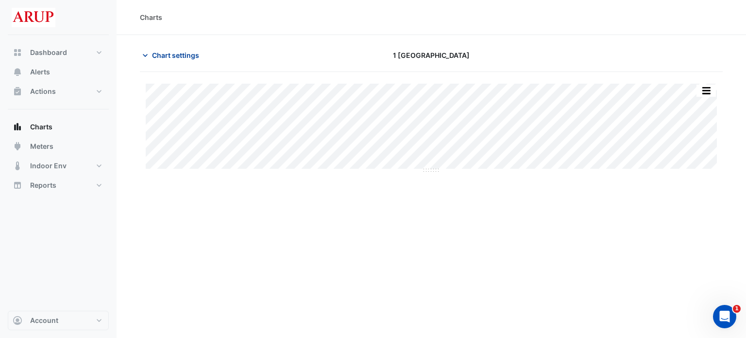
click at [162, 54] on span "Chart settings" at bounding box center [175, 55] width 47 height 10
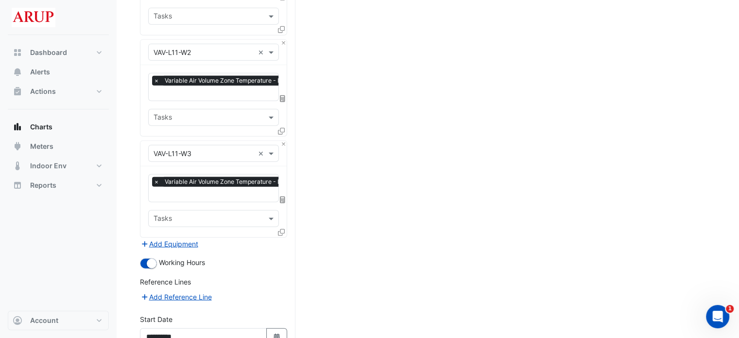
scroll to position [2453, 0]
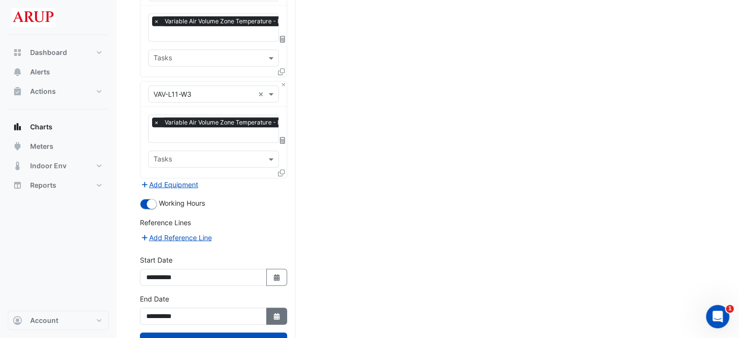
click at [275, 308] on button "Select Date" at bounding box center [276, 316] width 21 height 17
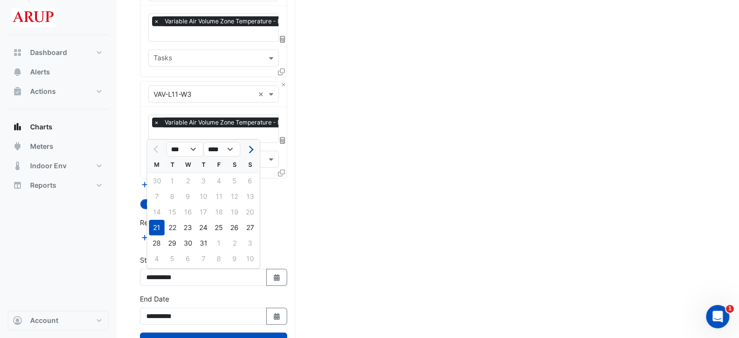
click at [254, 145] on button "Next month" at bounding box center [250, 149] width 12 height 16
select select "*"
click at [155, 213] on div "11" at bounding box center [157, 212] width 16 height 16
type input "**********"
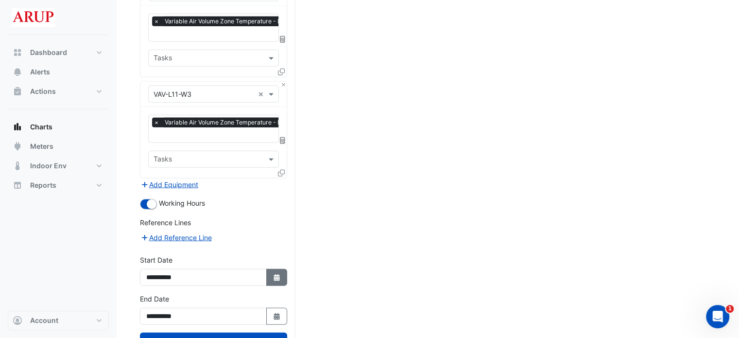
click at [270, 269] on button "Select Date" at bounding box center [276, 277] width 21 height 17
select select "*"
select select "****"
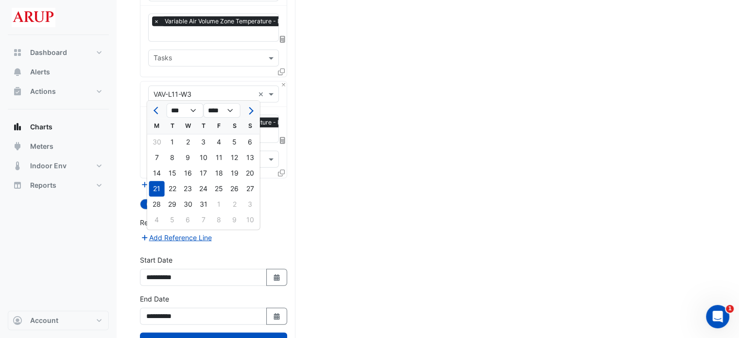
click at [250, 111] on span "Next month" at bounding box center [249, 110] width 7 height 7
select select "*"
click at [158, 174] on div "11" at bounding box center [157, 174] width 16 height 16
type input "**********"
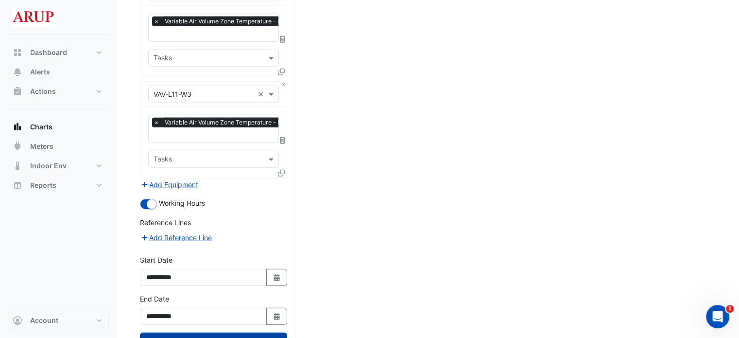
click at [218, 332] on button "Draw Chart" at bounding box center [213, 340] width 147 height 17
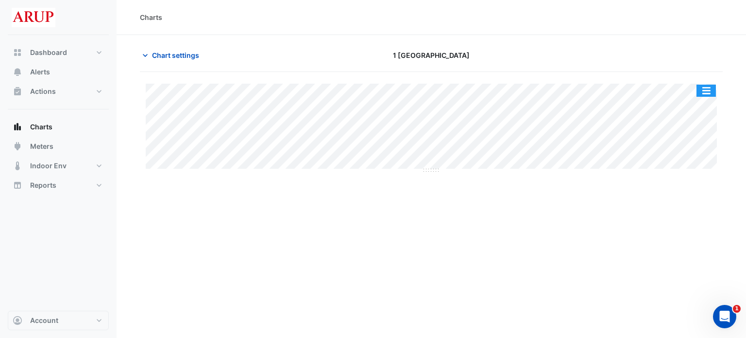
click at [701, 89] on button "button" at bounding box center [706, 91] width 19 height 12
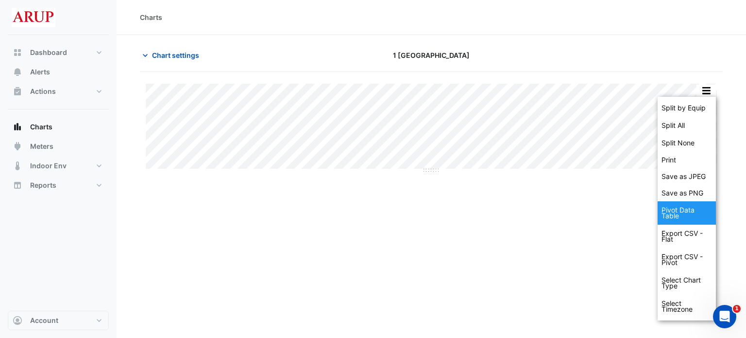
click at [683, 212] on div "Pivot Data Table" at bounding box center [687, 212] width 58 height 23
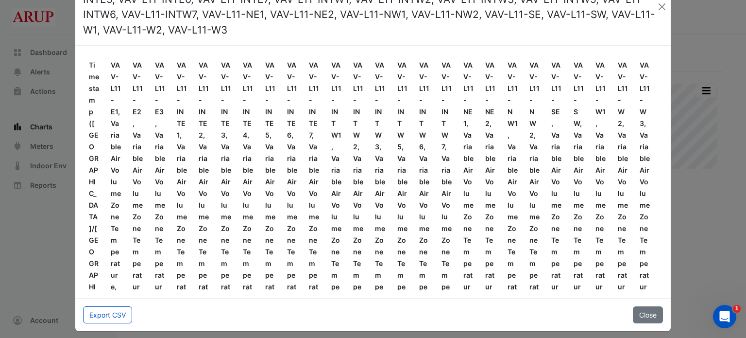
scroll to position [52, 0]
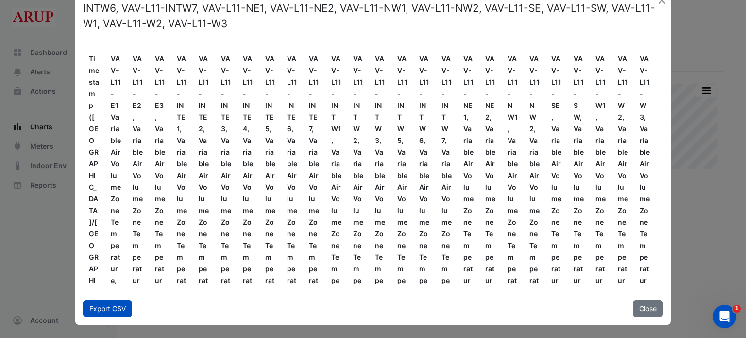
click at [99, 305] on button "Export CSV" at bounding box center [107, 308] width 49 height 17
